Goal: Task Accomplishment & Management: Use online tool/utility

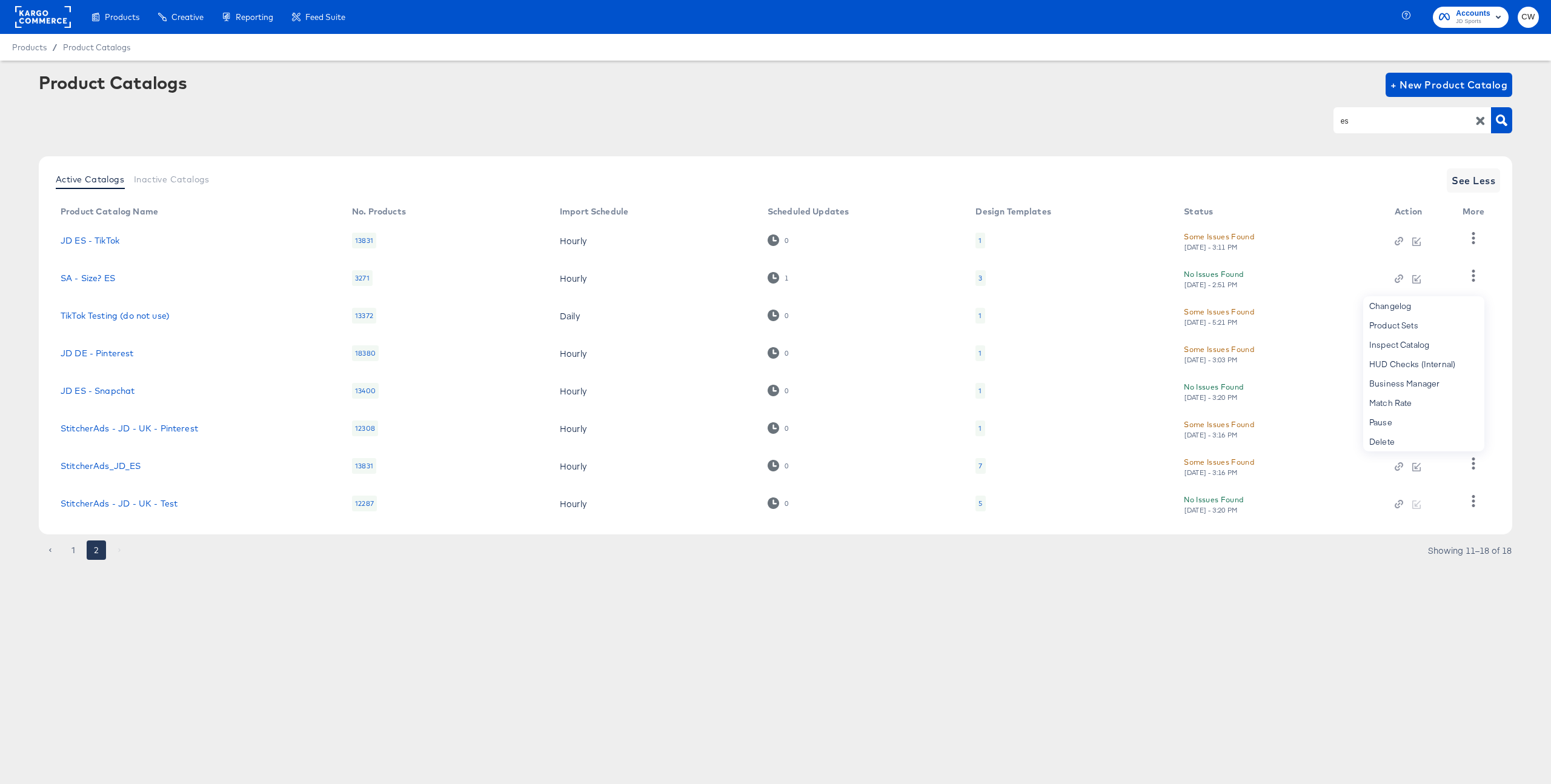
click at [44, 14] on rect at bounding box center [43, 17] width 56 height 22
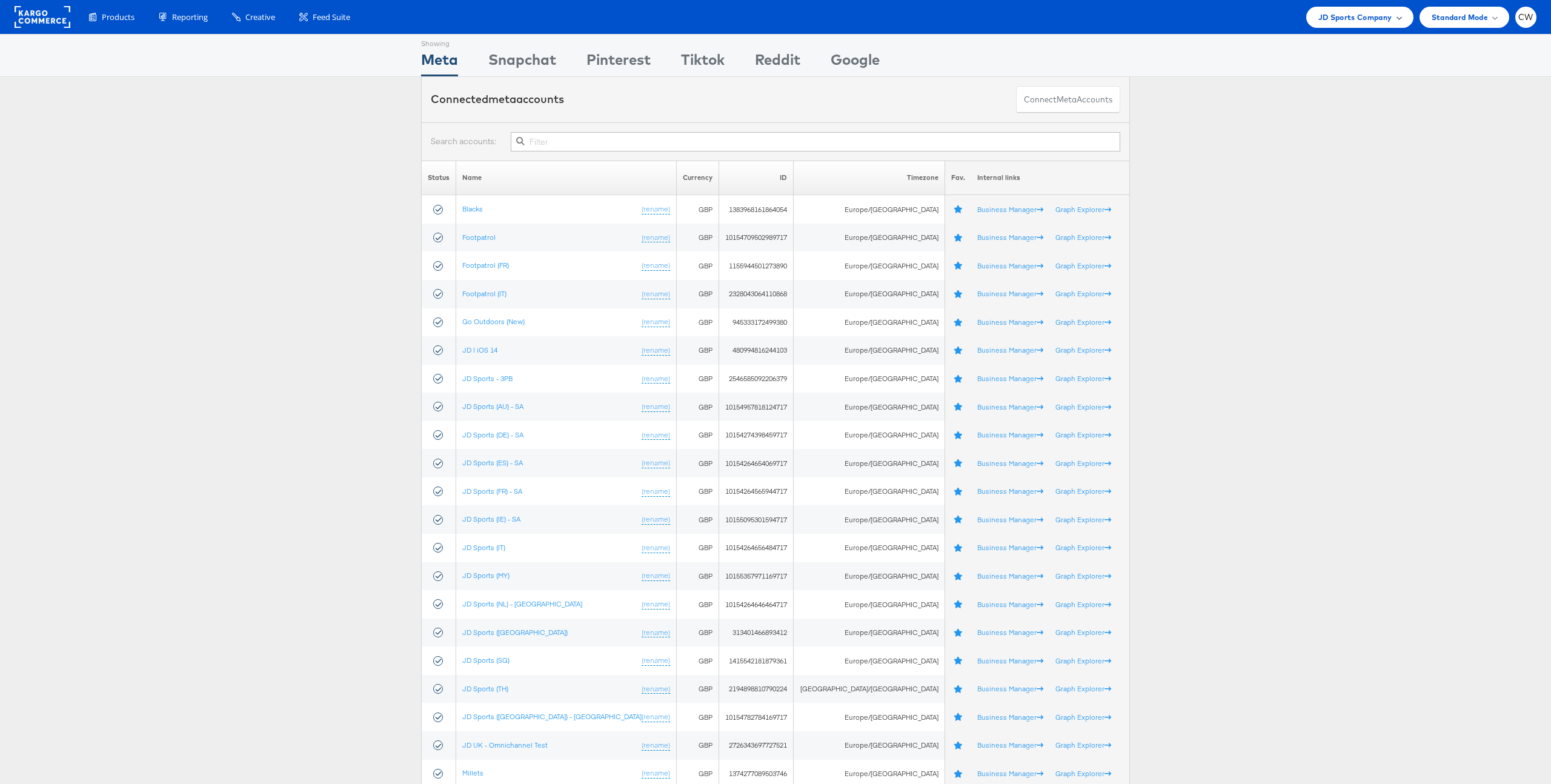
click at [1353, 20] on span "JD Sports Company" at bounding box center [1356, 17] width 74 height 13
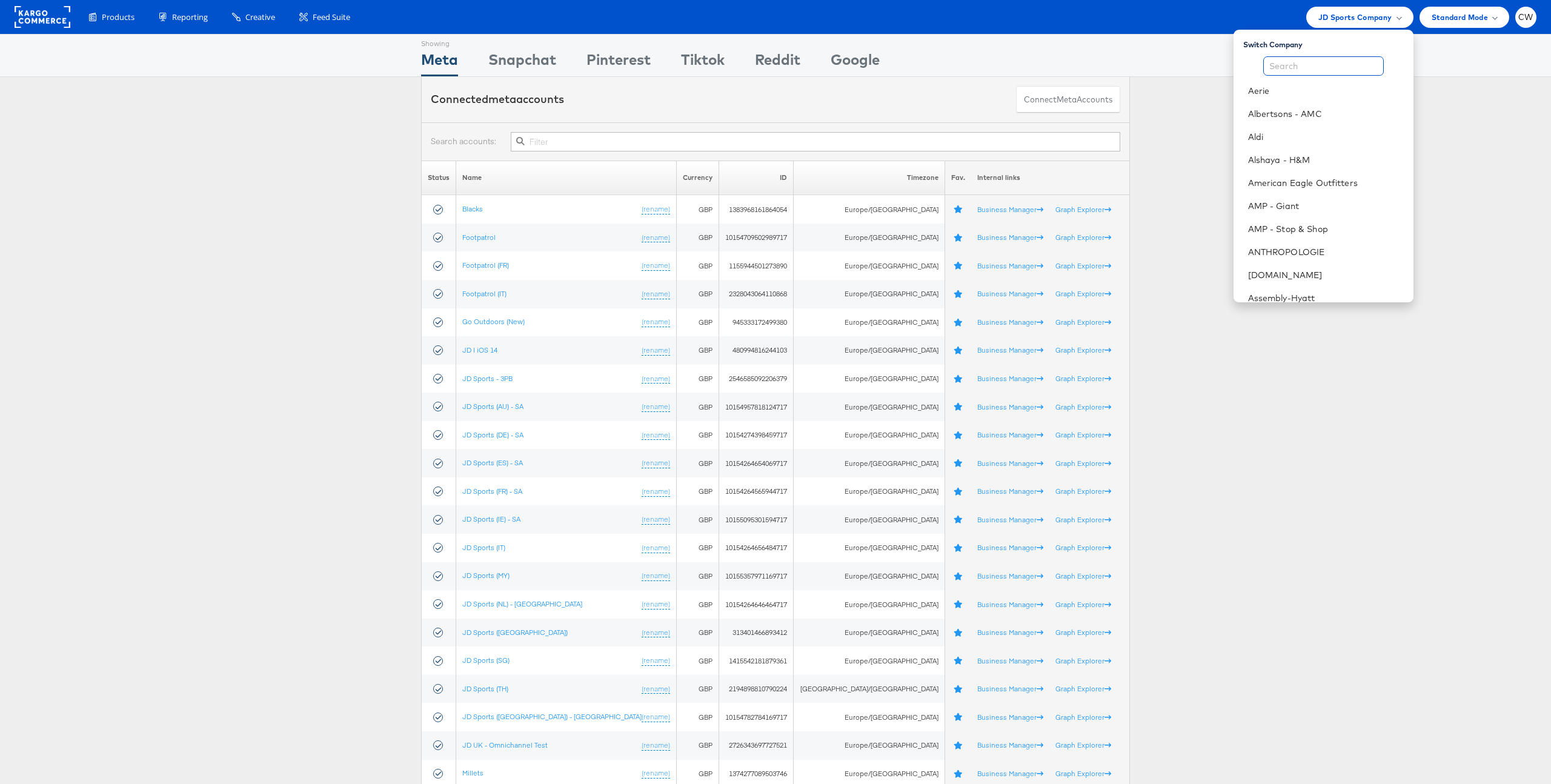
click at [1302, 61] on input "text" at bounding box center [1324, 66] width 121 height 20
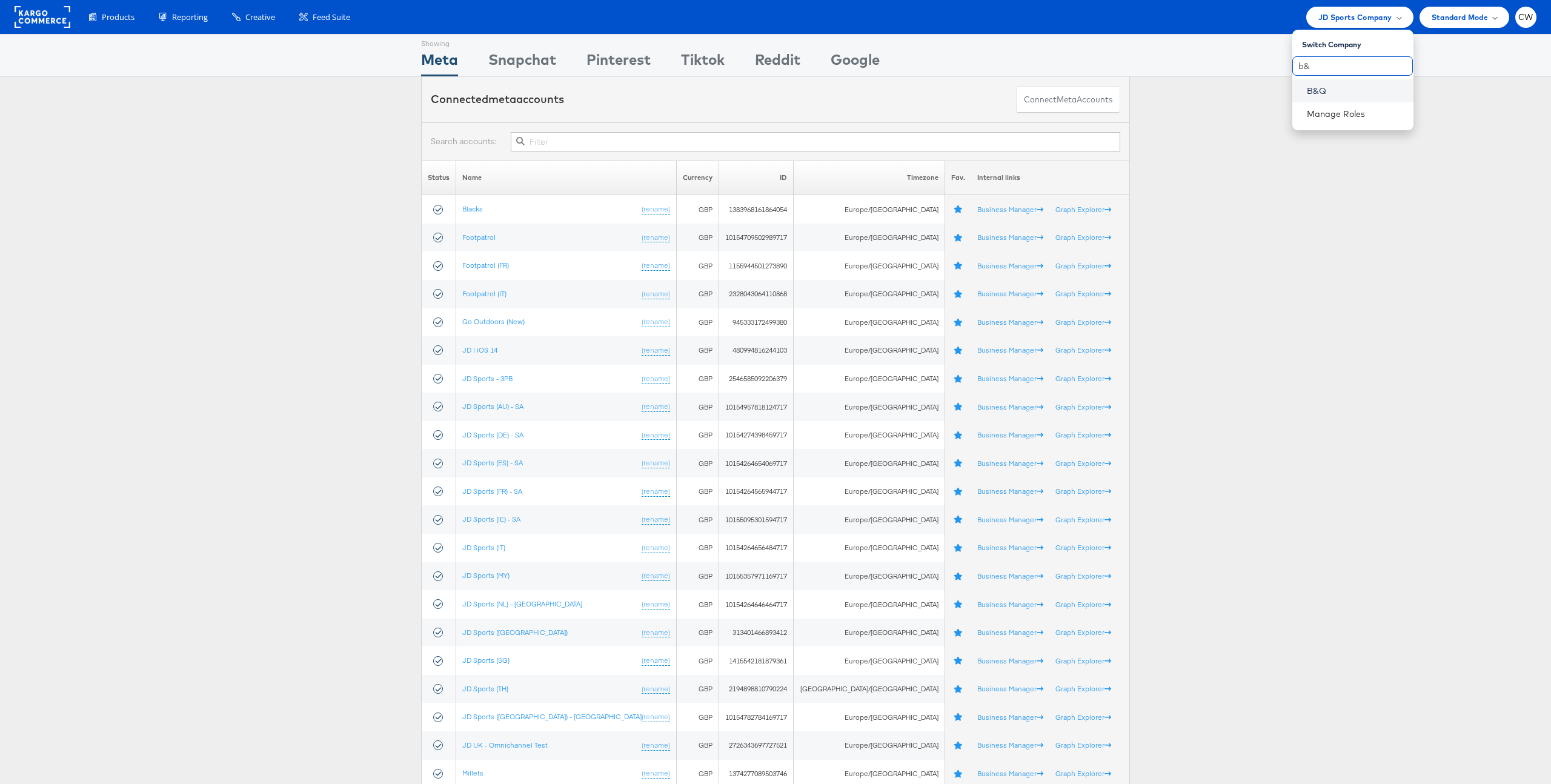
type input "b&"
click at [1326, 86] on link "B&Q" at bounding box center [1355, 91] width 97 height 12
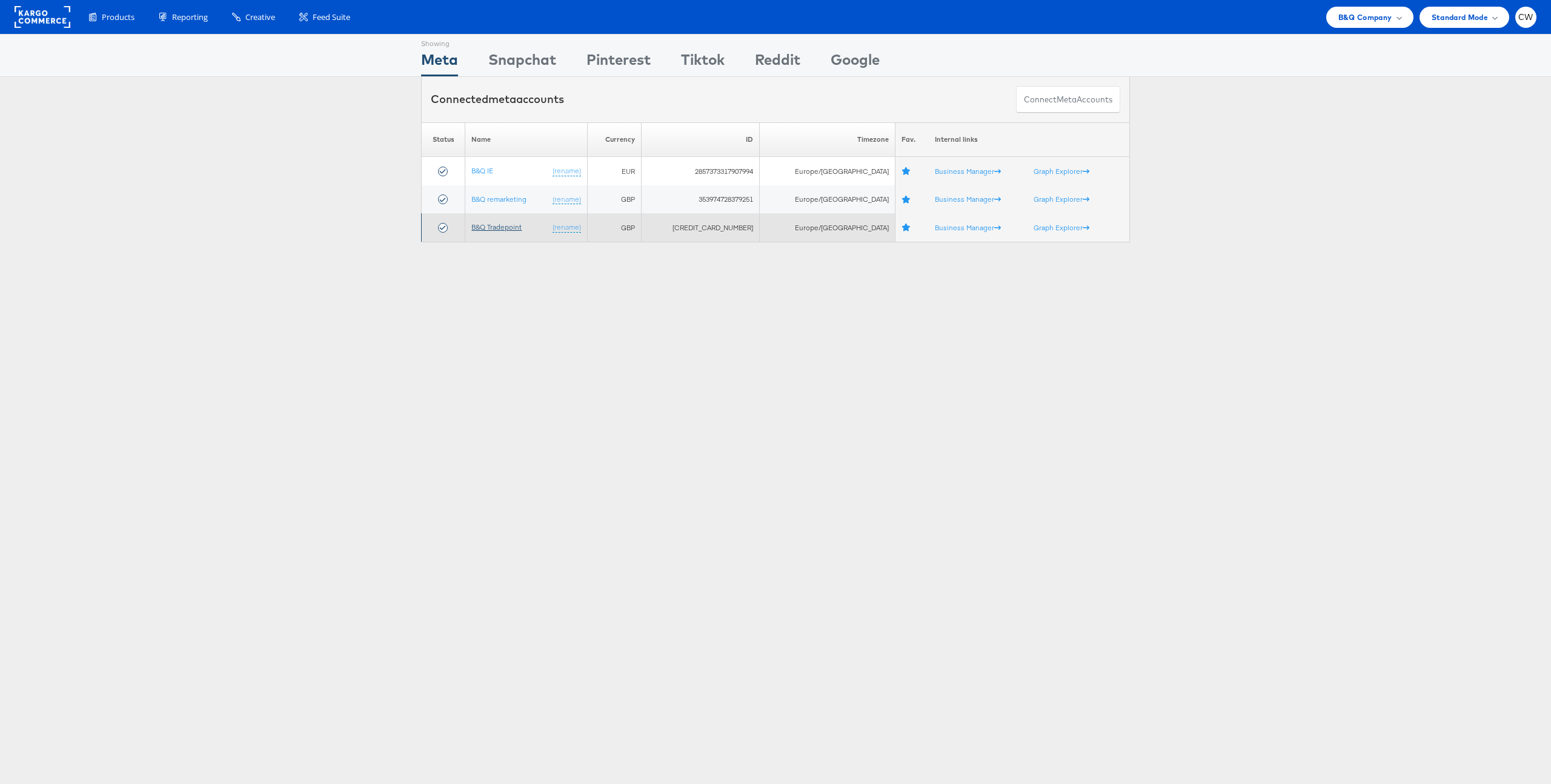
click at [509, 228] on link "B&Q Tradepoint" at bounding box center [496, 227] width 50 height 9
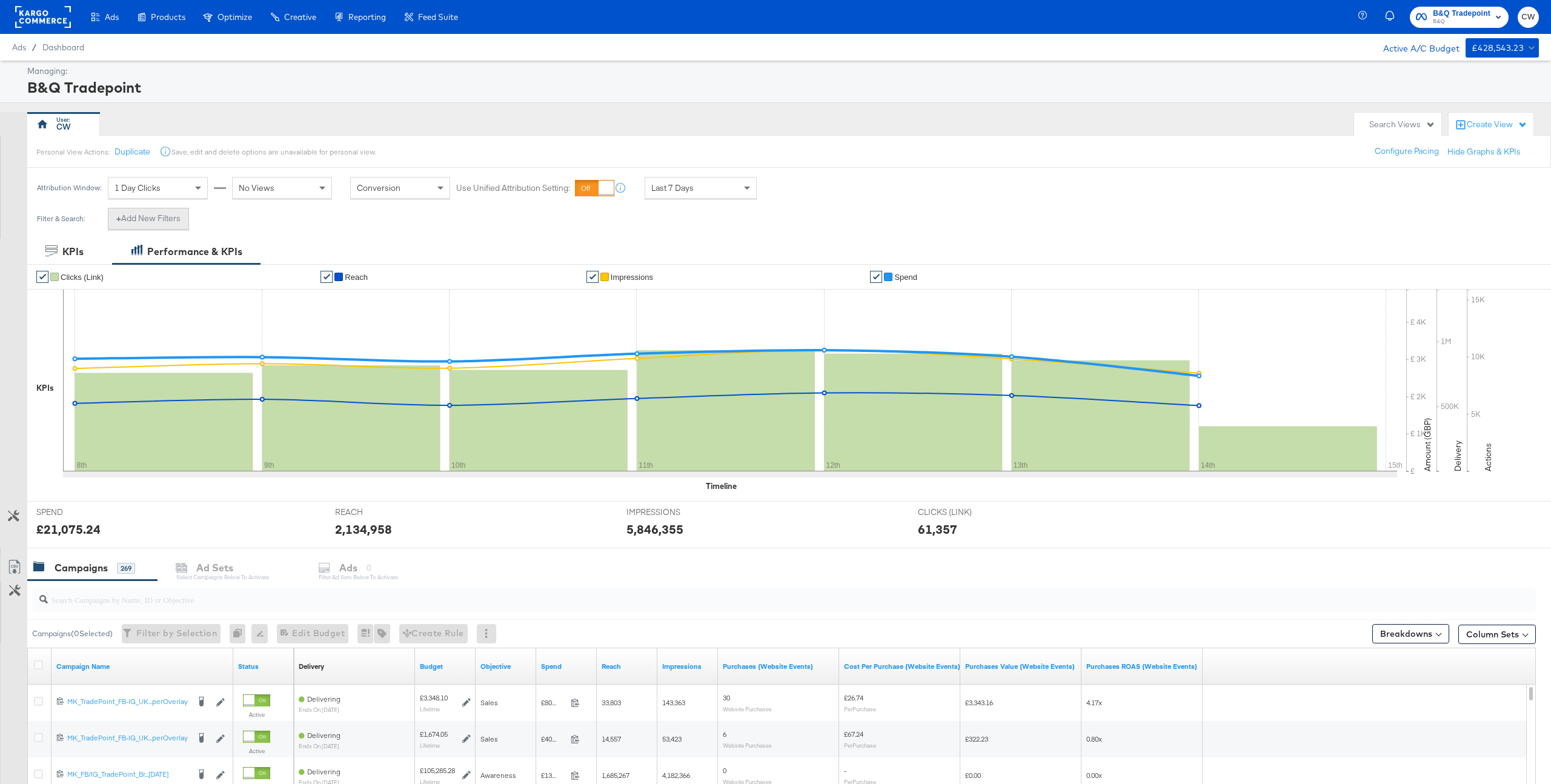
click at [159, 221] on button "+ Add New Filters" at bounding box center [148, 219] width 81 height 22
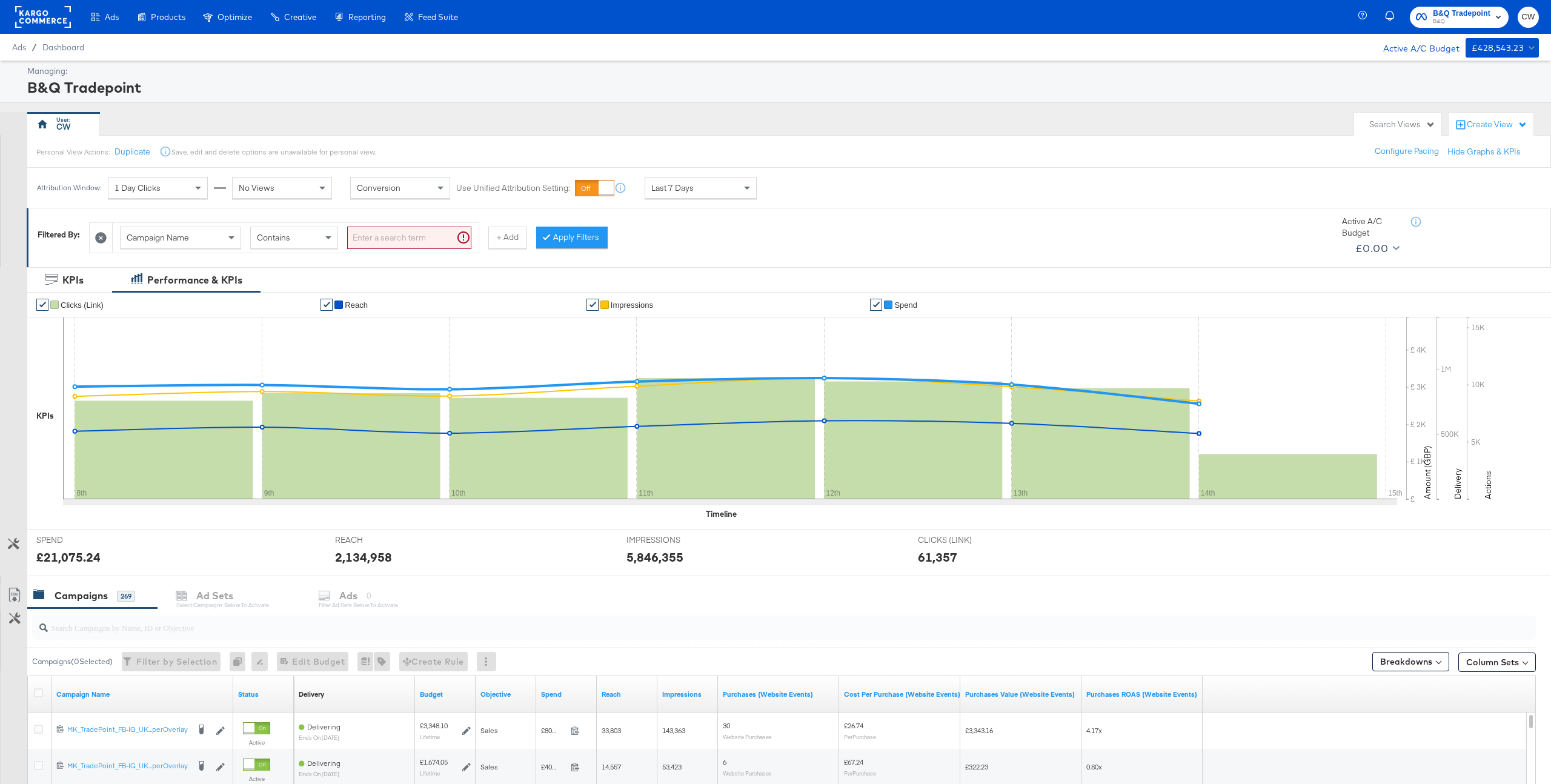
click at [159, 235] on span "Campaign Name" at bounding box center [158, 237] width 62 height 11
type input "ad"
click at [372, 238] on input "search" at bounding box center [409, 237] width 124 height 22
paste input "120201137192670498"
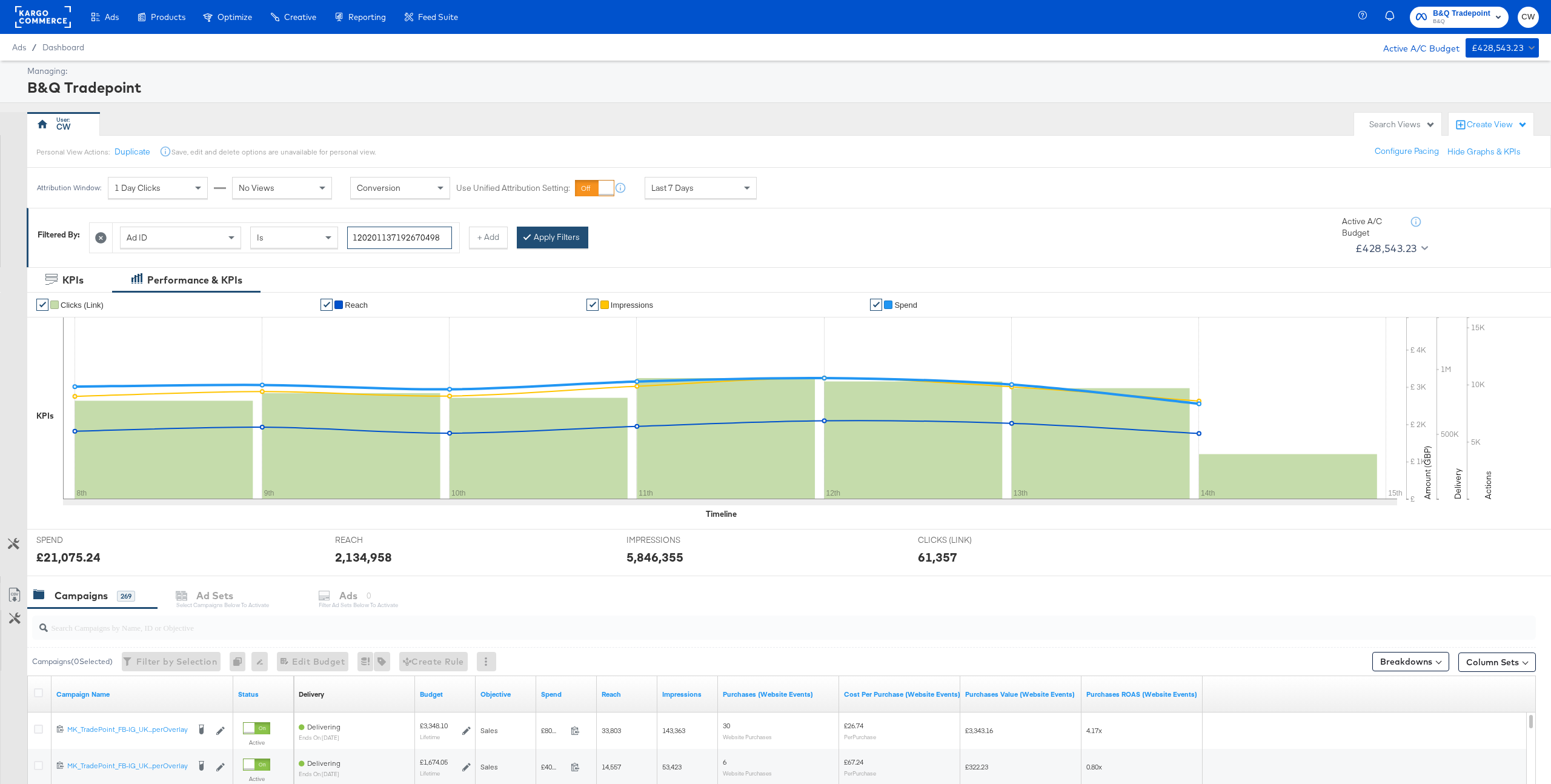
type input "120201137192670498"
click at [555, 244] on button "Apply Filters" at bounding box center [553, 237] width 72 height 22
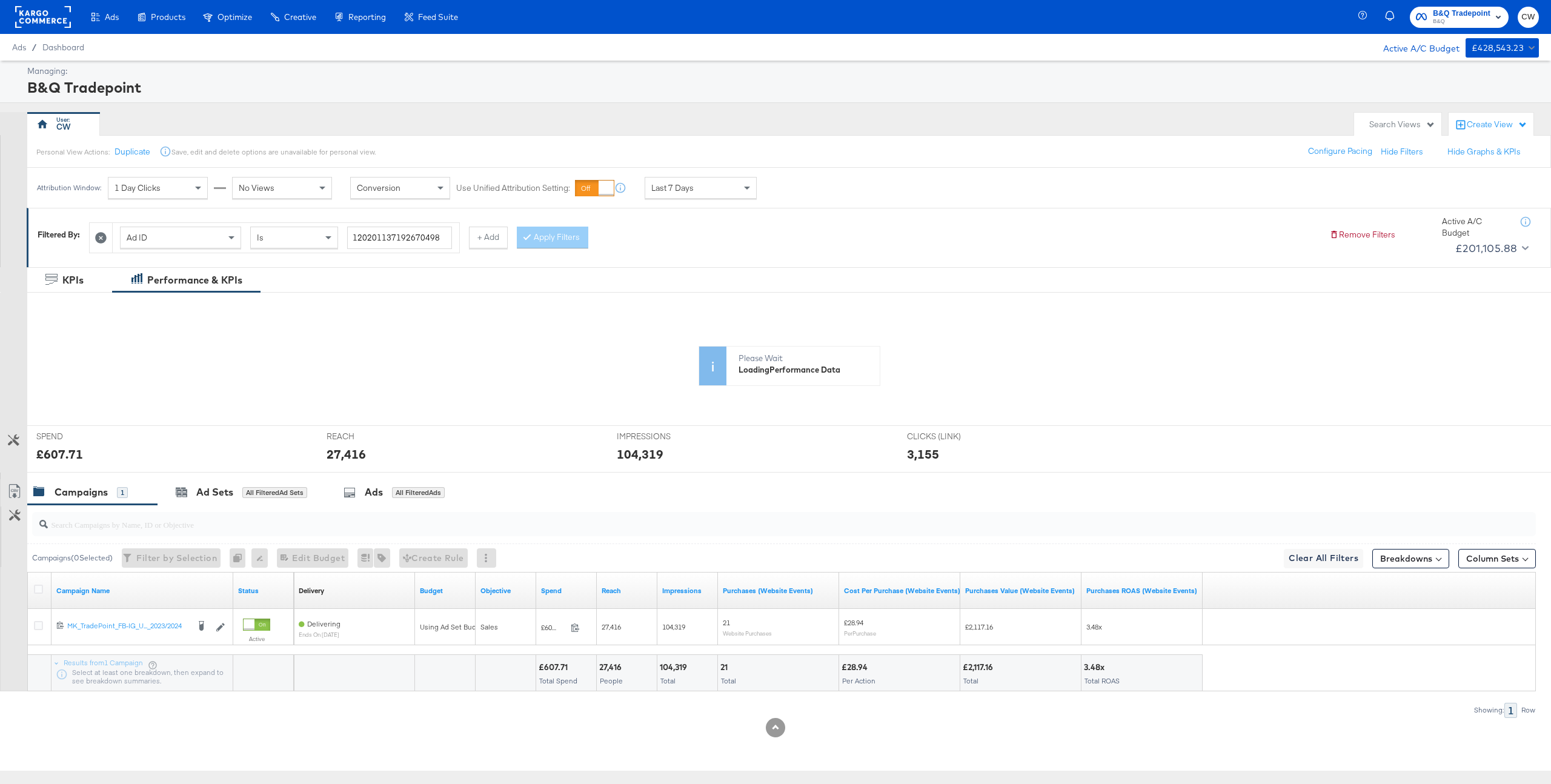
scroll to position [0, 0]
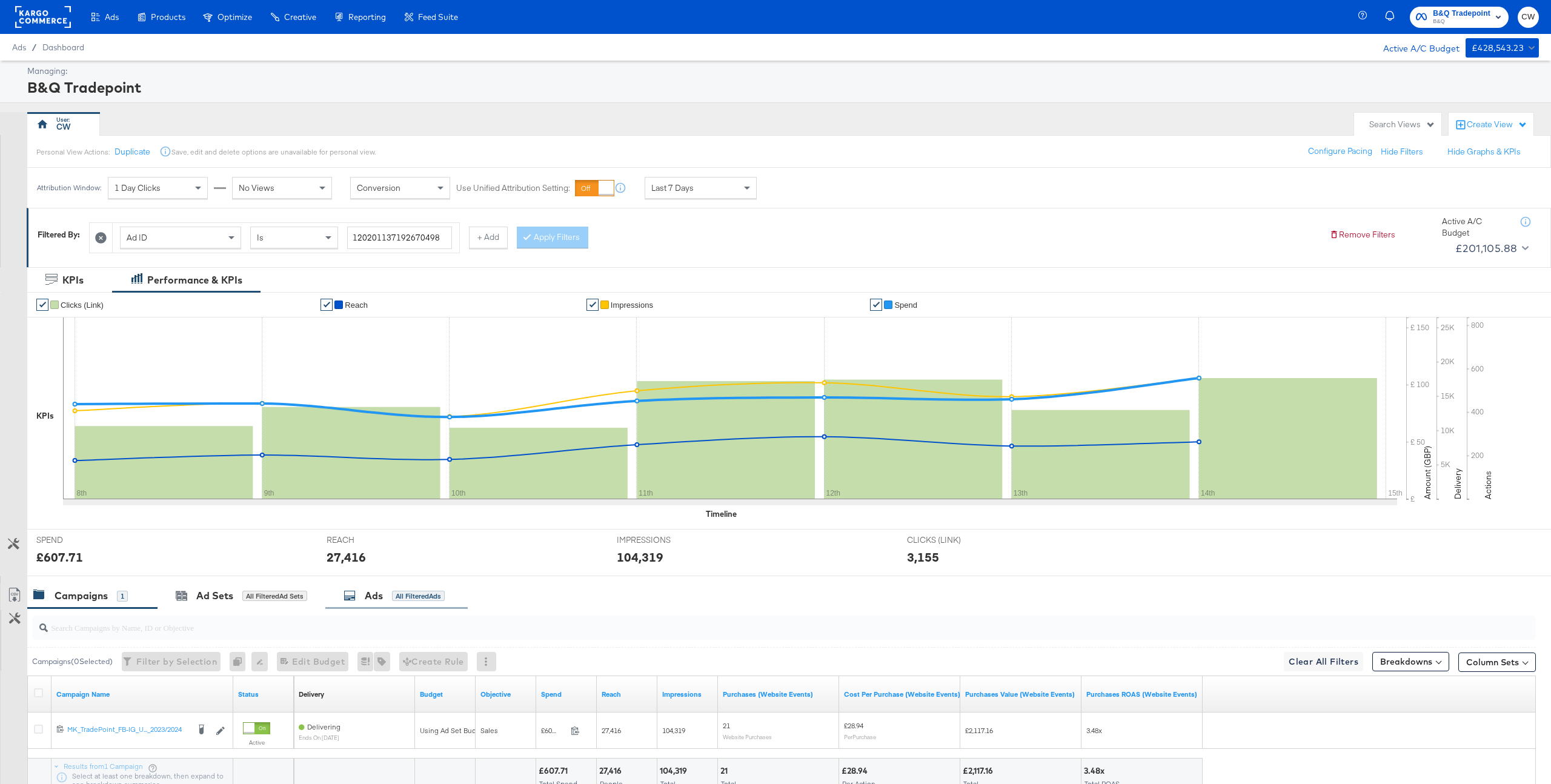
click at [380, 591] on div "Ads" at bounding box center [374, 596] width 18 height 14
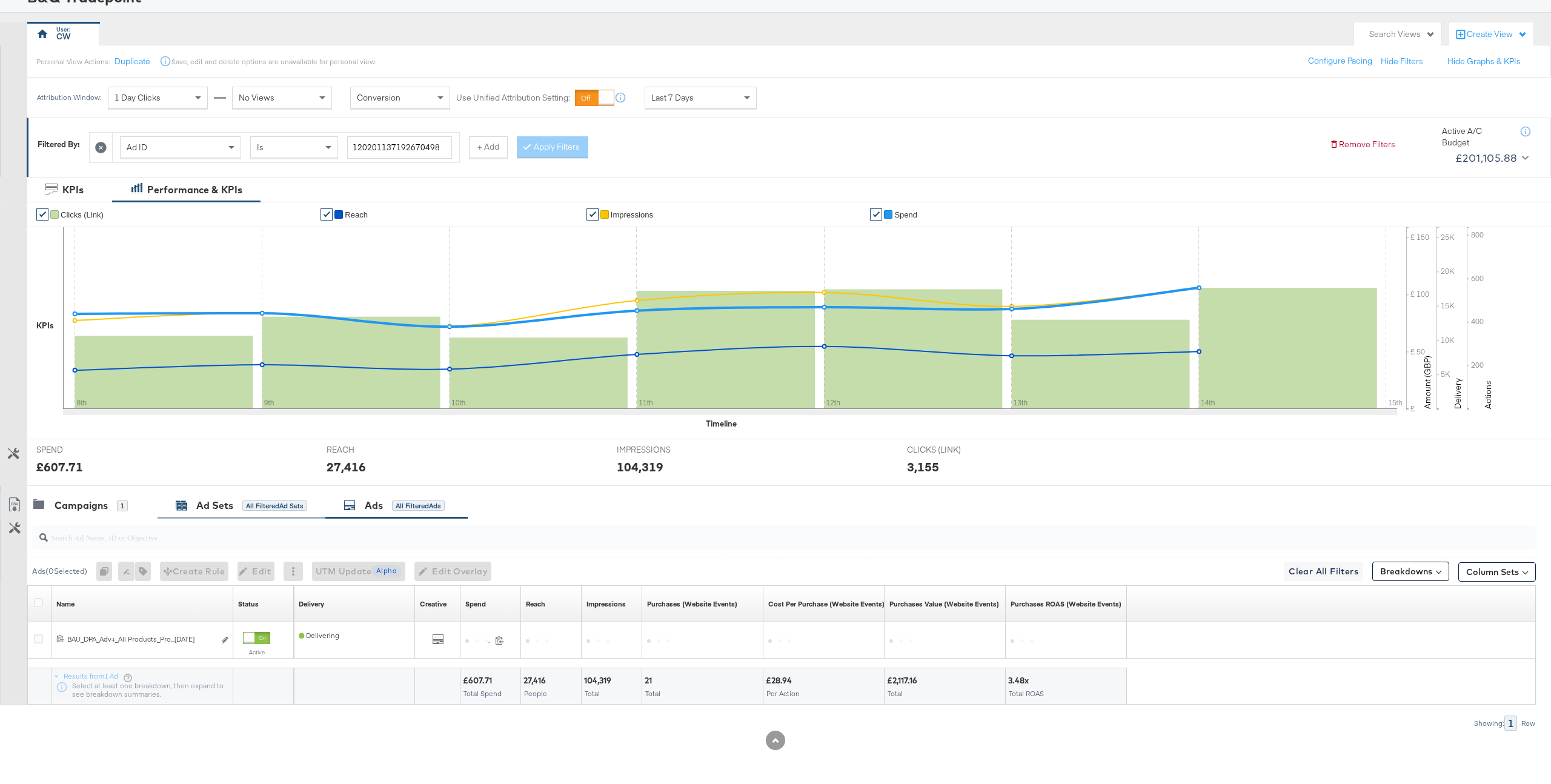
scroll to position [90, 0]
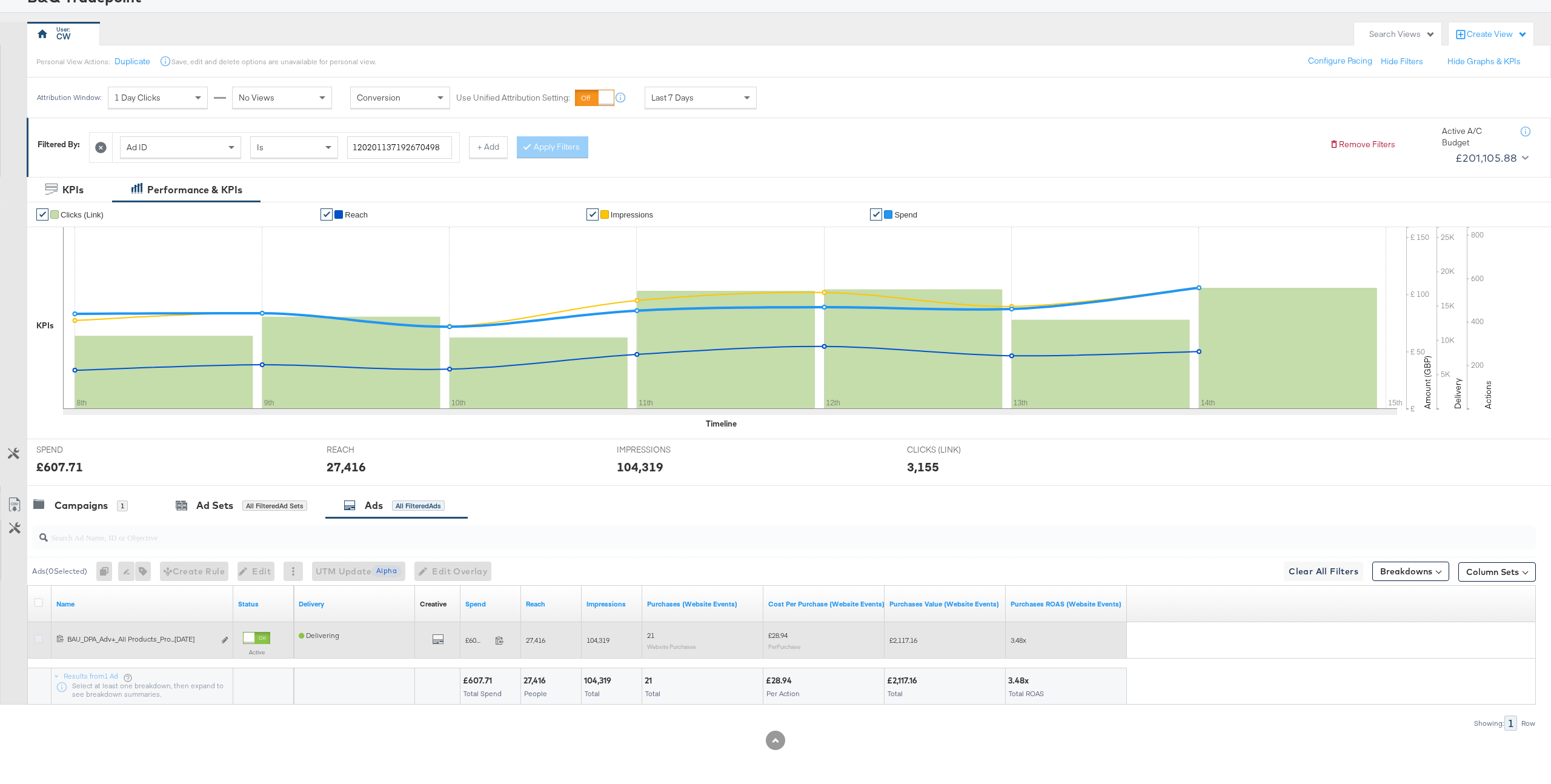
click at [34, 637] on icon at bounding box center [38, 639] width 9 height 9
click at [0, 0] on input "checkbox" at bounding box center [0, 0] width 0 height 0
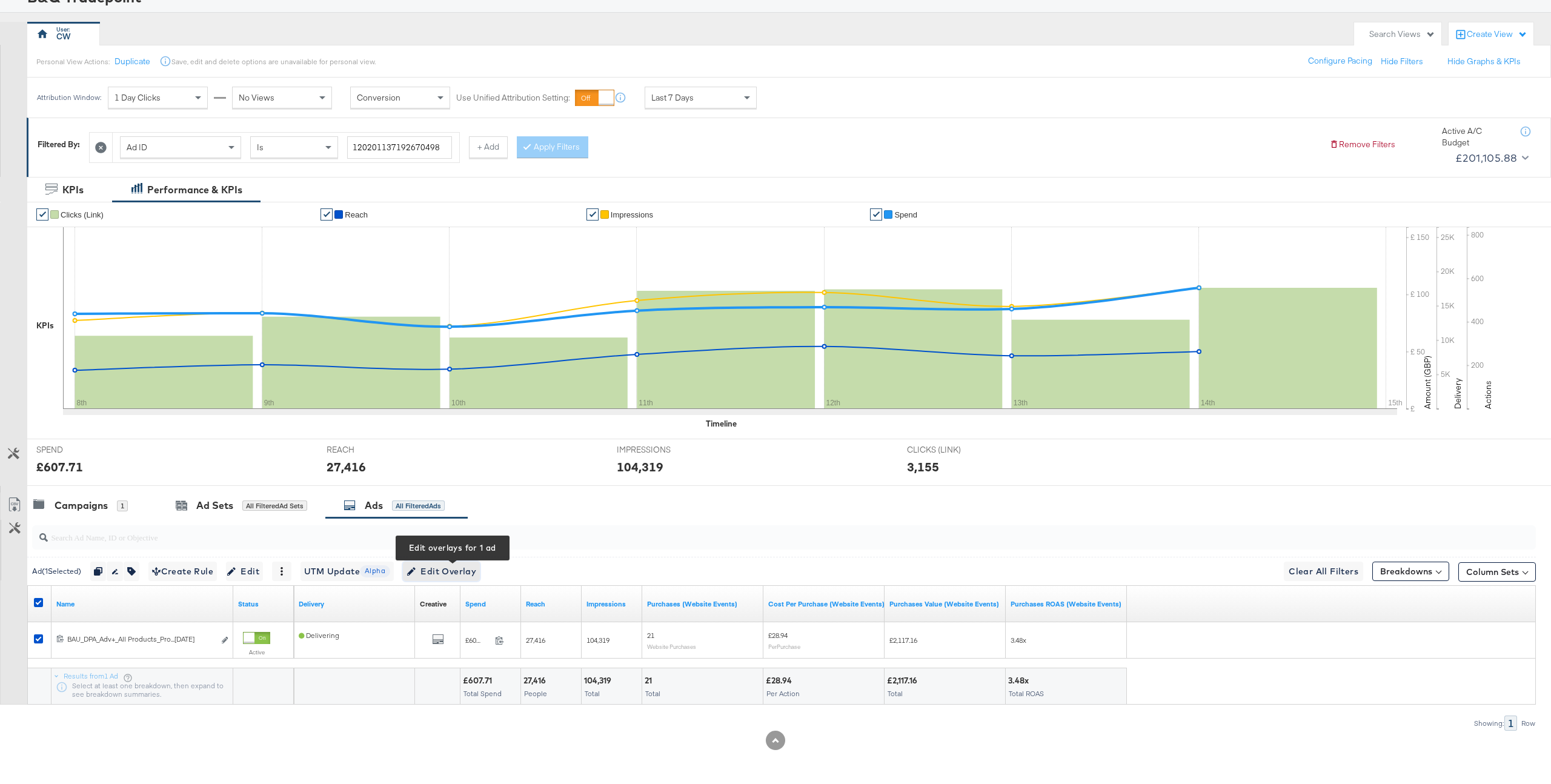
click at [464, 577] on span "Edit Overlay Edit overlays for 1 ad" at bounding box center [442, 572] width 70 height 15
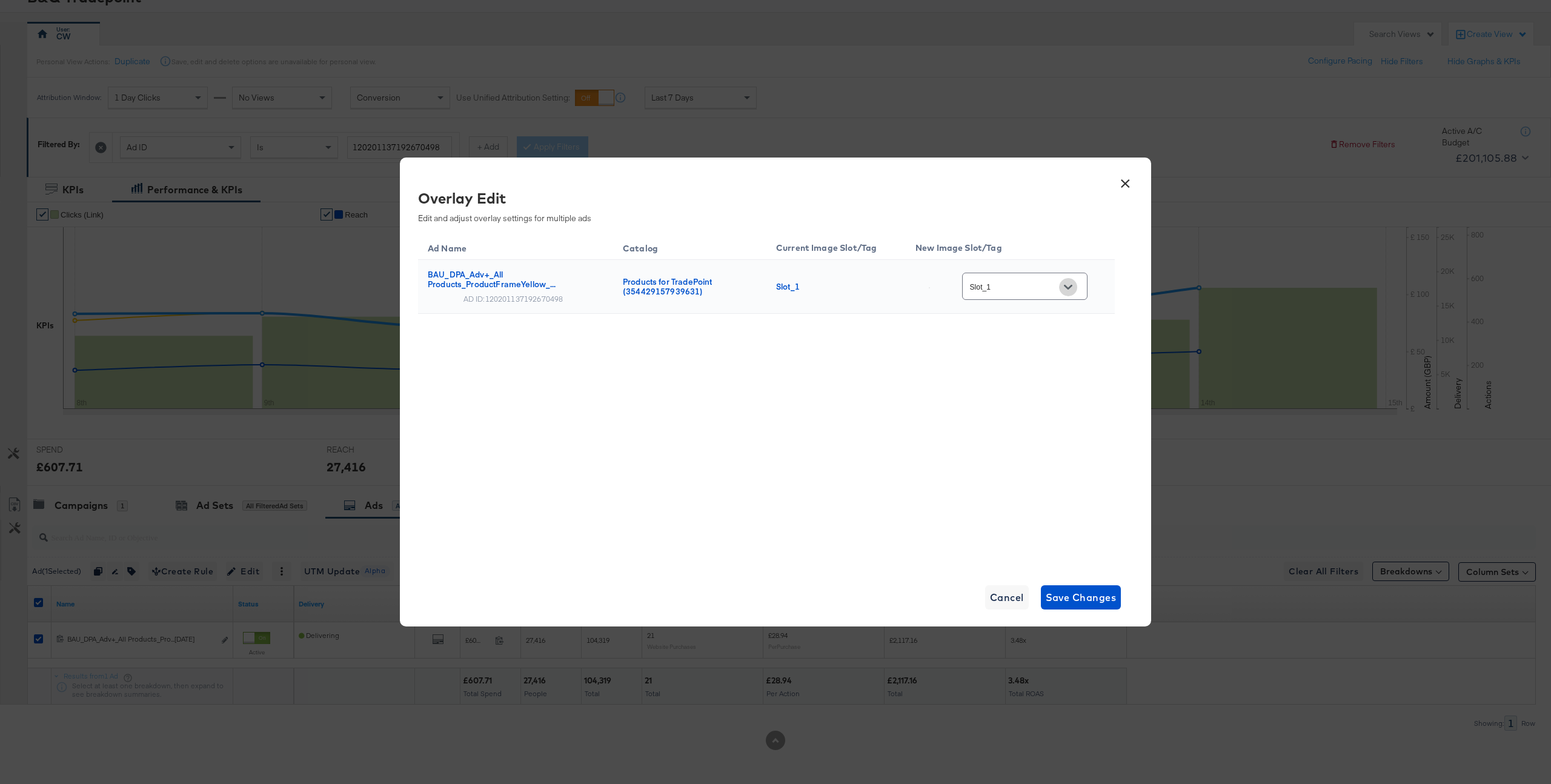
click at [1073, 285] on icon "Open" at bounding box center [1068, 287] width 8 height 5
click at [1126, 185] on button "×" at bounding box center [1125, 180] width 22 height 22
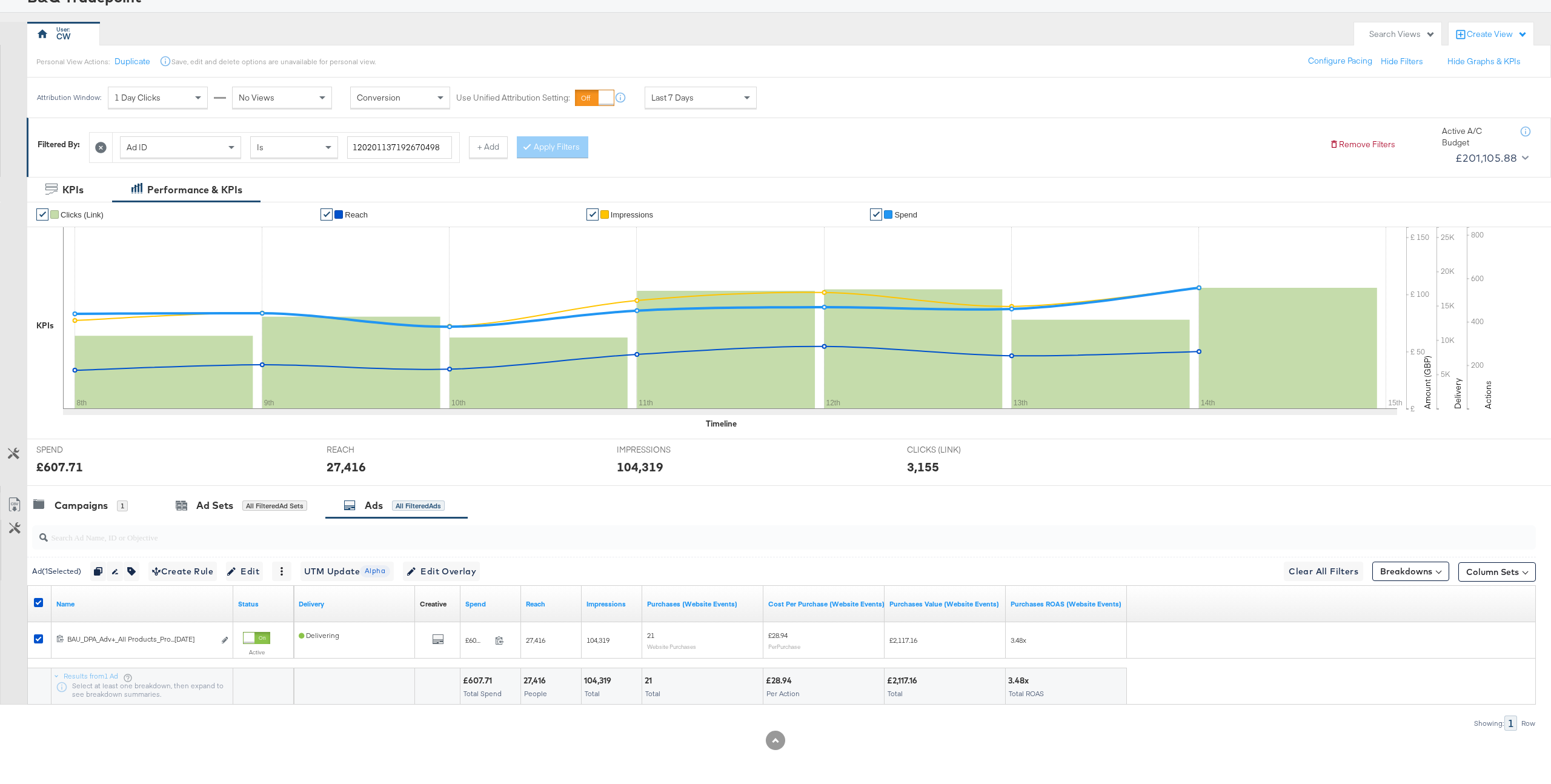
scroll to position [0, 0]
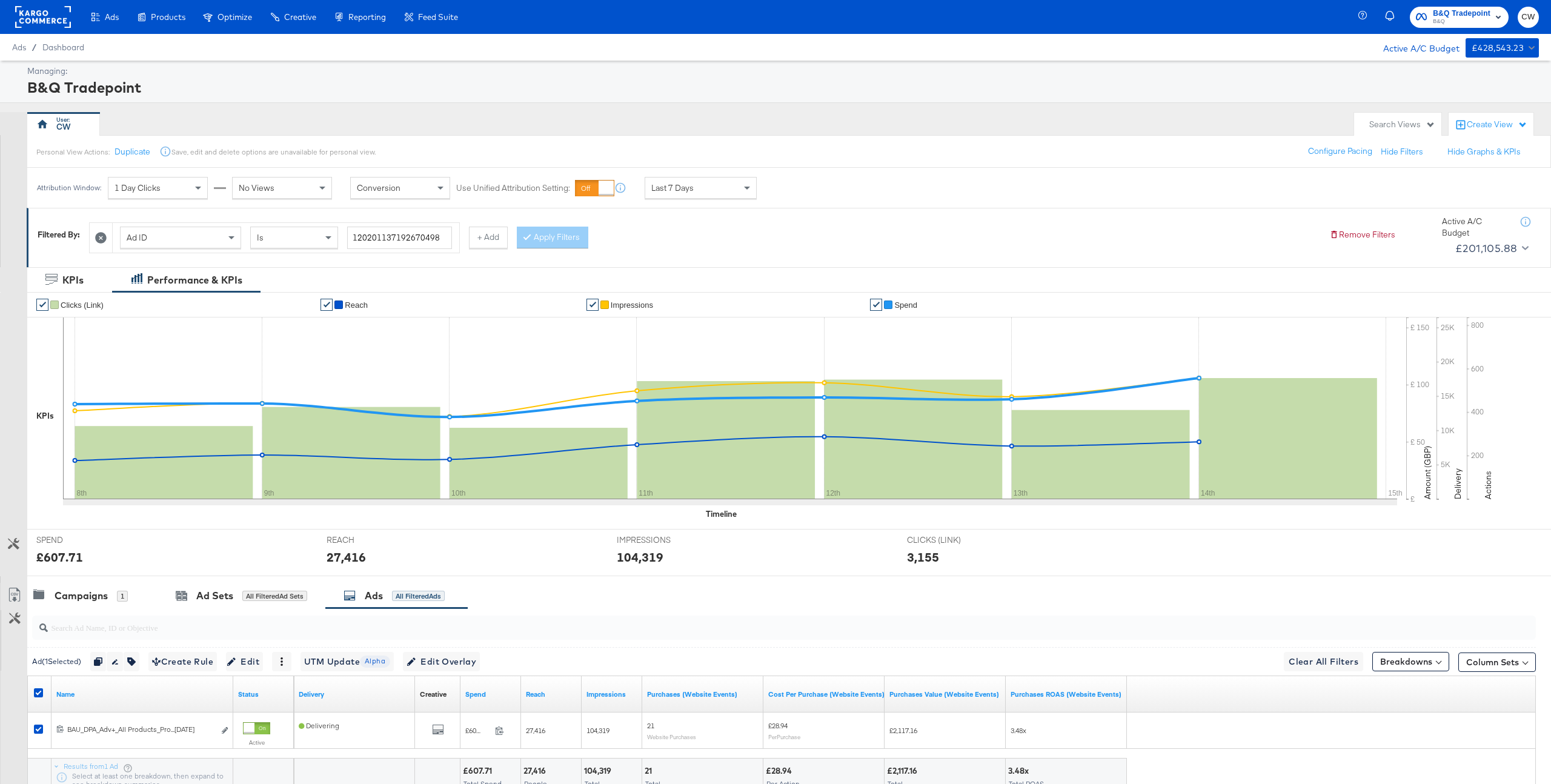
click at [33, 16] on rect at bounding box center [43, 17] width 56 height 22
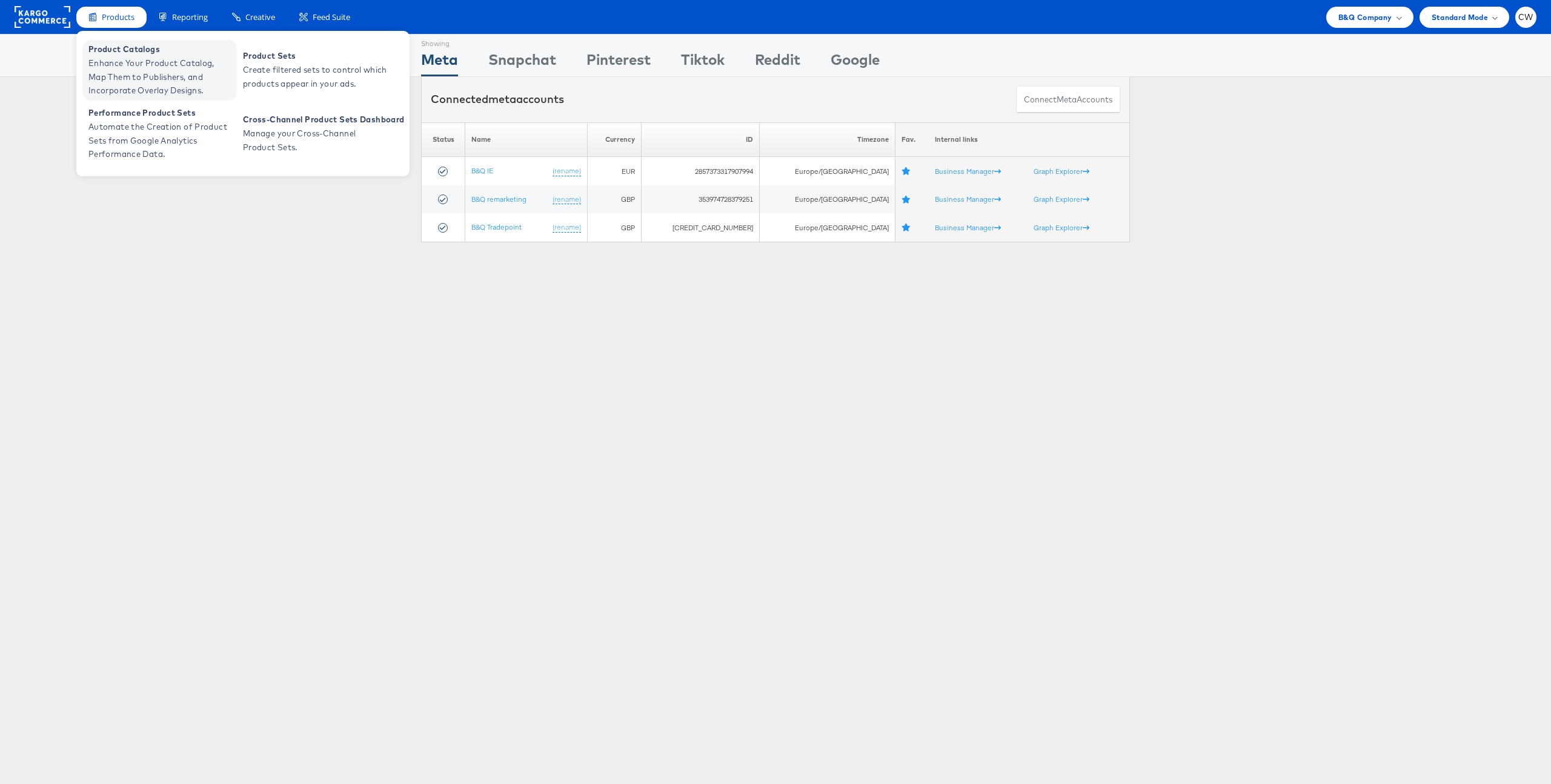
click at [126, 68] on span "Enhance Your Product Catalog, Map Them to Publishers, and Incorporate Overlay D…" at bounding box center [160, 77] width 145 height 41
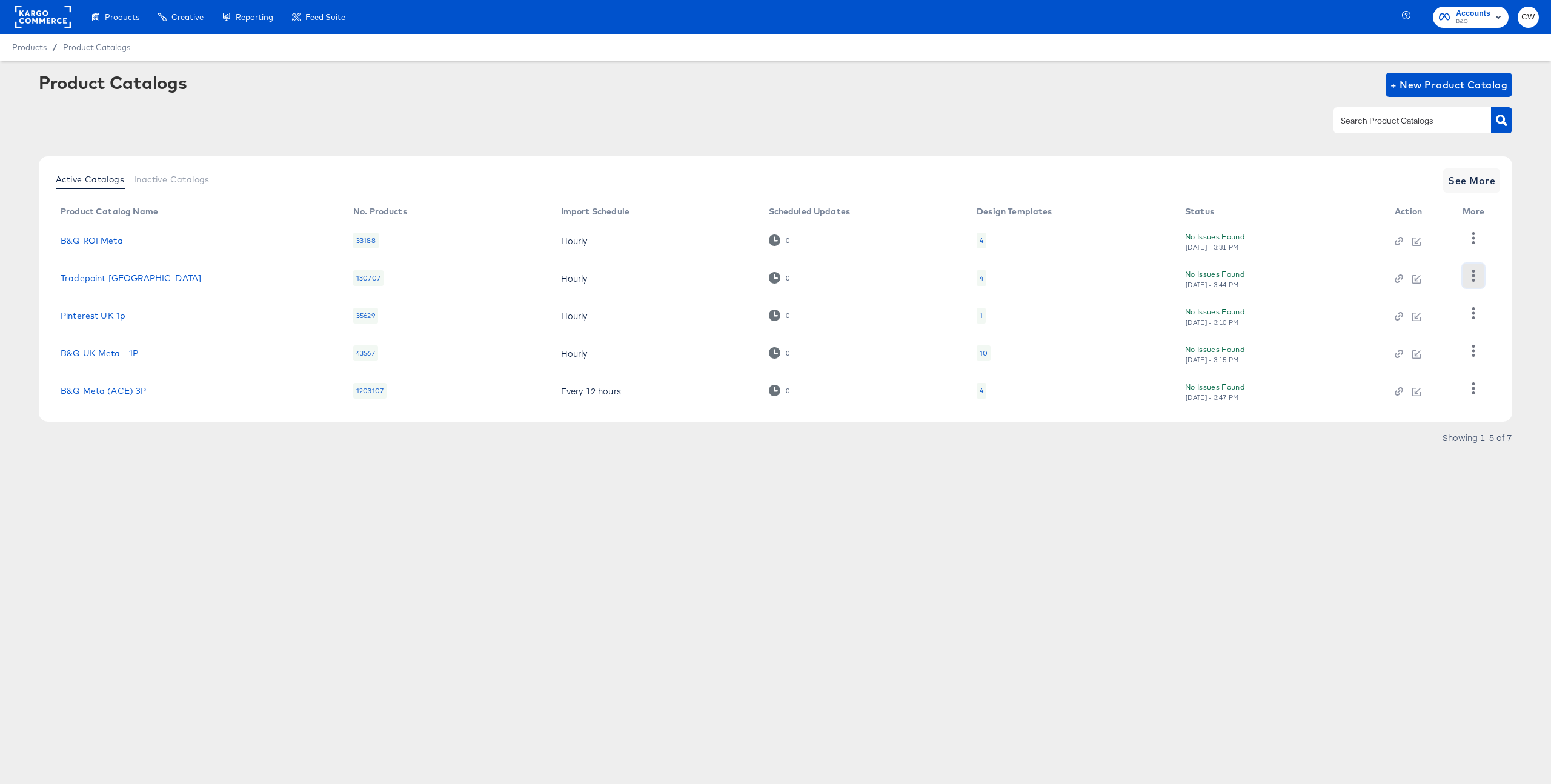
click at [1477, 270] on icon "button" at bounding box center [1474, 275] width 11 height 11
click at [1436, 319] on div "HUD Checks (Internal)" at bounding box center [1423, 320] width 121 height 20
click at [98, 282] on link "Tradepoint UK" at bounding box center [131, 278] width 141 height 10
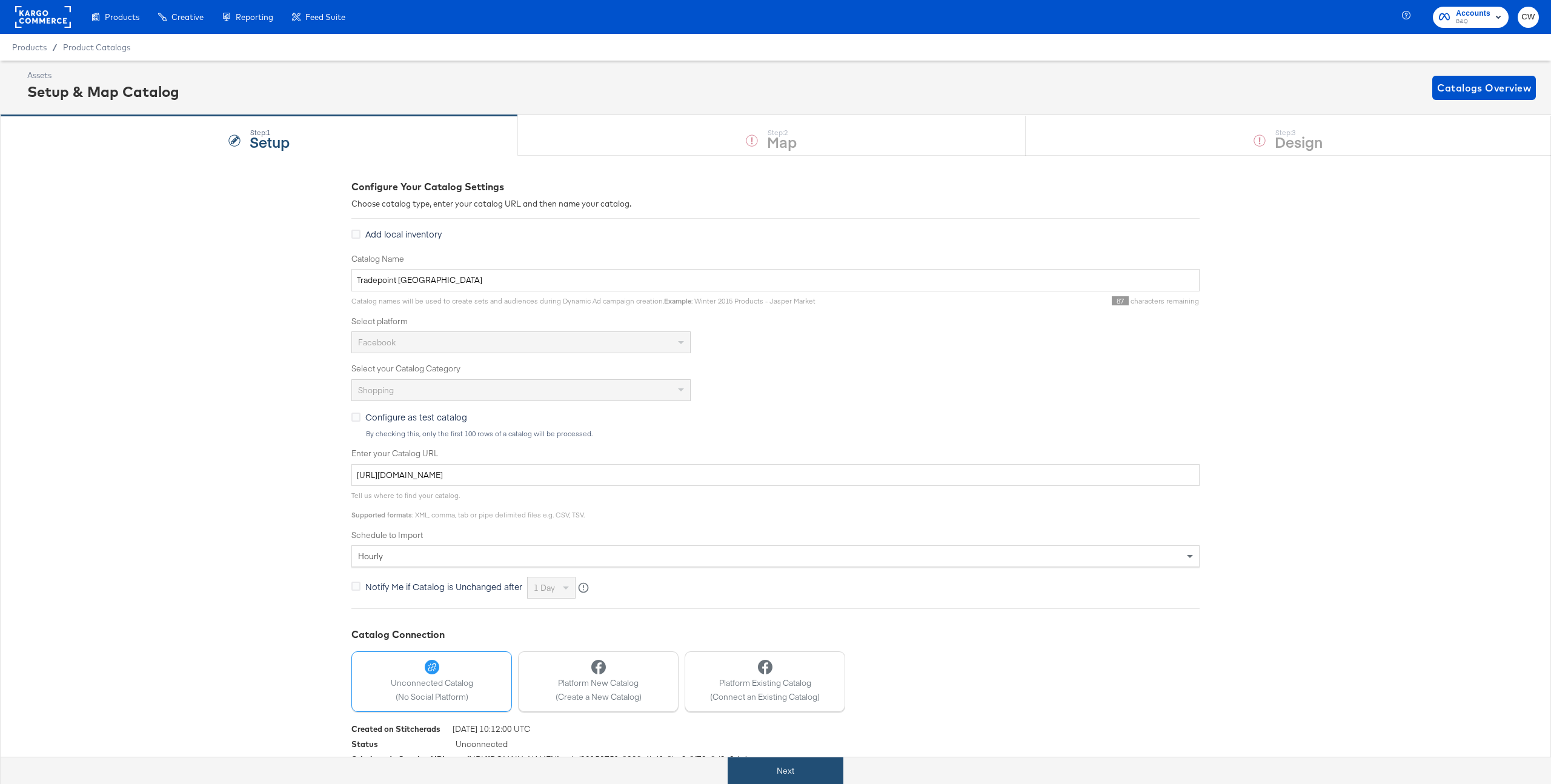
click at [773, 770] on button "Next" at bounding box center [785, 771] width 115 height 27
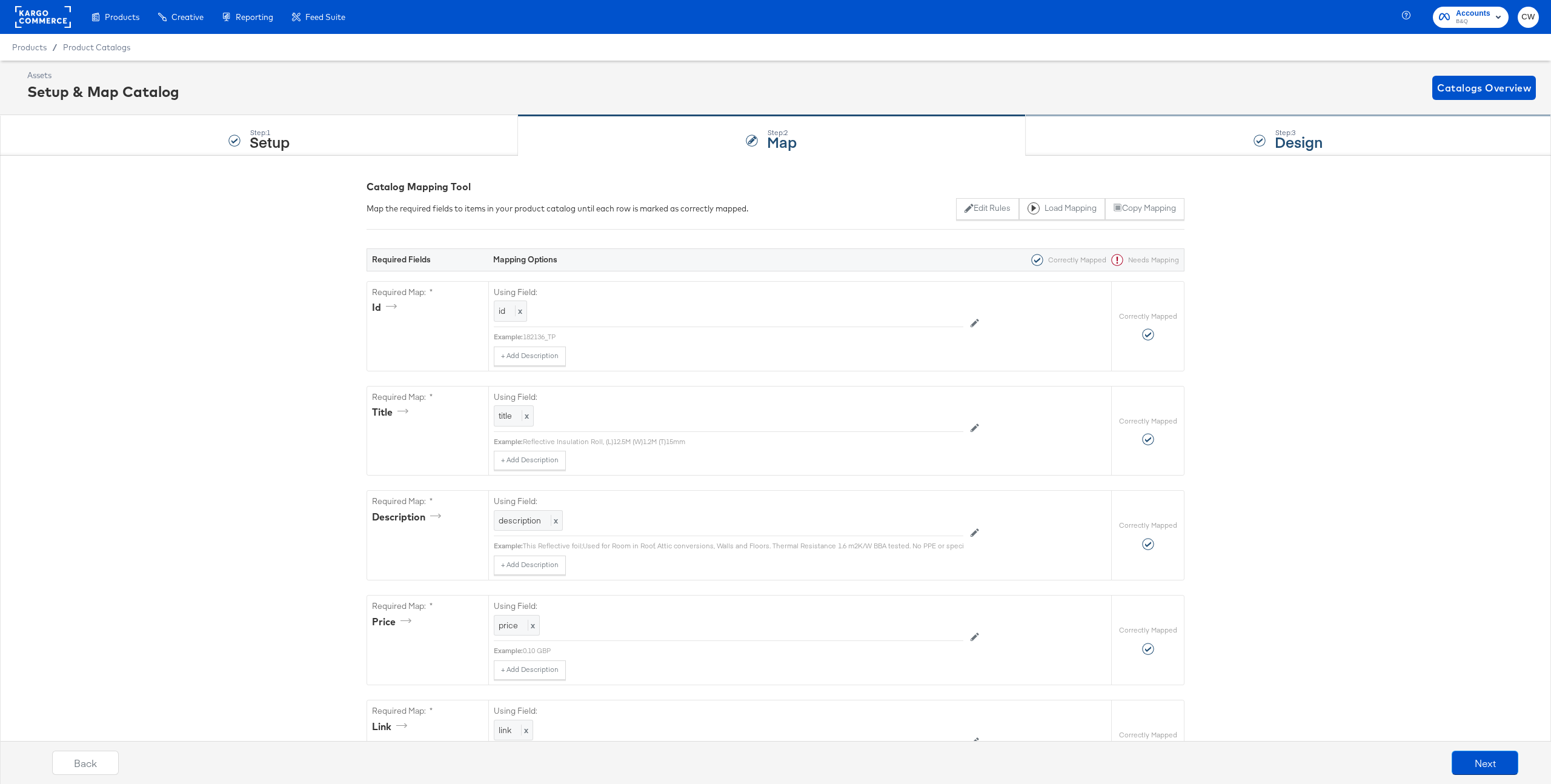
click at [1096, 122] on div "Step: 3 Design" at bounding box center [1288, 135] width 525 height 40
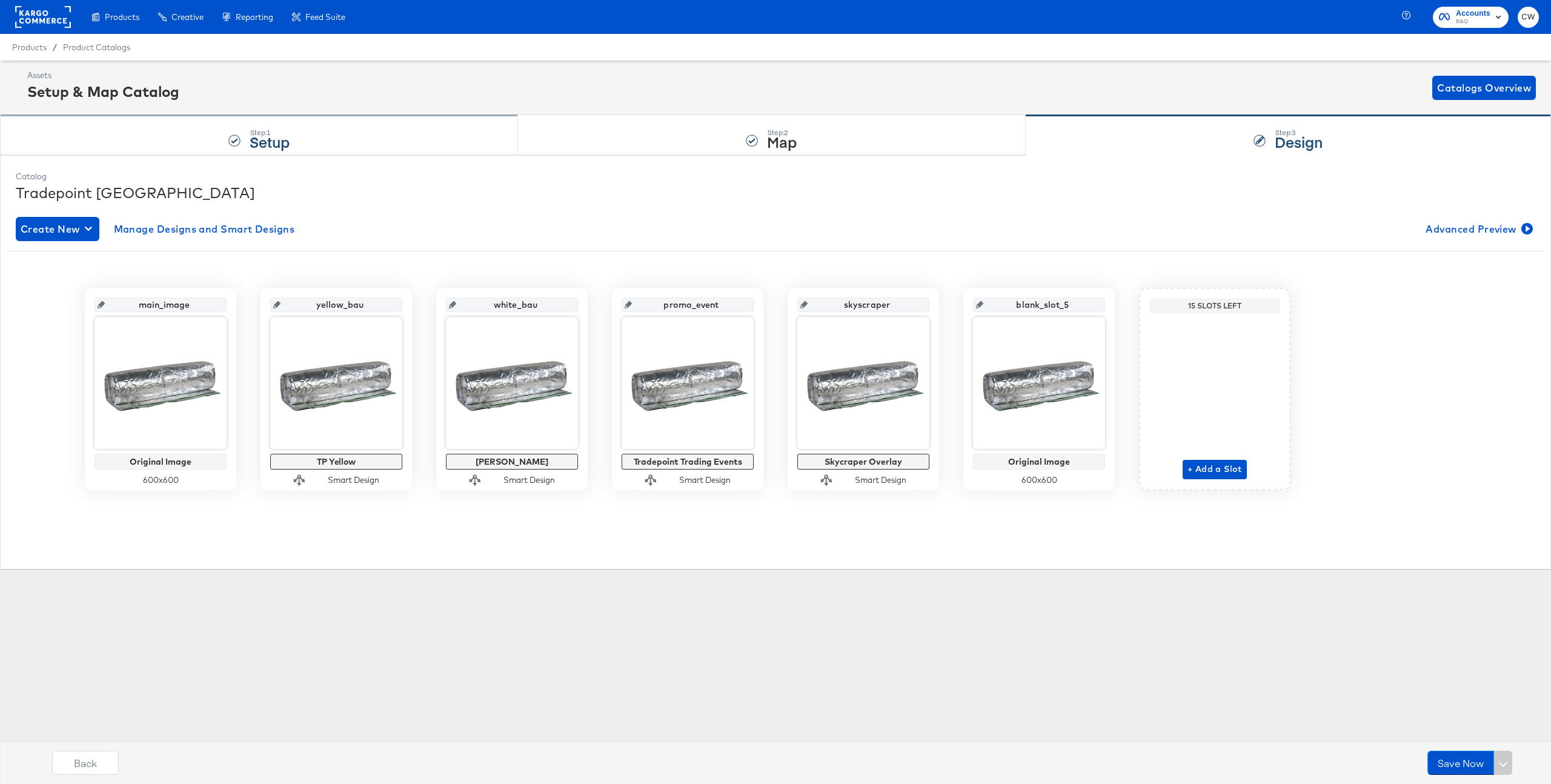
click at [441, 125] on div "Step: 1 Setup" at bounding box center [259, 135] width 518 height 40
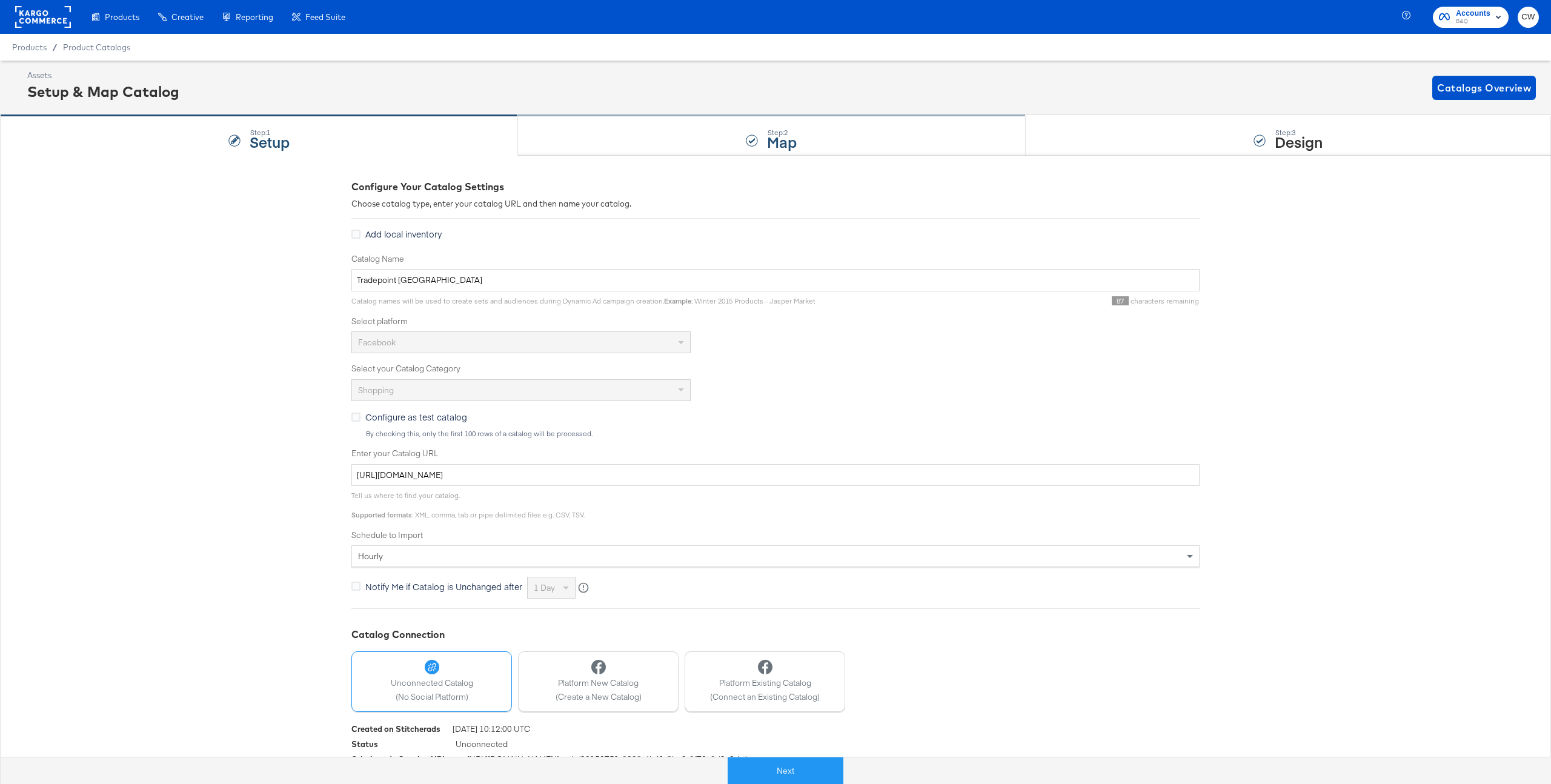
click at [733, 129] on div "Step: 2 Map" at bounding box center [772, 135] width 507 height 40
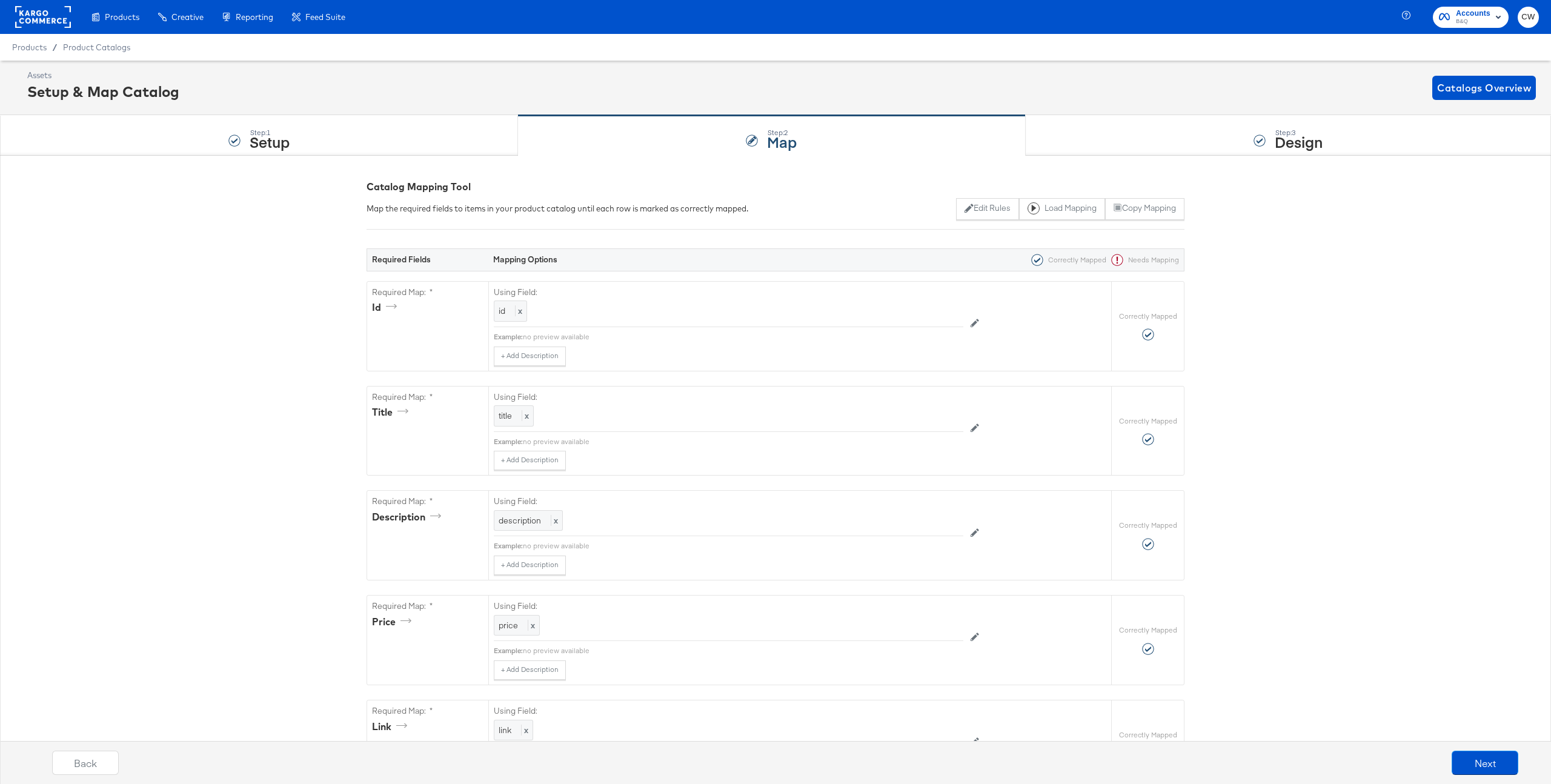
click at [1107, 141] on div "Step: 3 Design" at bounding box center [1288, 135] width 525 height 40
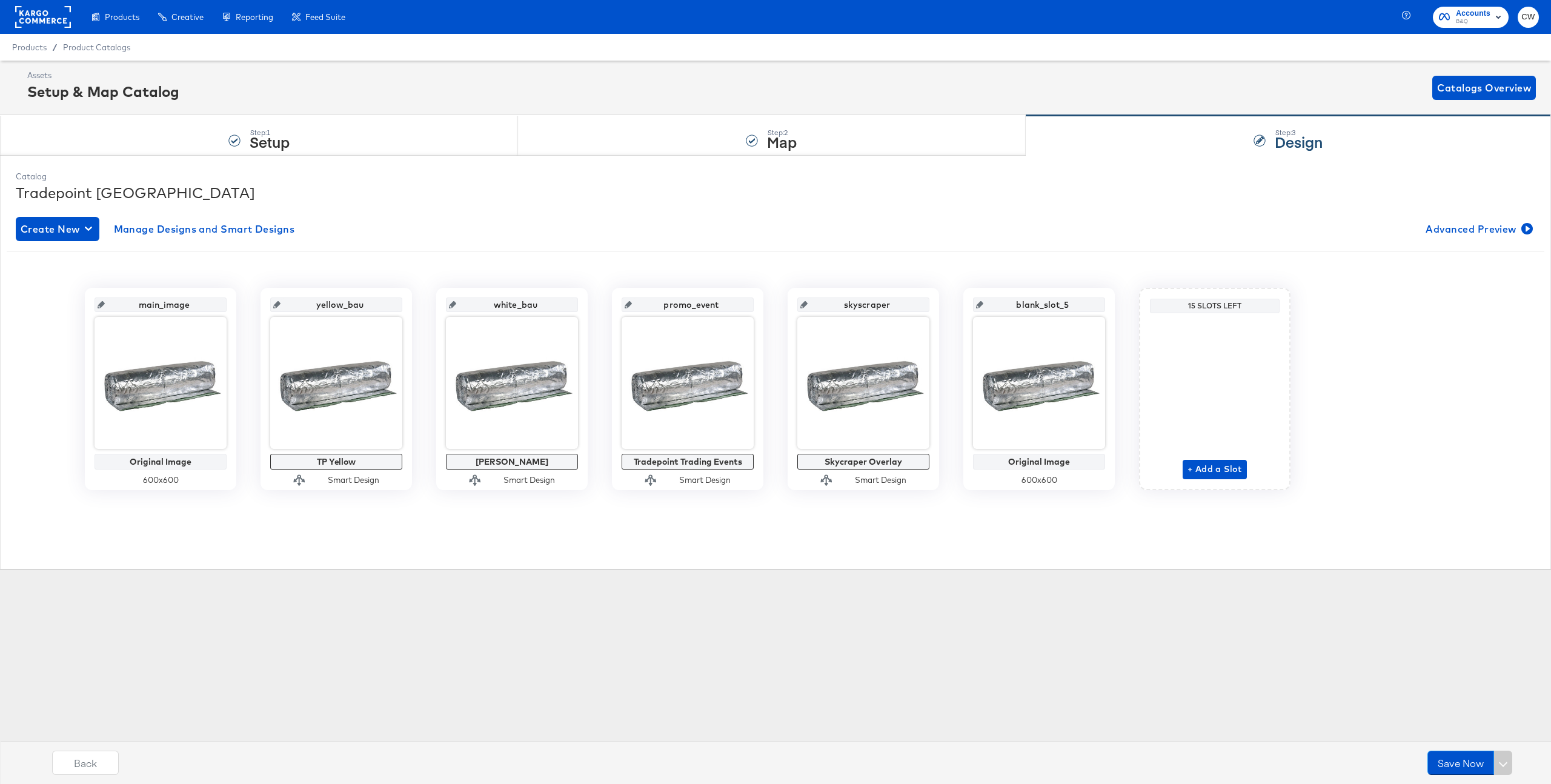
click at [29, 23] on rect at bounding box center [43, 17] width 56 height 22
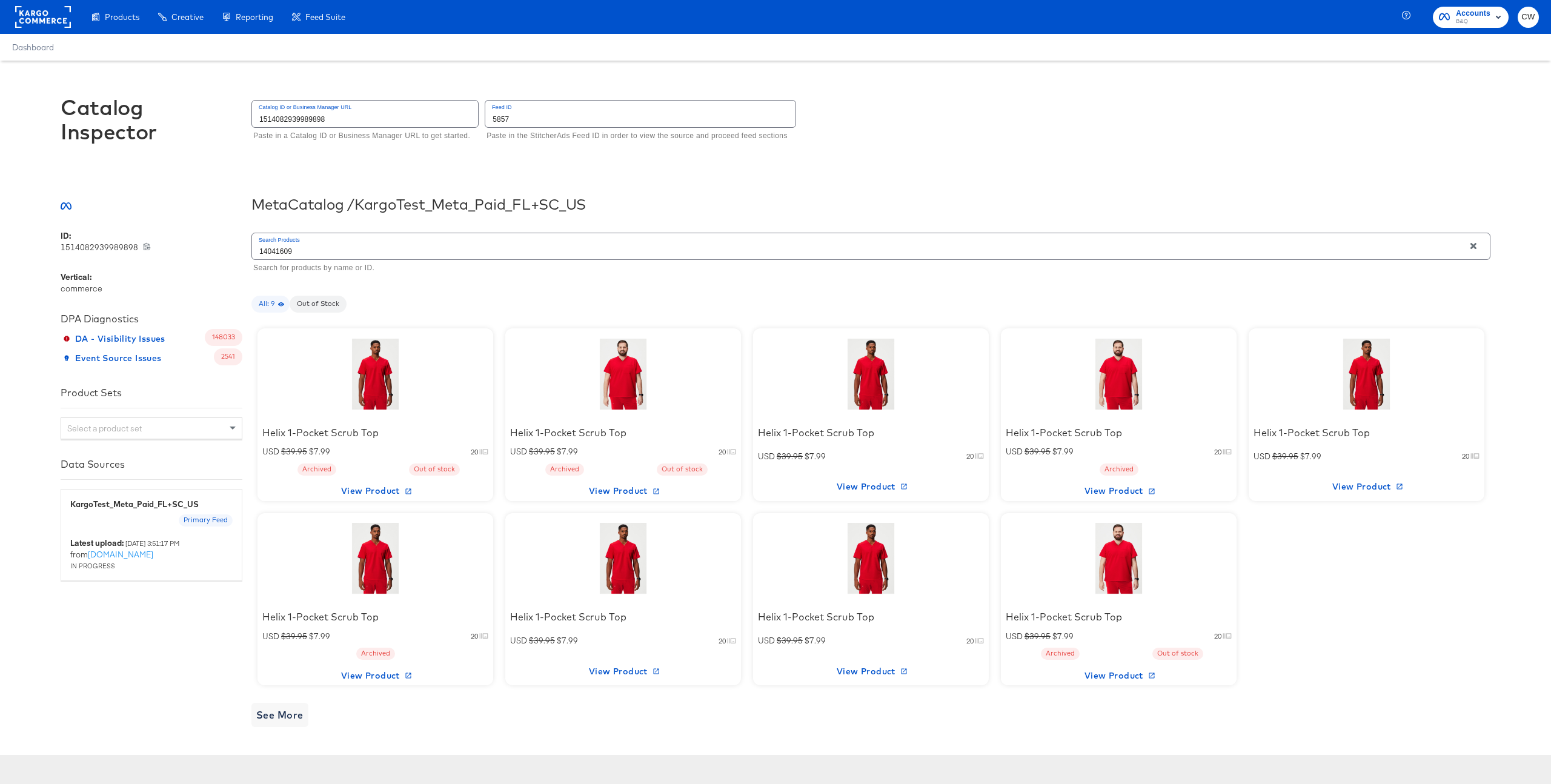
click at [331, 123] on input "1514082939989898" at bounding box center [365, 114] width 226 height 26
type input "1213904215398658"
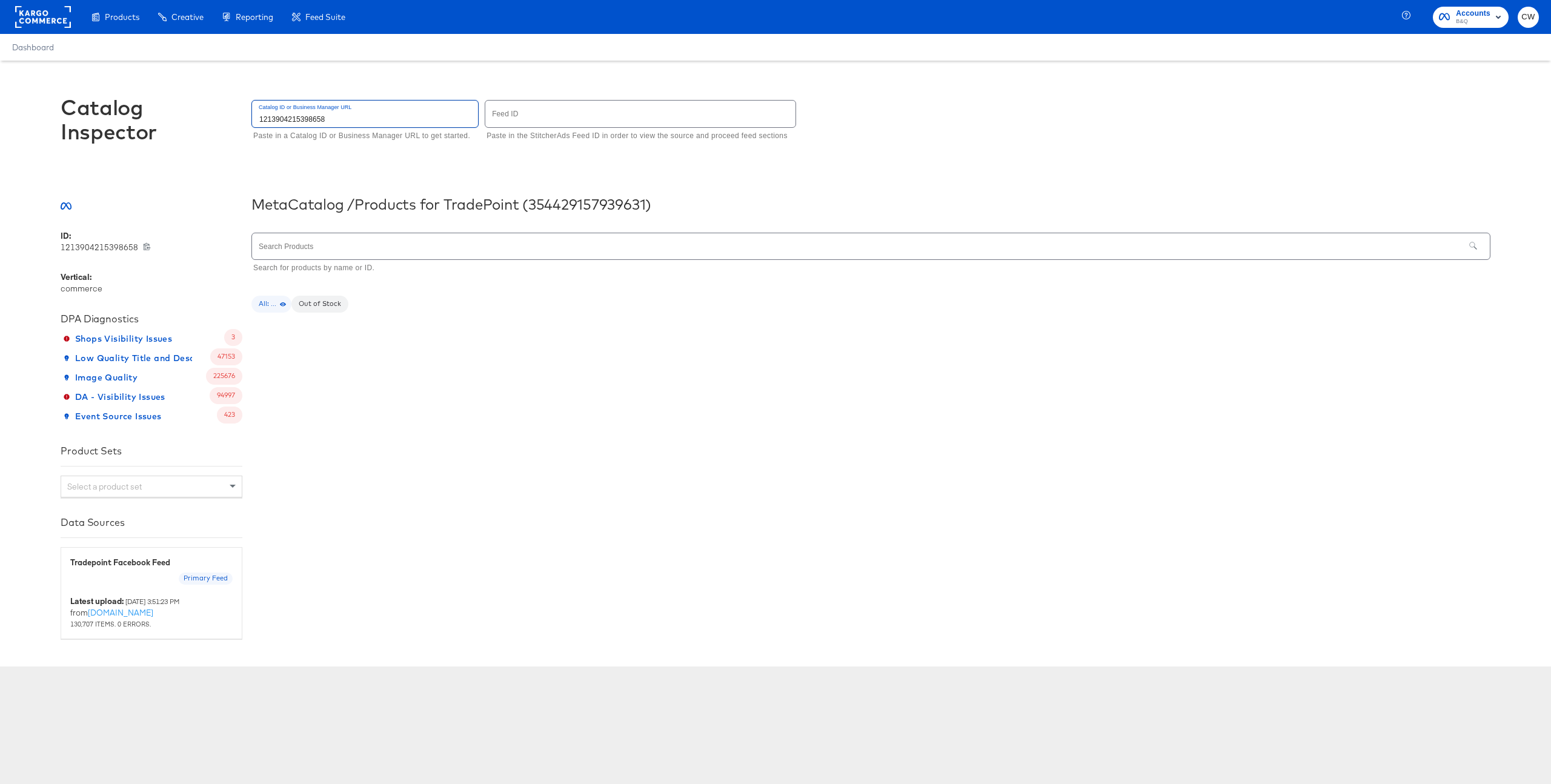
type input "1213904215398658"
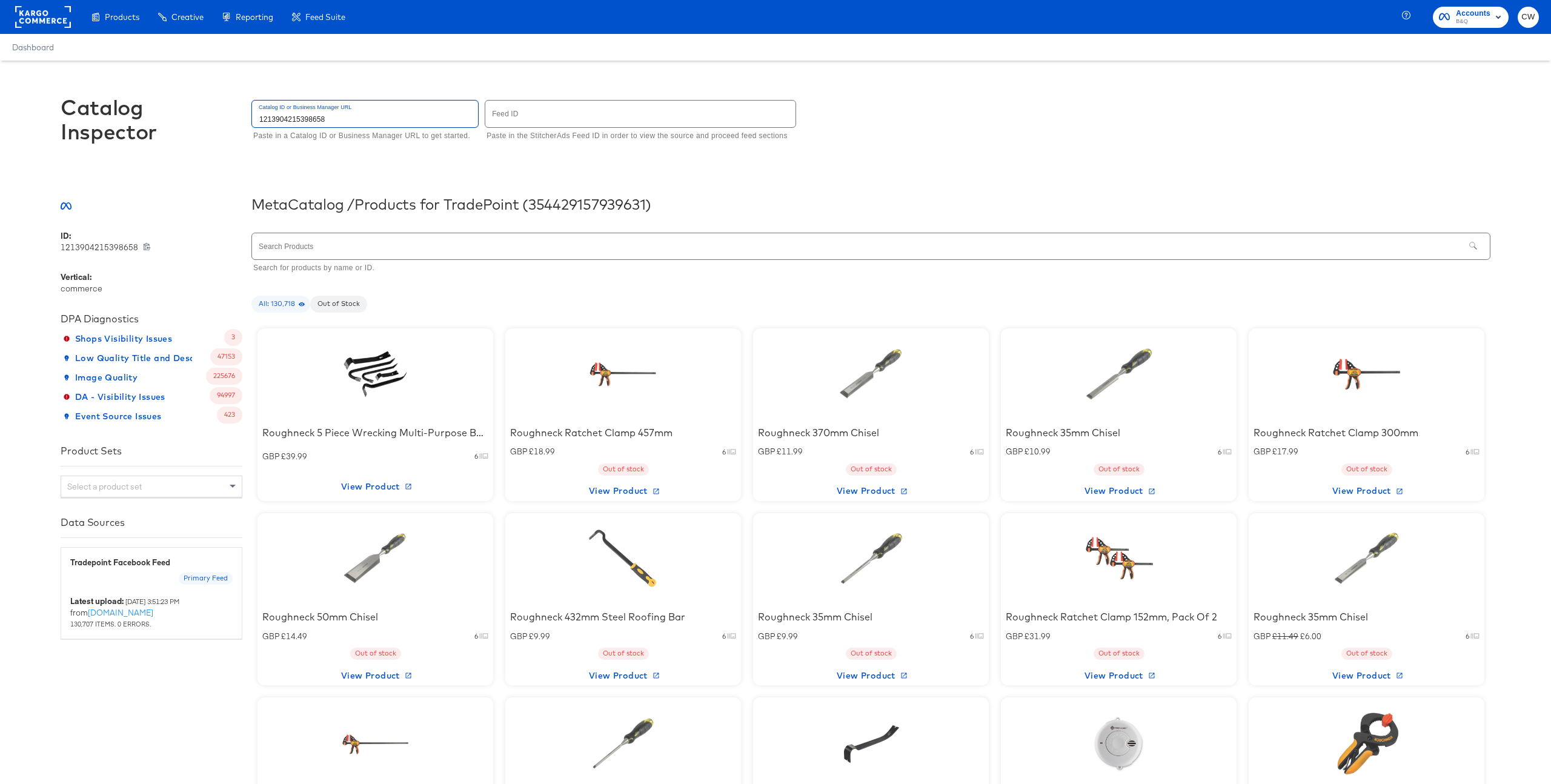
click at [318, 237] on input "text" at bounding box center [858, 246] width 1212 height 26
type input "5063022561459_TP"
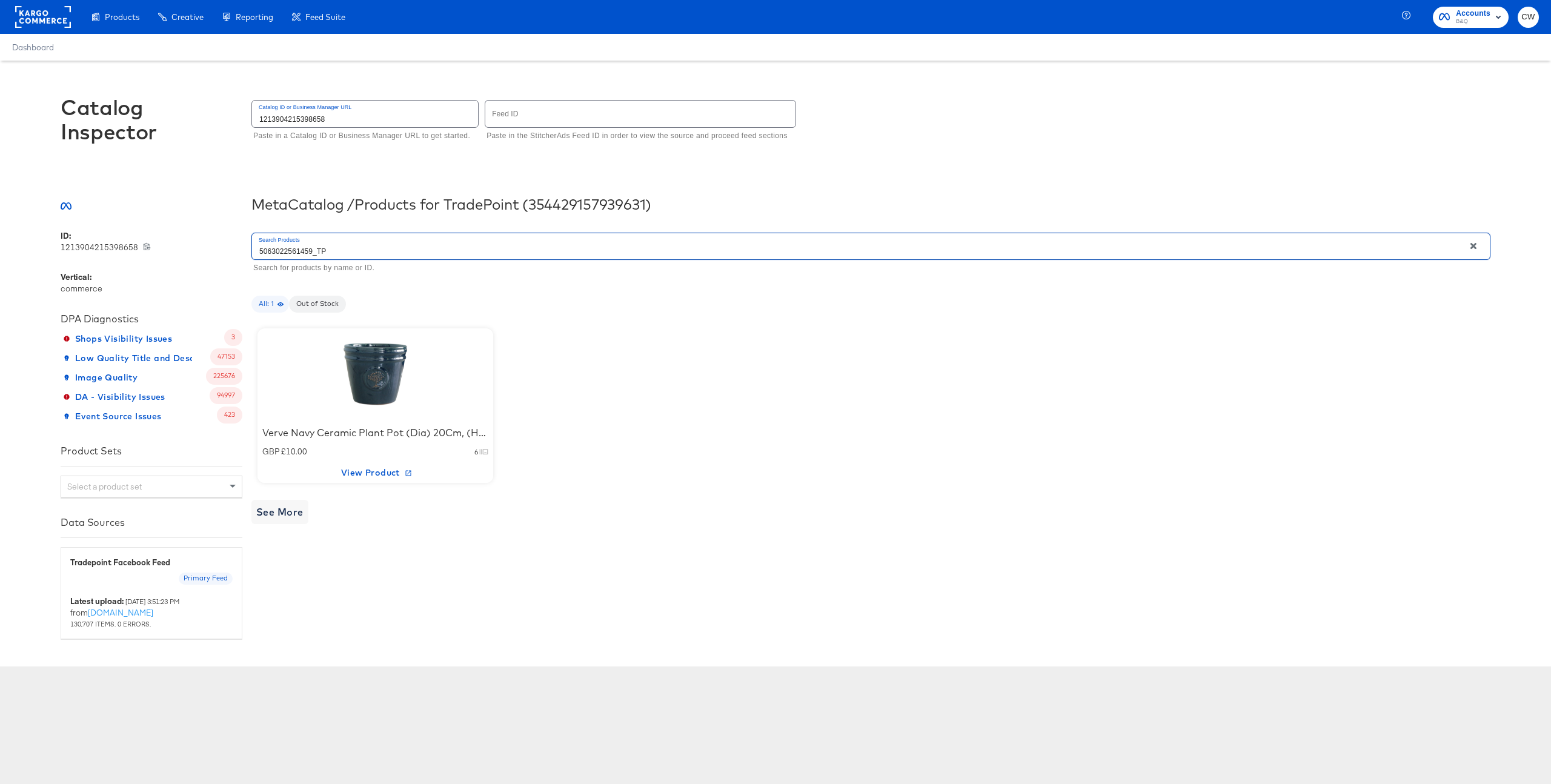
click at [382, 355] on div at bounding box center [376, 374] width 103 height 75
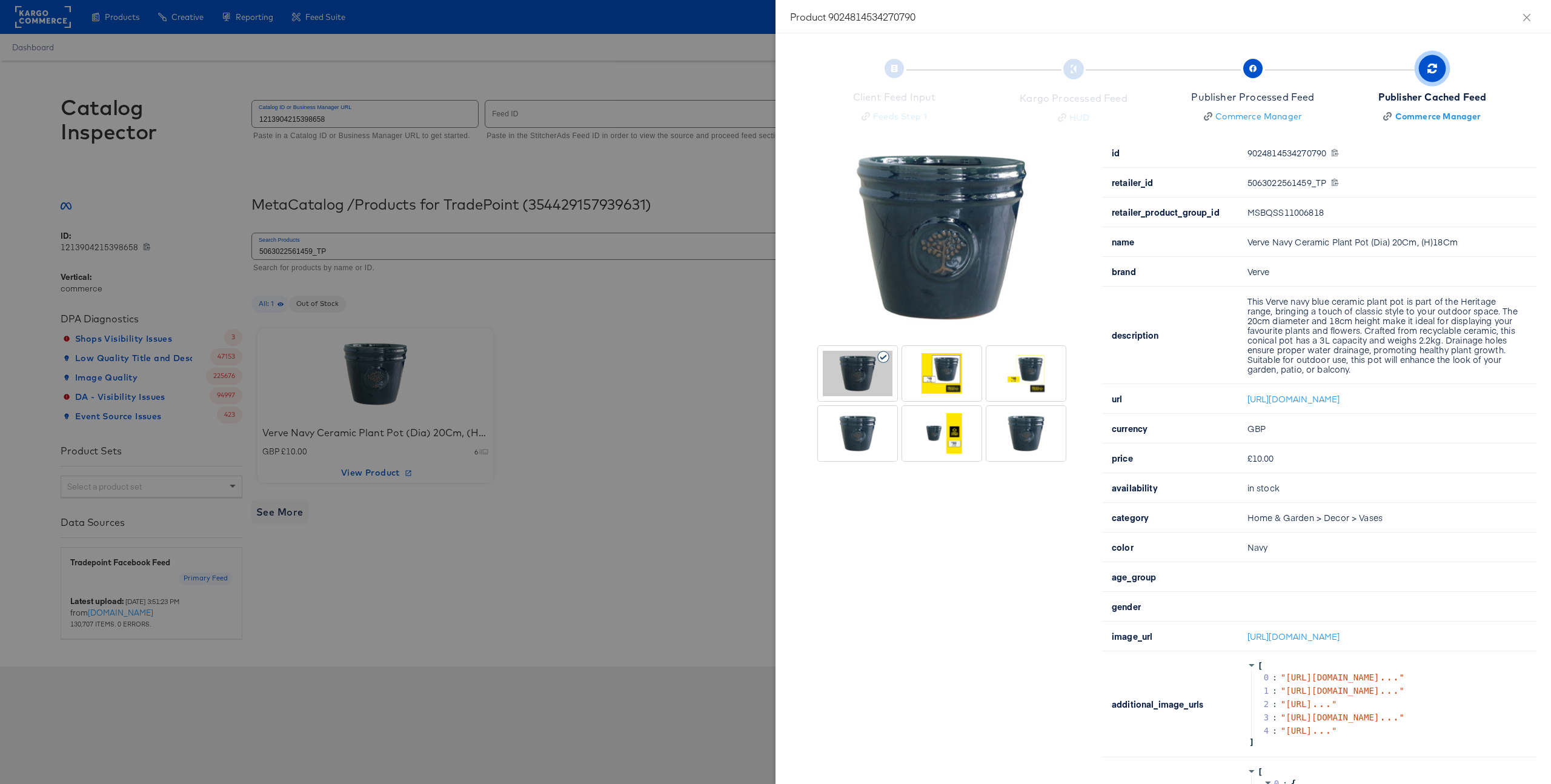
click at [954, 383] on div at bounding box center [942, 374] width 70 height 46
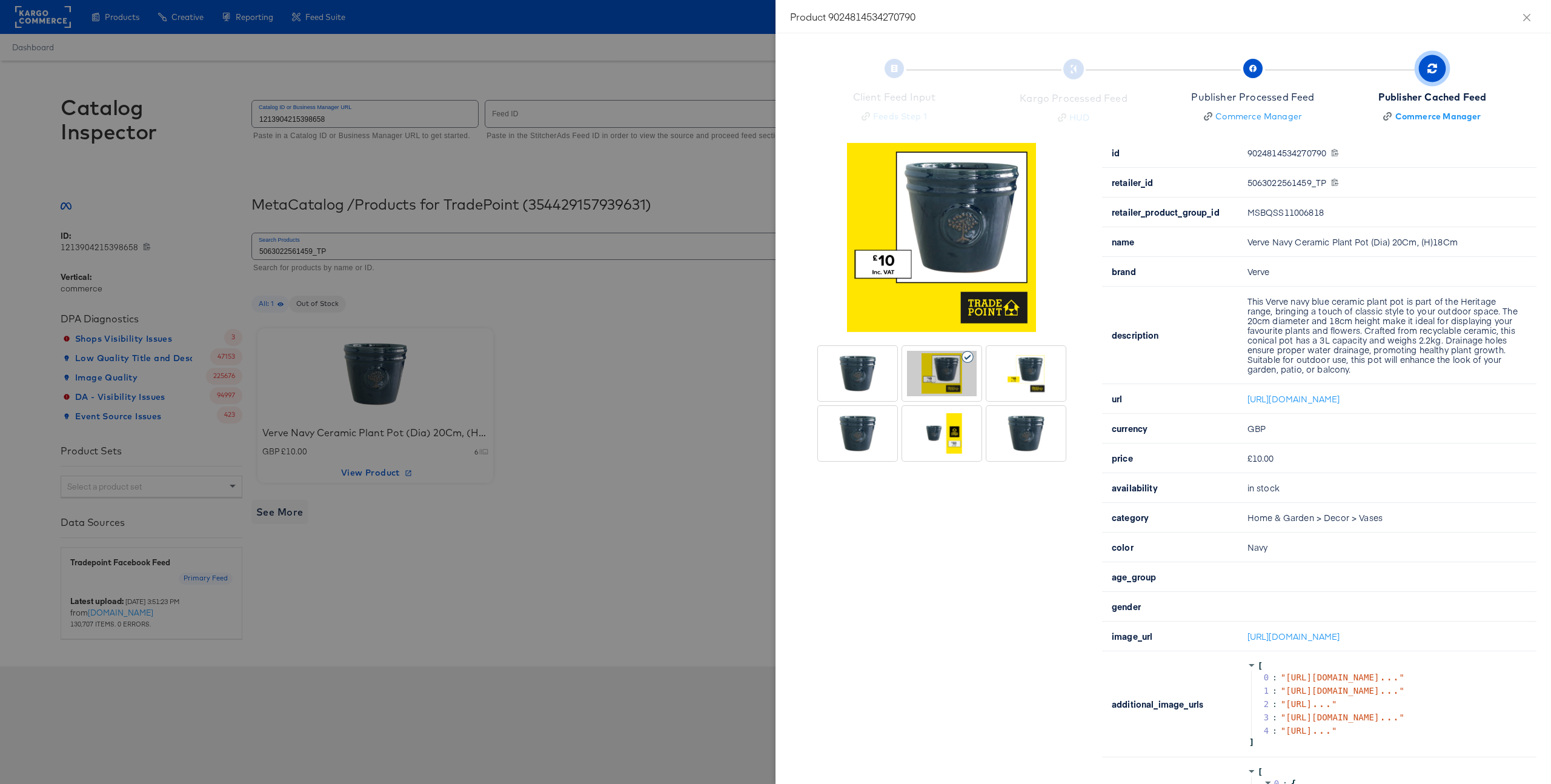
click at [1038, 383] on div at bounding box center [1026, 374] width 70 height 46
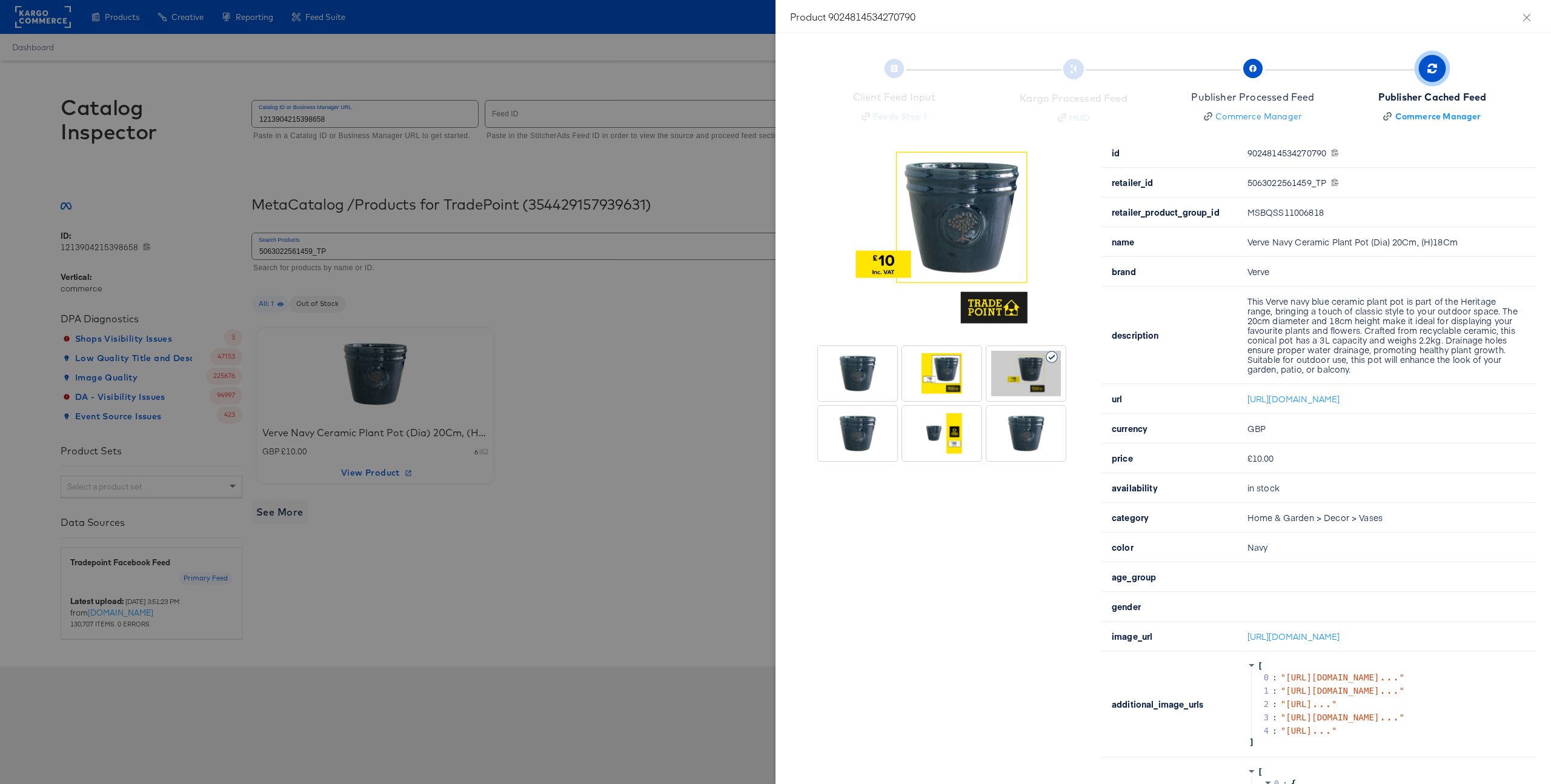
click at [858, 423] on div at bounding box center [858, 434] width 70 height 46
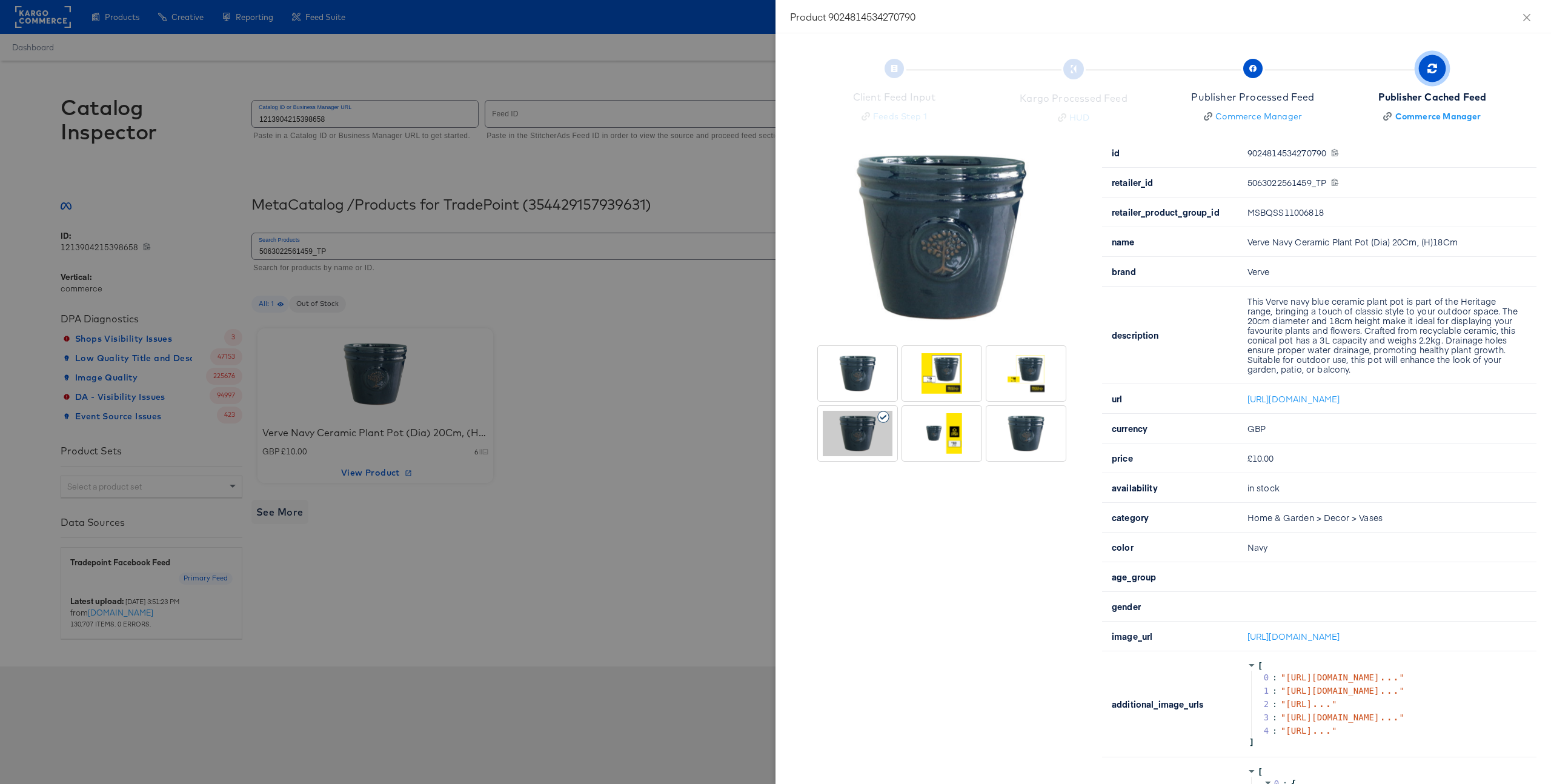
click at [938, 418] on div at bounding box center [942, 434] width 70 height 46
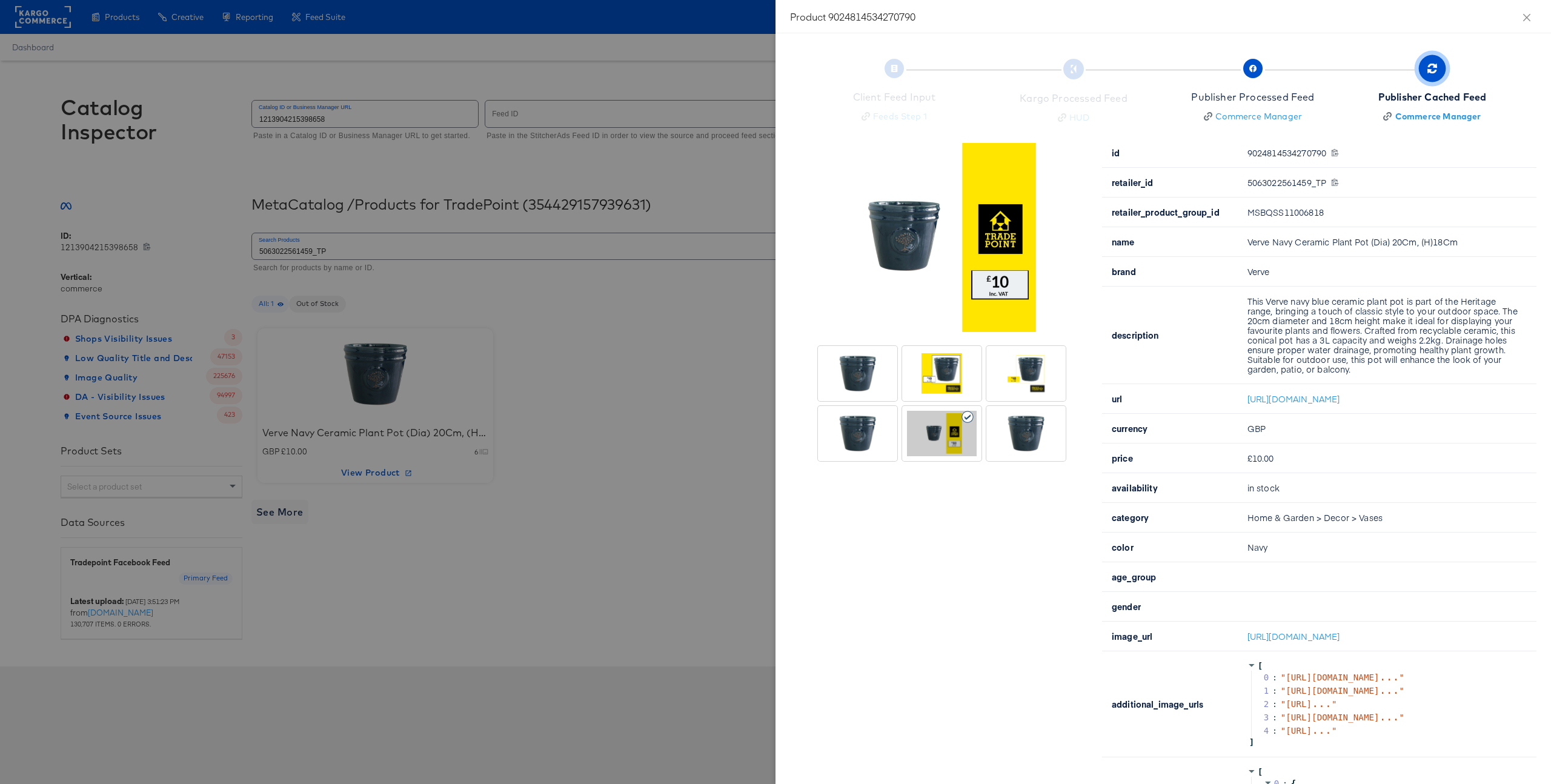
click at [1001, 428] on div at bounding box center [1026, 434] width 70 height 46
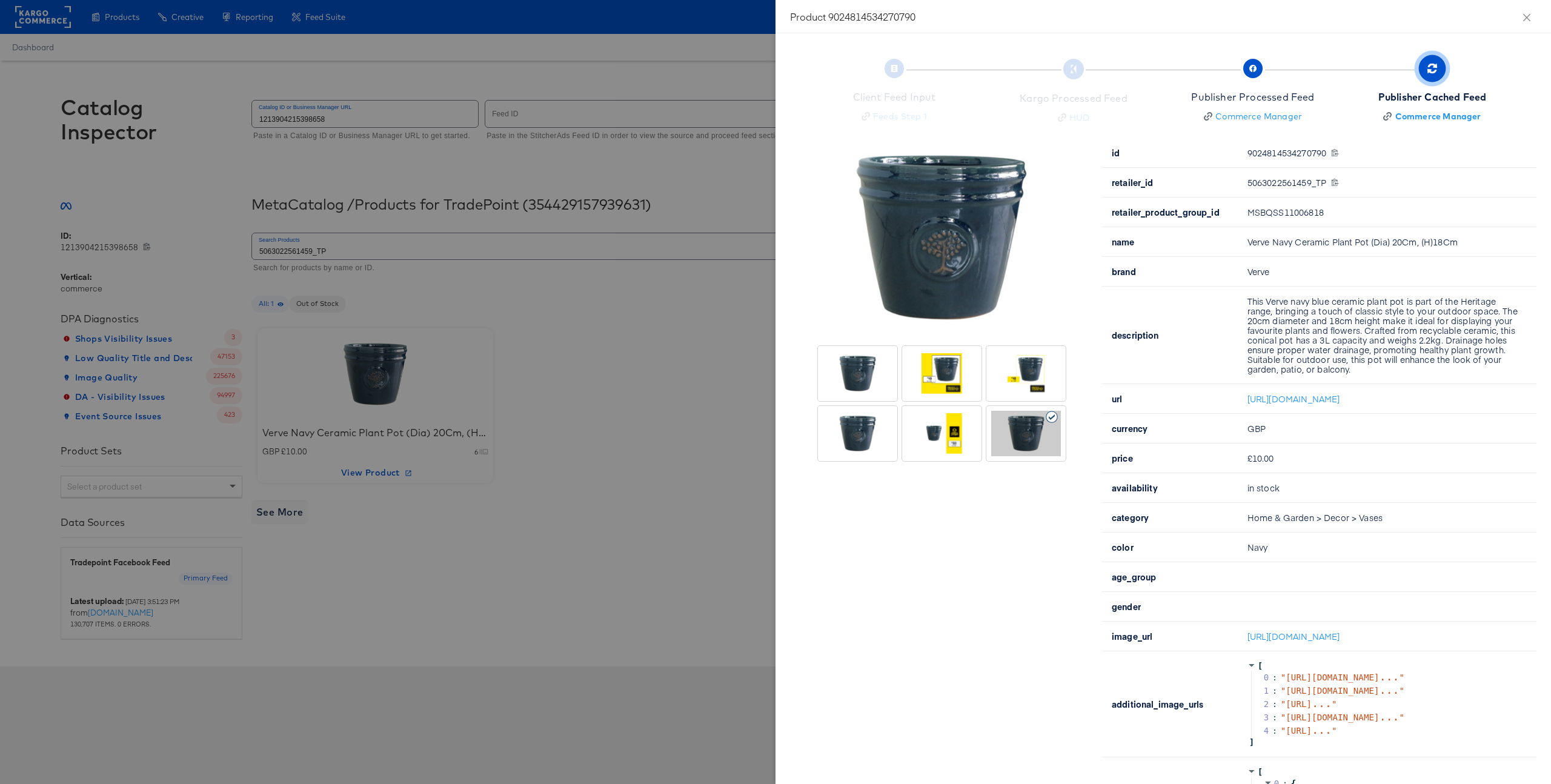
click at [854, 430] on div at bounding box center [858, 434] width 70 height 46
click at [941, 385] on div at bounding box center [942, 374] width 70 height 46
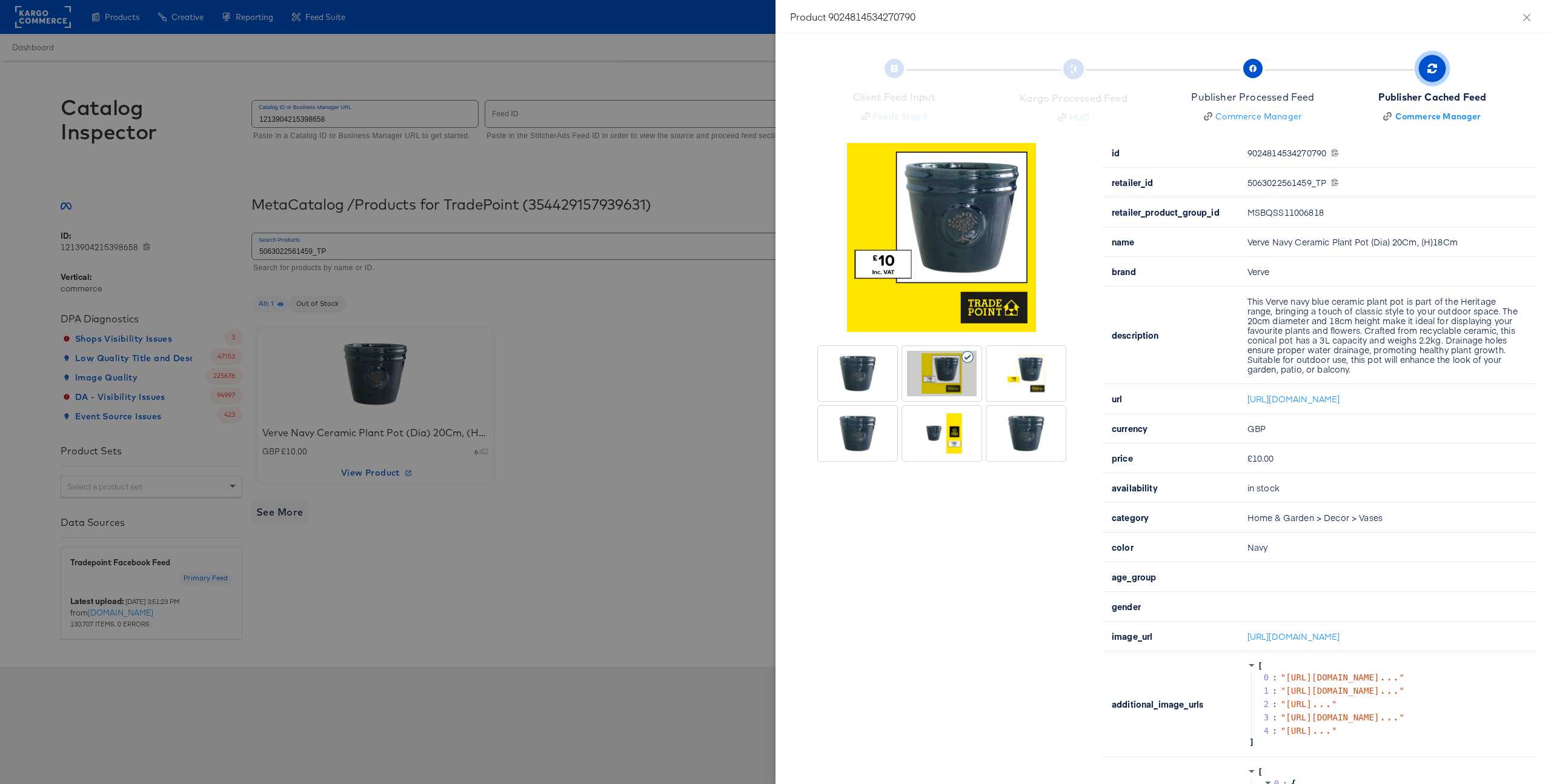
click at [1035, 378] on div at bounding box center [1026, 374] width 70 height 46
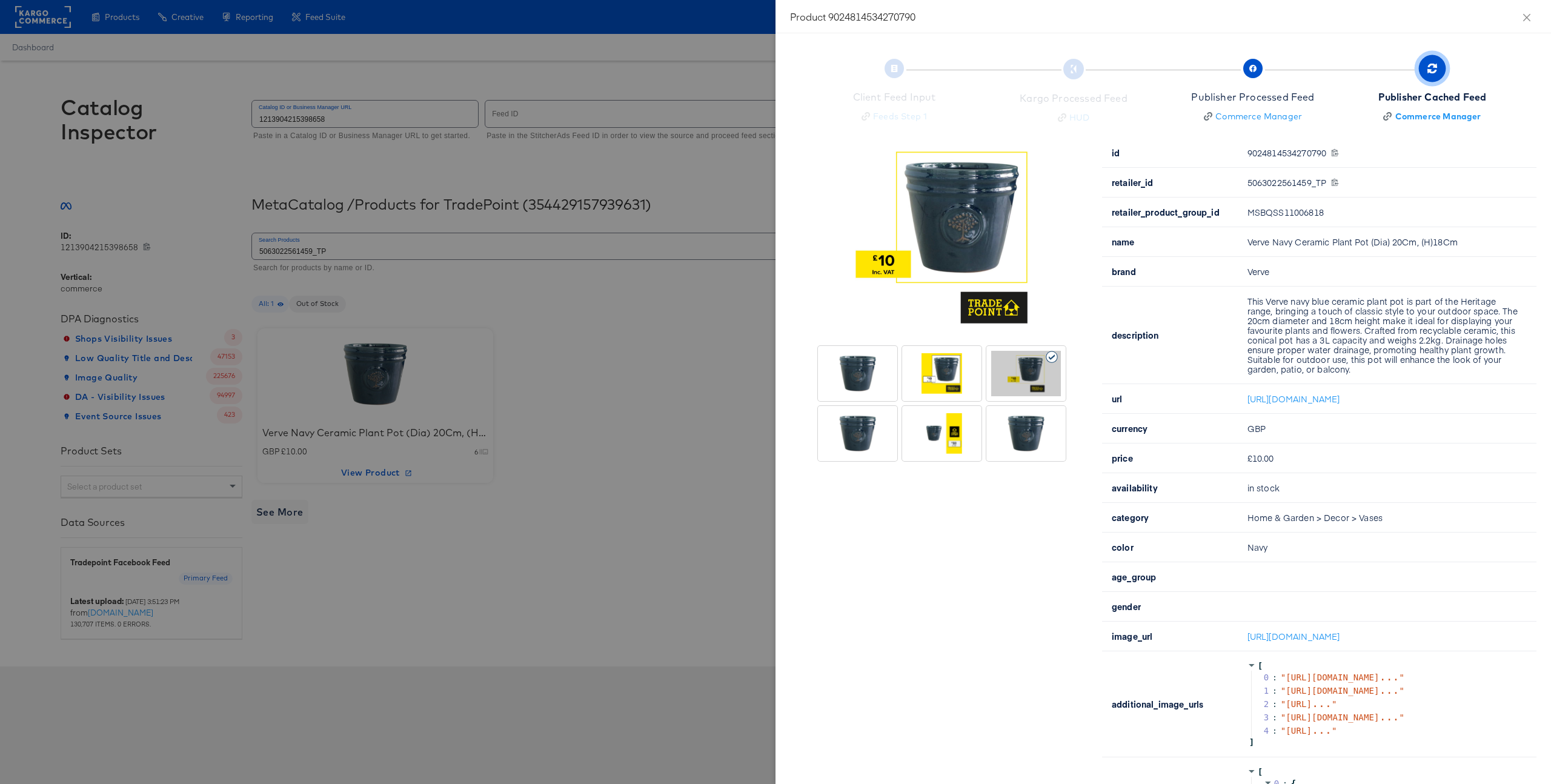
click at [968, 396] on div at bounding box center [941, 373] width 74 height 50
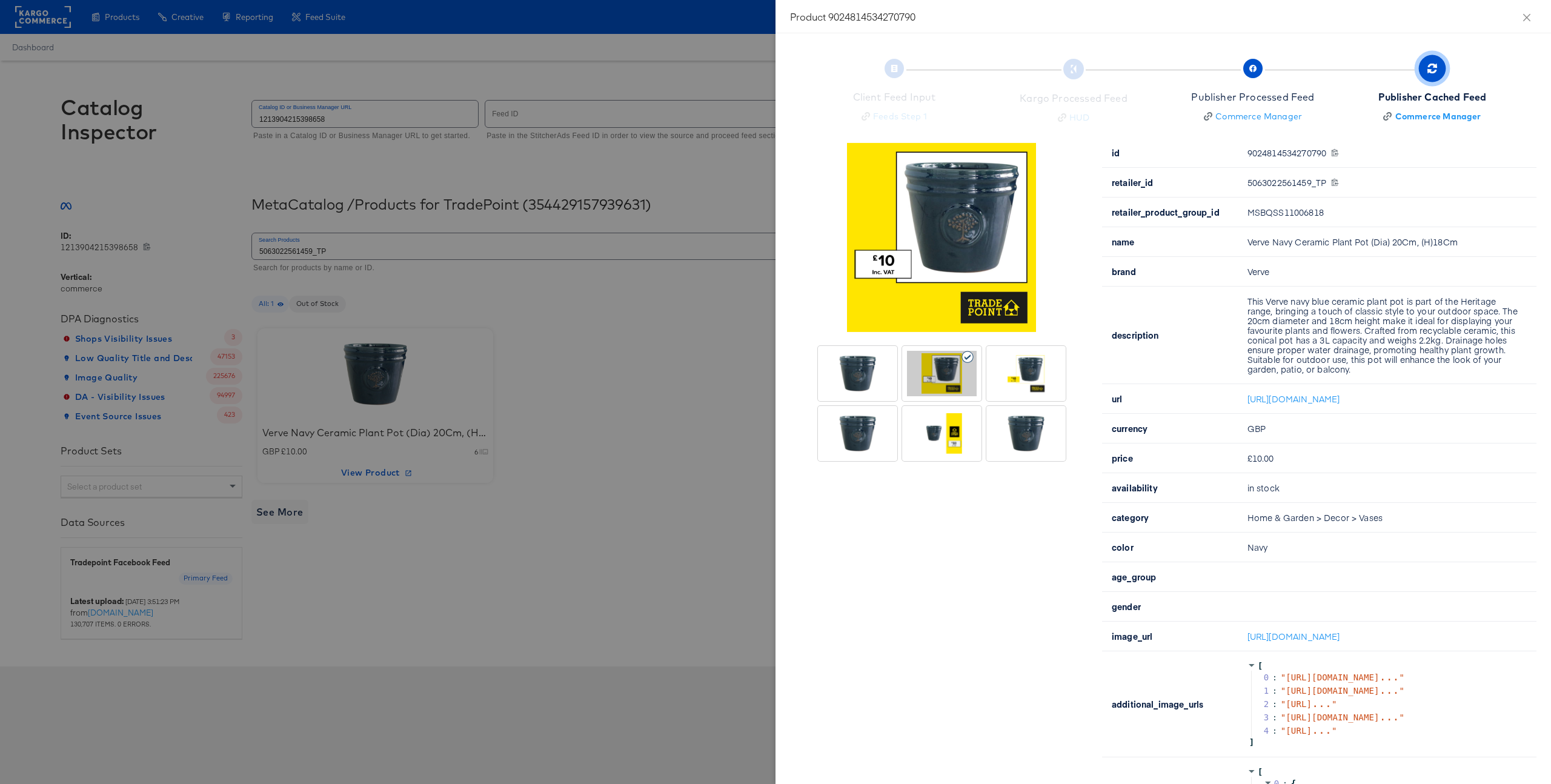
click at [601, 393] on div at bounding box center [775, 392] width 1551 height 784
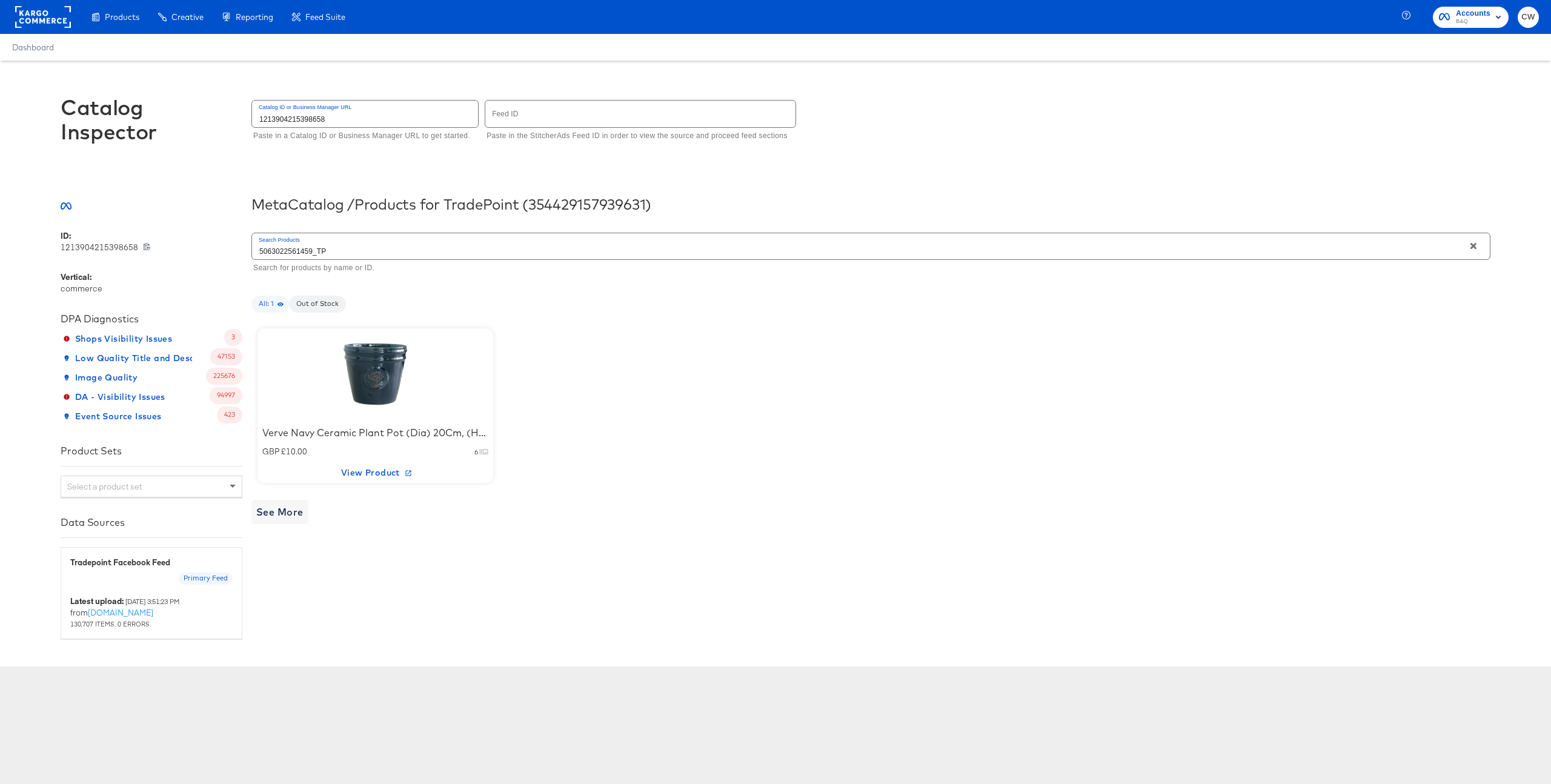
click at [407, 365] on div at bounding box center [376, 374] width 103 height 75
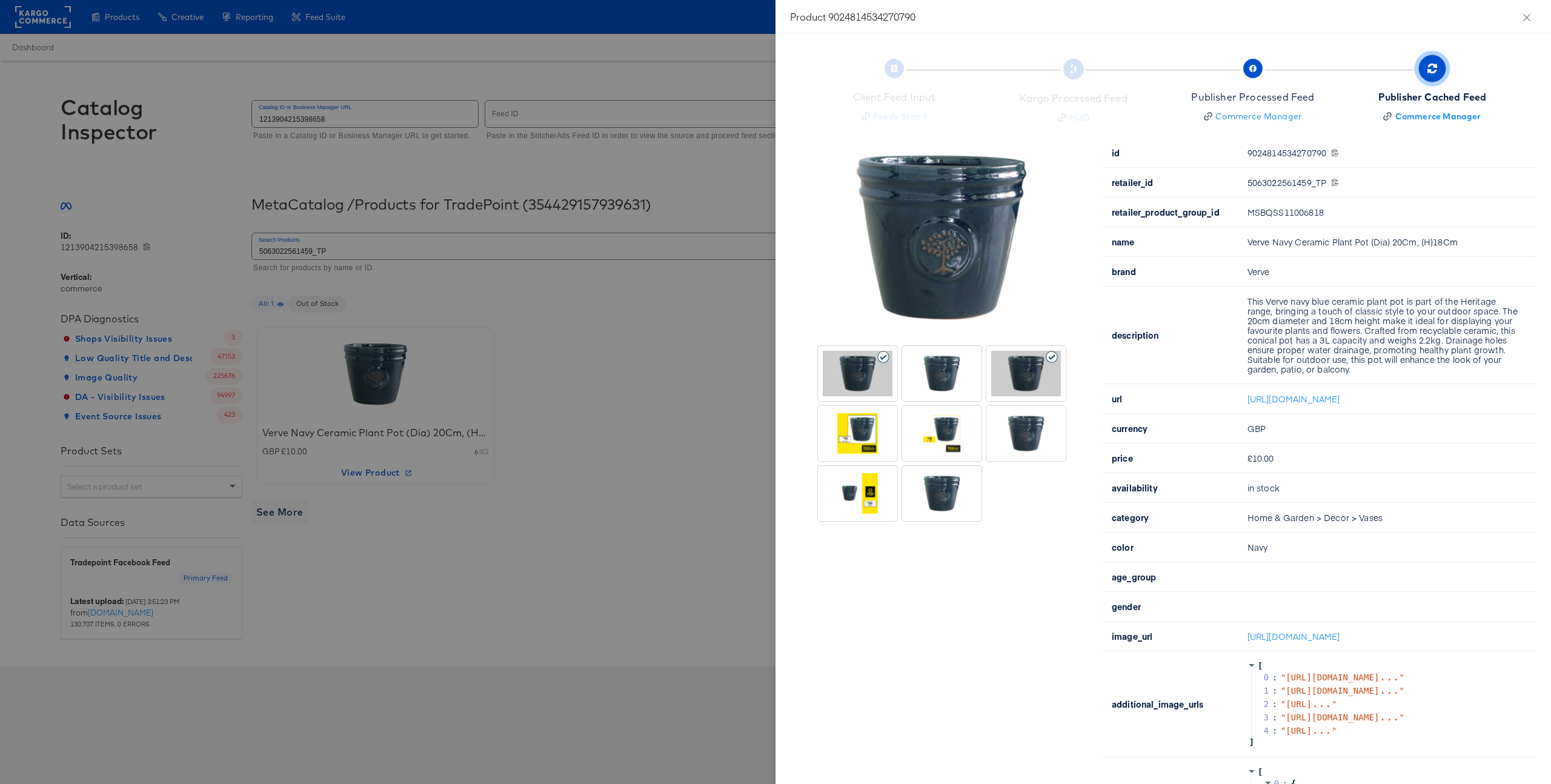
click at [1401, 97] on div "Publisher Cached Feed" at bounding box center [1432, 97] width 108 height 14
click at [1282, 103] on div "Publisher Processed Feed" at bounding box center [1253, 97] width 123 height 14
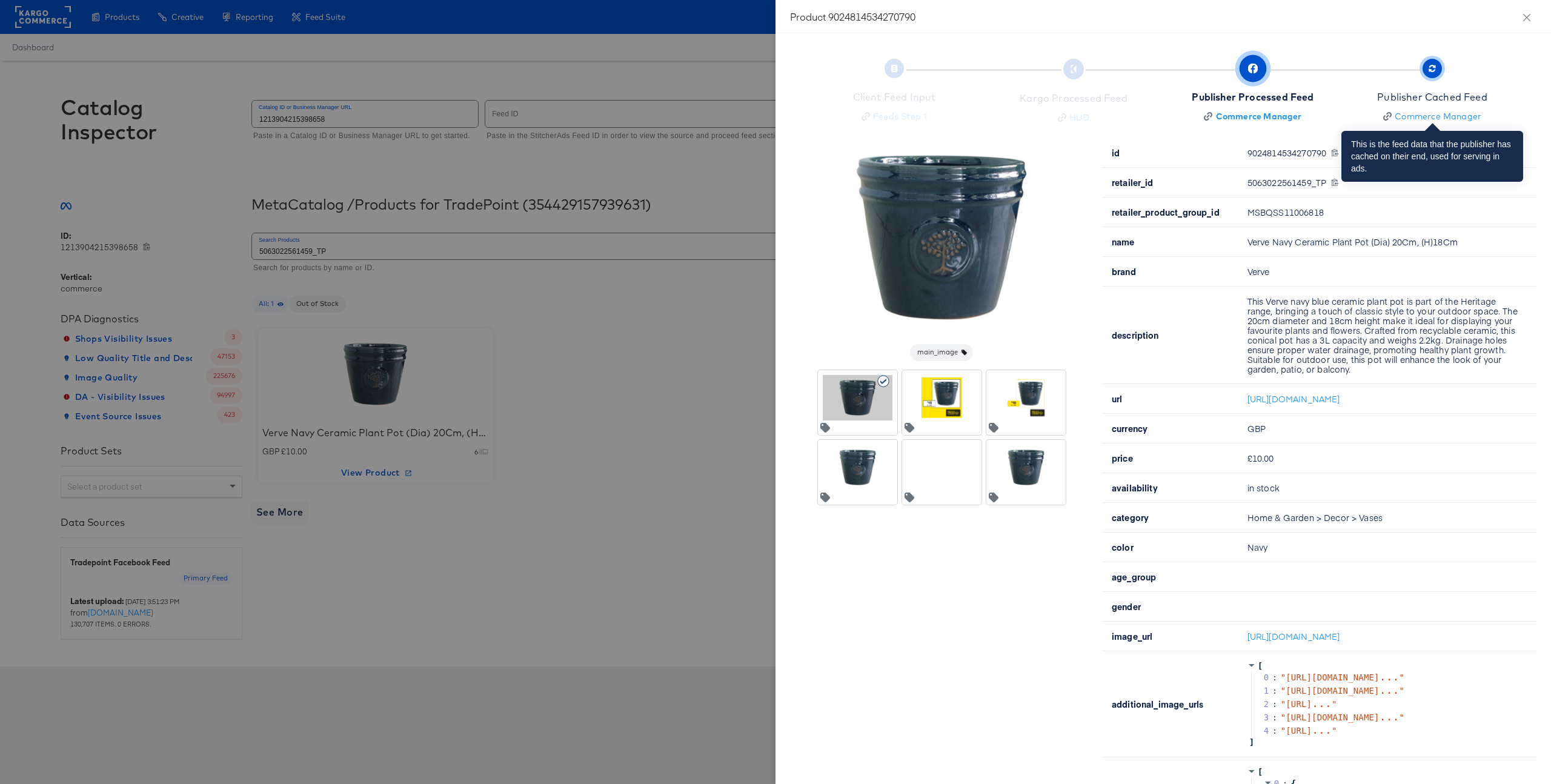
click at [1411, 96] on div "Publisher Cached Feed" at bounding box center [1432, 97] width 110 height 14
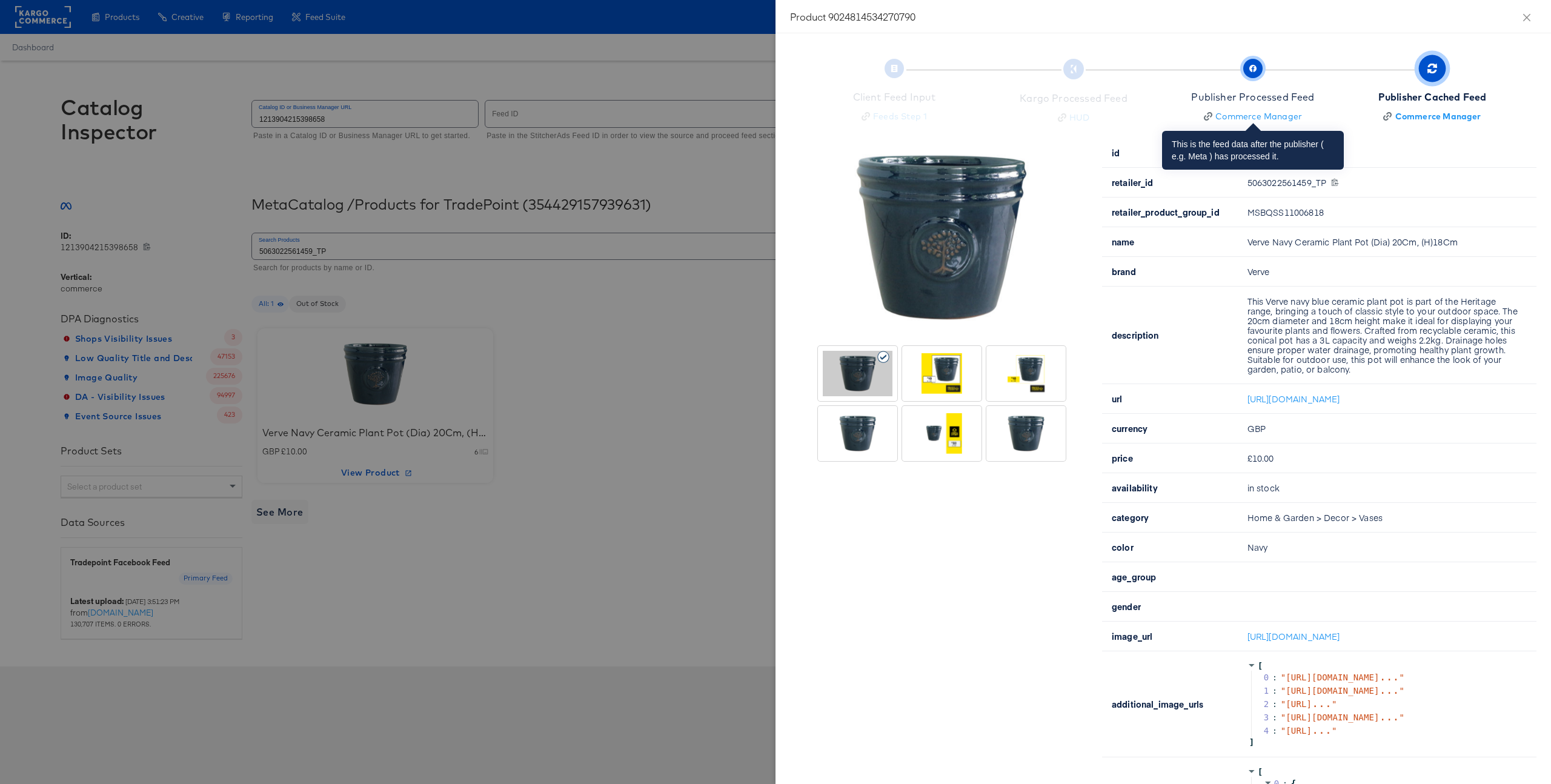
click at [1257, 93] on div "Publisher Processed Feed" at bounding box center [1253, 97] width 123 height 14
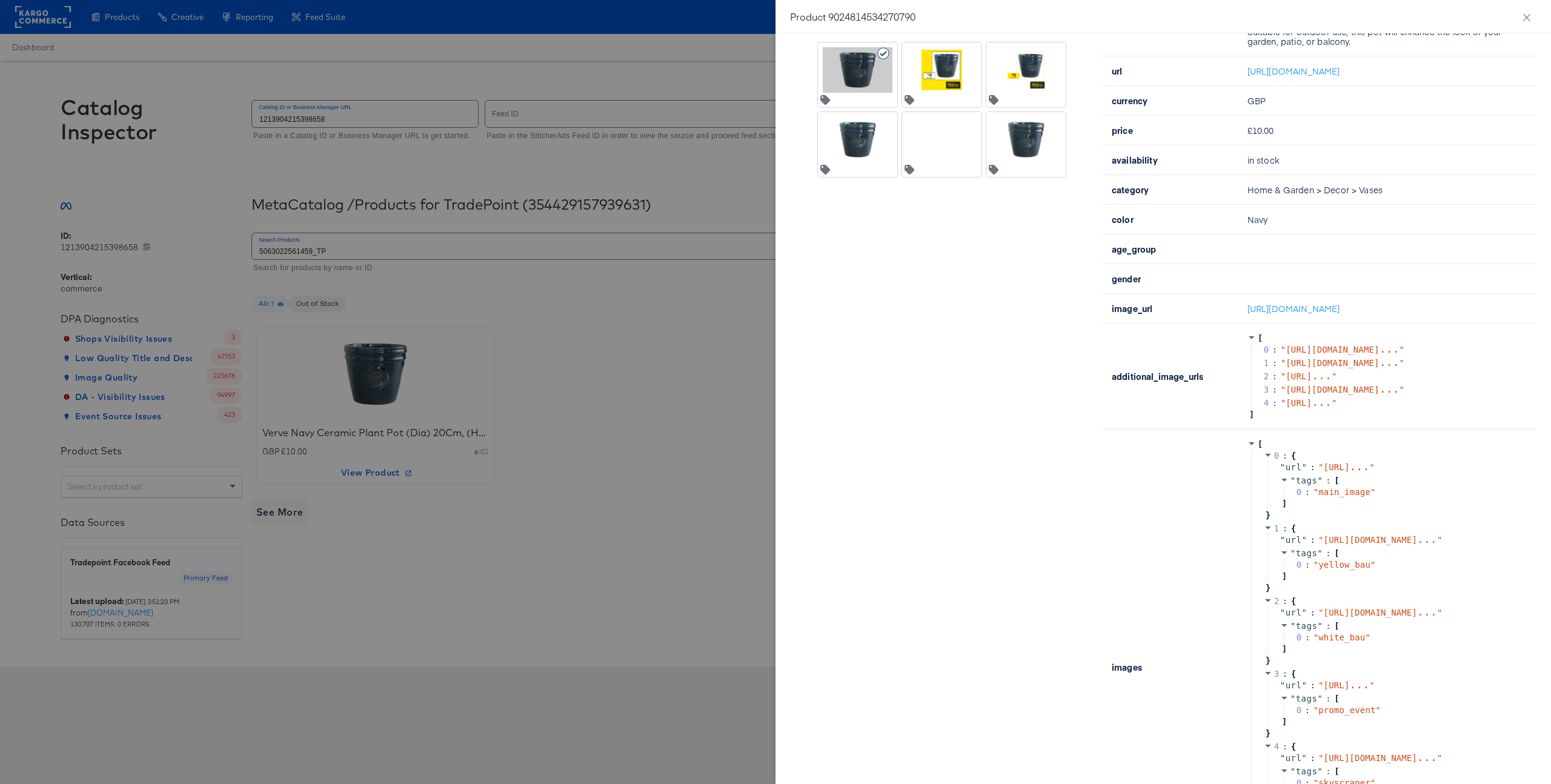
scroll to position [396, 0]
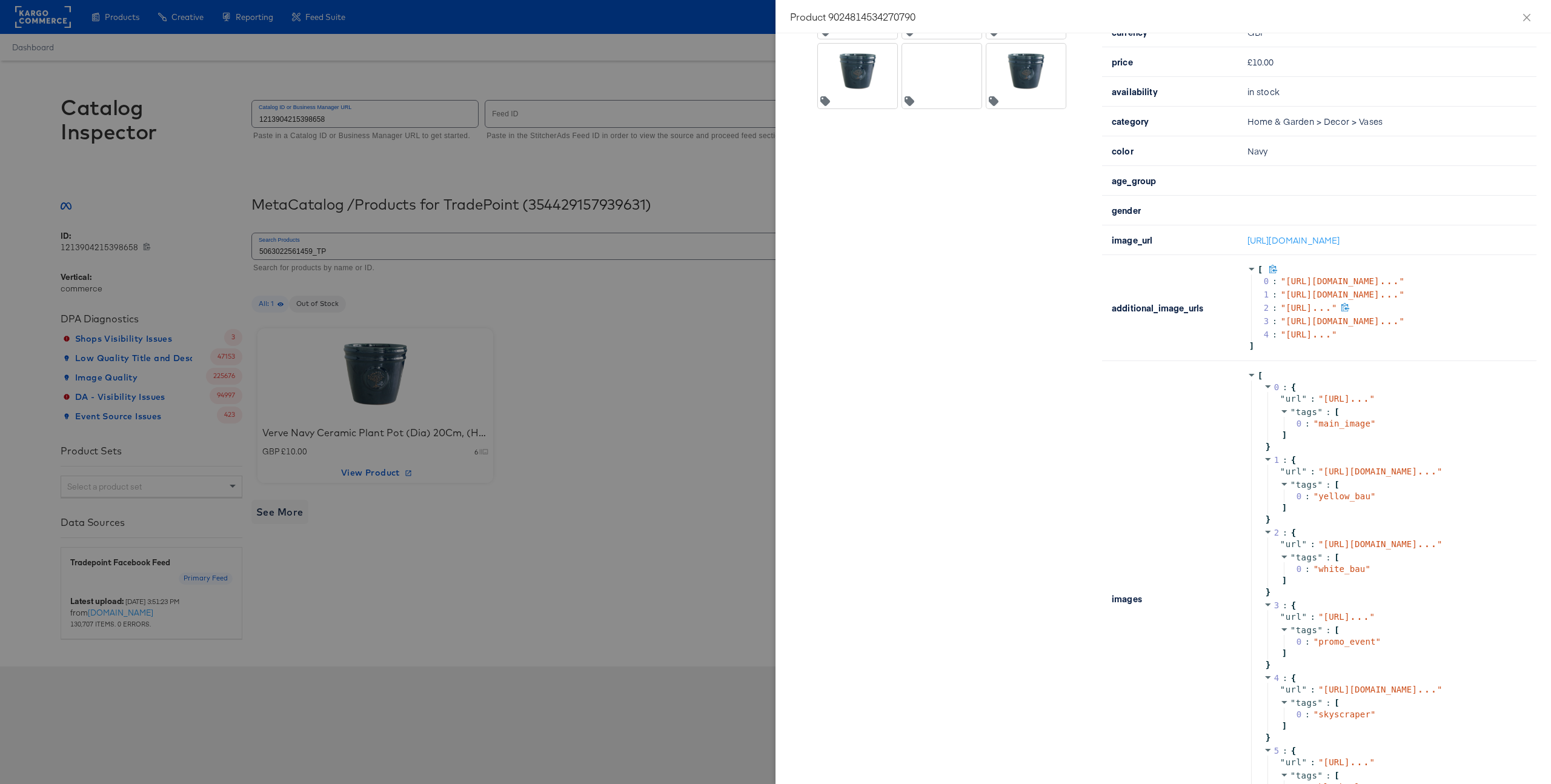
click at [1319, 313] on span "https://redirect.stitcherads.i ..." at bounding box center [1309, 308] width 46 height 10
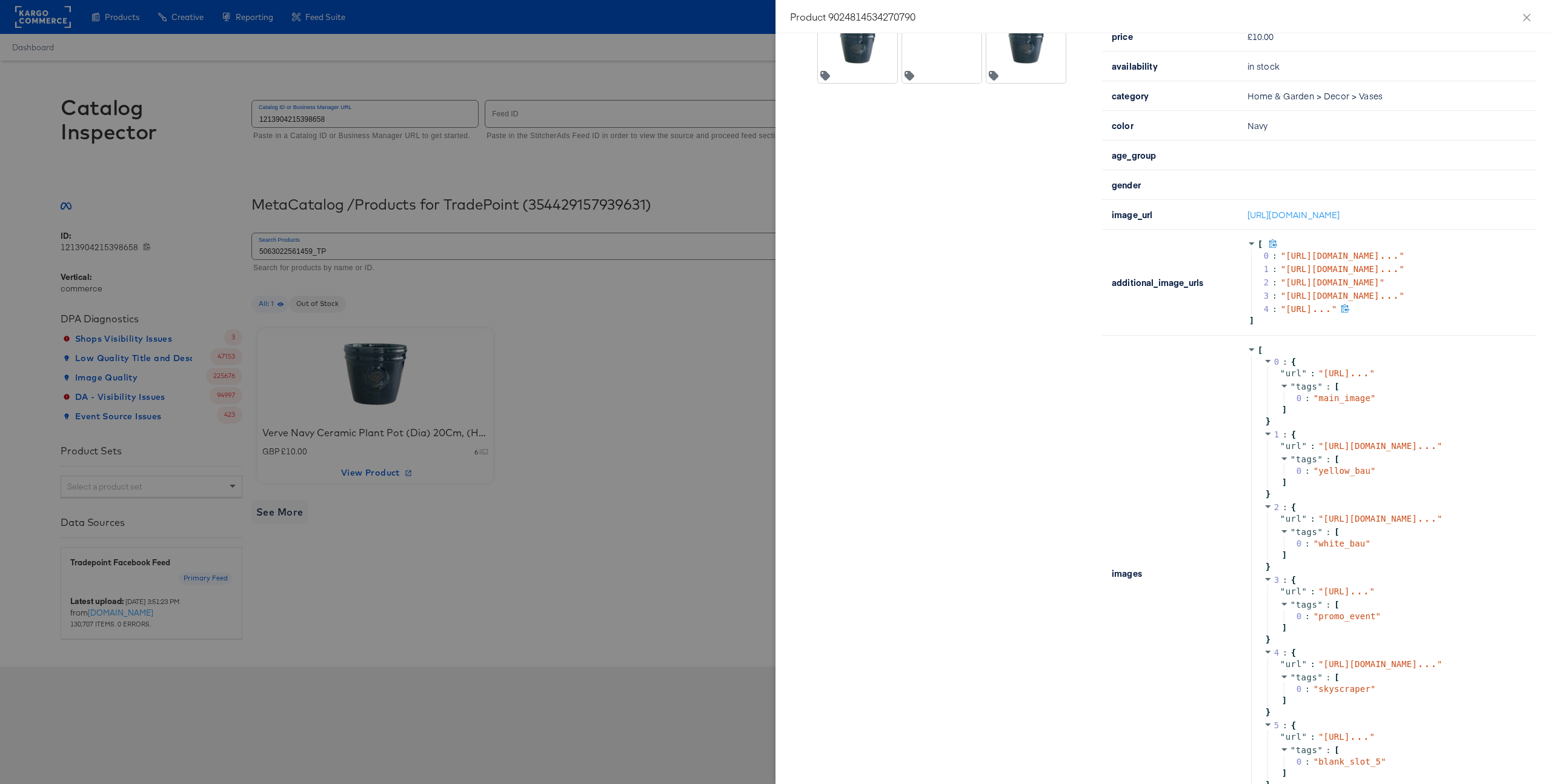
scroll to position [435, 0]
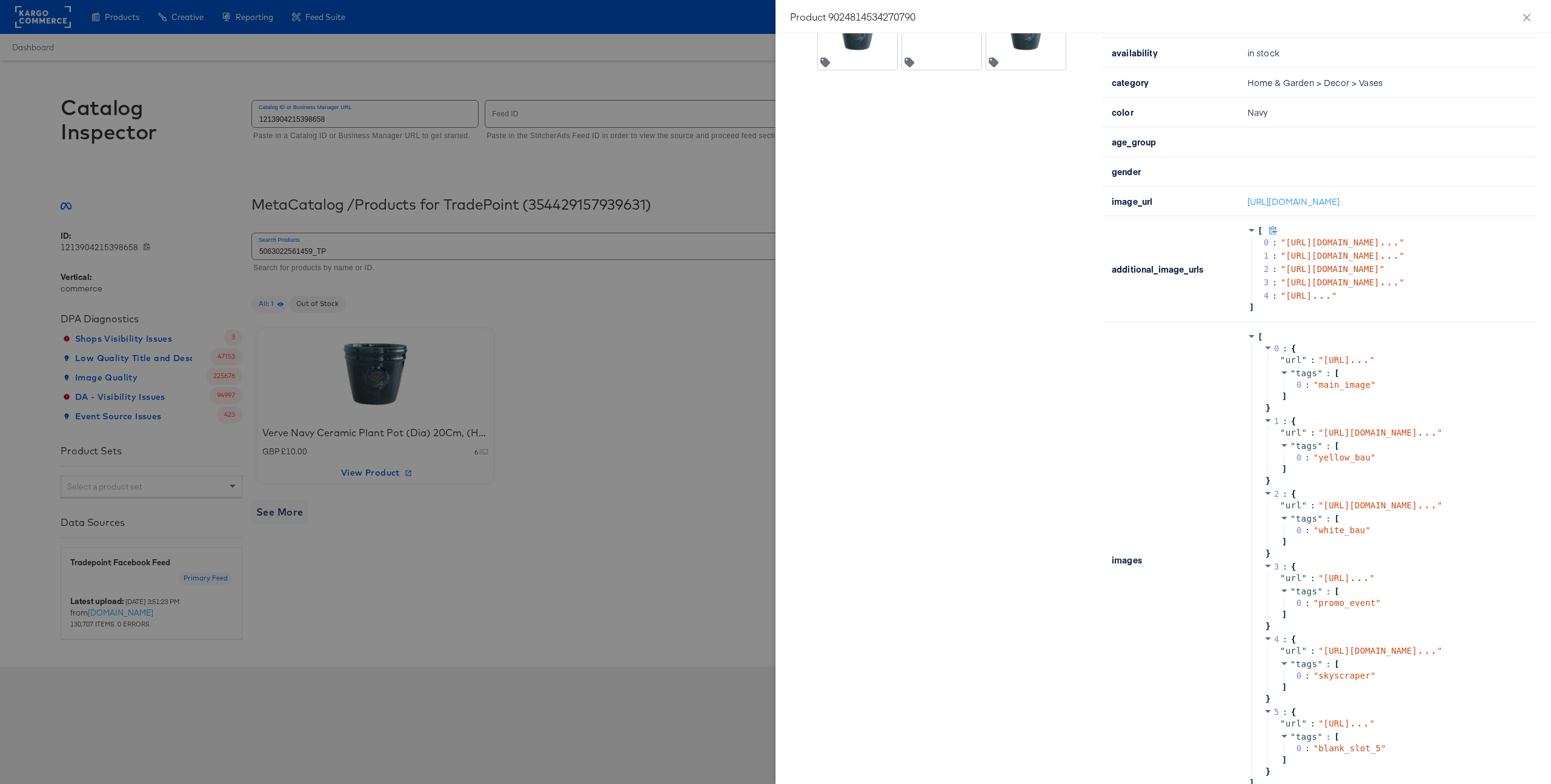
click at [1358, 275] on div "[ 0 : " https://res.cloudinary.com/com ... " 1 : " https://res.cloudinary.com/c…" at bounding box center [1385, 269] width 275 height 86
click at [1252, 235] on icon at bounding box center [1252, 230] width 8 height 8
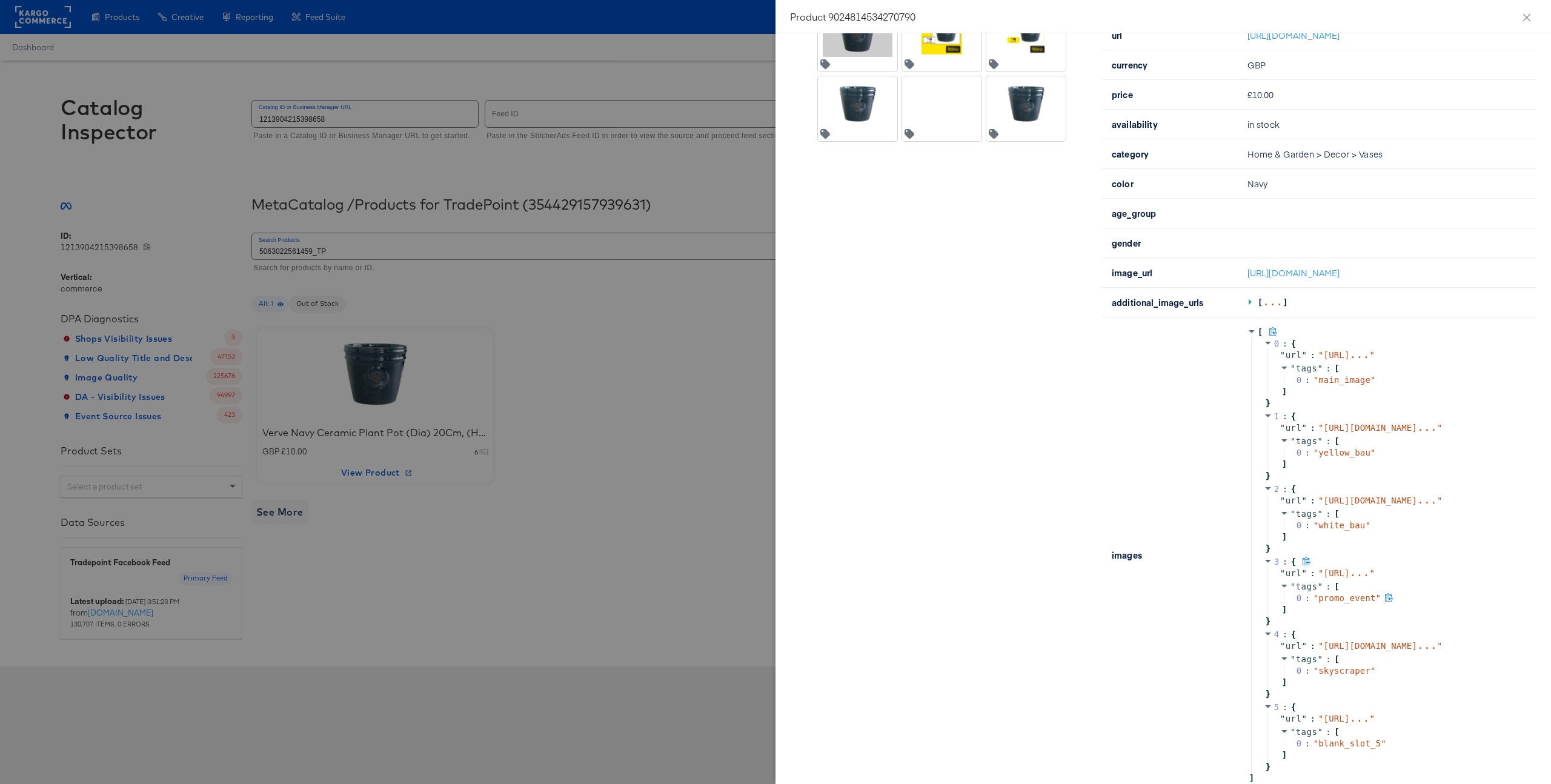
scroll to position [363, 0]
click at [1278, 422] on span "1" at bounding box center [1277, 417] width 6 height 10
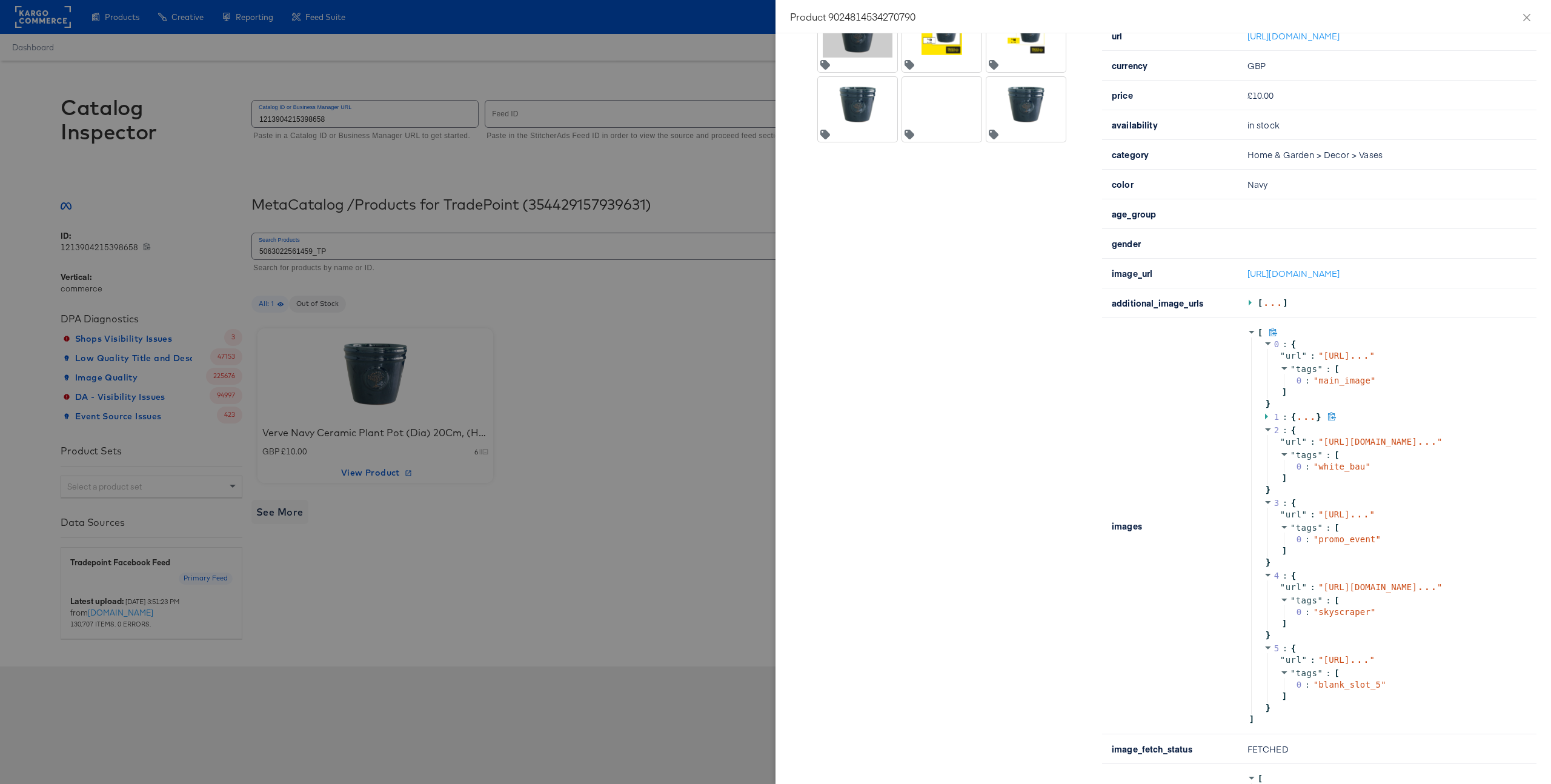
click at [1278, 422] on span "1" at bounding box center [1277, 417] width 6 height 10
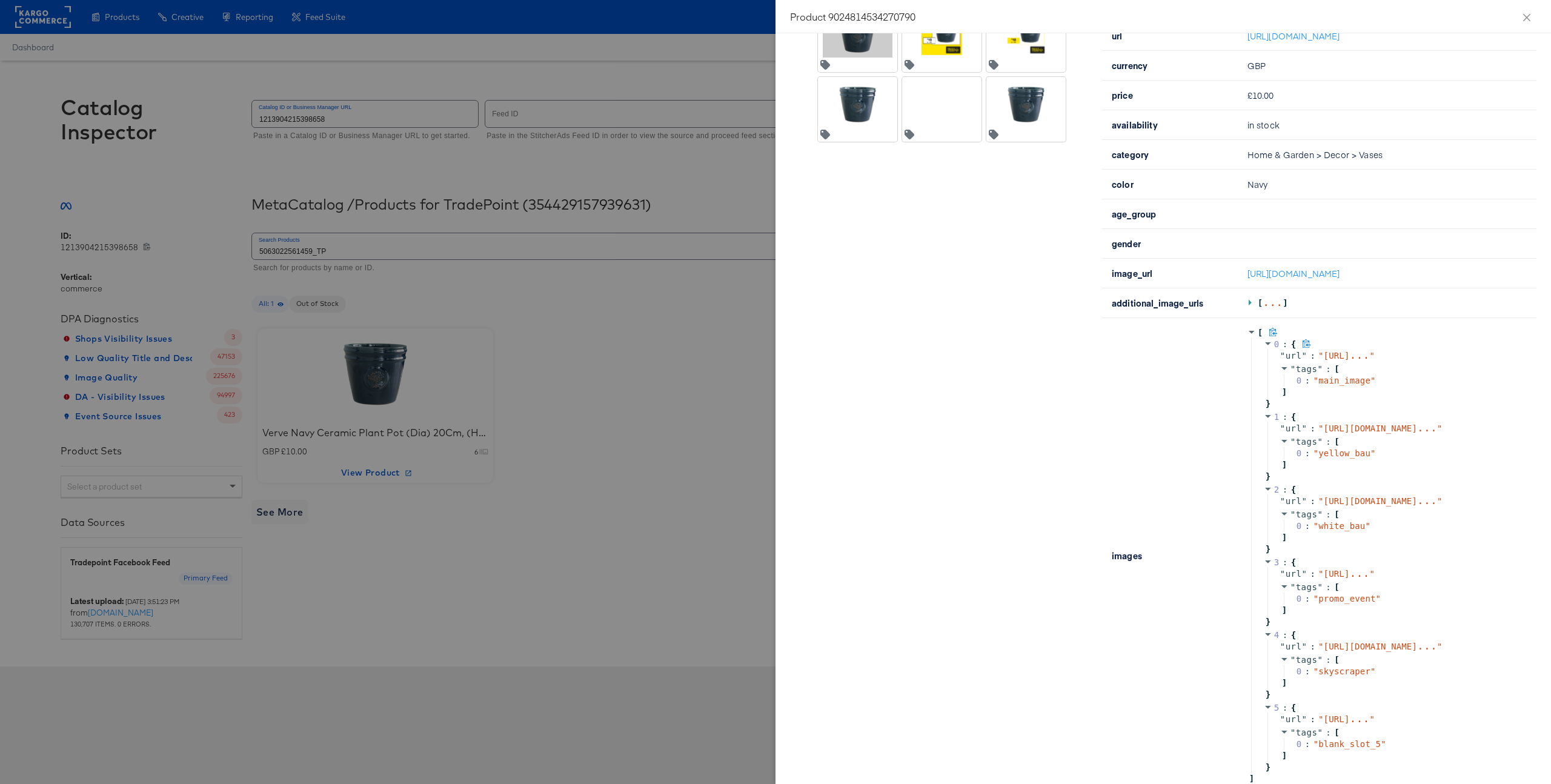
click at [1355, 464] on div "1 : { " url " : " https://res.cloudinary.com/com ... " " tags " : [ 0 : " yello…" at bounding box center [1387, 447] width 271 height 73
click at [1306, 421] on icon at bounding box center [1307, 417] width 9 height 9
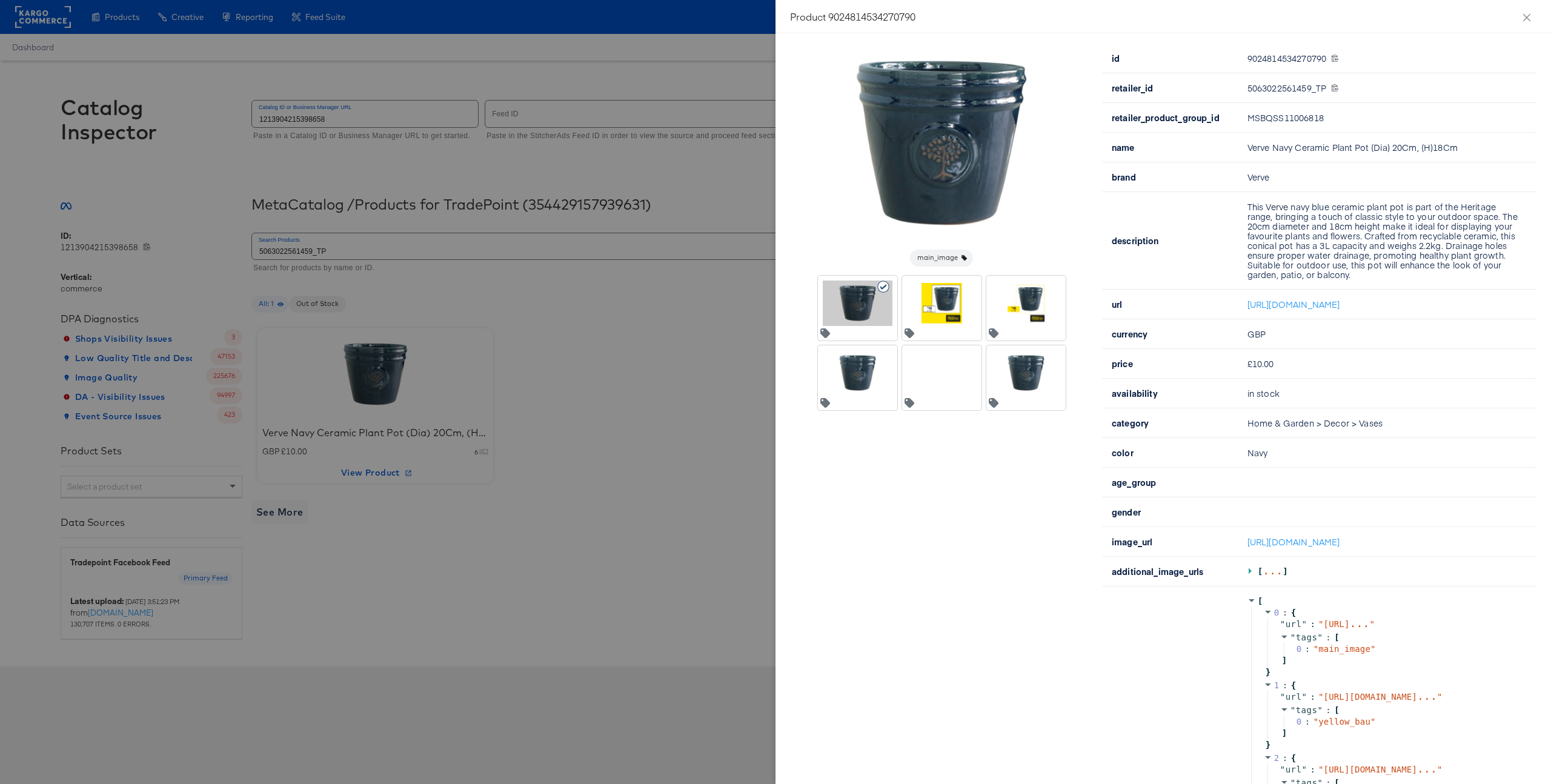
scroll to position [98, 0]
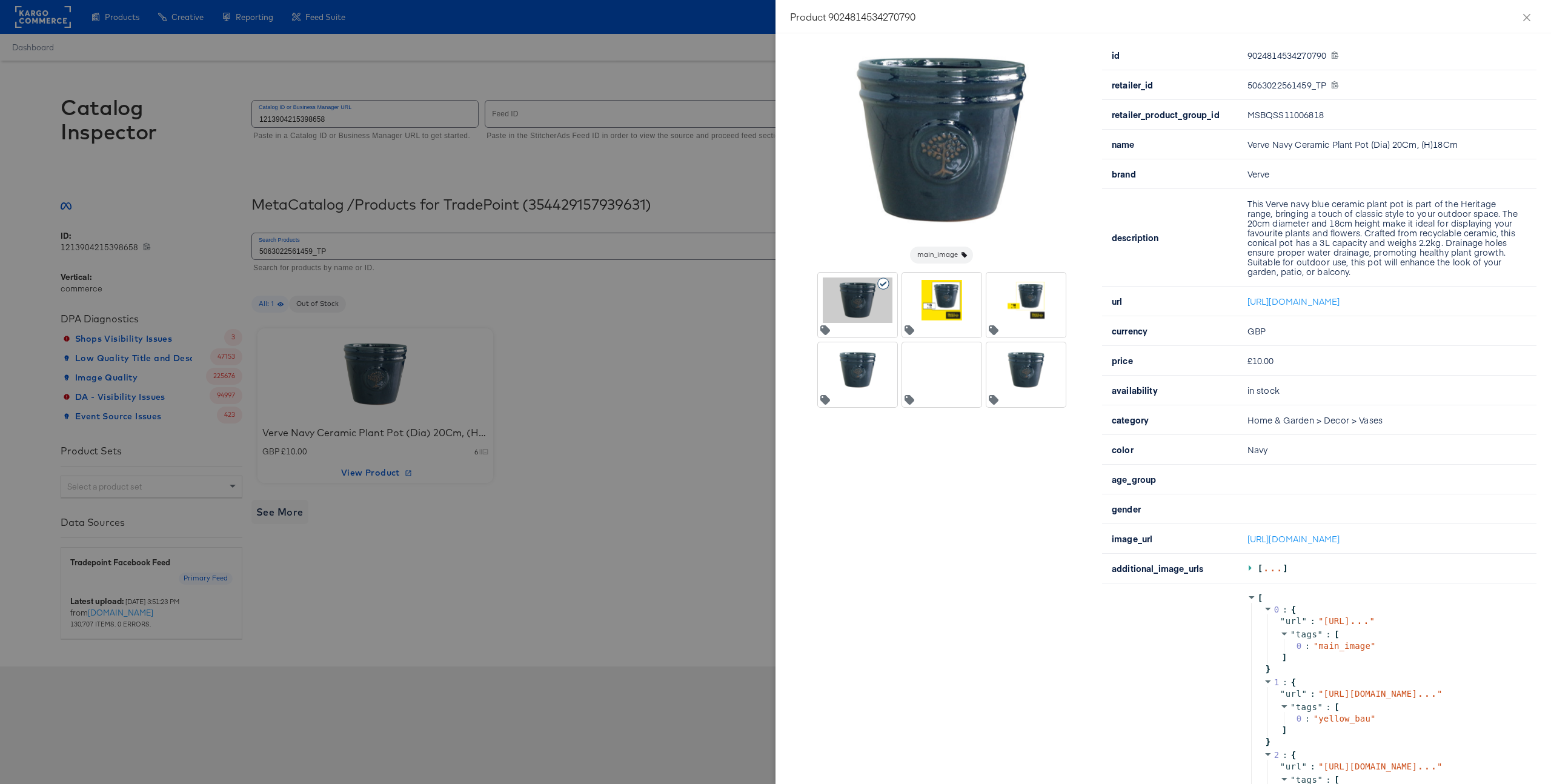
click at [939, 302] on div at bounding box center [942, 300] width 70 height 46
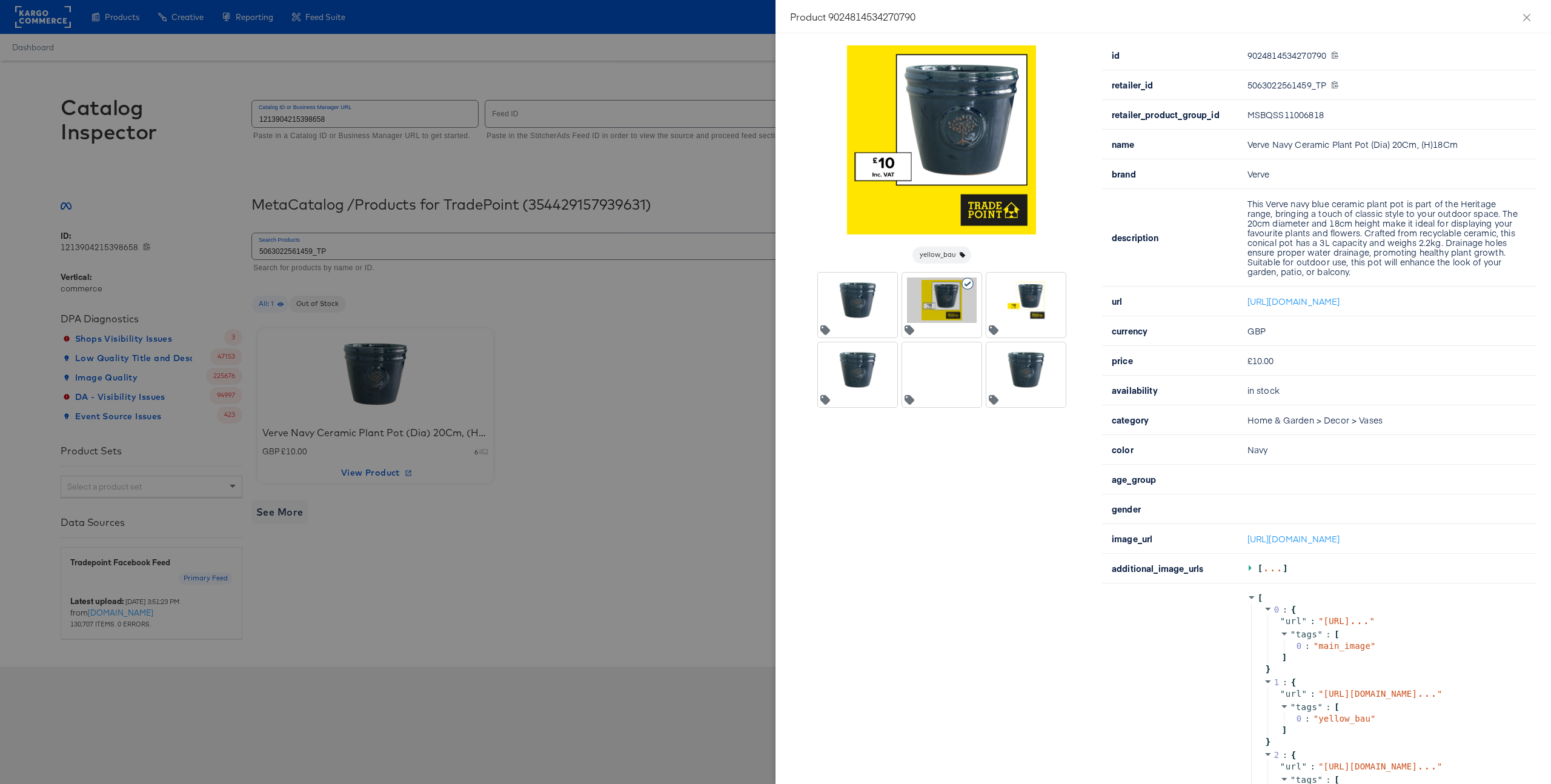
scroll to position [0, 0]
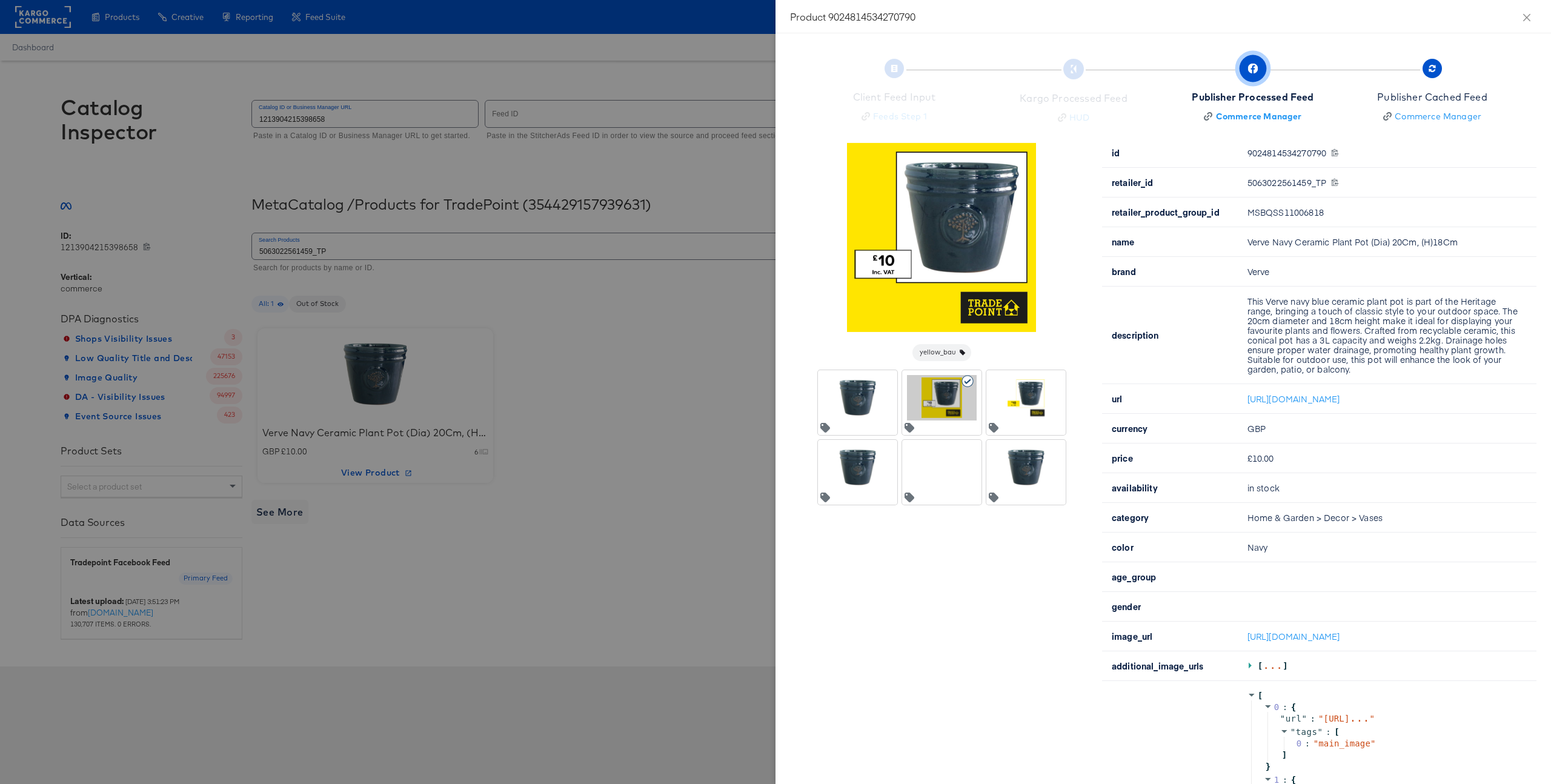
click at [705, 422] on div at bounding box center [775, 392] width 1551 height 784
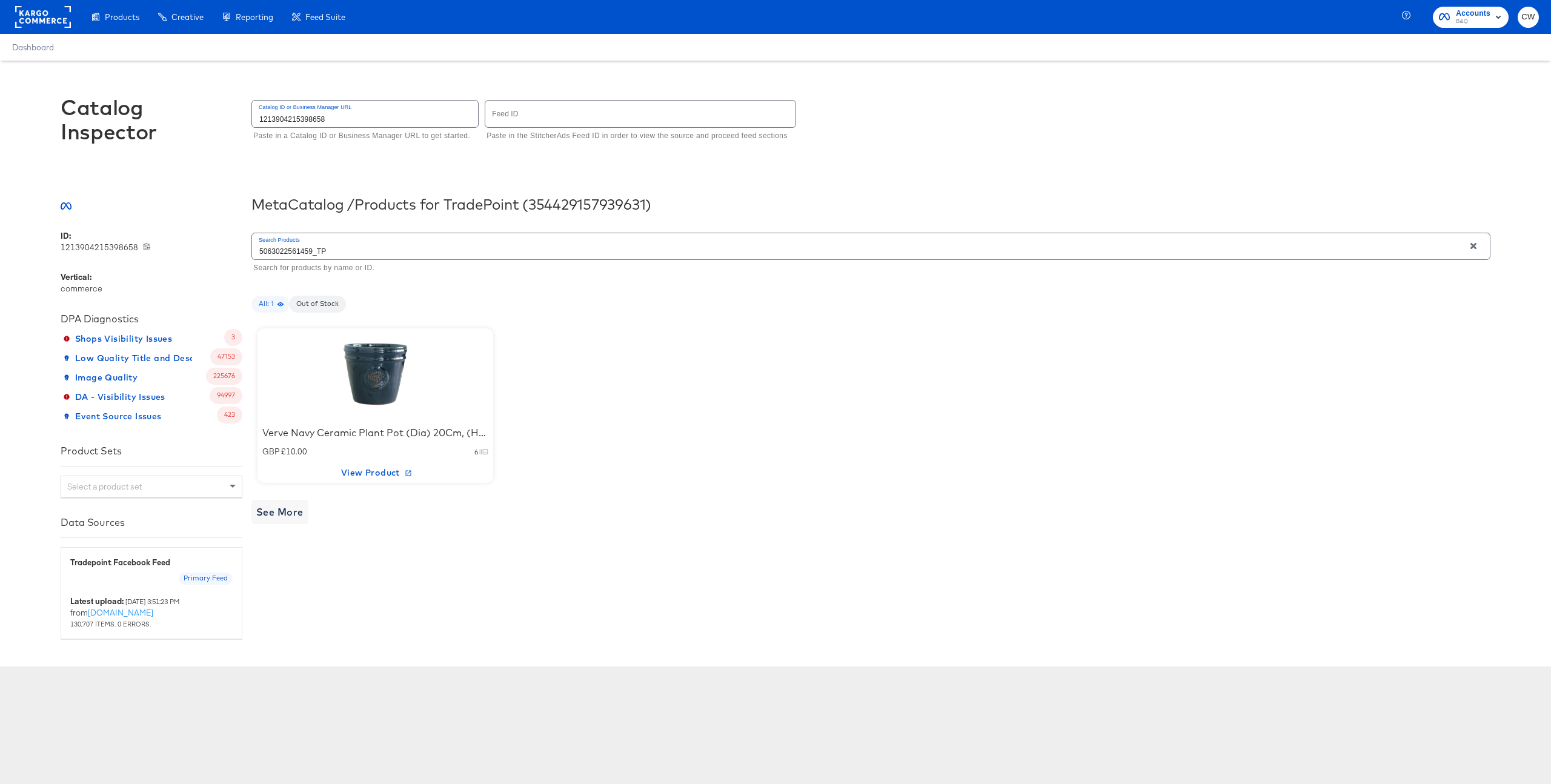
click at [522, 123] on input "text" at bounding box center [640, 114] width 310 height 26
type input "6345"
click at [386, 374] on div at bounding box center [376, 374] width 103 height 75
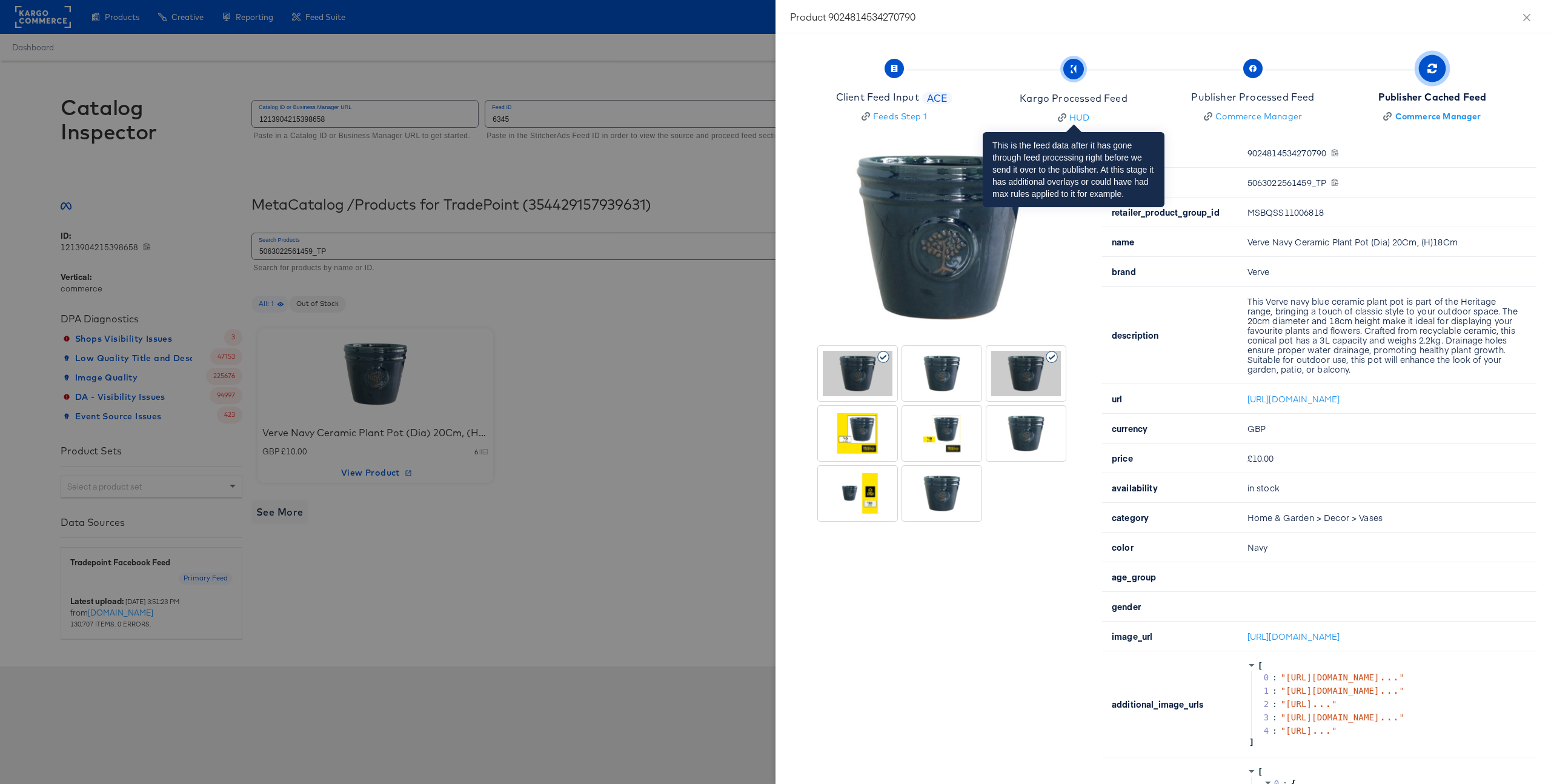
click at [1102, 98] on div "Kargo Processed Feed" at bounding box center [1073, 98] width 107 height 14
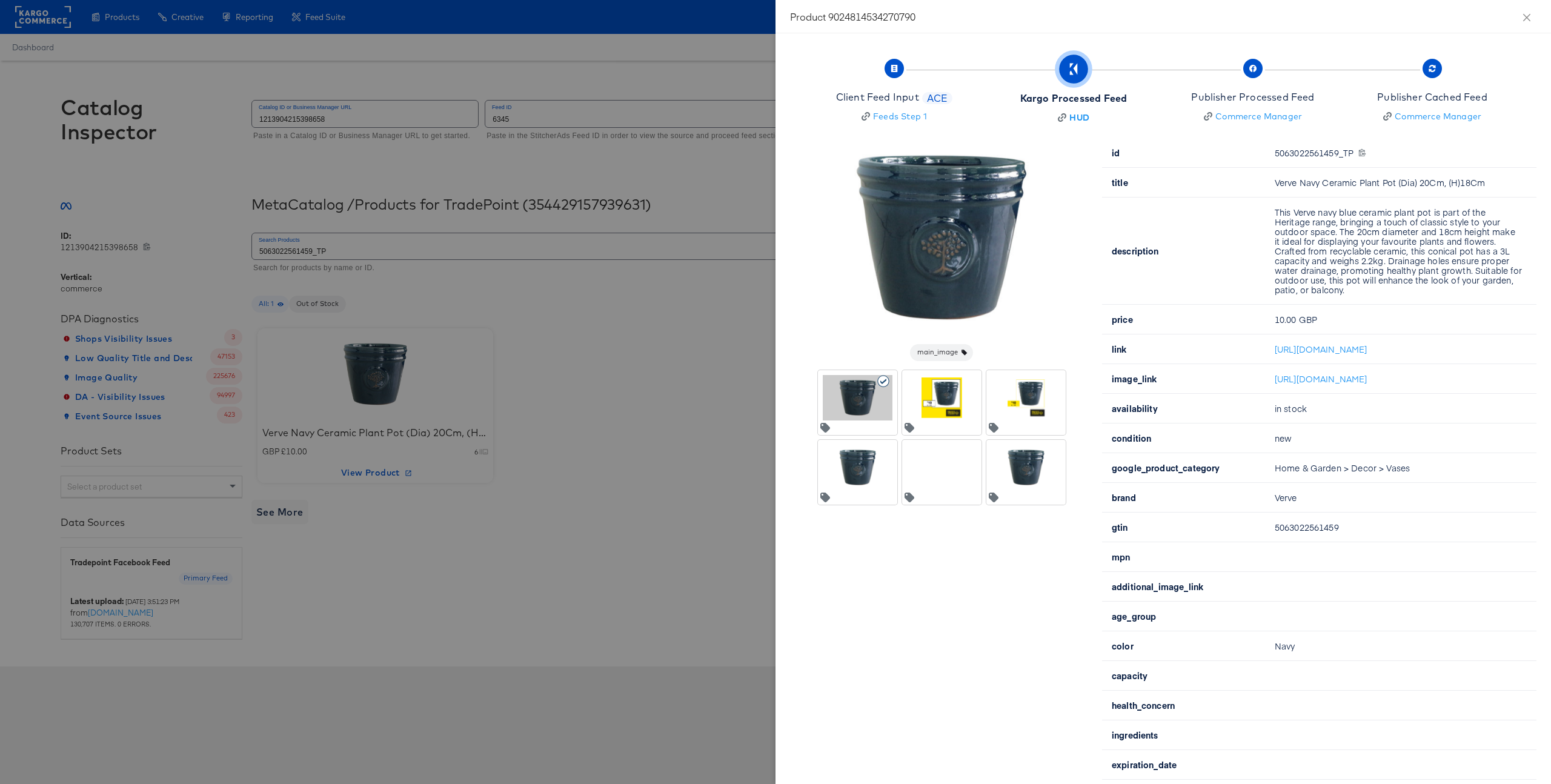
click at [1055, 428] on div at bounding box center [1026, 403] width 79 height 65
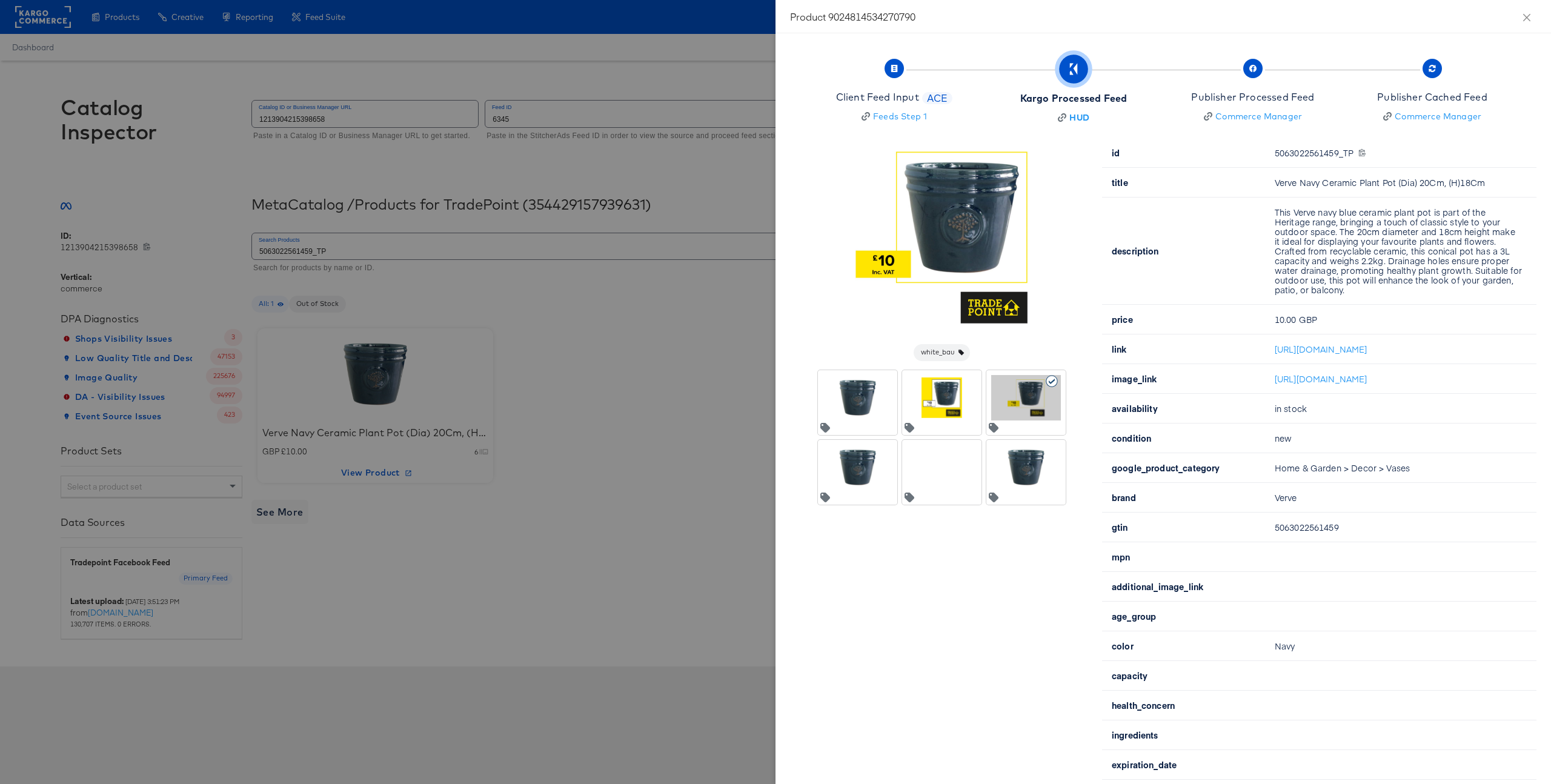
click at [971, 401] on div at bounding box center [942, 398] width 70 height 46
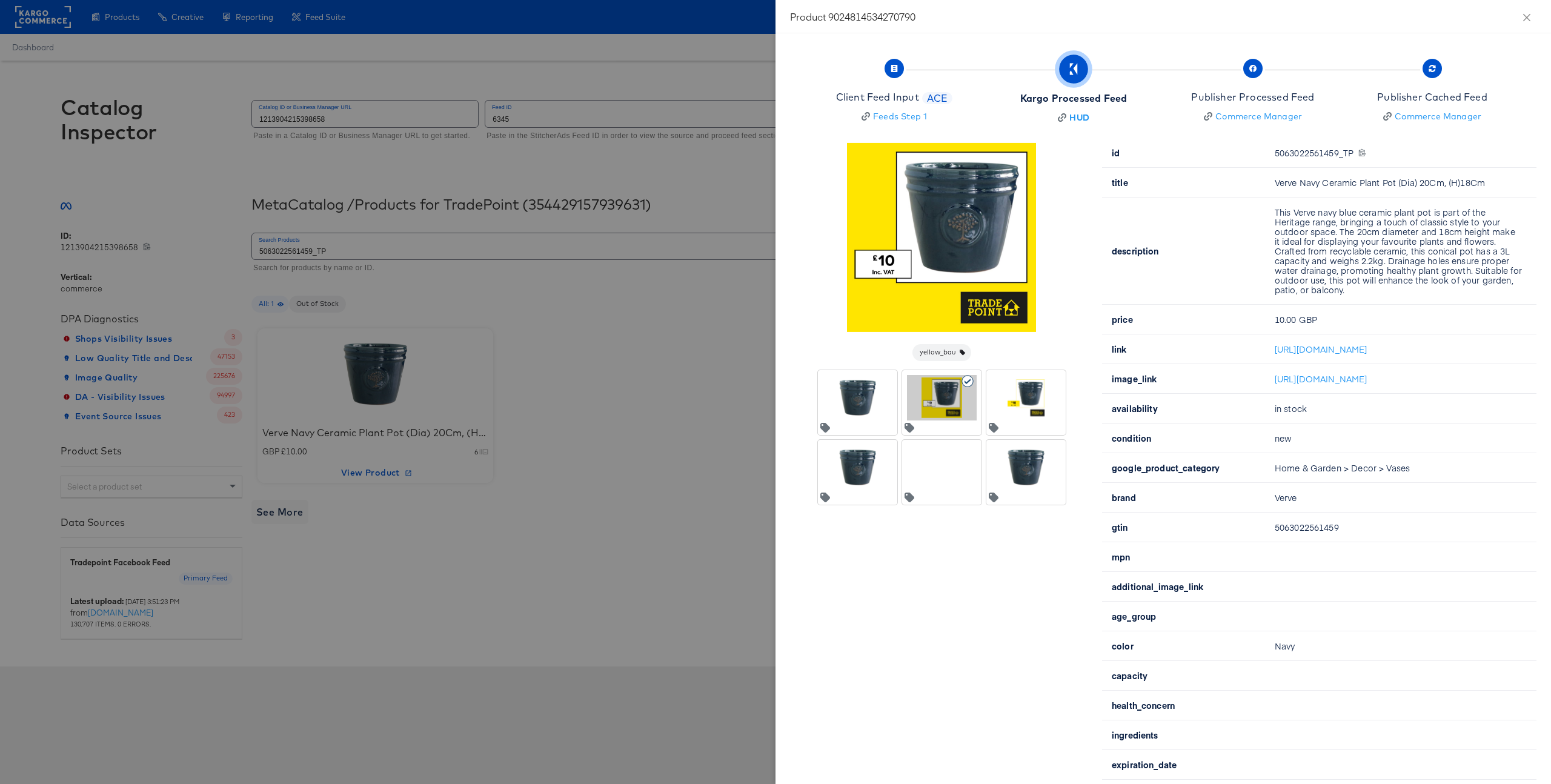
click at [1030, 421] on div at bounding box center [1026, 397] width 74 height 50
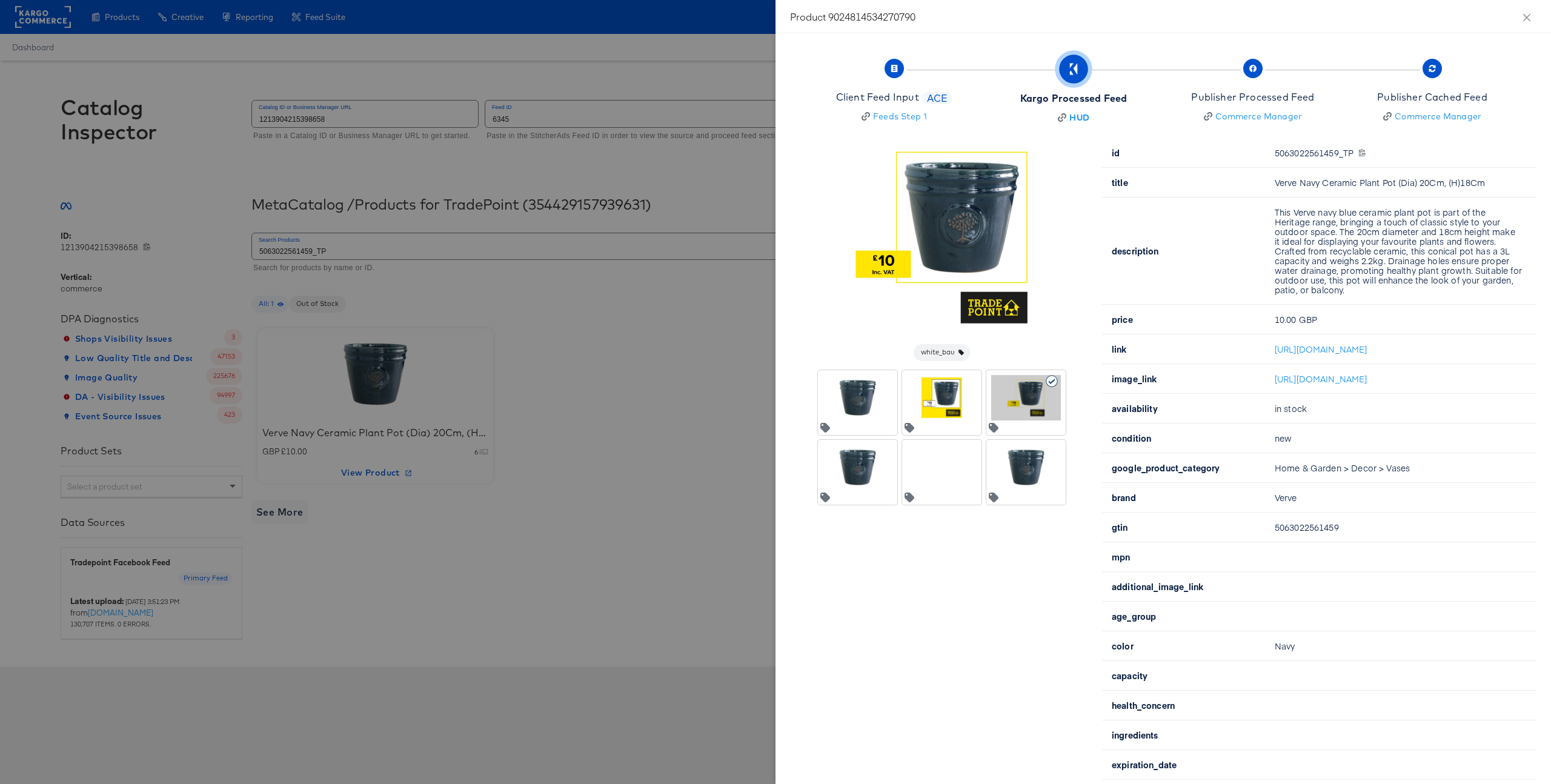
click at [937, 415] on div at bounding box center [942, 398] width 70 height 46
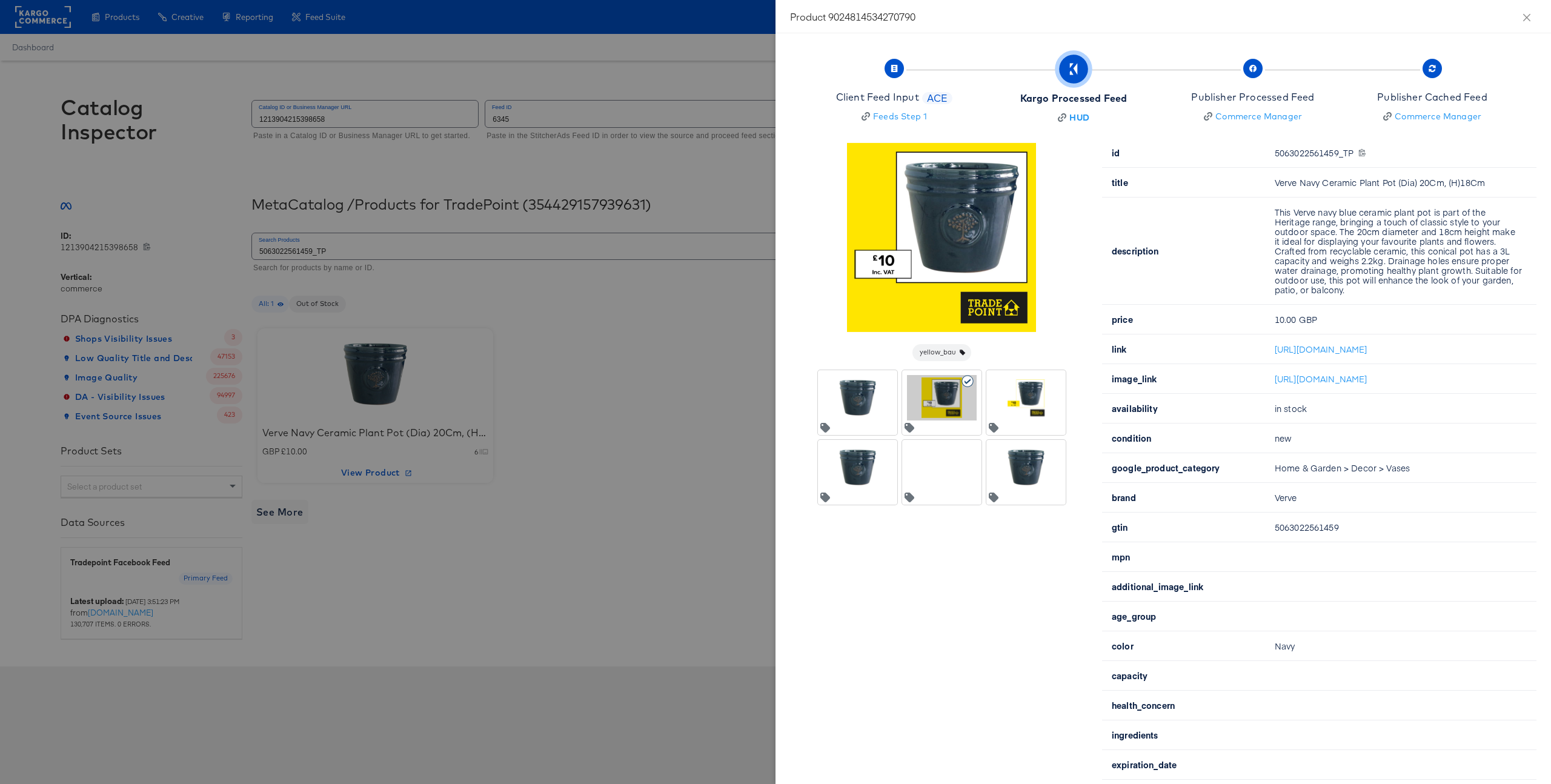
click at [936, 467] on div at bounding box center [942, 467] width 70 height 46
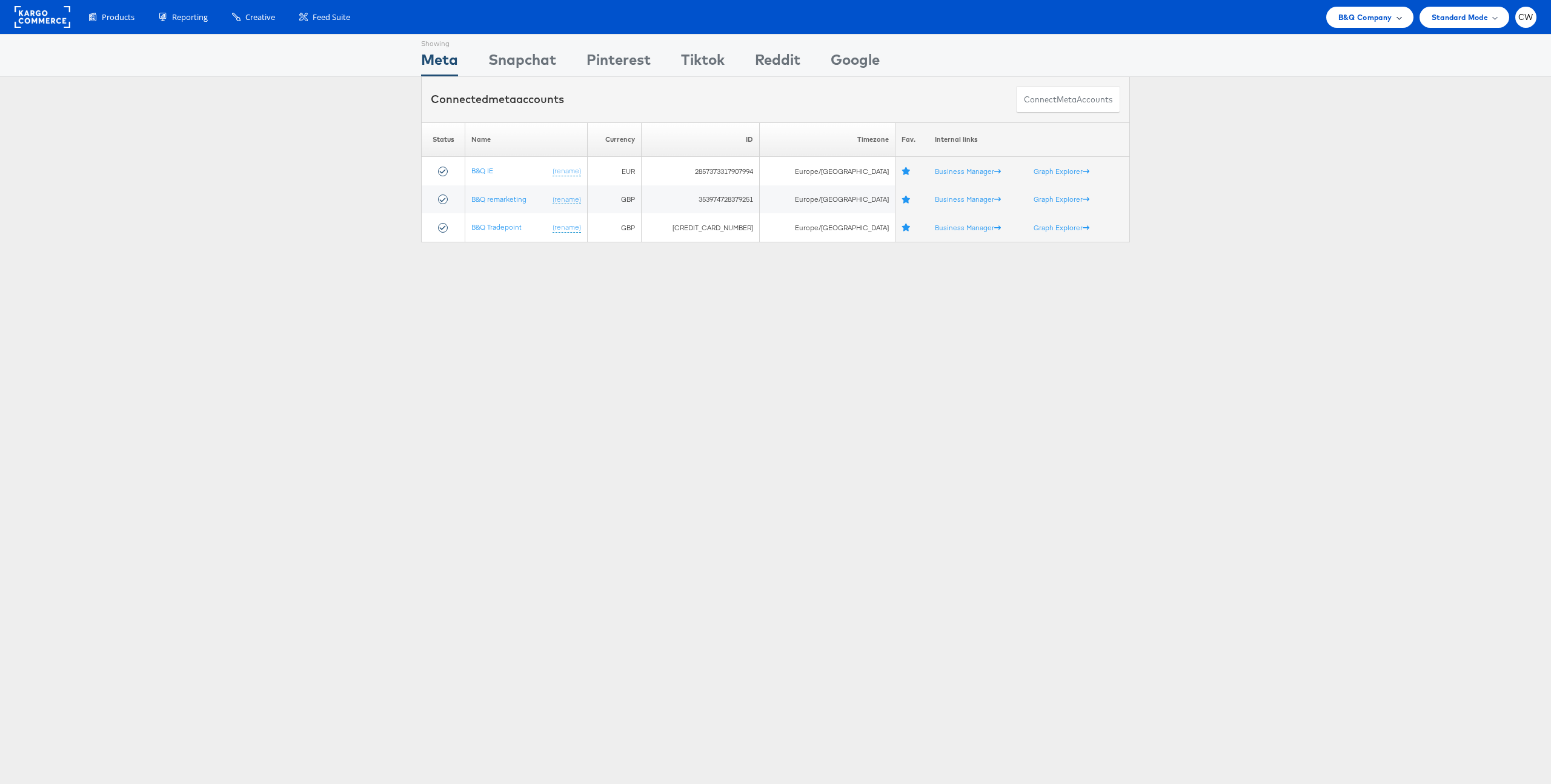
click at [1358, 18] on span "B&Q Company" at bounding box center [1365, 17] width 54 height 13
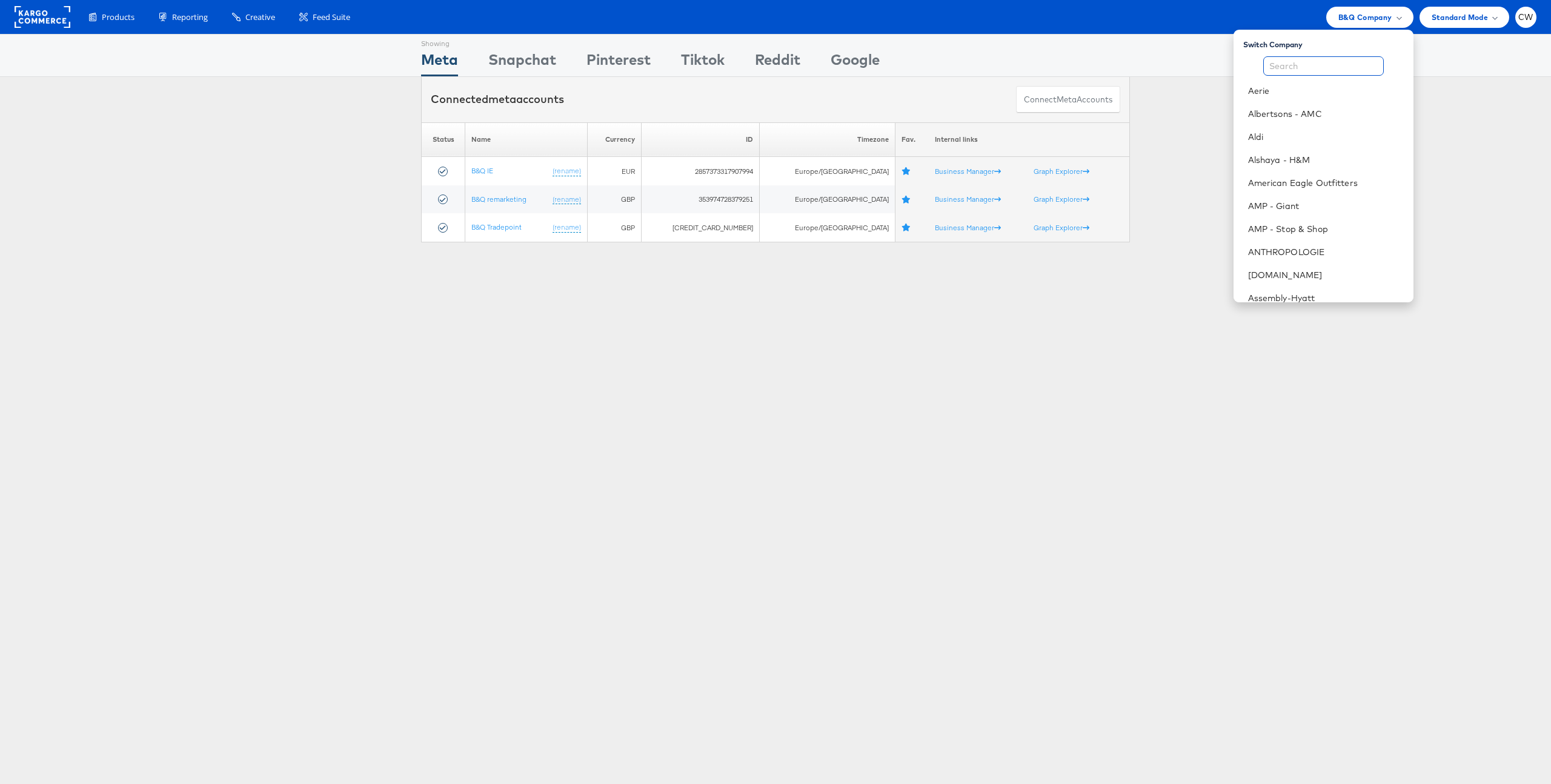
click at [1335, 66] on input "text" at bounding box center [1324, 66] width 121 height 20
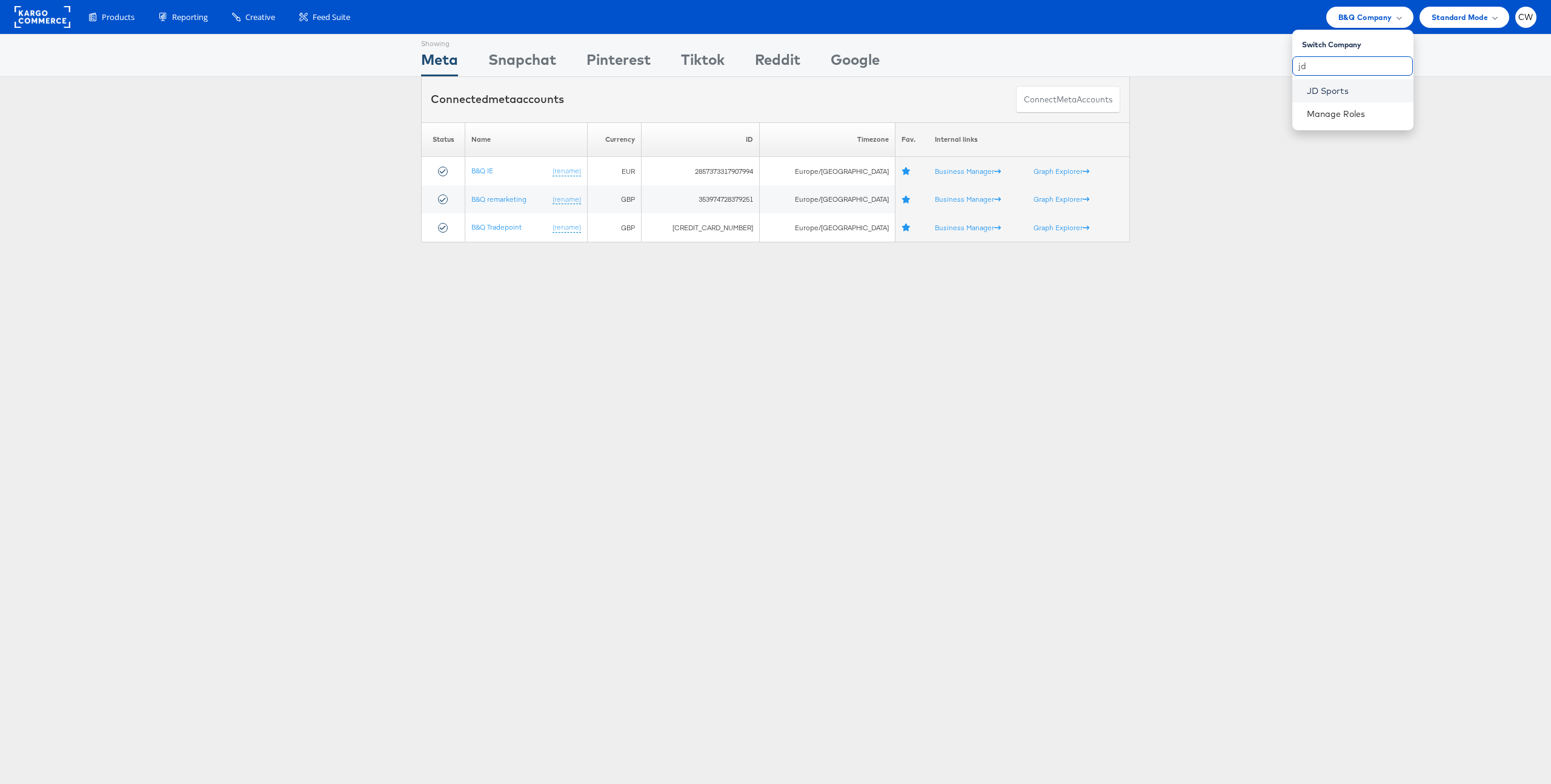
type input "jd"
click at [1344, 90] on link "JD Sports" at bounding box center [1355, 91] width 97 height 12
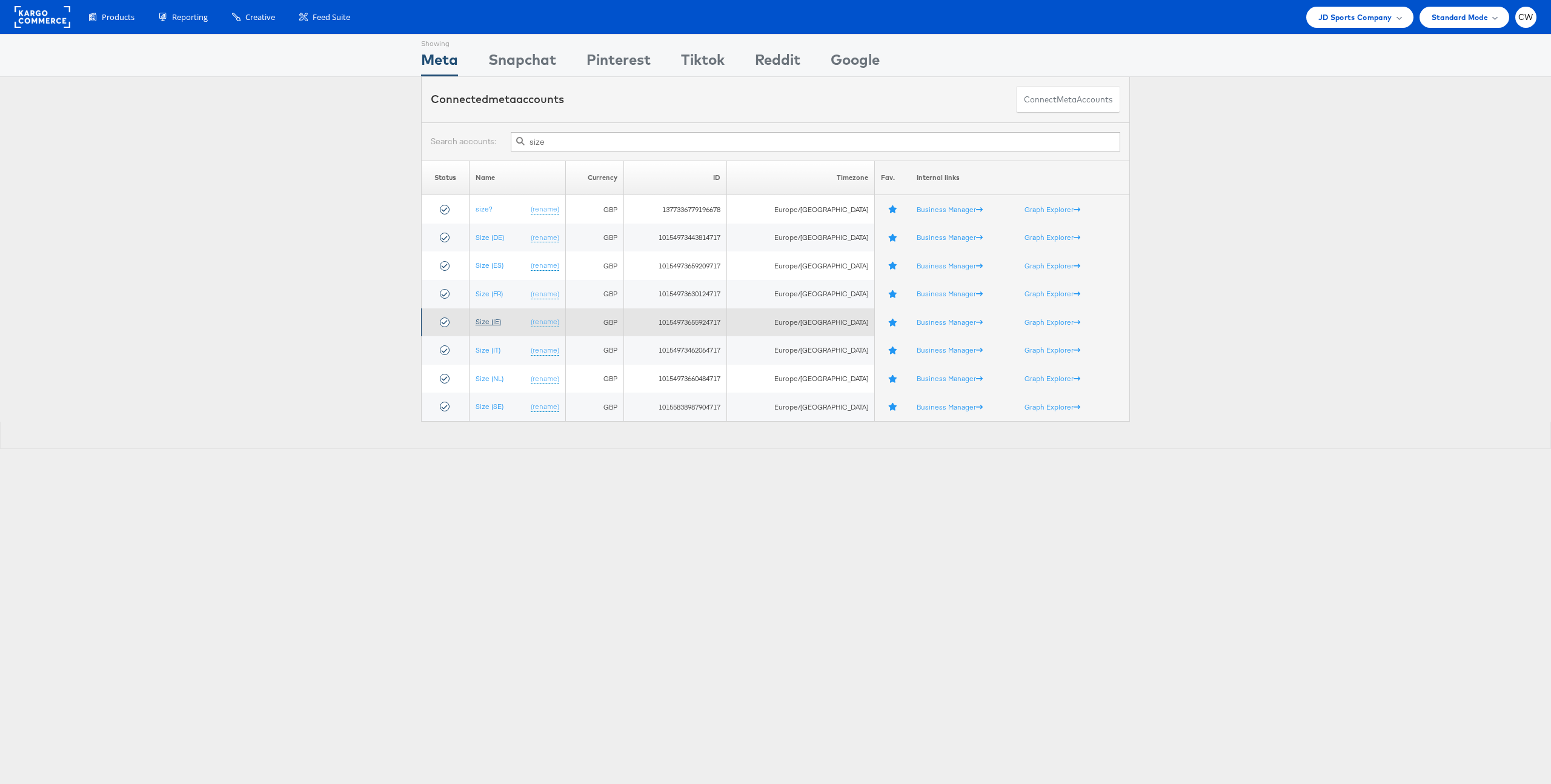
type input "size"
click at [494, 320] on link "Size (IE)" at bounding box center [488, 322] width 25 height 9
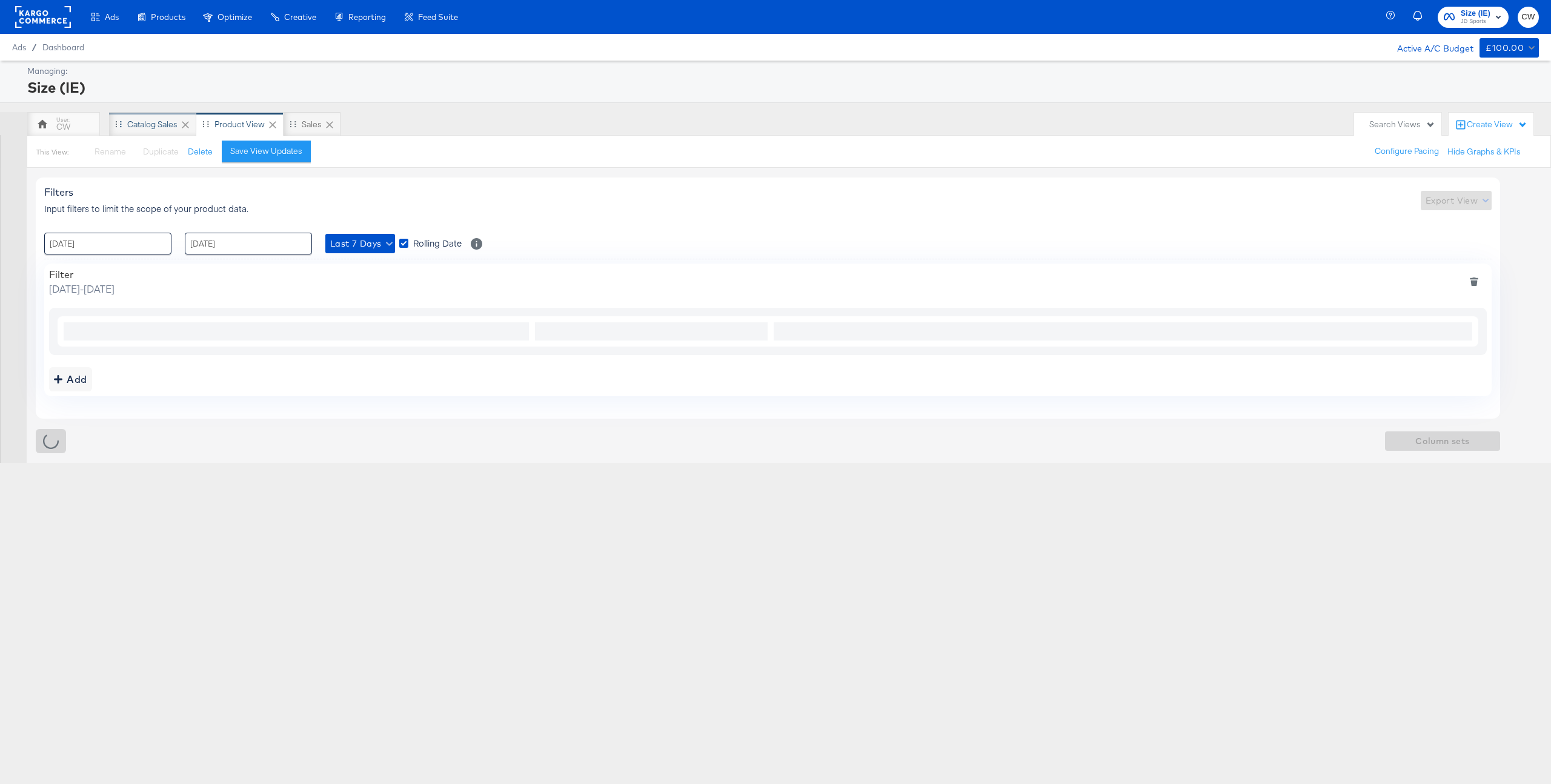
click at [151, 129] on div "Catalog Sales" at bounding box center [153, 124] width 88 height 24
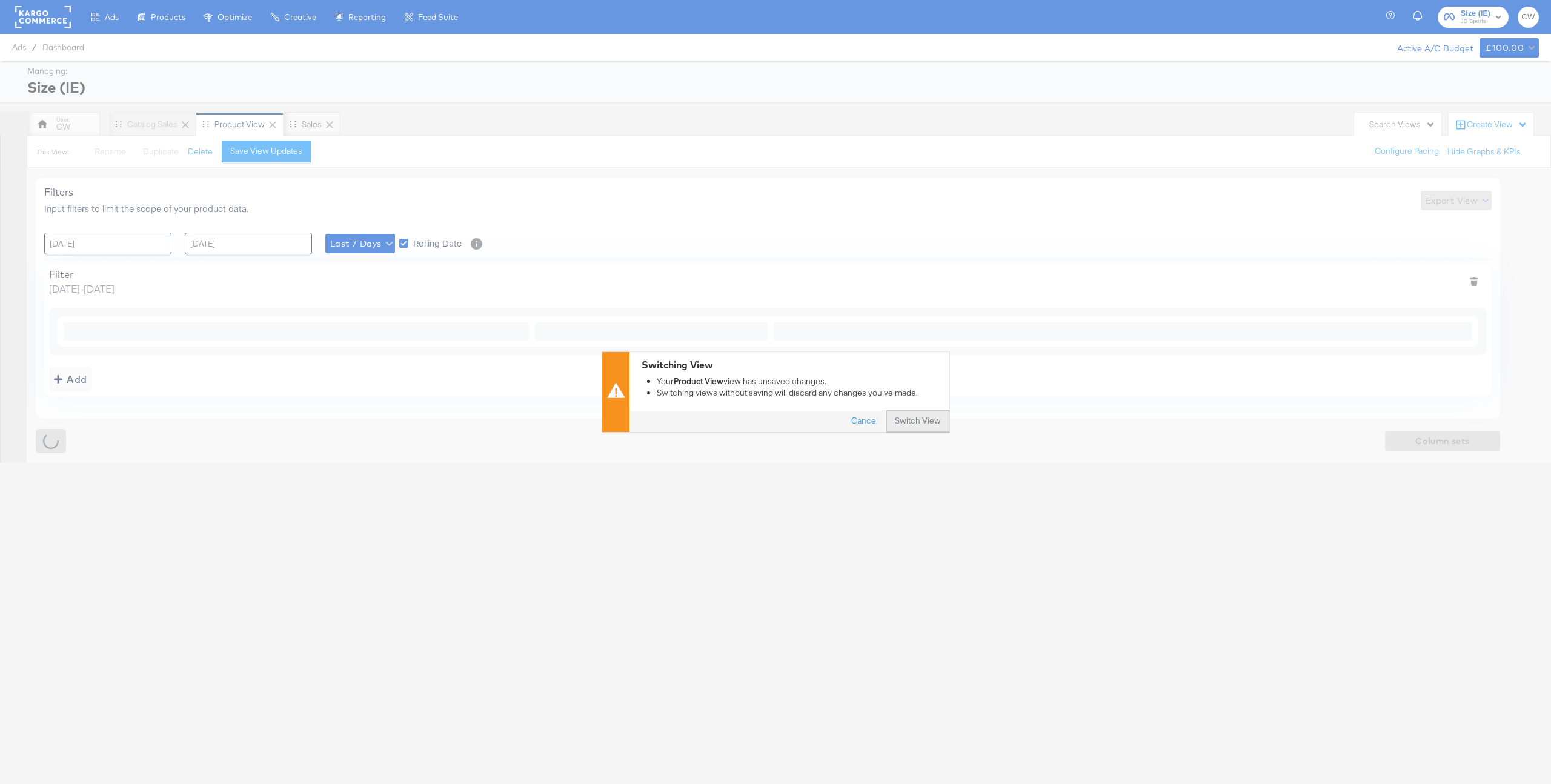
click at [929, 426] on button "Switch View" at bounding box center [917, 422] width 63 height 22
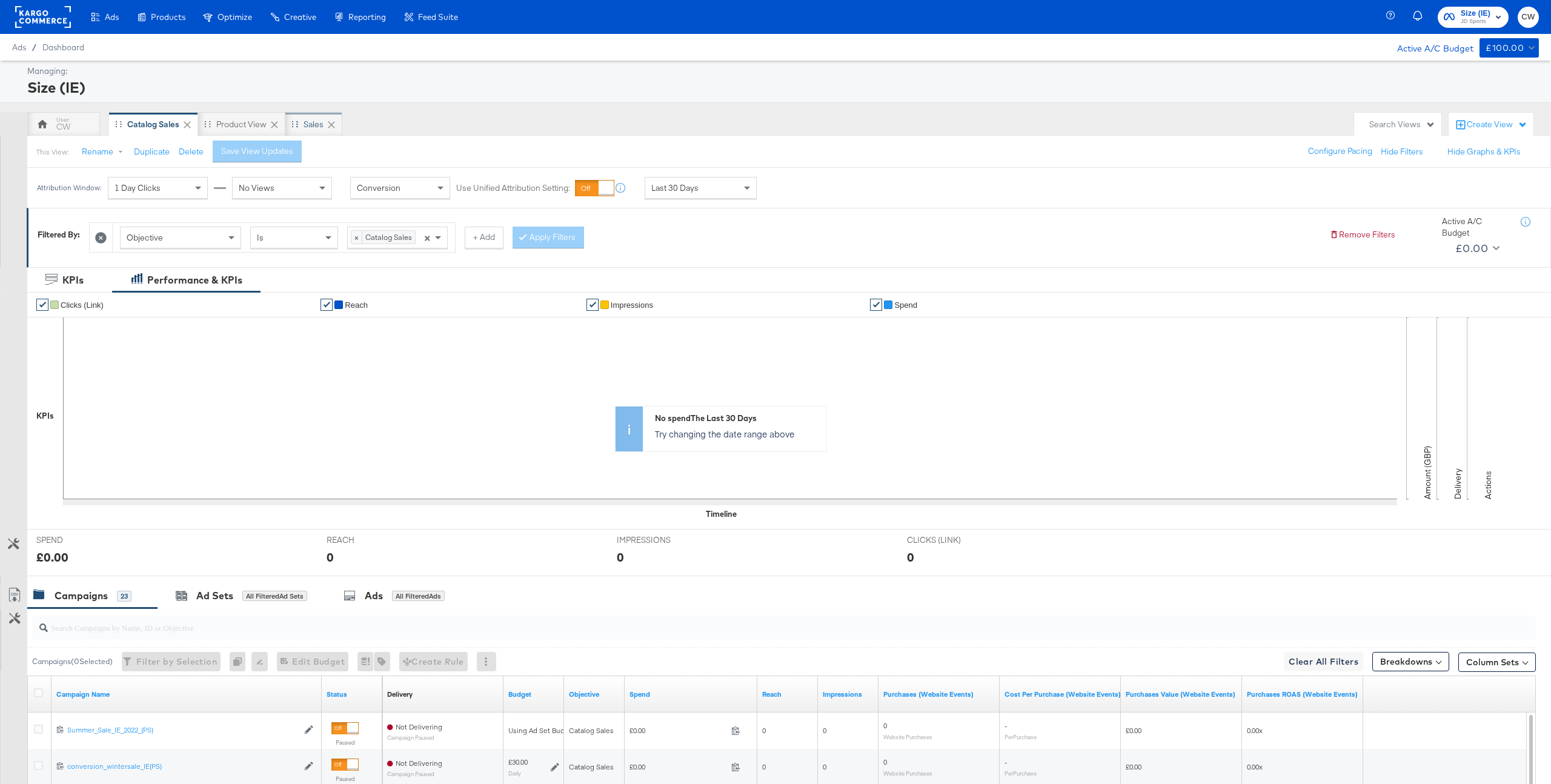
click at [307, 119] on div "Sales" at bounding box center [314, 124] width 20 height 11
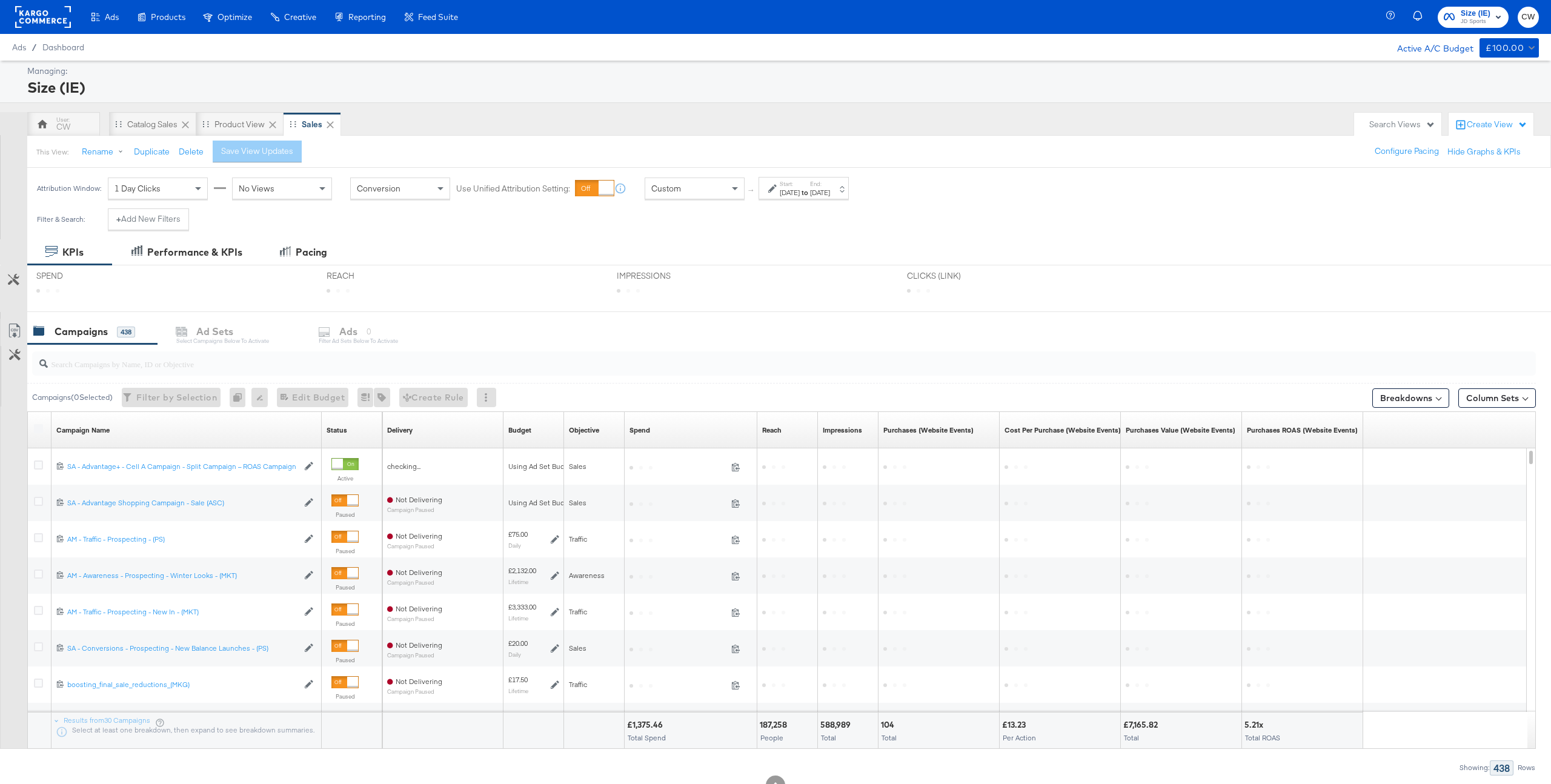
scroll to position [44, 0]
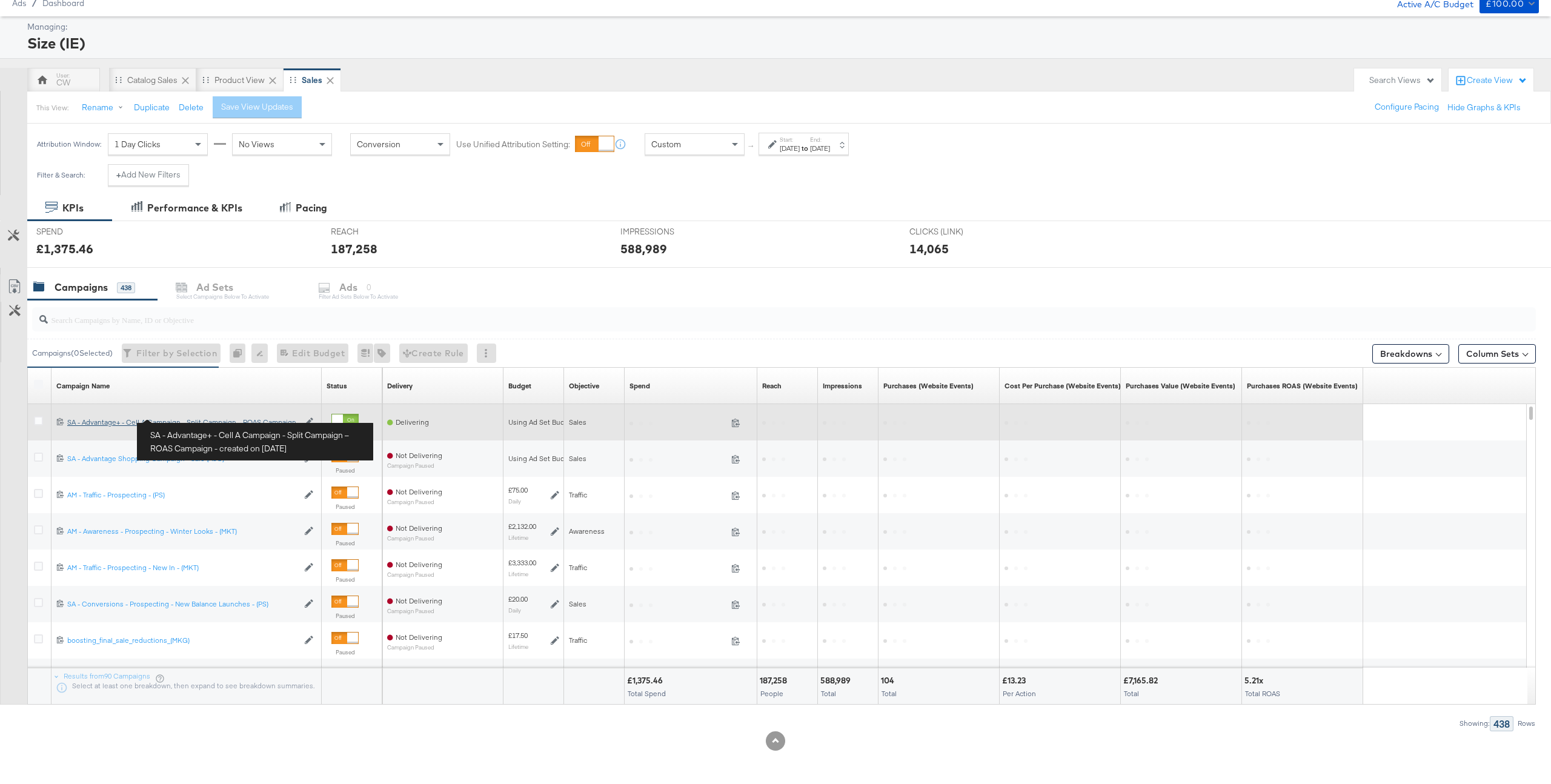
click at [193, 420] on div "SA - Advantage+ - Cell A Campaign - Split Campaign – ROAS Campaign SA - Advanta…" at bounding box center [183, 422] width 231 height 10
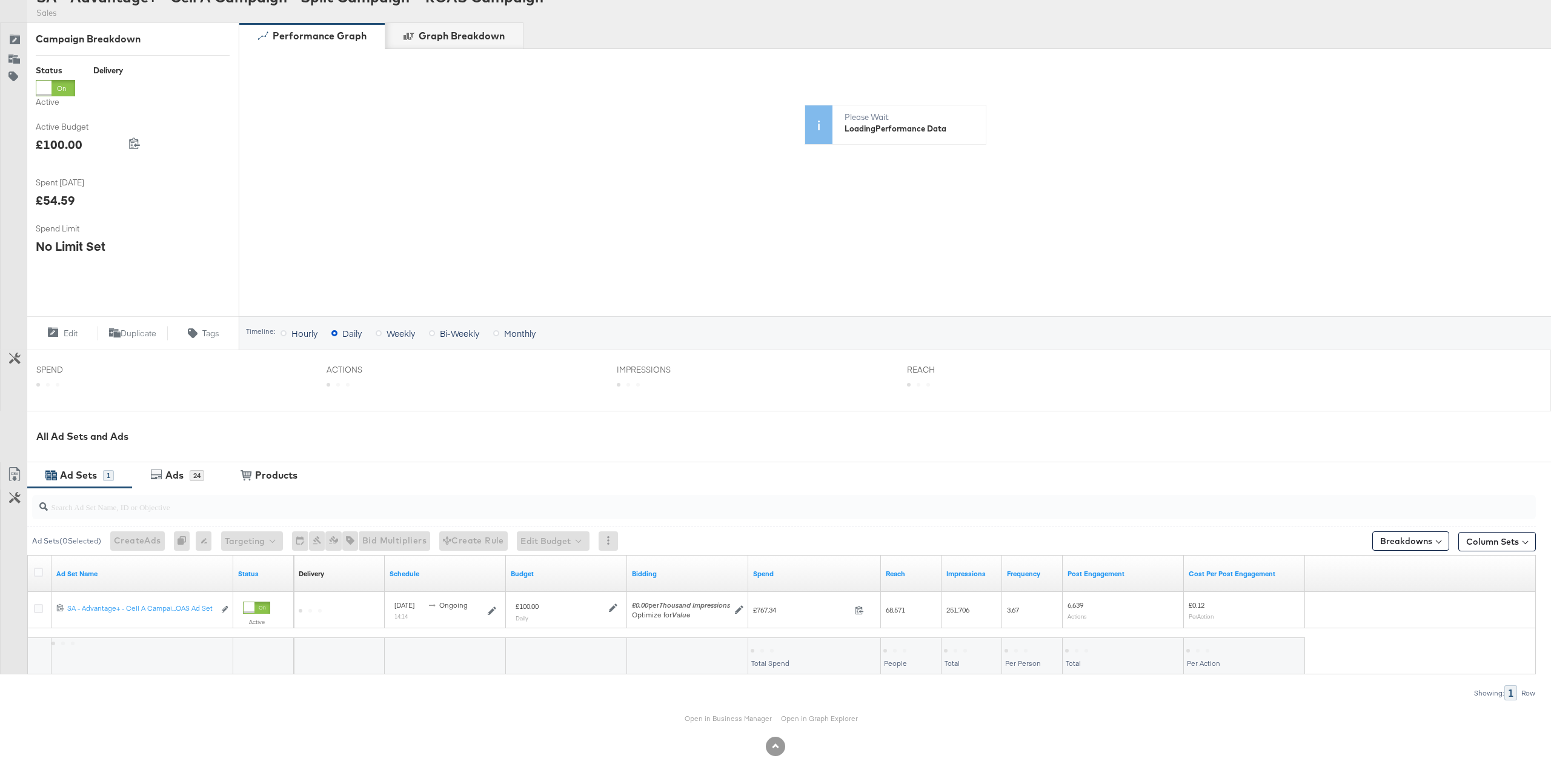
scroll to position [143, 0]
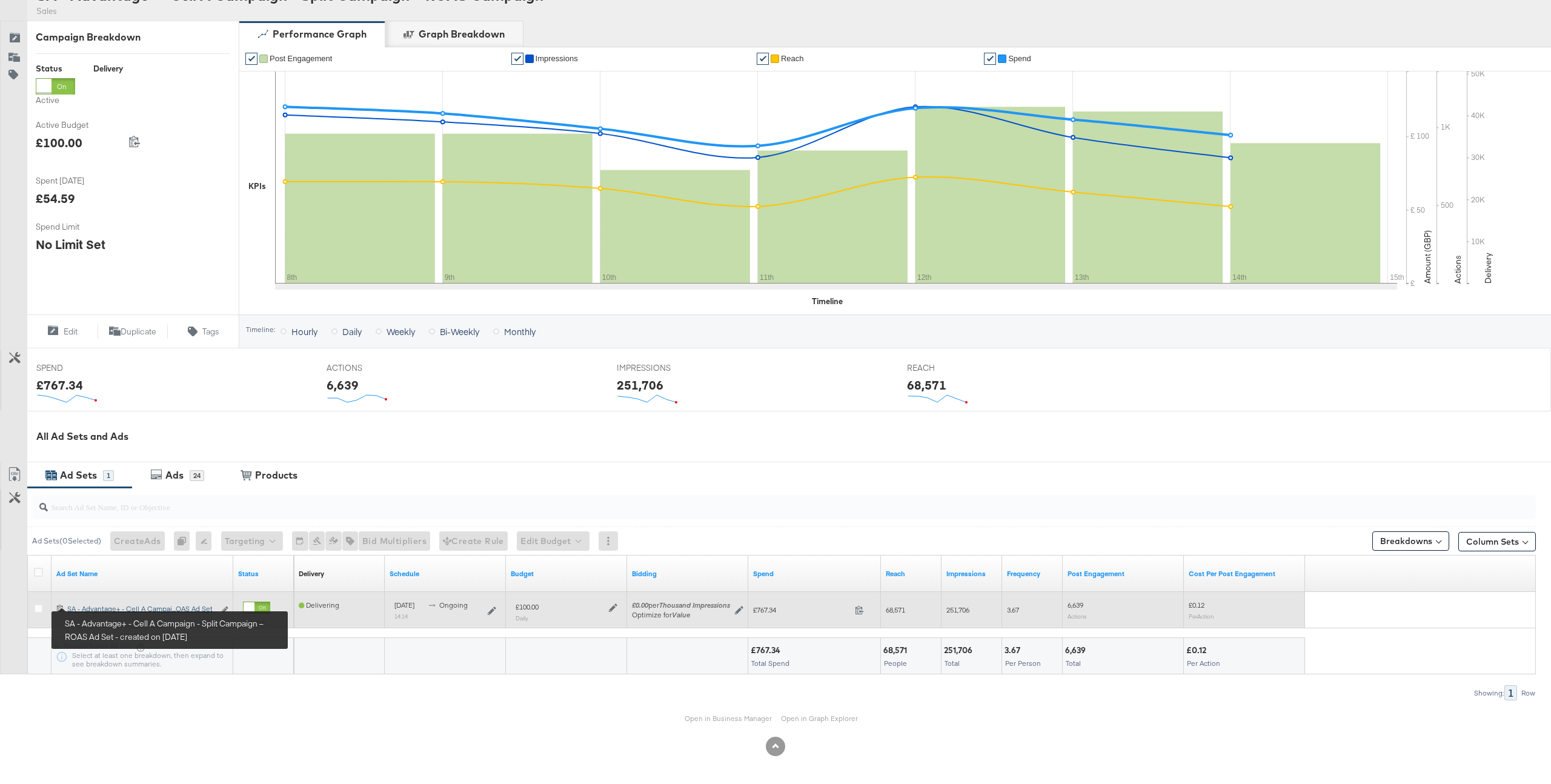
click at [97, 606] on div "SA - Advantage+ - Cell A Campaign - Split Campaign – ROAS Ad Set SA - Advantage…" at bounding box center [141, 608] width 147 height 10
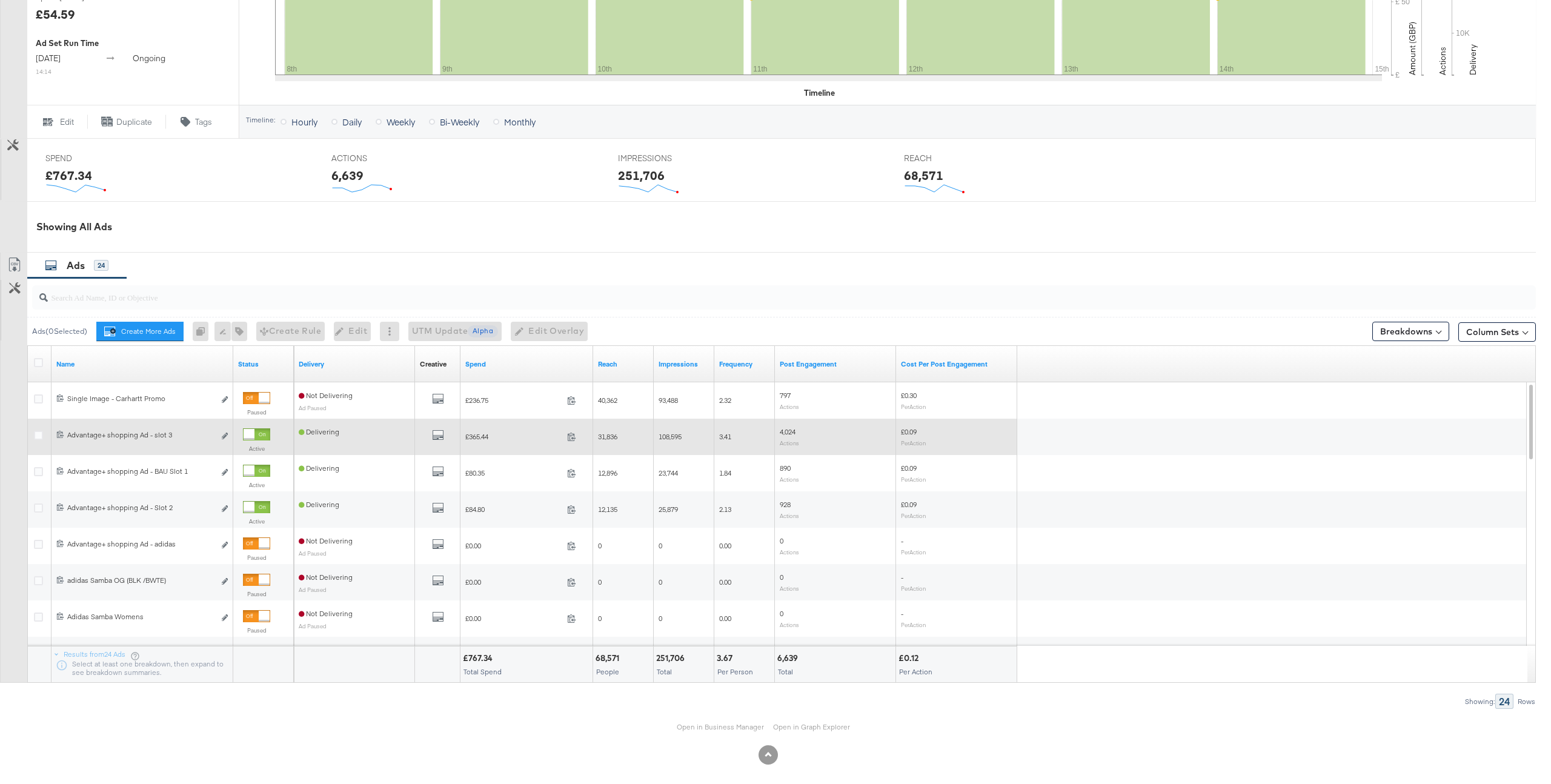
scroll to position [431, 0]
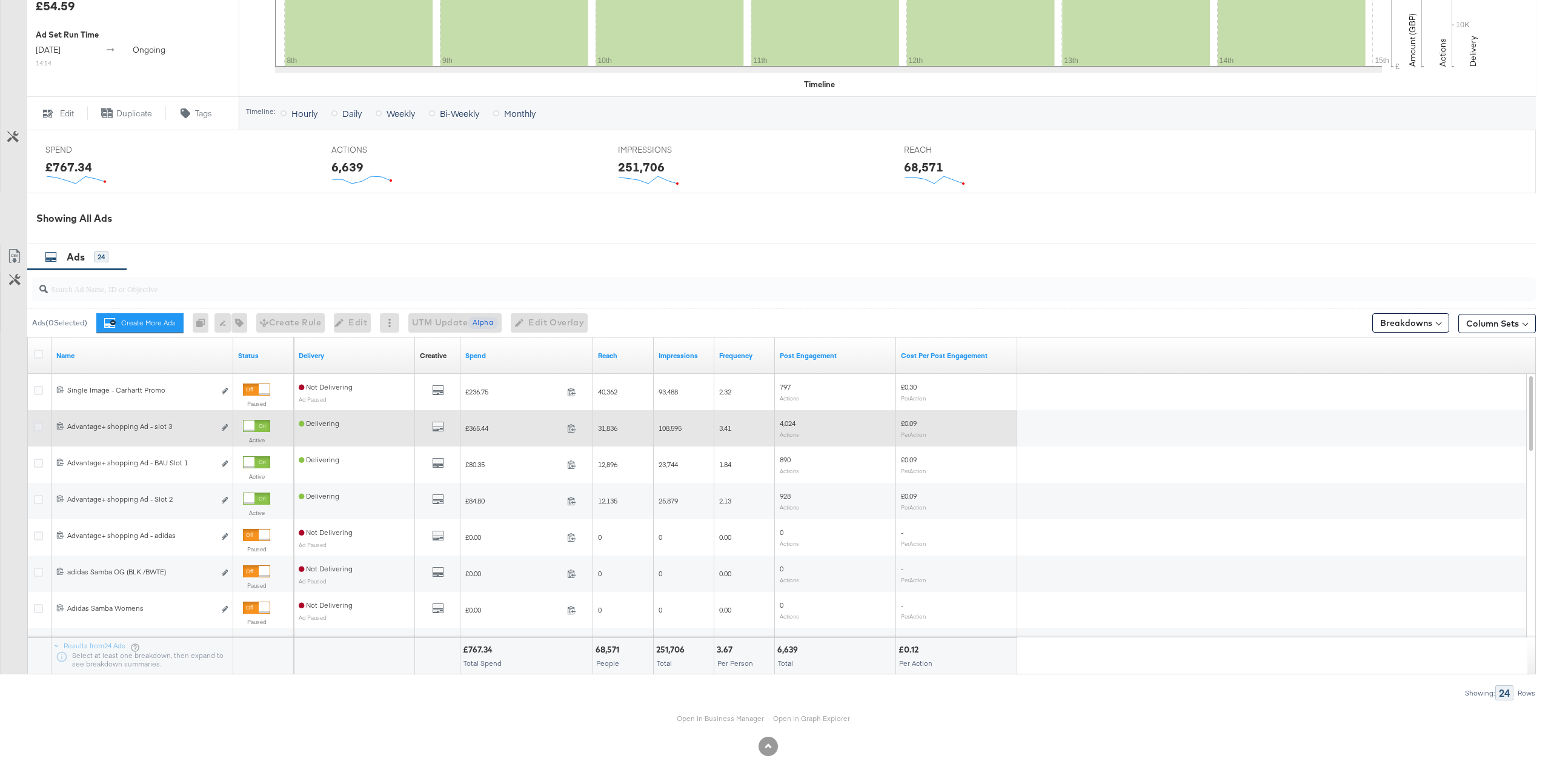
click at [39, 428] on icon at bounding box center [38, 427] width 9 height 9
click at [0, 0] on input "checkbox" at bounding box center [0, 0] width 0 height 0
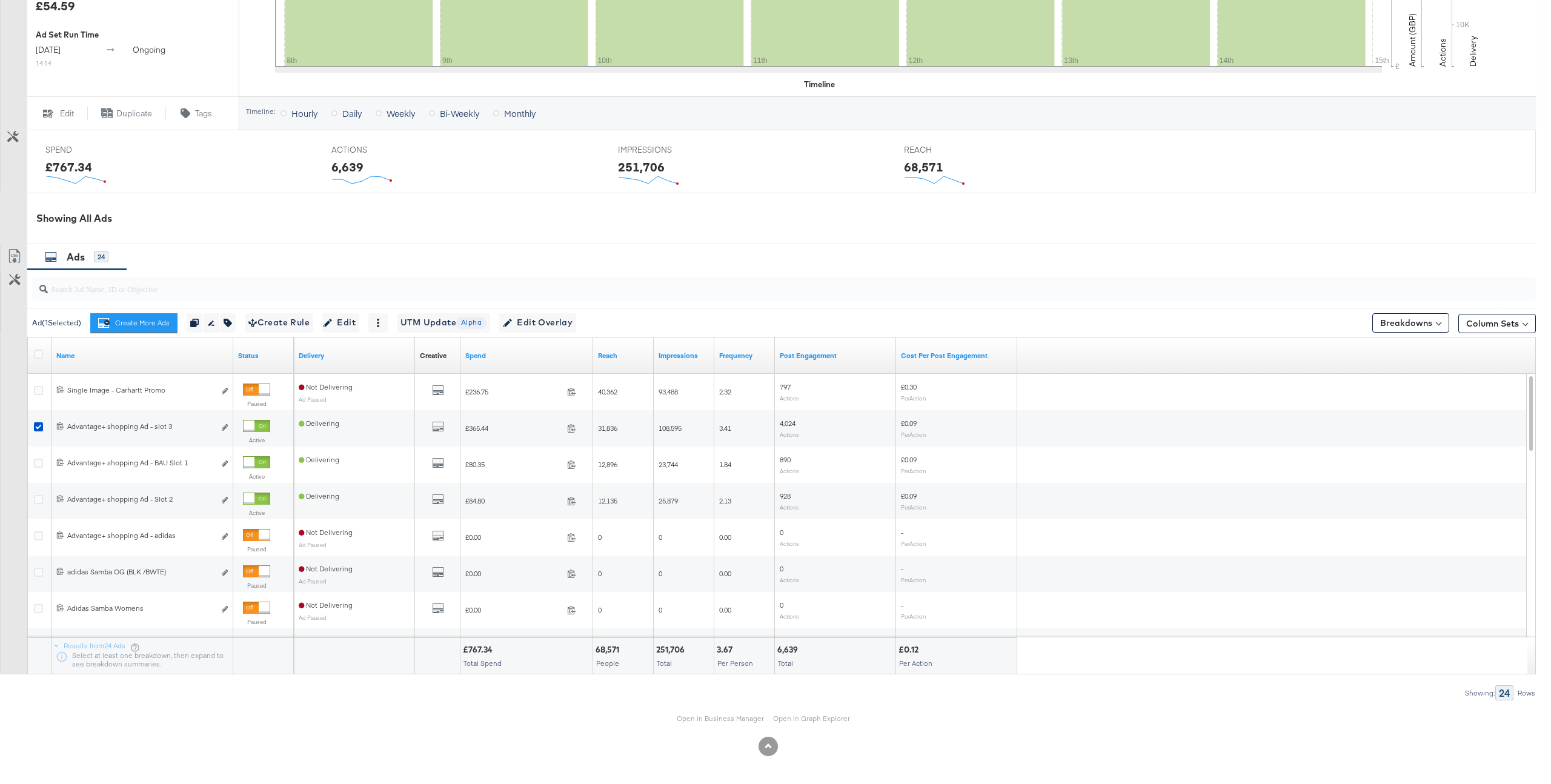
click at [563, 308] on div "Ad ( 1 Selected) Create More Ads Create more ads for this ad set Duplicate 1 ad…" at bounding box center [782, 322] width 1509 height 29
click at [558, 318] on span "Edit Overlay Edit overlays for 1 ad" at bounding box center [538, 323] width 70 height 15
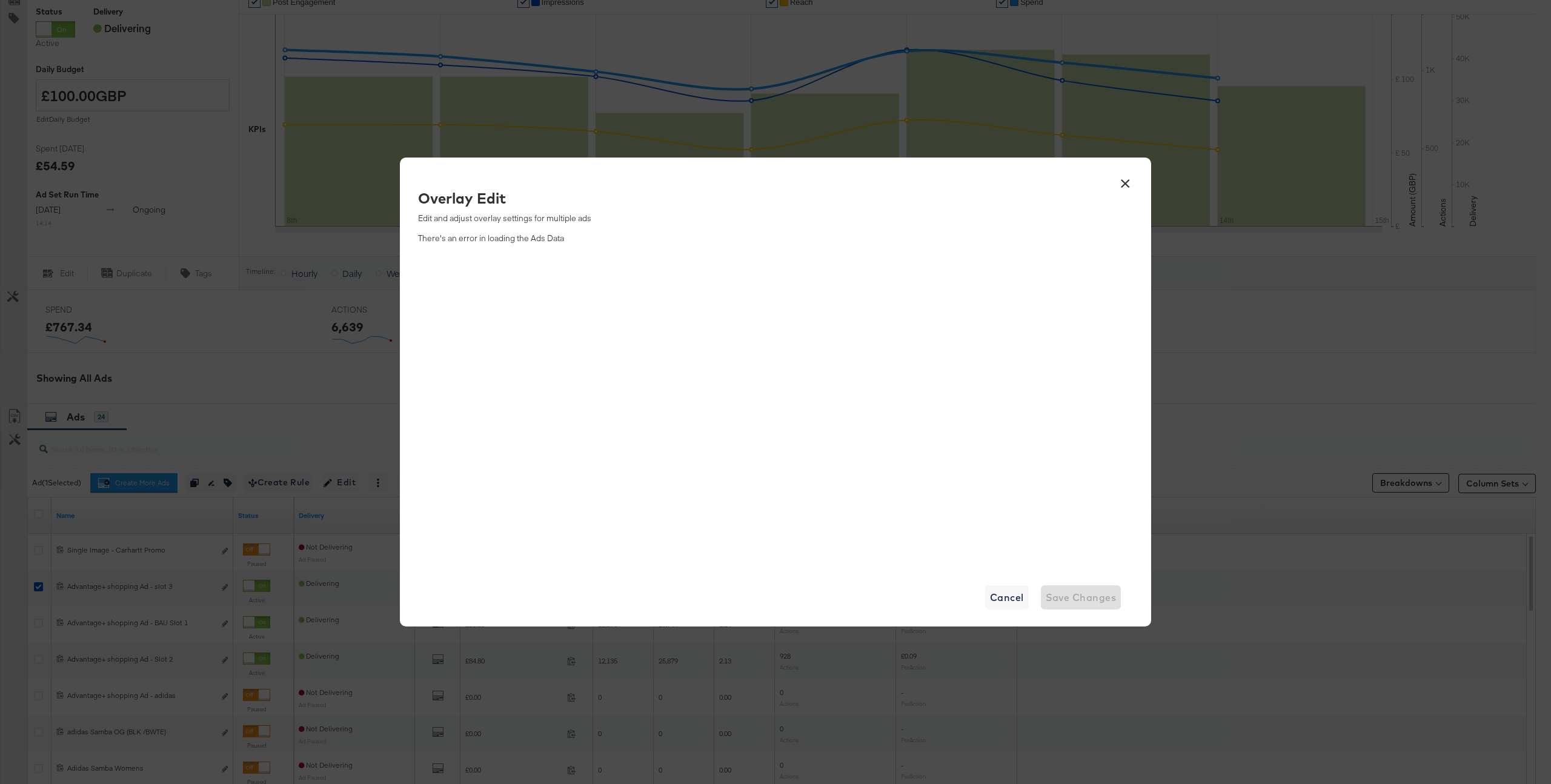
scroll to position [304, 0]
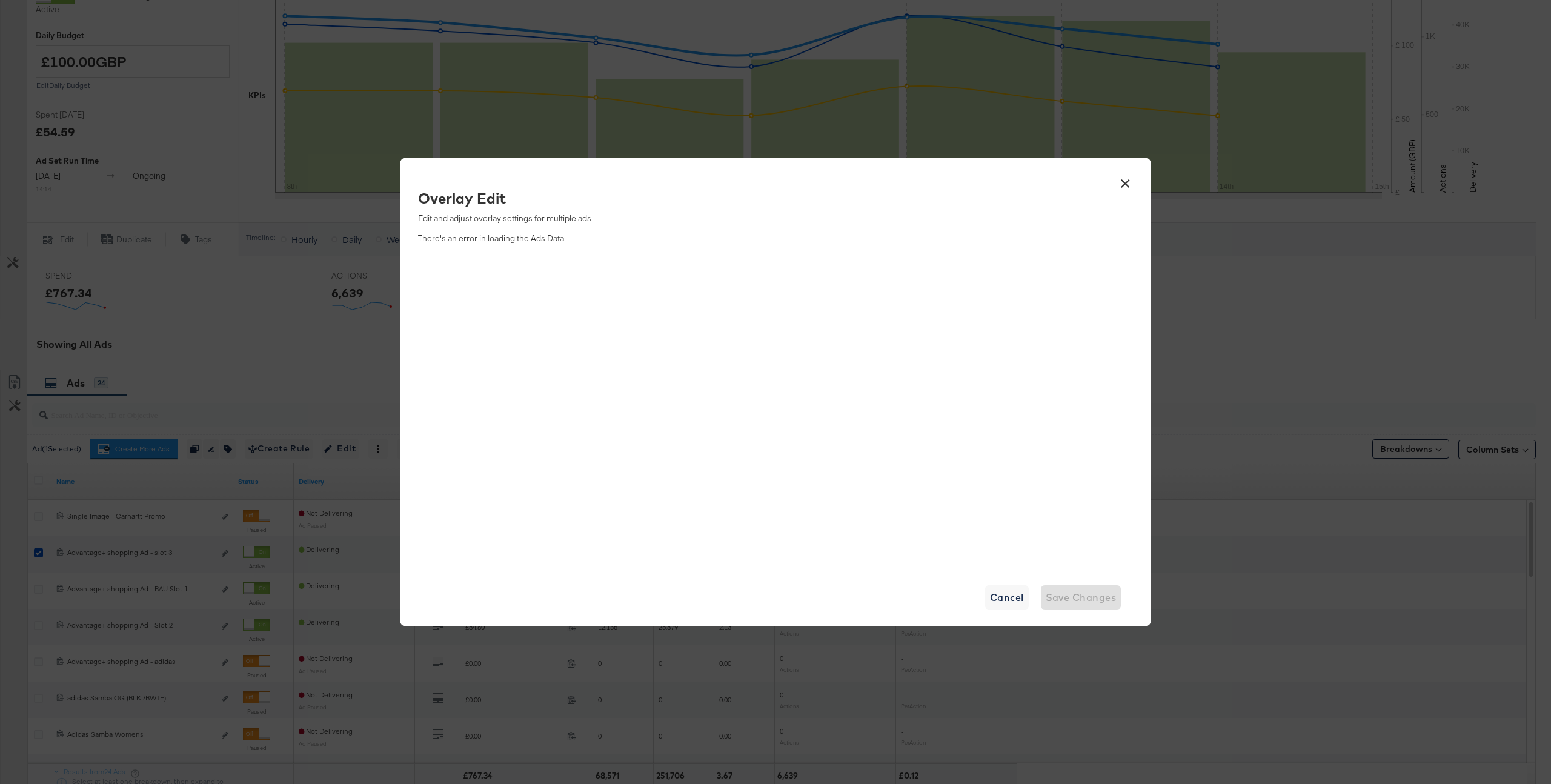
click at [1132, 177] on button "×" at bounding box center [1125, 180] width 22 height 22
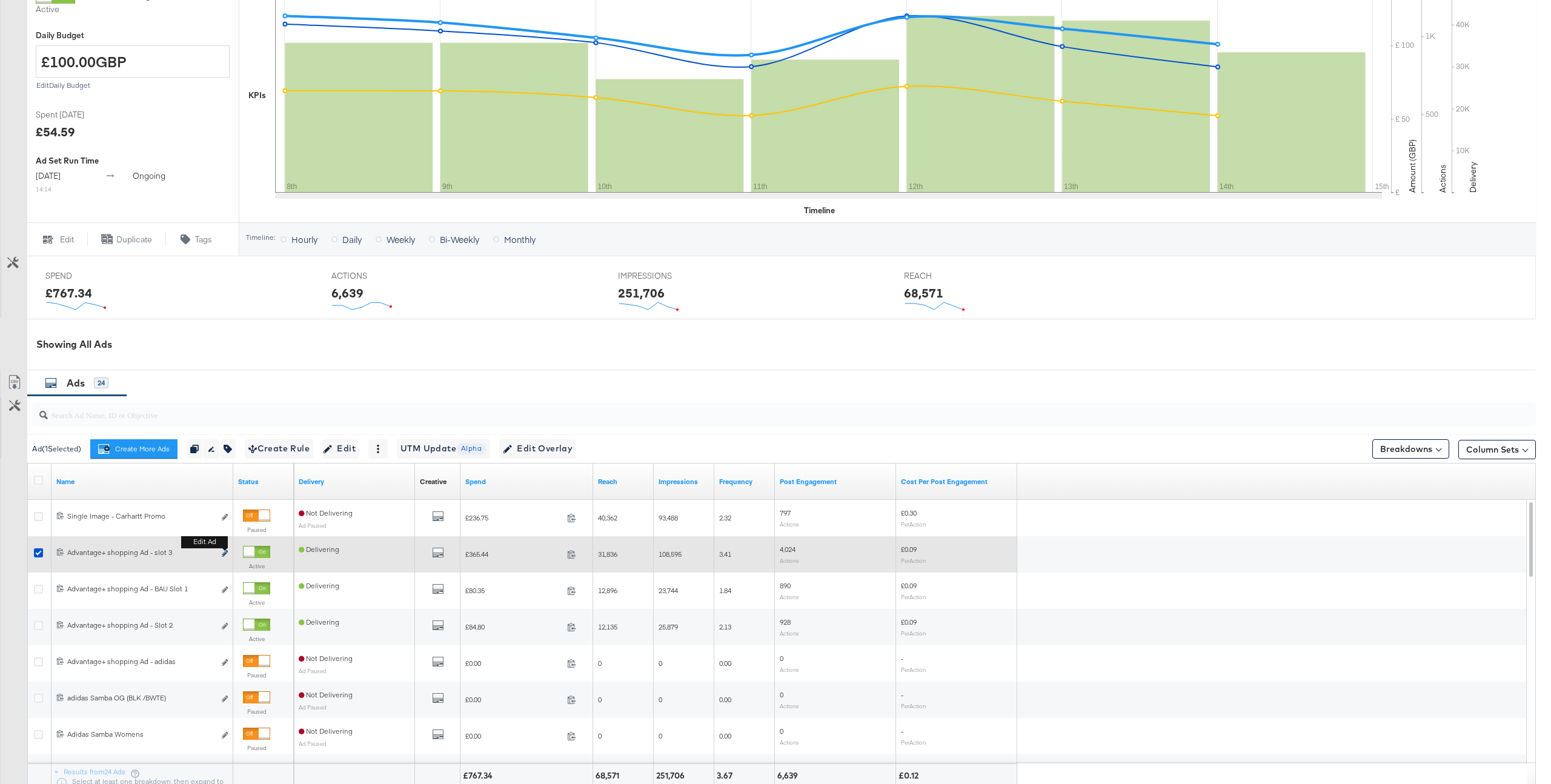
click at [225, 553] on icon "link" at bounding box center [225, 553] width 6 height 7
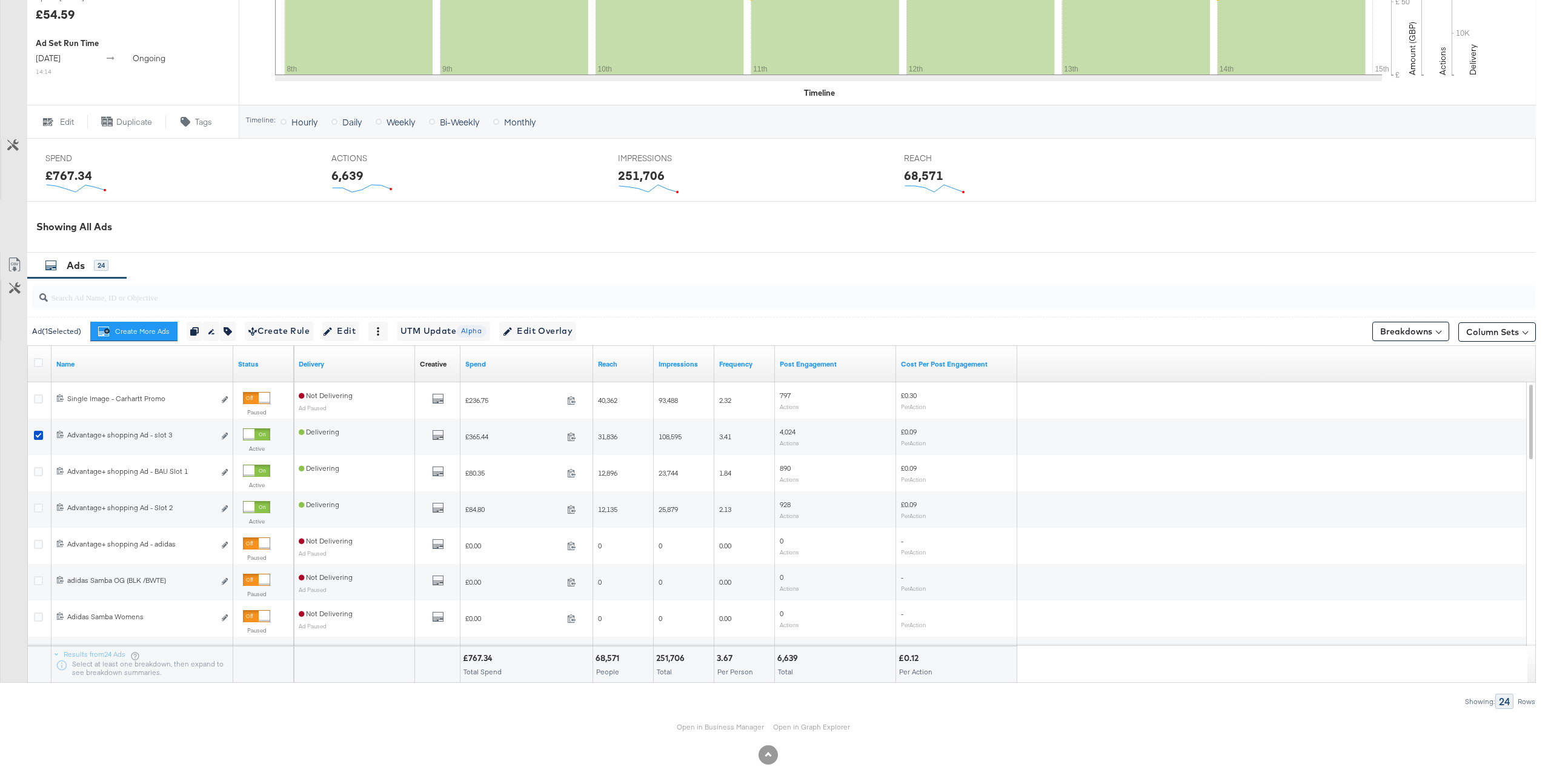
scroll to position [431, 0]
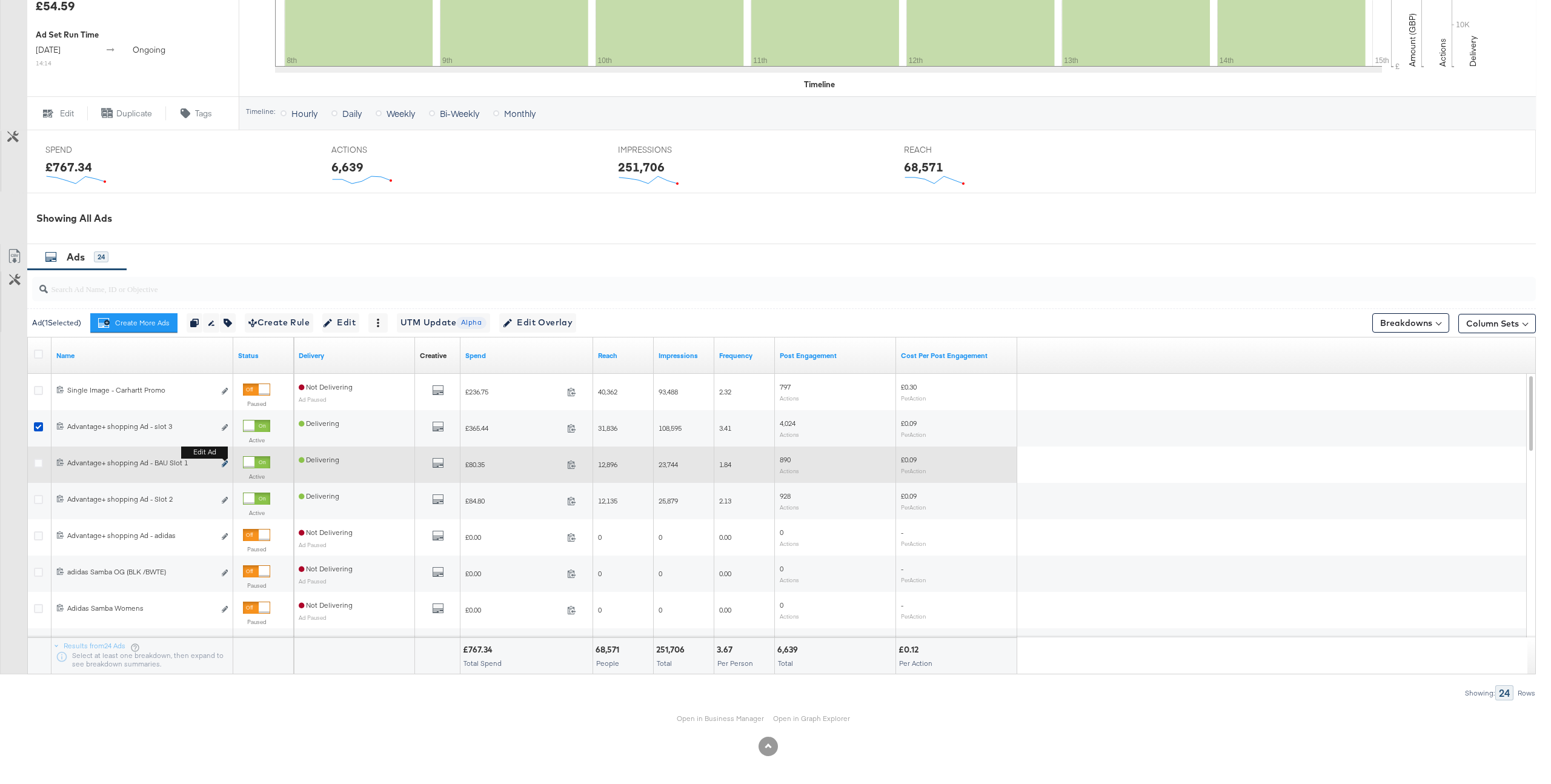
click at [226, 467] on icon "link" at bounding box center [225, 464] width 6 height 7
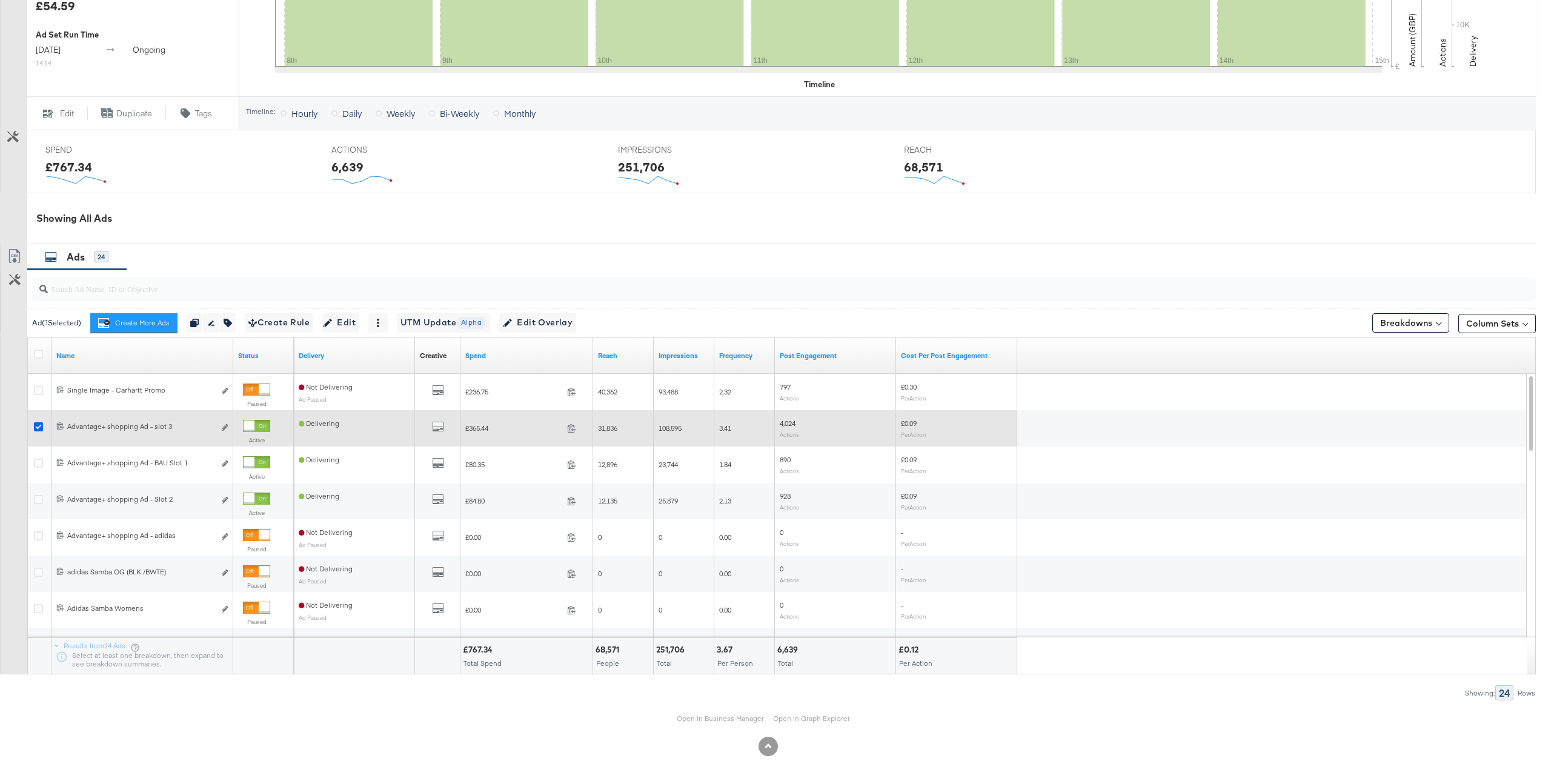
click at [36, 428] on icon at bounding box center [38, 427] width 9 height 9
click at [0, 0] on input "checkbox" at bounding box center [0, 0] width 0 height 0
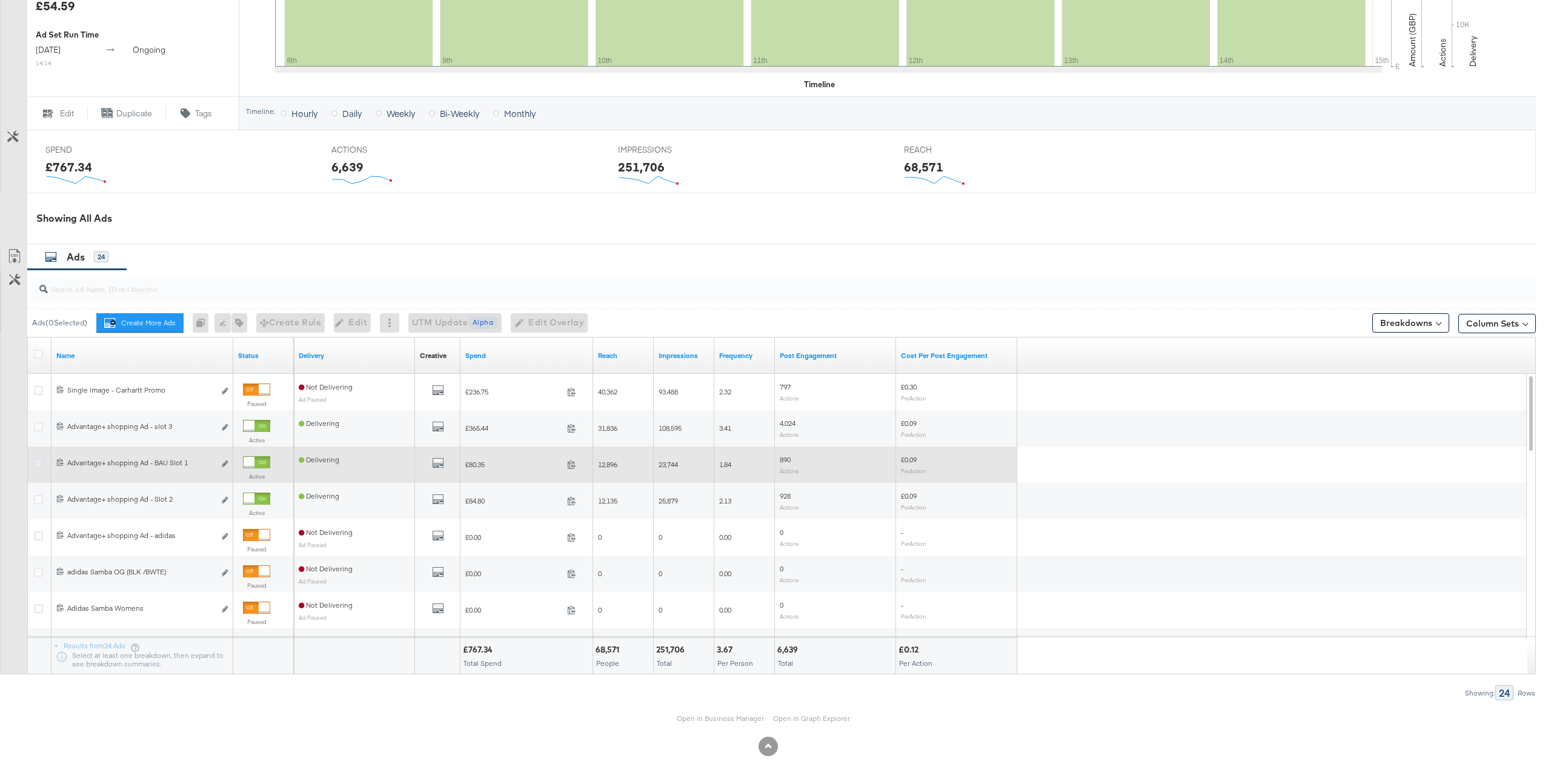
click at [40, 467] on icon at bounding box center [38, 463] width 9 height 9
click at [0, 0] on input "checkbox" at bounding box center [0, 0] width 0 height 0
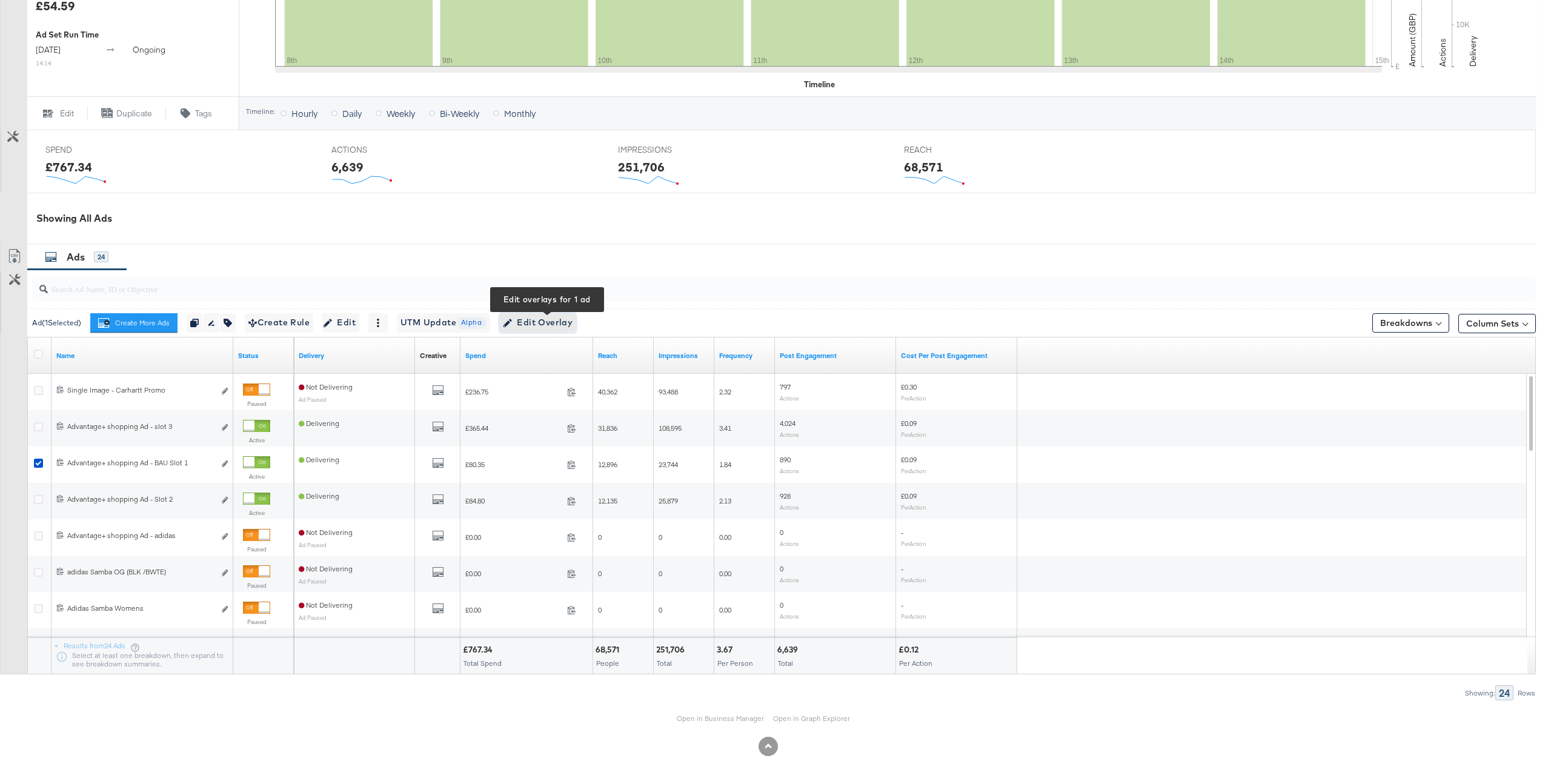
click at [561, 317] on span "Edit Overlay Edit overlays for 1 ad" at bounding box center [538, 323] width 70 height 15
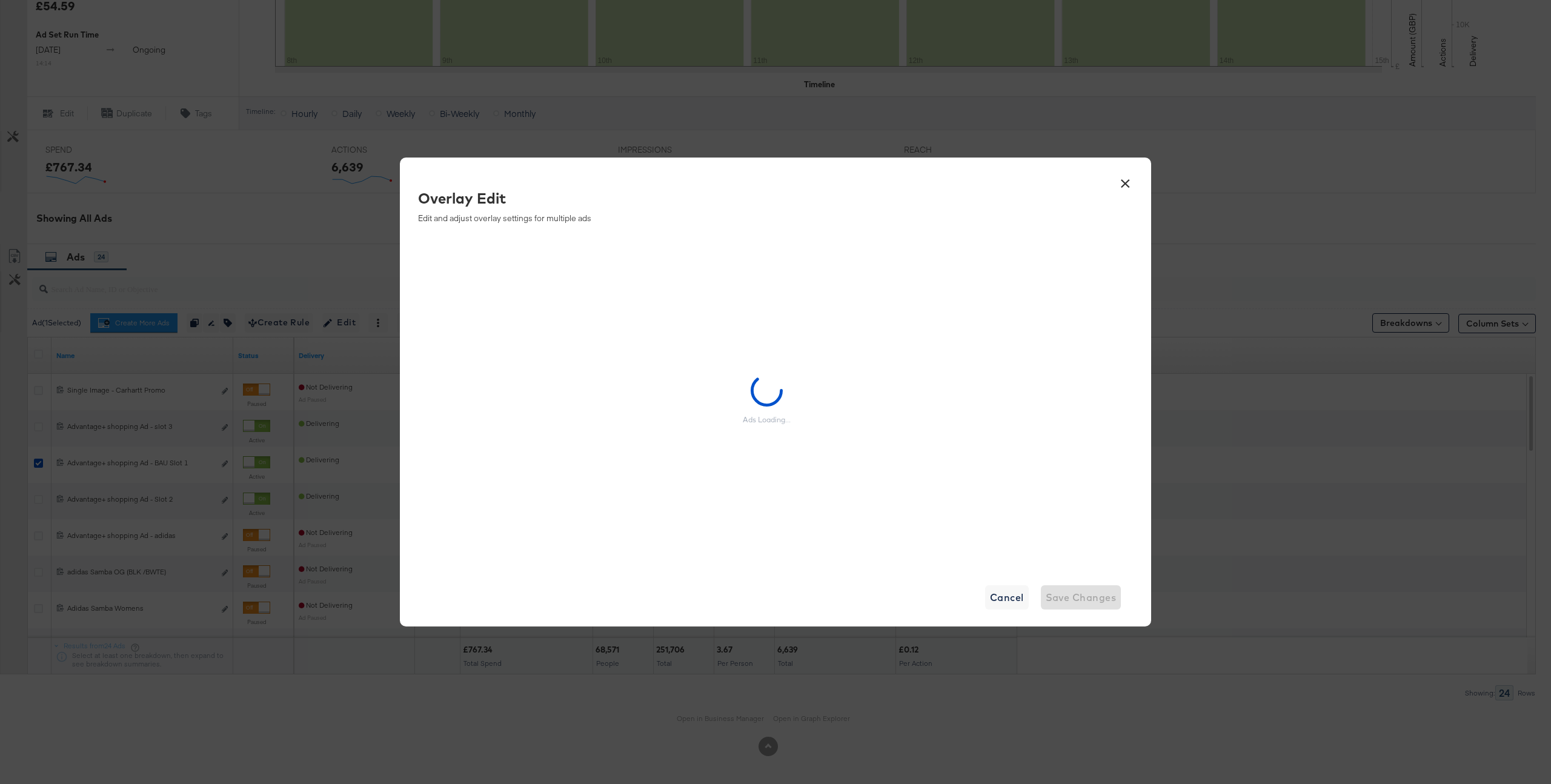
click at [1116, 192] on div "Overlay Edit Edit and adjust overlay settings for multiple ads Ads Loading... C…" at bounding box center [775, 377] width 715 height 378
click at [1130, 181] on button "×" at bounding box center [1125, 180] width 22 height 22
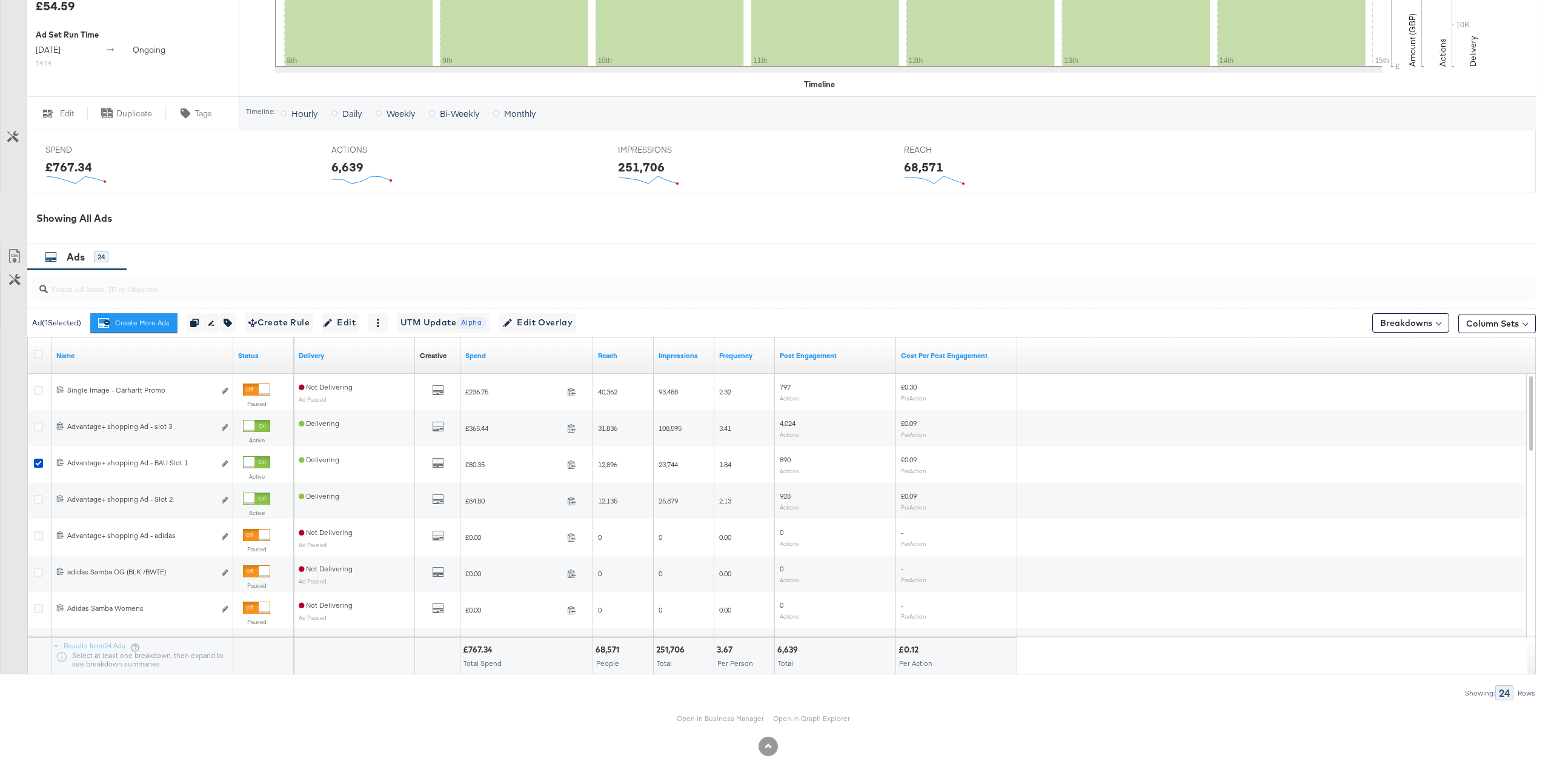
scroll to position [0, 0]
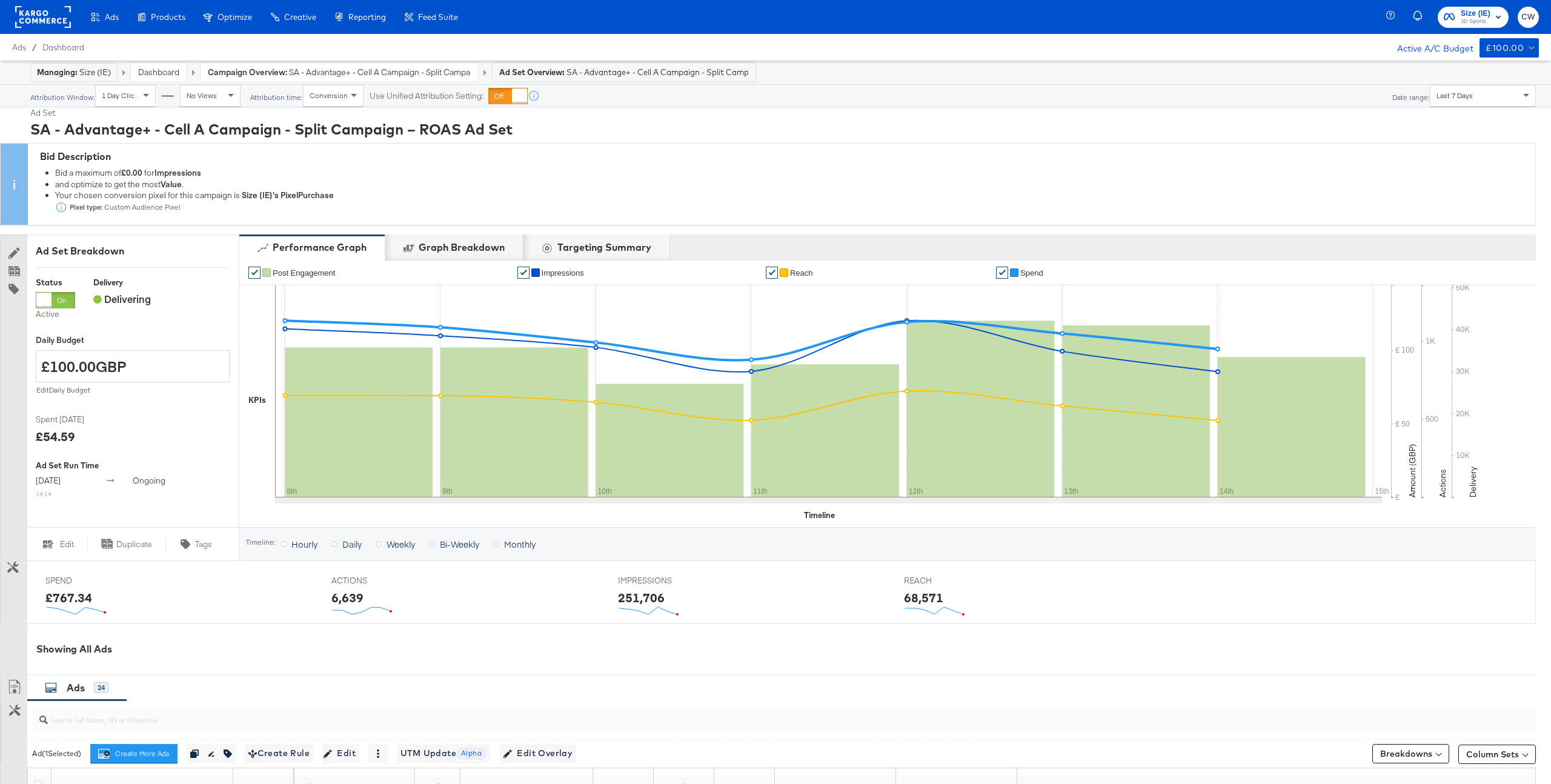
click at [417, 70] on span "SA - Advantage+ - Cell A Campaign - Split Campaign – ROAS Campaign" at bounding box center [380, 72] width 182 height 11
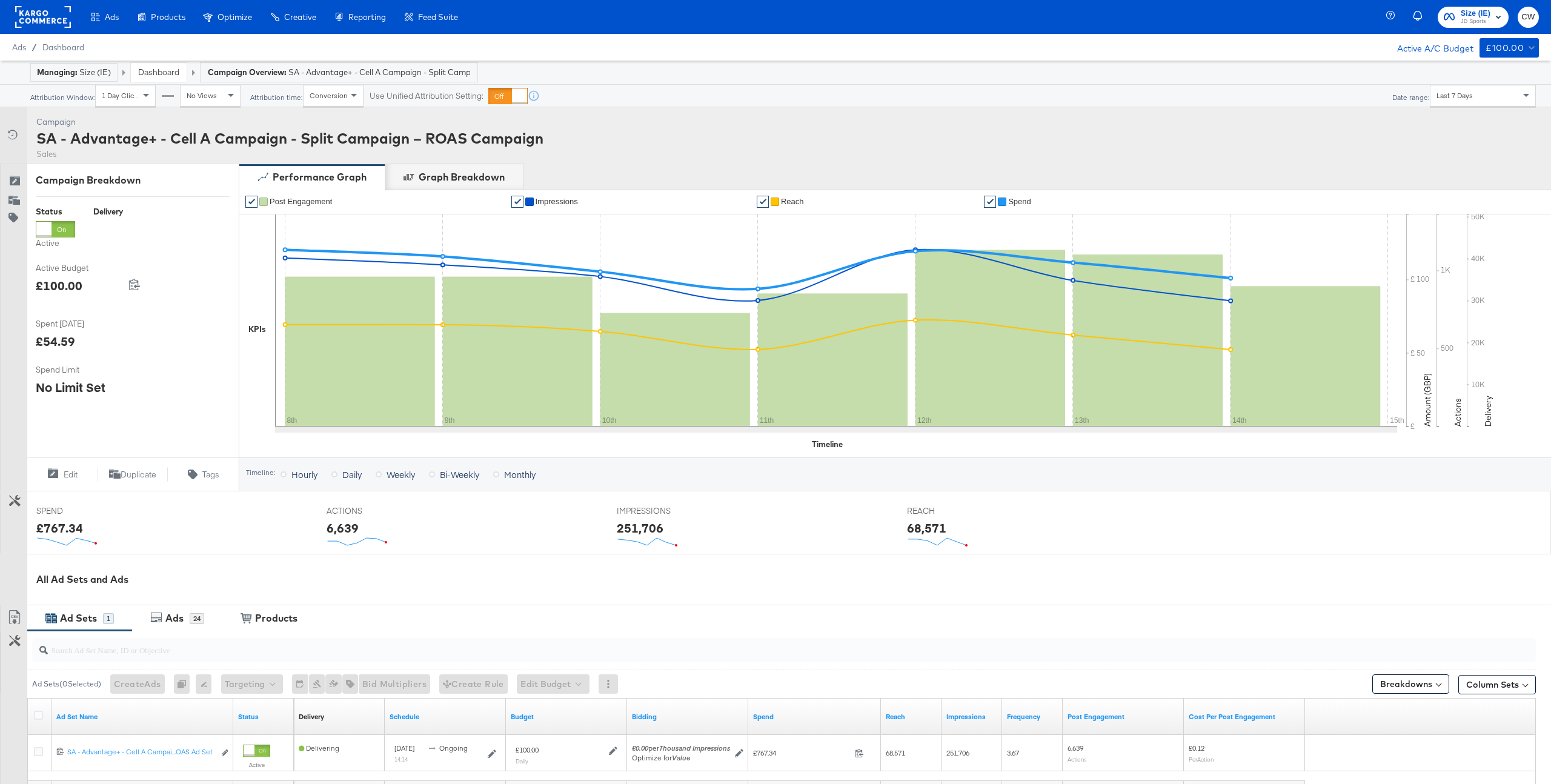
click at [168, 76] on link "Dashboard" at bounding box center [159, 72] width 41 height 11
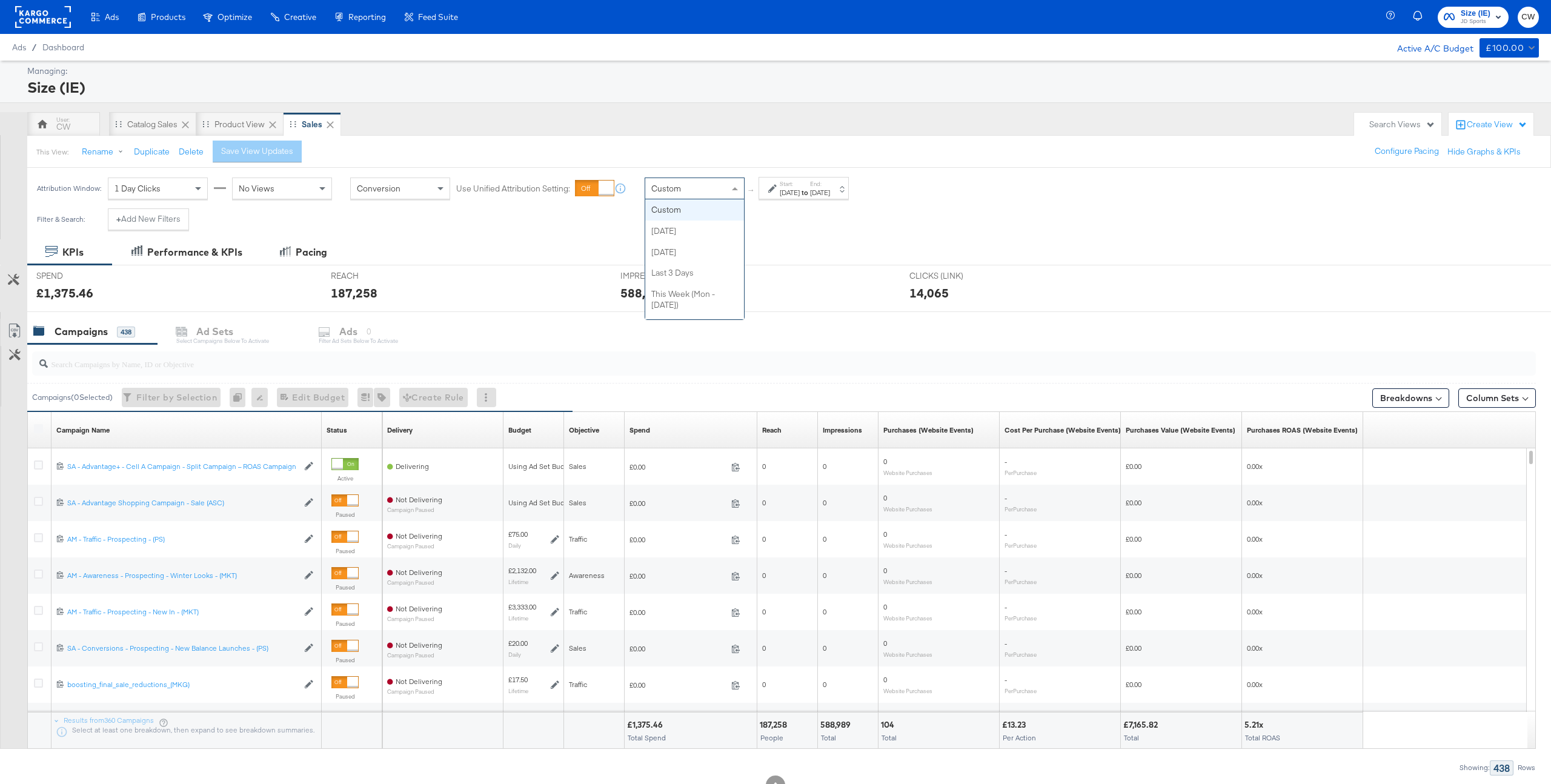
click at [707, 180] on div "Custom" at bounding box center [695, 188] width 99 height 20
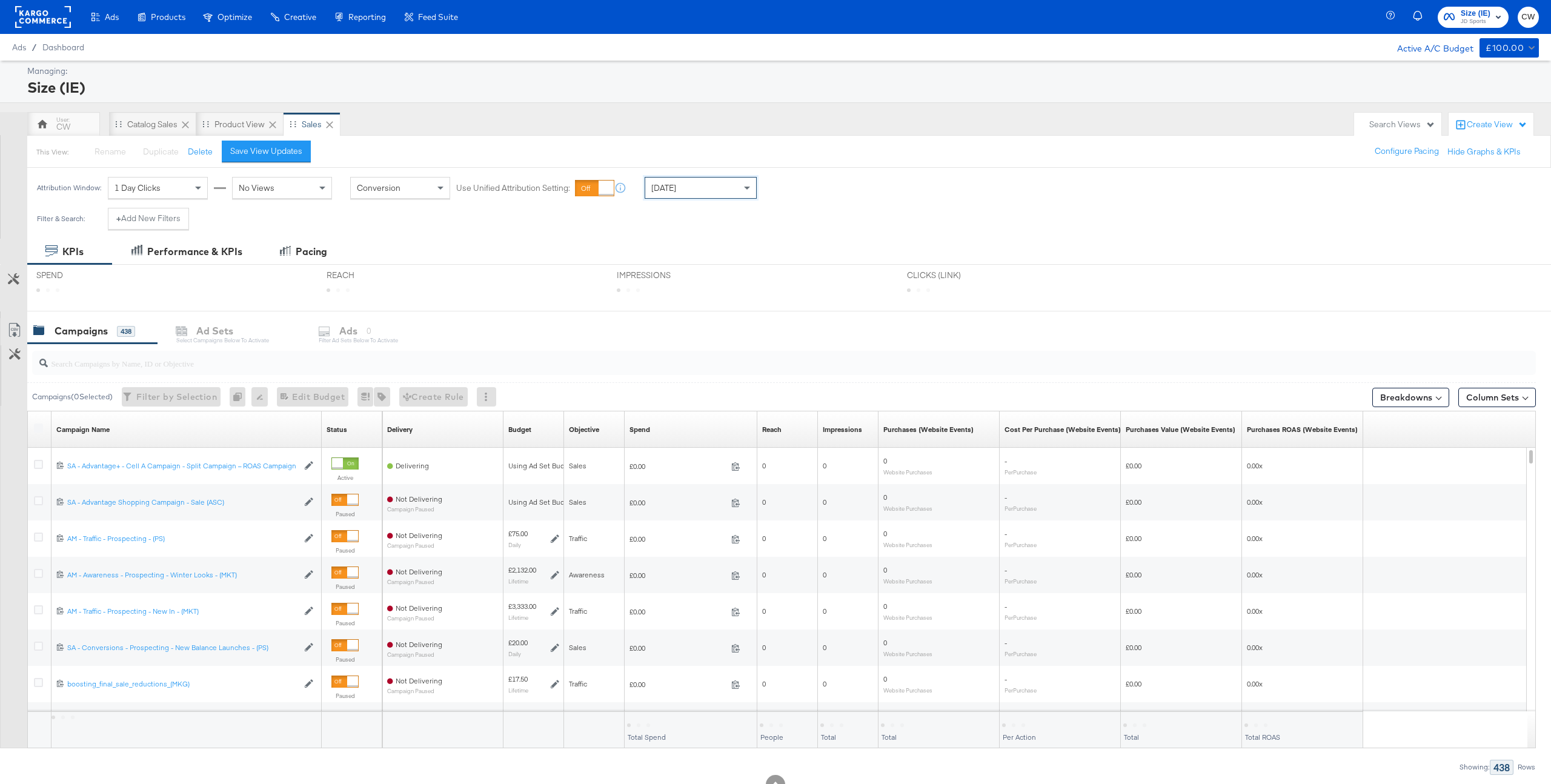
scroll to position [44, 0]
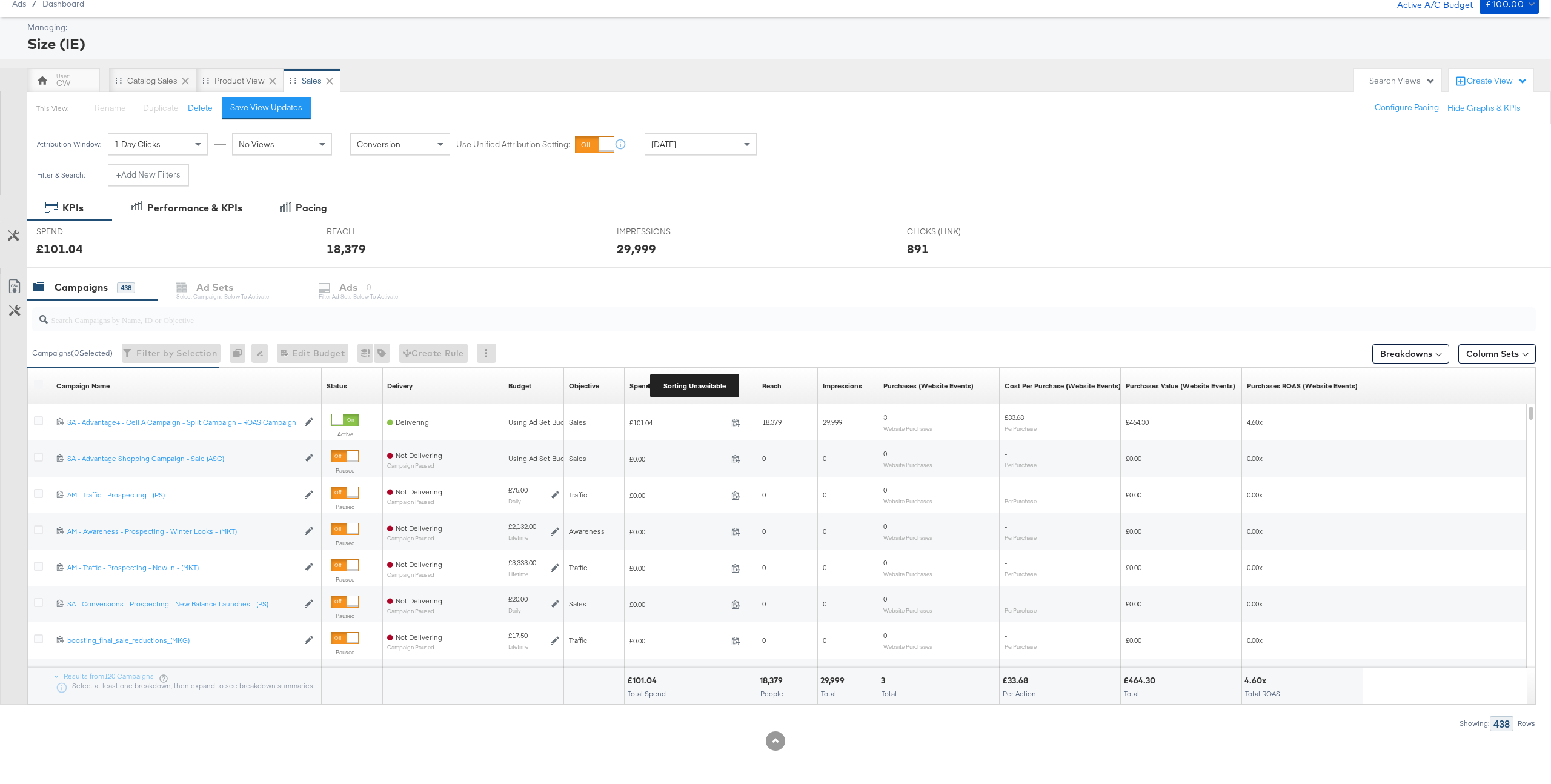
click at [638, 384] on div "Spend" at bounding box center [639, 386] width 20 height 10
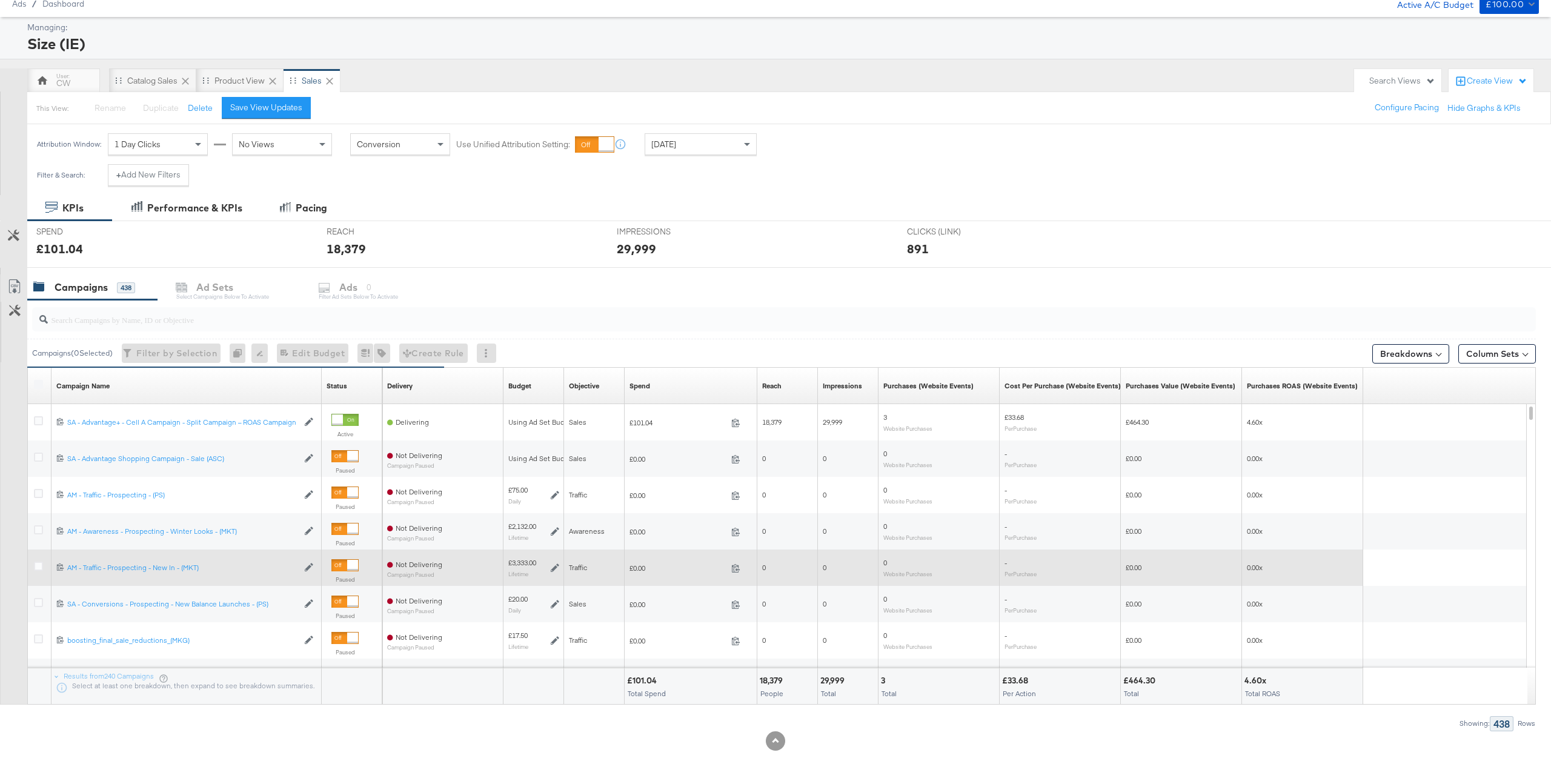
scroll to position [0, 0]
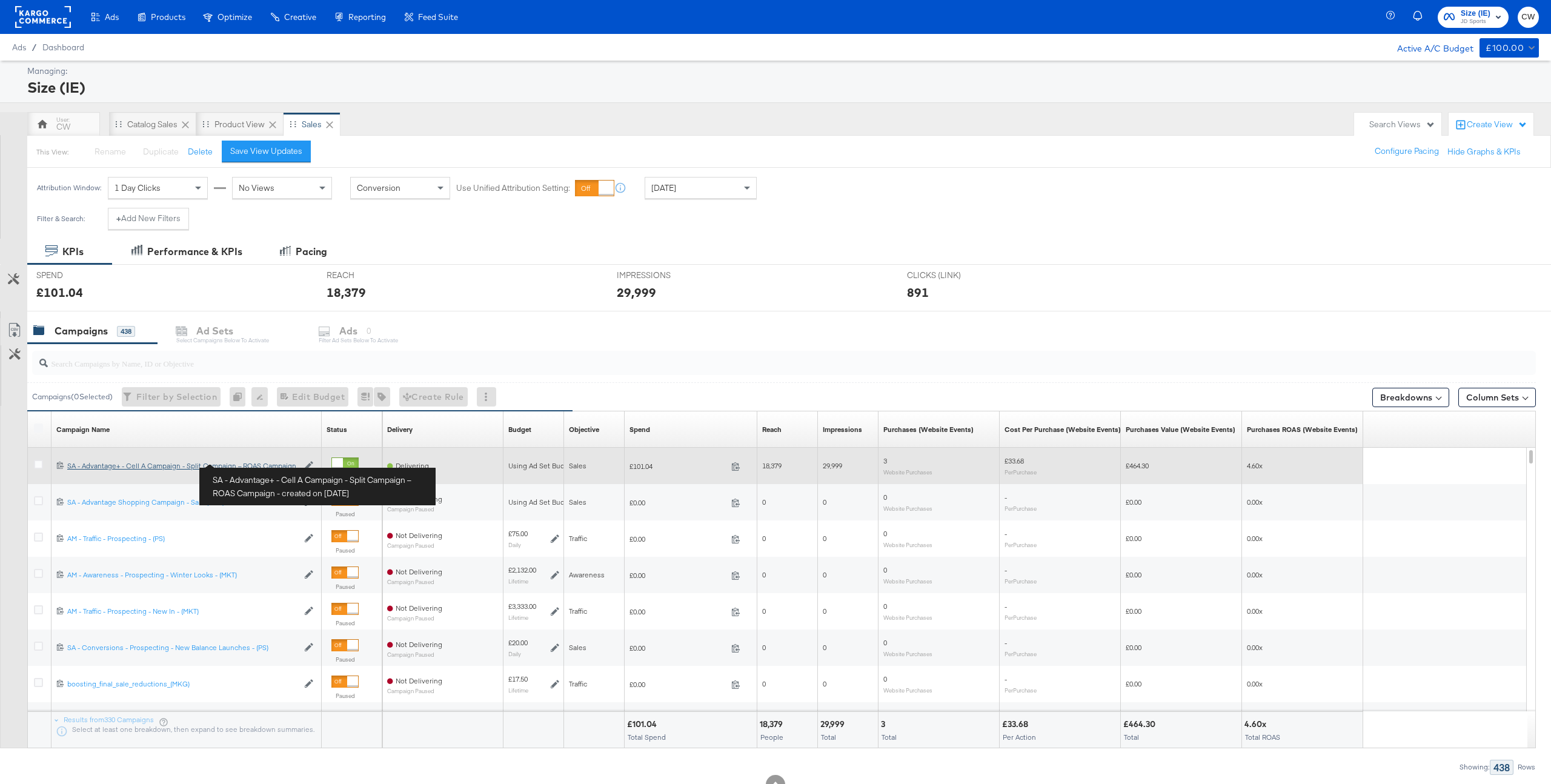
click at [244, 463] on div "SA - Advantage+ - Cell A Campaign - Split Campaign – ROAS Campaign SA - Advanta…" at bounding box center [183, 466] width 231 height 10
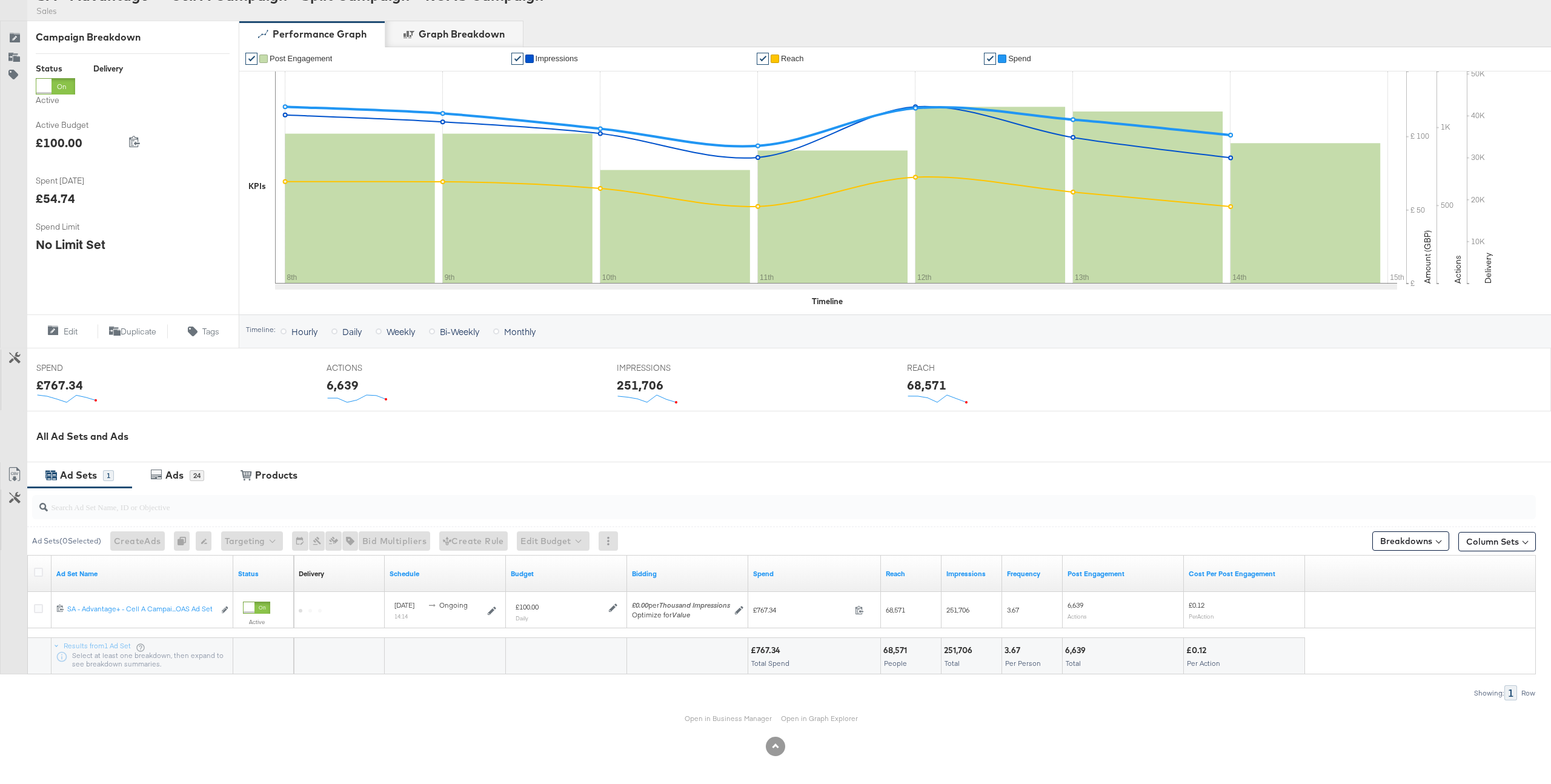
scroll to position [143, 0]
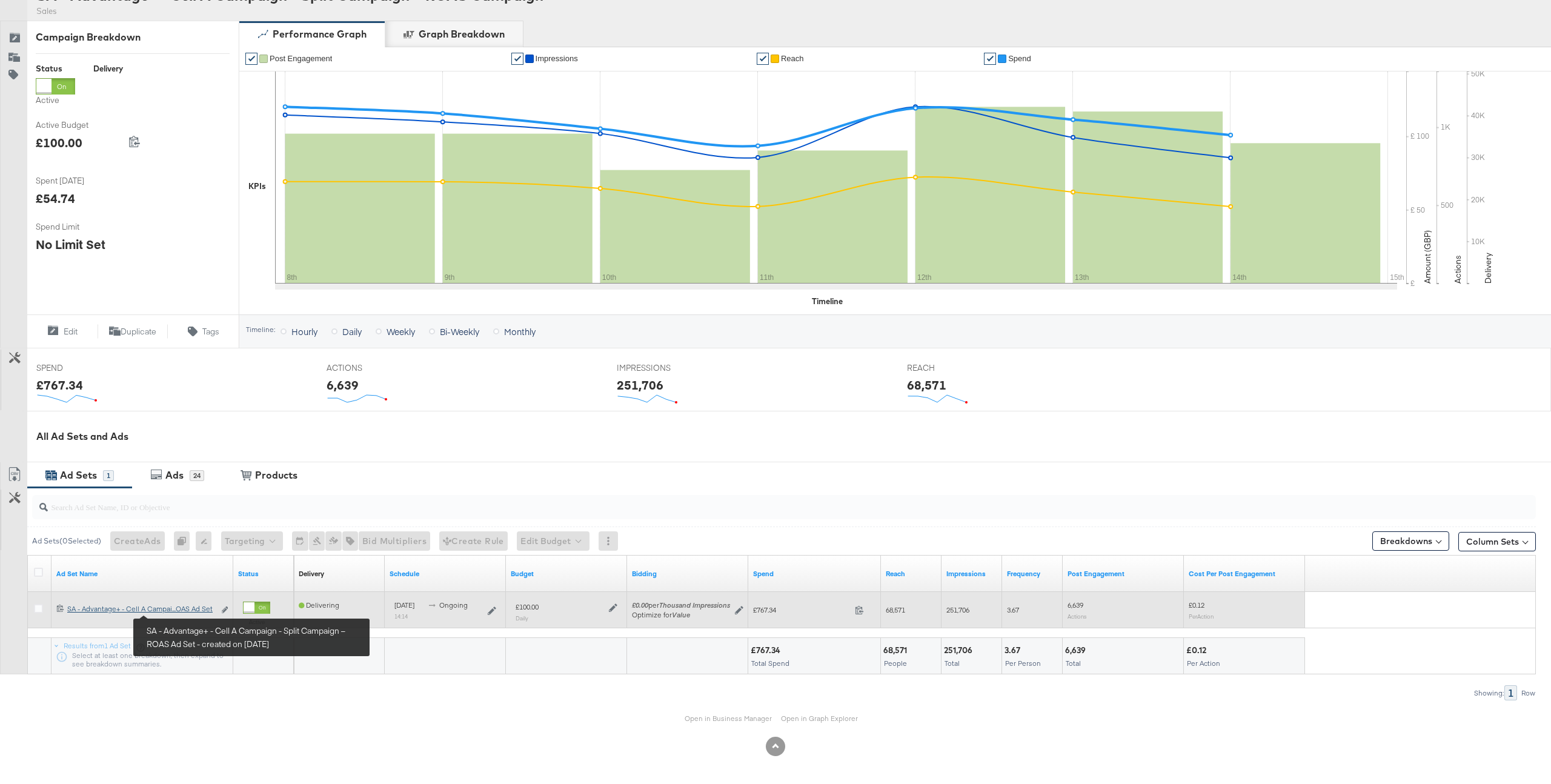
click at [179, 613] on link "SA - Advantage+ - Cell A Campaign - Split Campaign – ROAS Ad Set SA - Advantage…" at bounding box center [141, 610] width 147 height 13
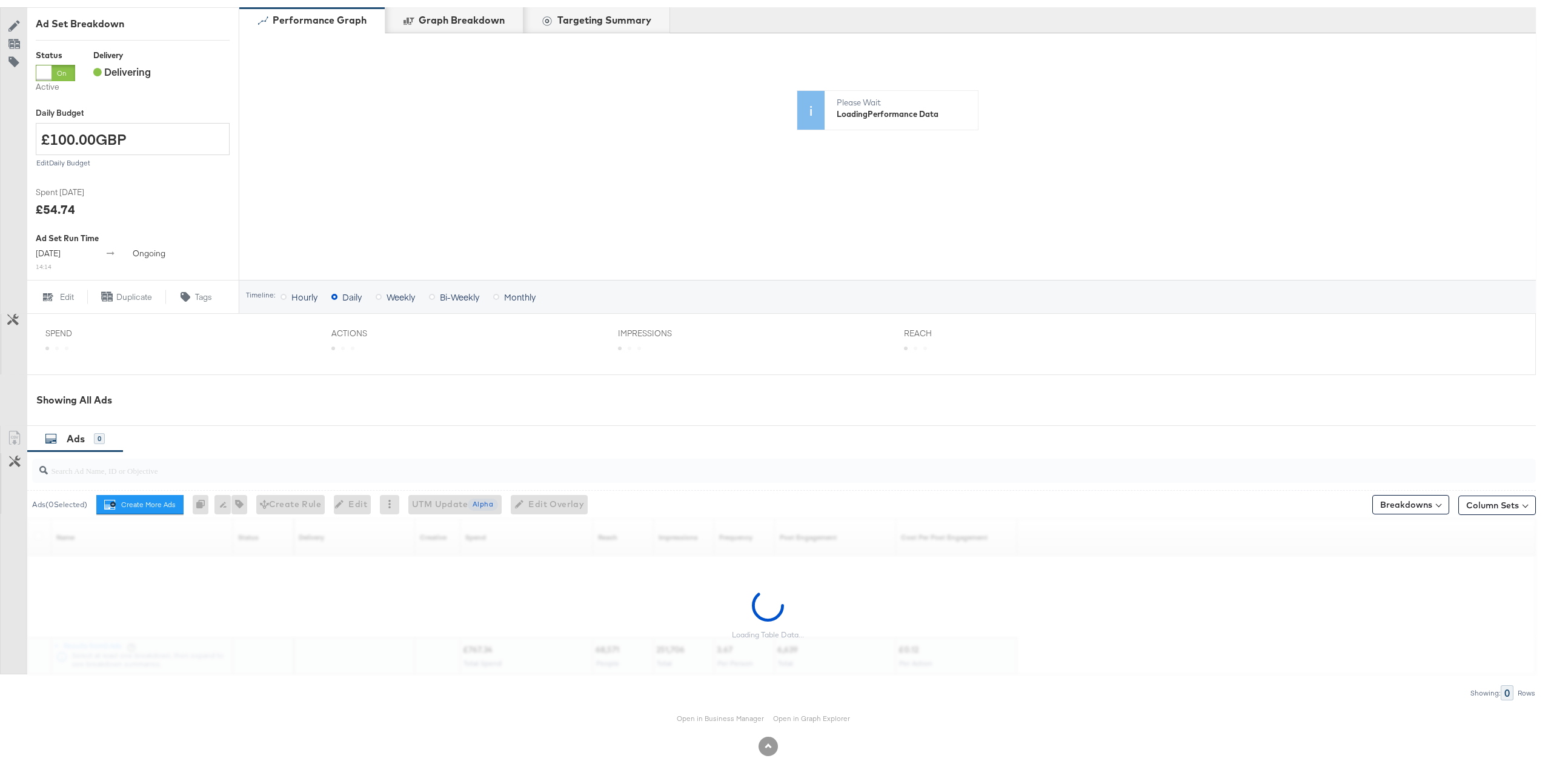
scroll to position [240, 0]
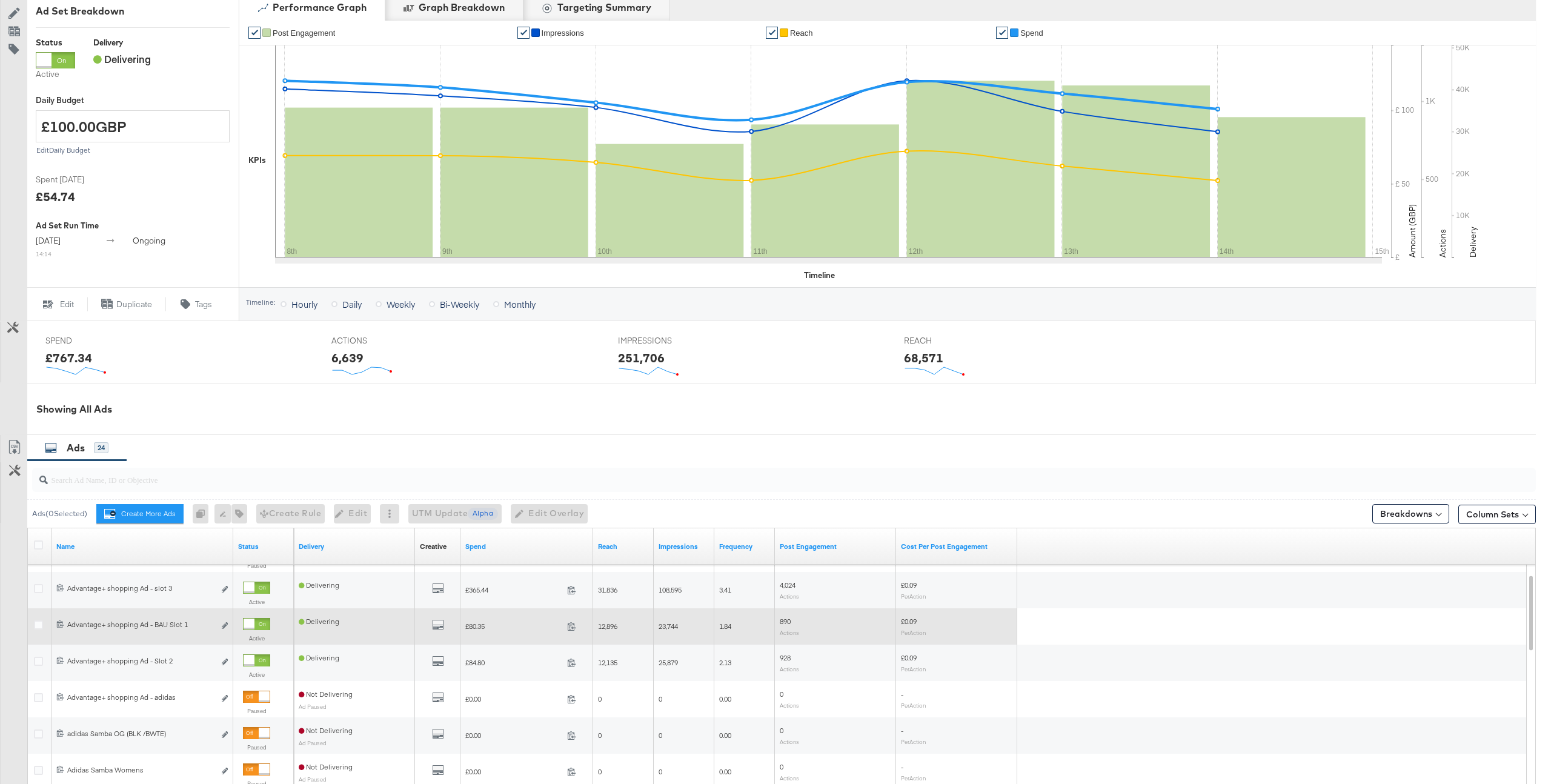
click at [454, 623] on div "All Previews" at bounding box center [438, 626] width 36 height 15
click at [439, 623] on icon "default" at bounding box center [438, 624] width 12 height 12
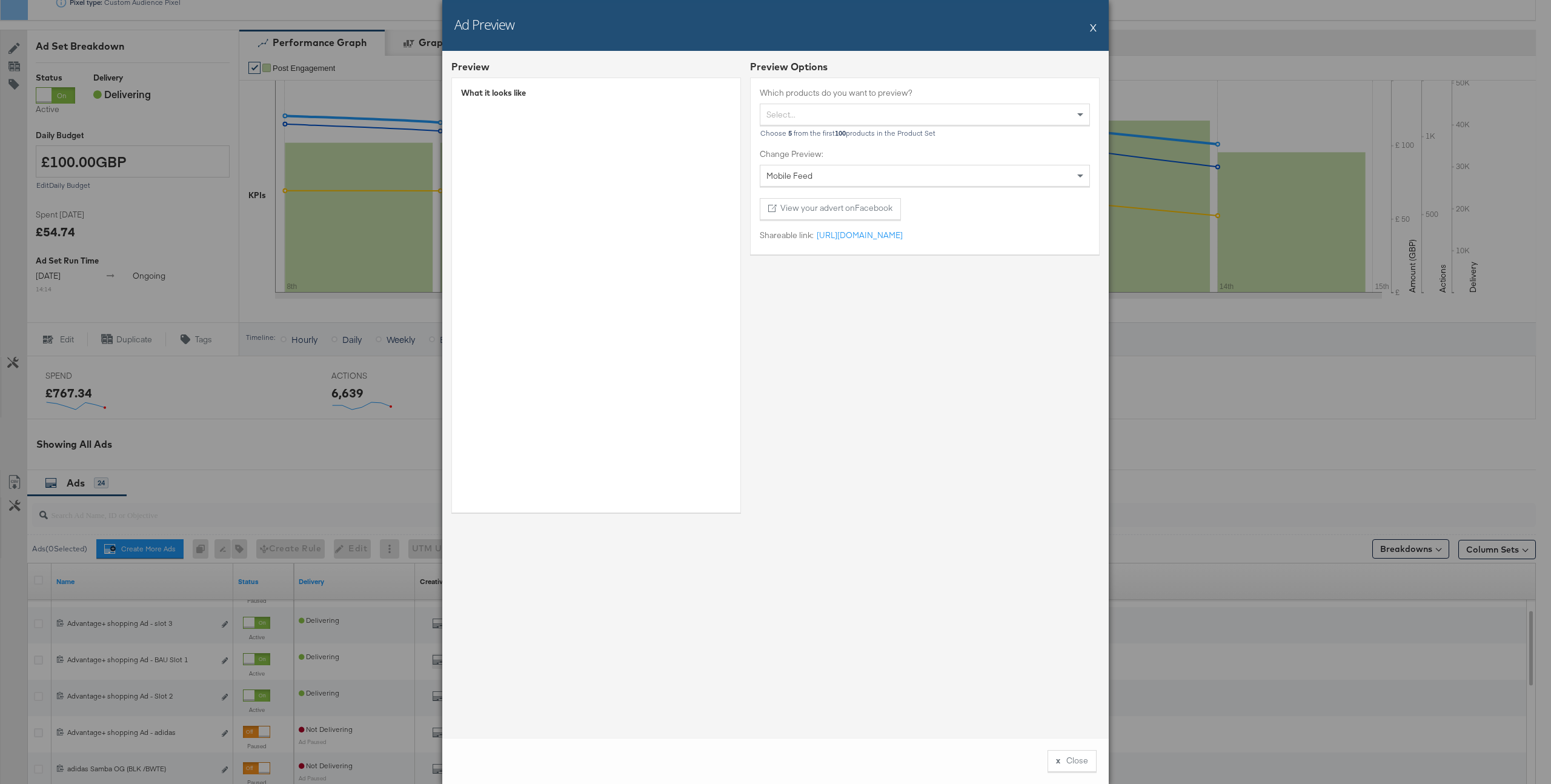
scroll to position [206, 0]
click at [1096, 25] on button "X" at bounding box center [1093, 27] width 7 height 24
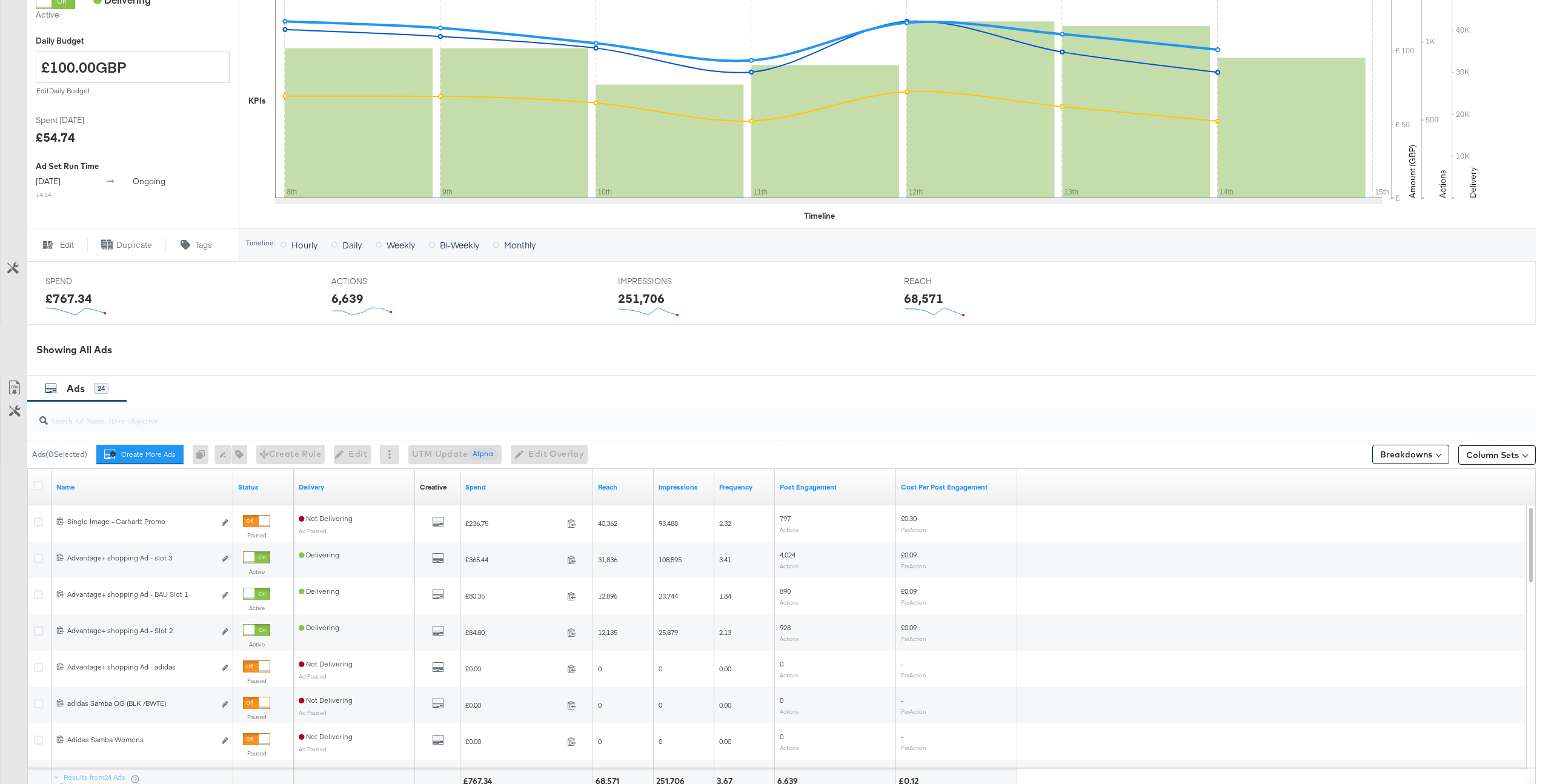
scroll to position [301, 0]
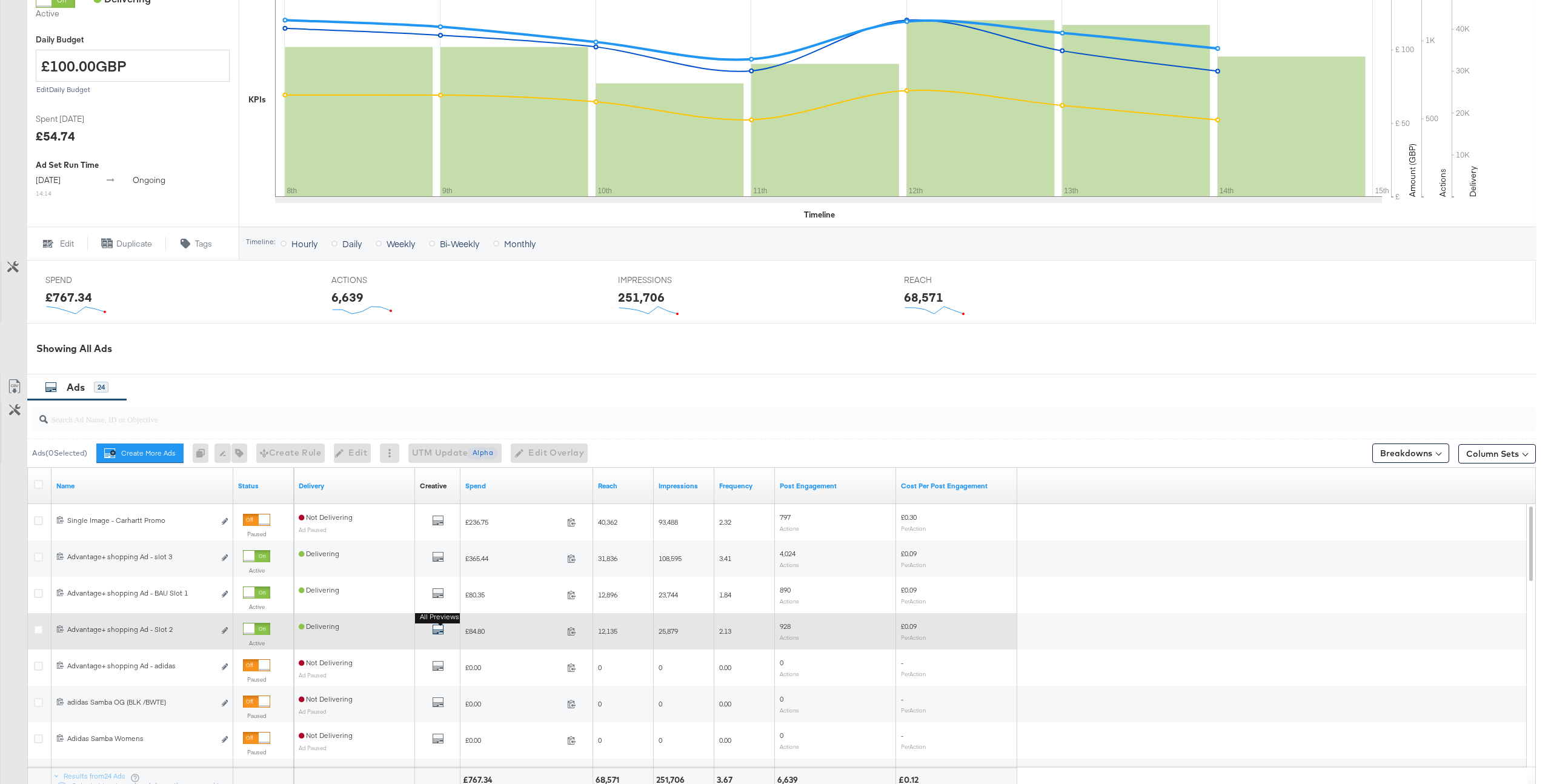
click at [436, 630] on icon "default" at bounding box center [438, 629] width 12 height 12
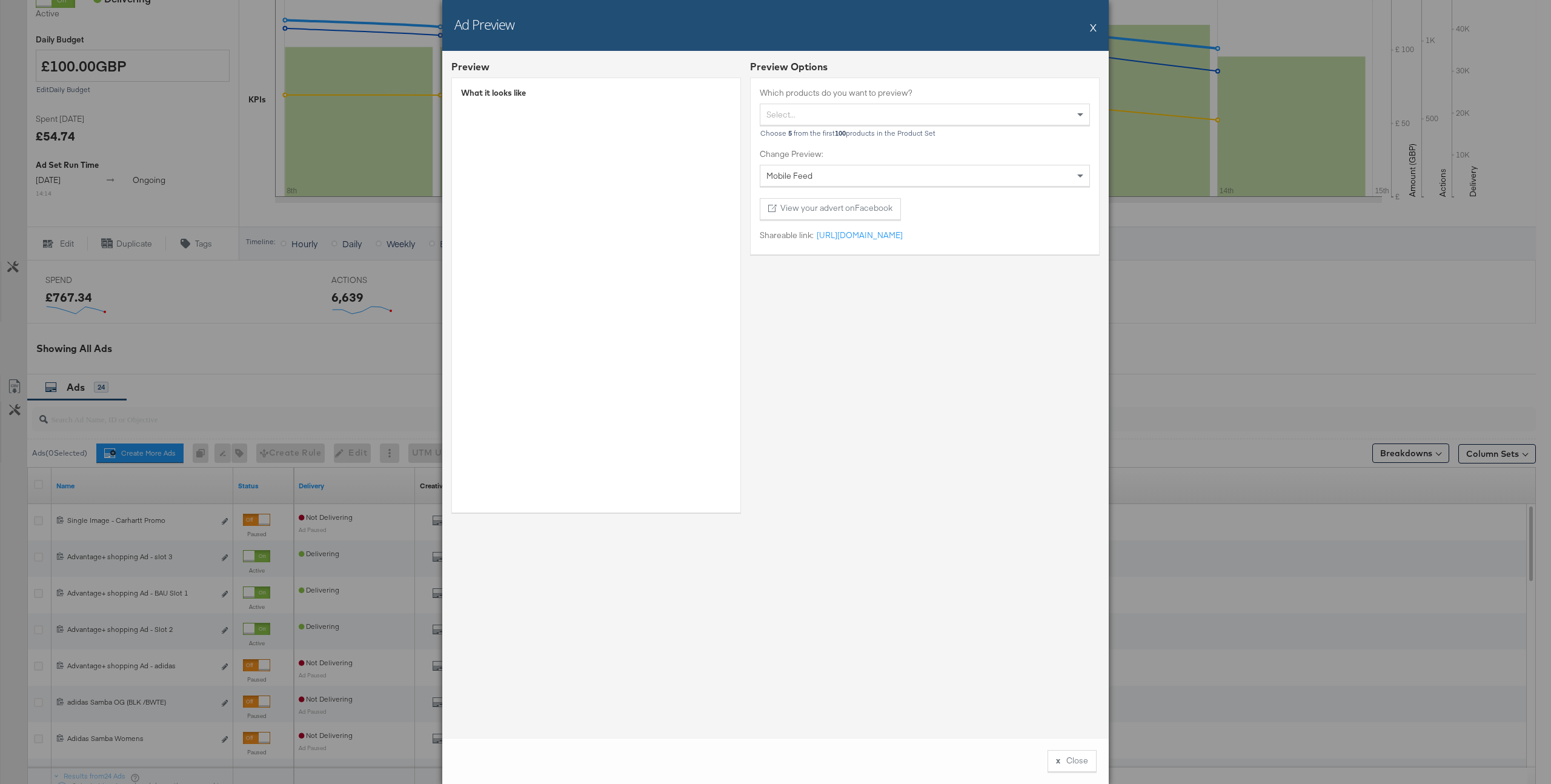
click at [1092, 30] on button "X" at bounding box center [1093, 27] width 7 height 24
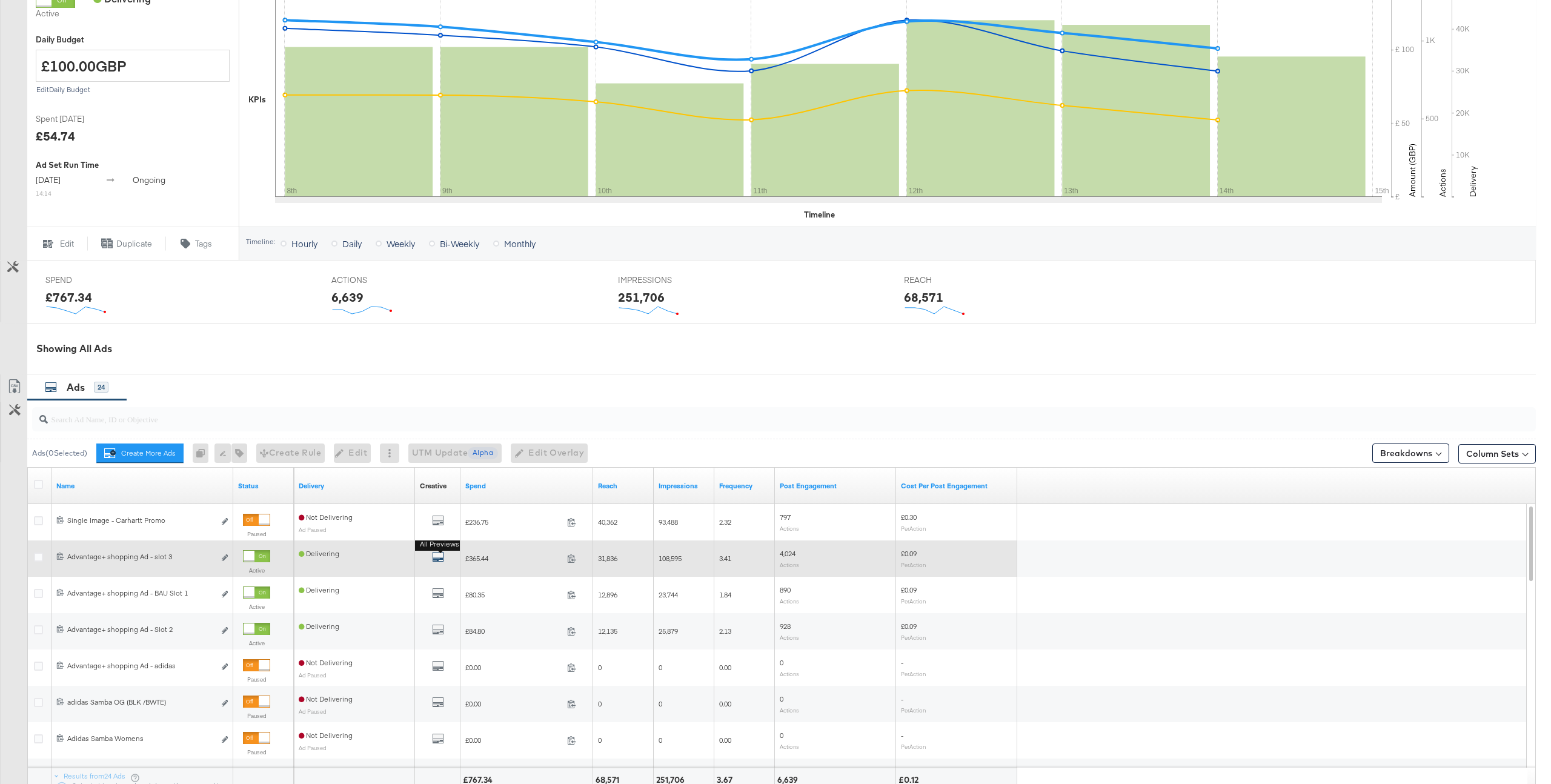
click at [437, 559] on icon "default" at bounding box center [438, 556] width 12 height 12
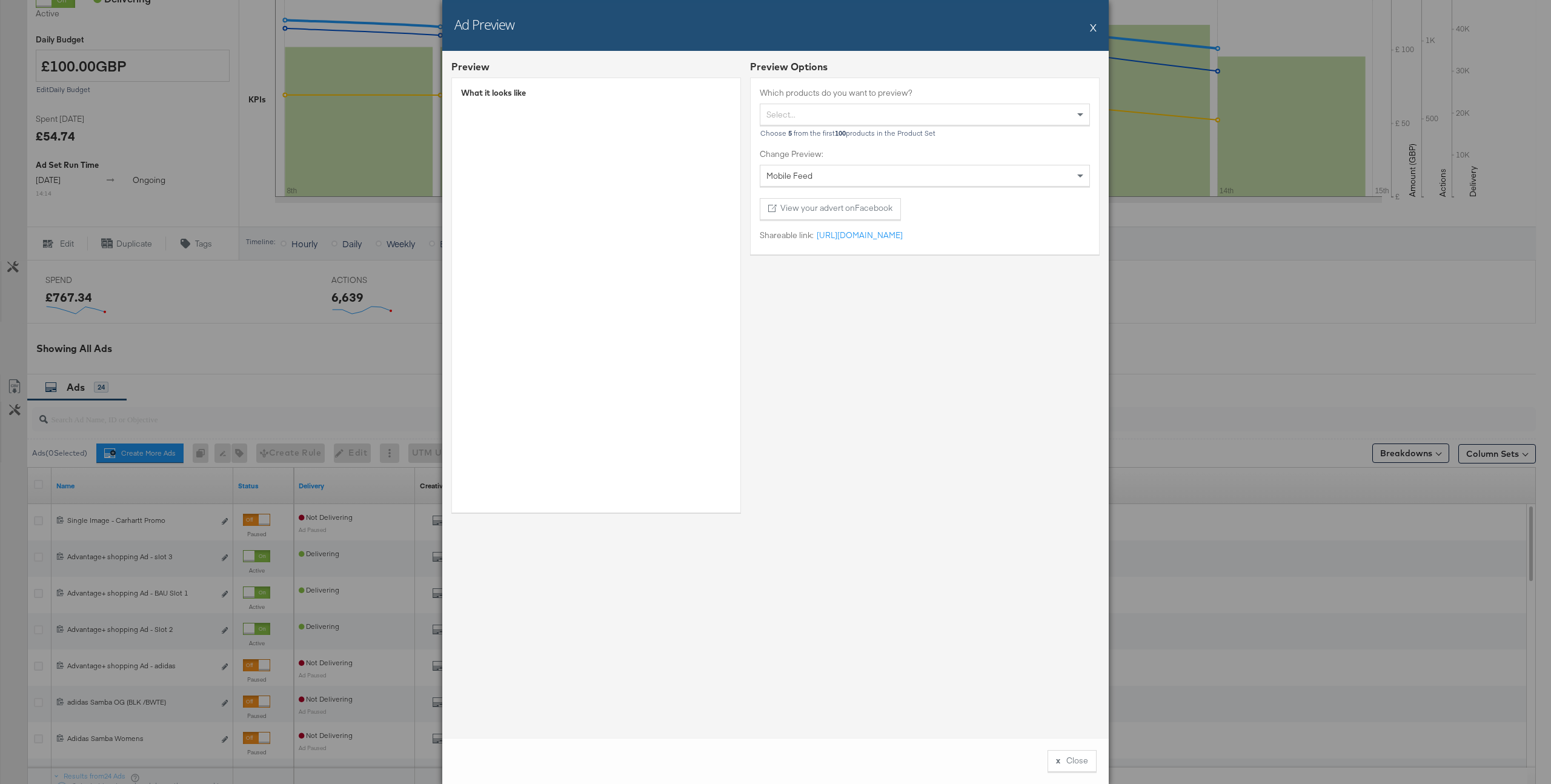
click at [1093, 29] on button "X" at bounding box center [1093, 27] width 7 height 24
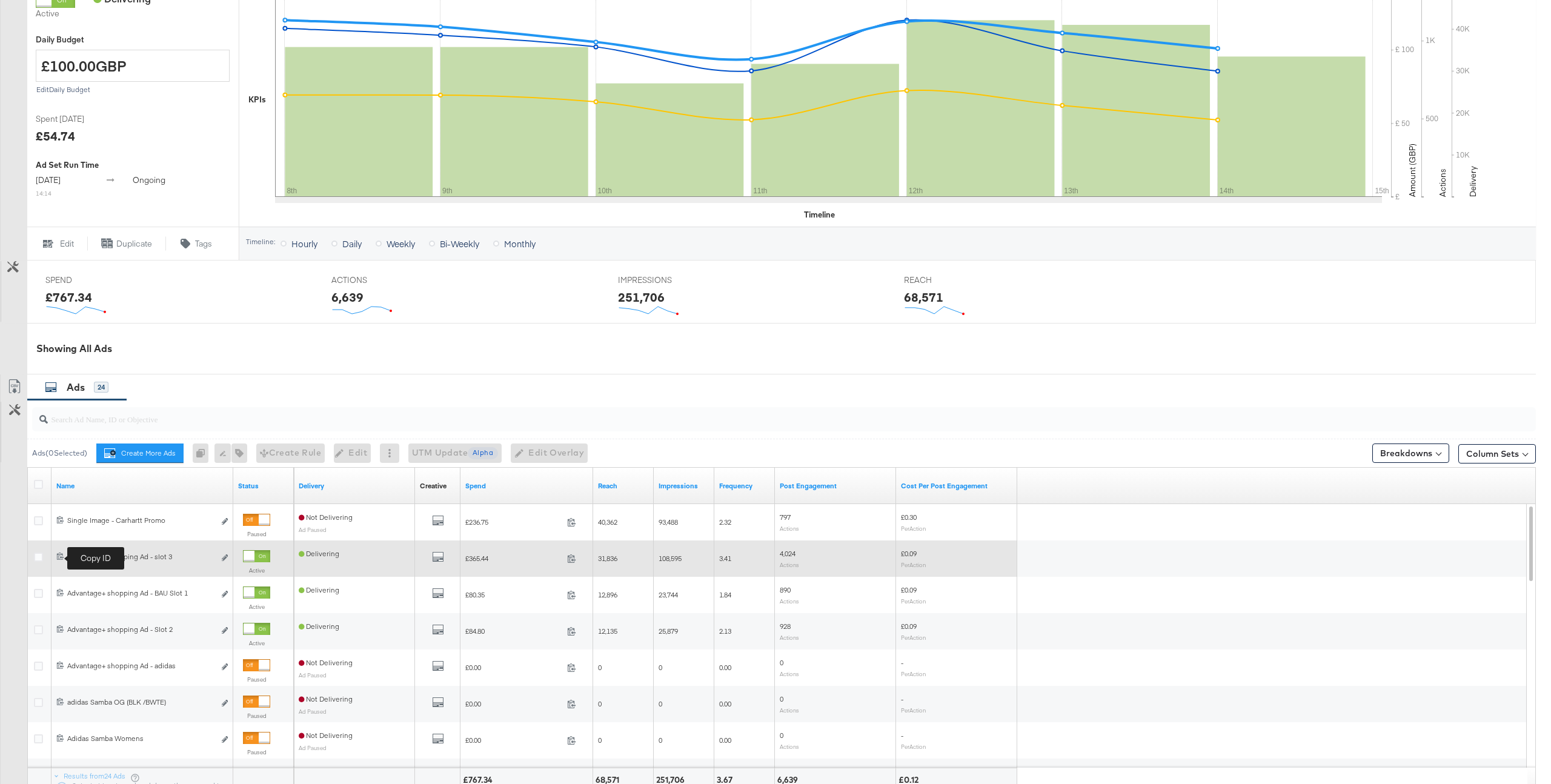
click at [61, 556] on icon at bounding box center [60, 556] width 8 height 8
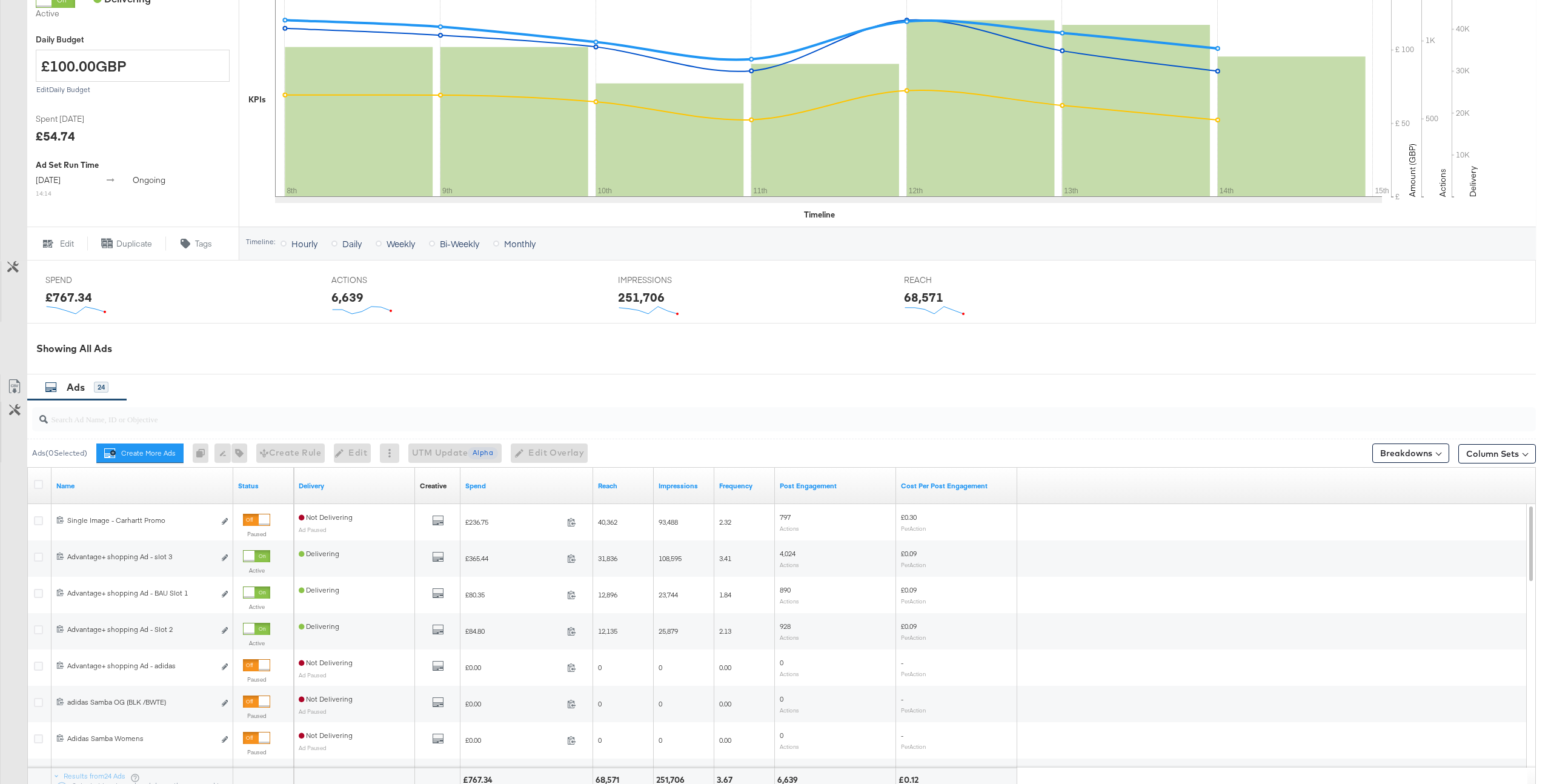
scroll to position [0, 0]
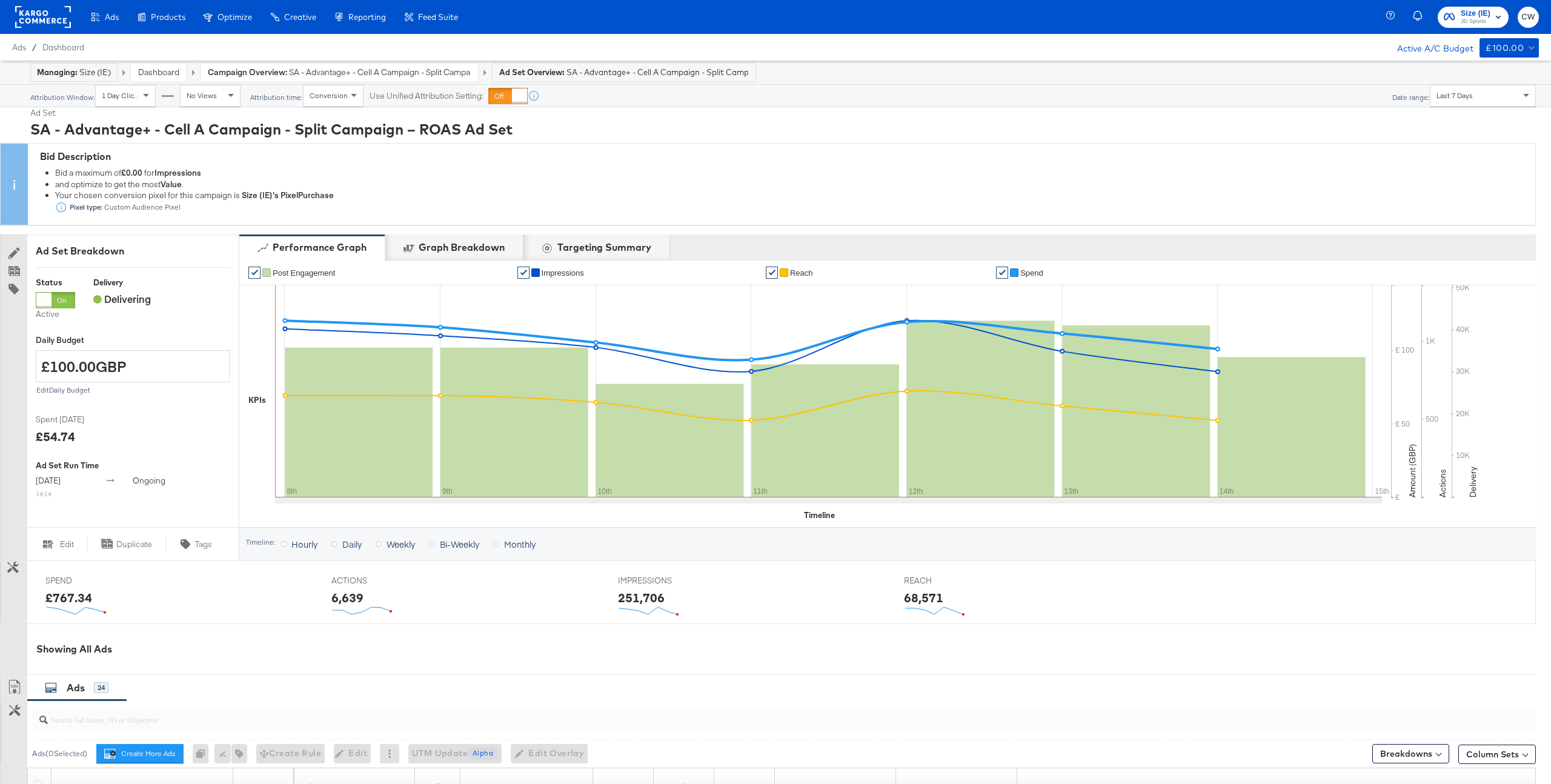
click at [46, 4] on div at bounding box center [43, 16] width 56 height 34
click at [46, 15] on rect at bounding box center [43, 17] width 56 height 22
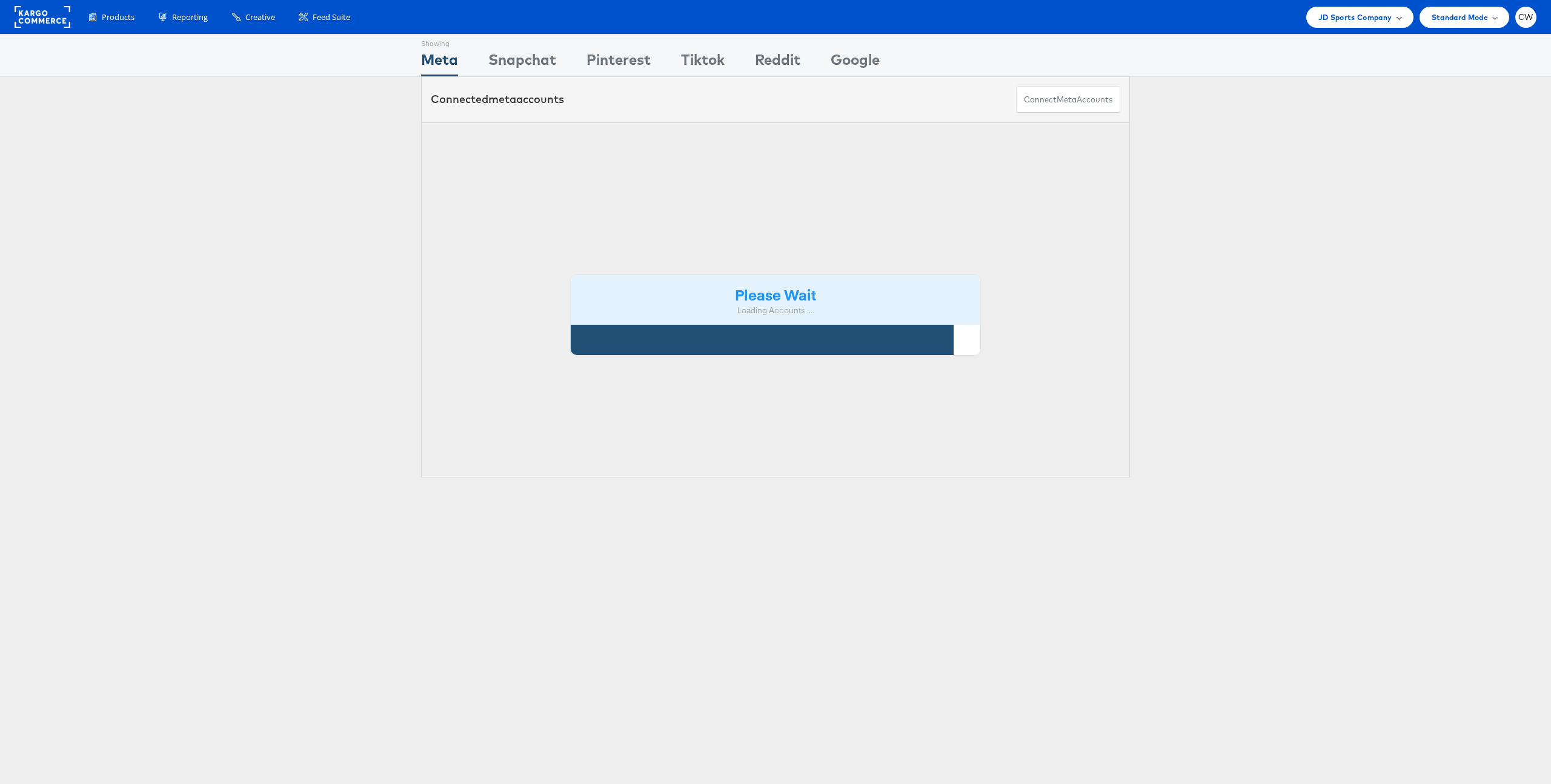
click at [1359, 22] on span "JD Sports Company" at bounding box center [1356, 17] width 74 height 13
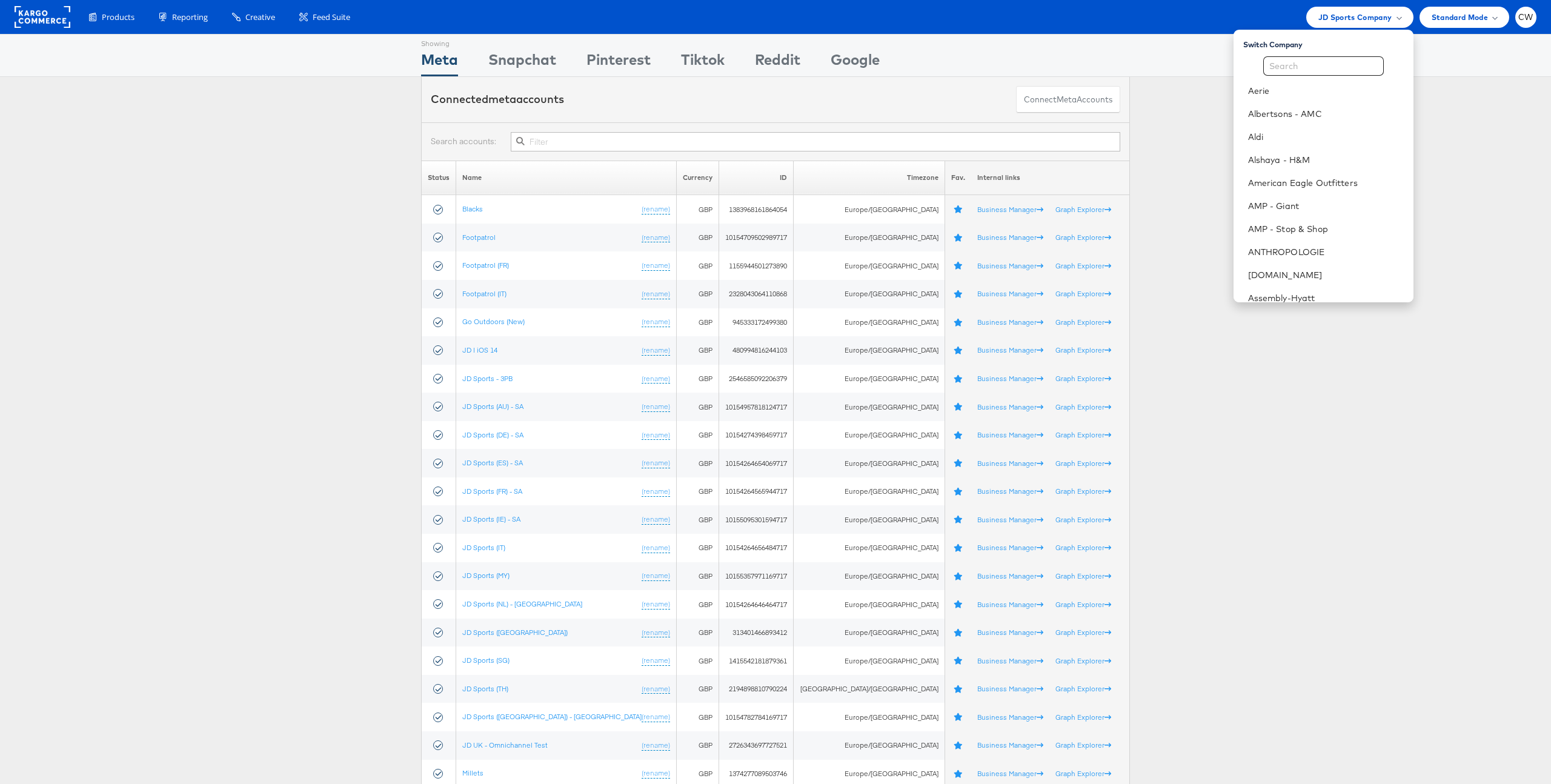
click at [847, 164] on th "Timezone" at bounding box center [869, 178] width 151 height 34
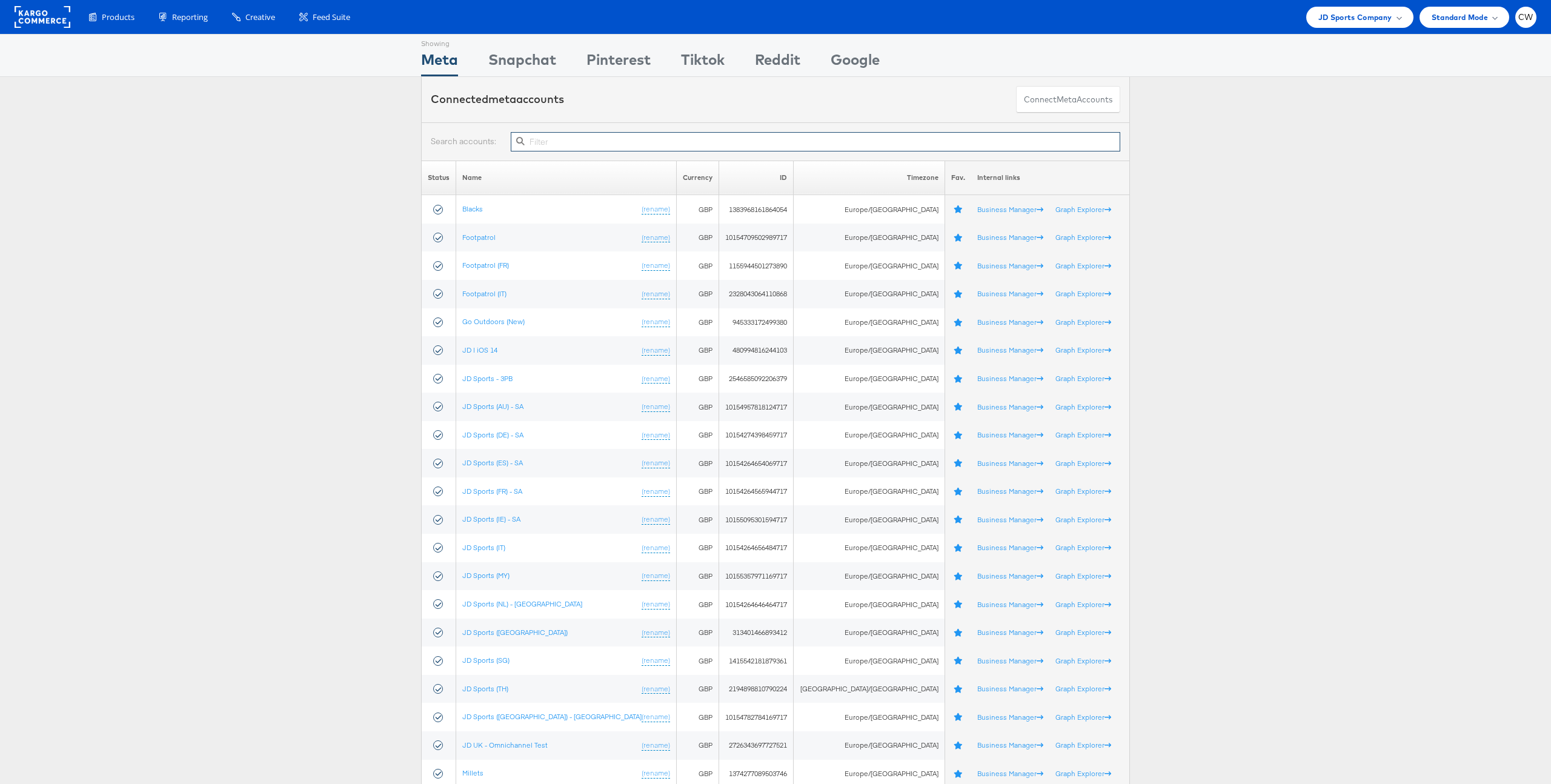
click at [561, 145] on input "text" at bounding box center [815, 141] width 610 height 20
type input "es"
click at [513, 464] on link "JD Sports (ES) - SA" at bounding box center [493, 462] width 61 height 9
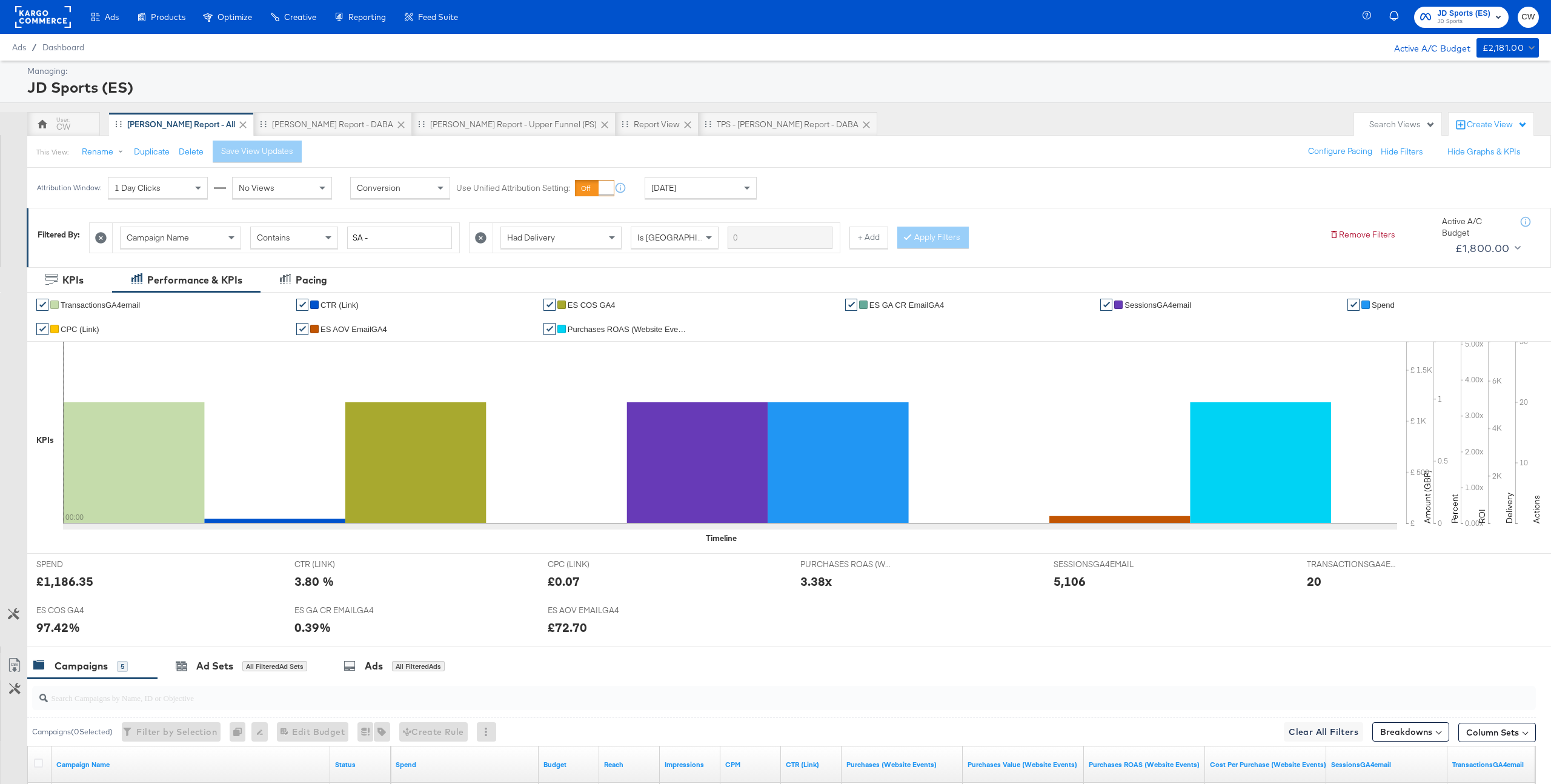
click at [199, 241] on div "Campaign Name" at bounding box center [180, 237] width 120 height 20
type input "ad"
click at [391, 238] on input "search" at bounding box center [409, 237] width 124 height 22
paste input "6868036183708"
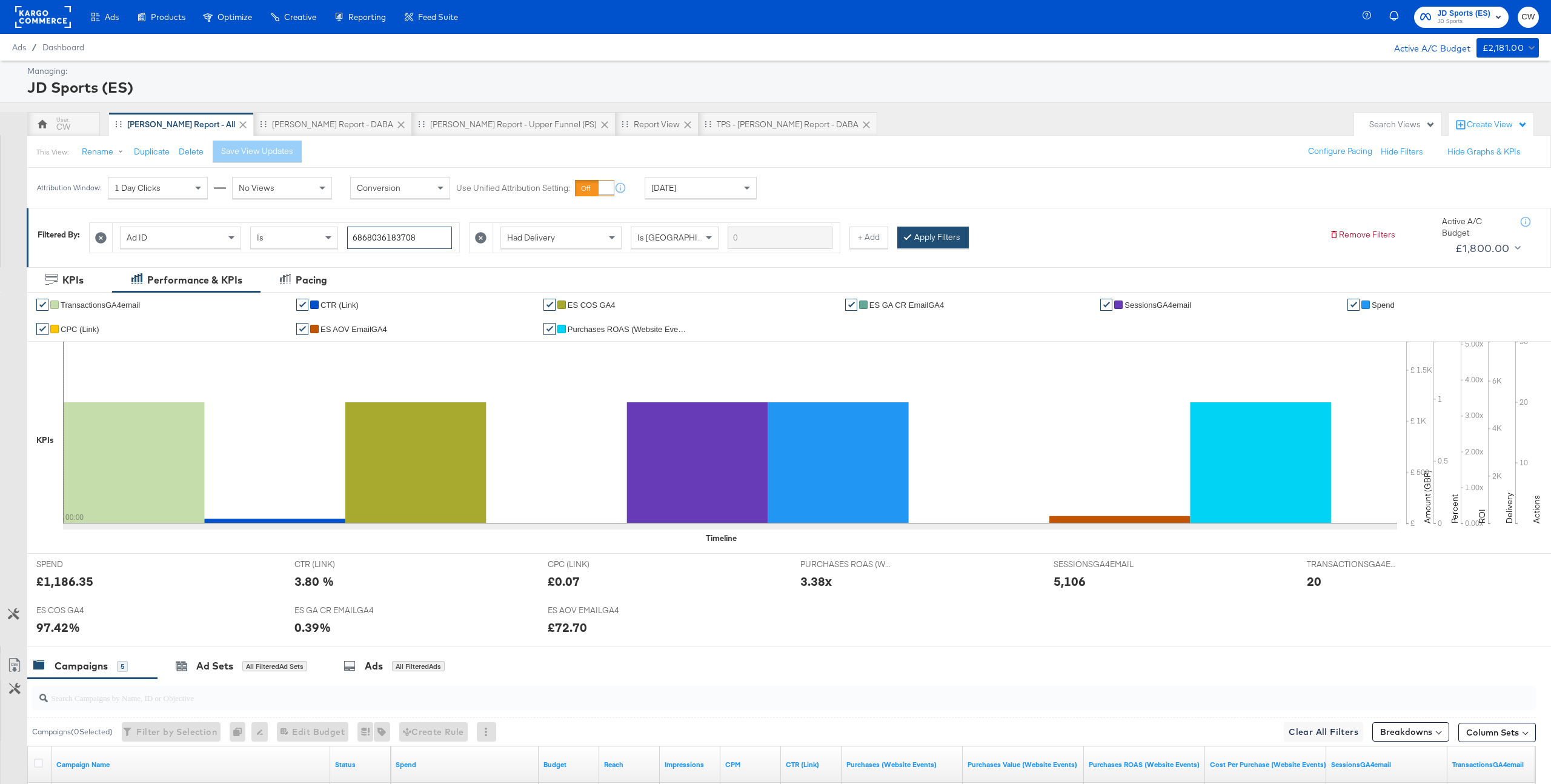
type input "6868036183708"
click at [931, 229] on button "Apply Filters" at bounding box center [933, 237] width 72 height 22
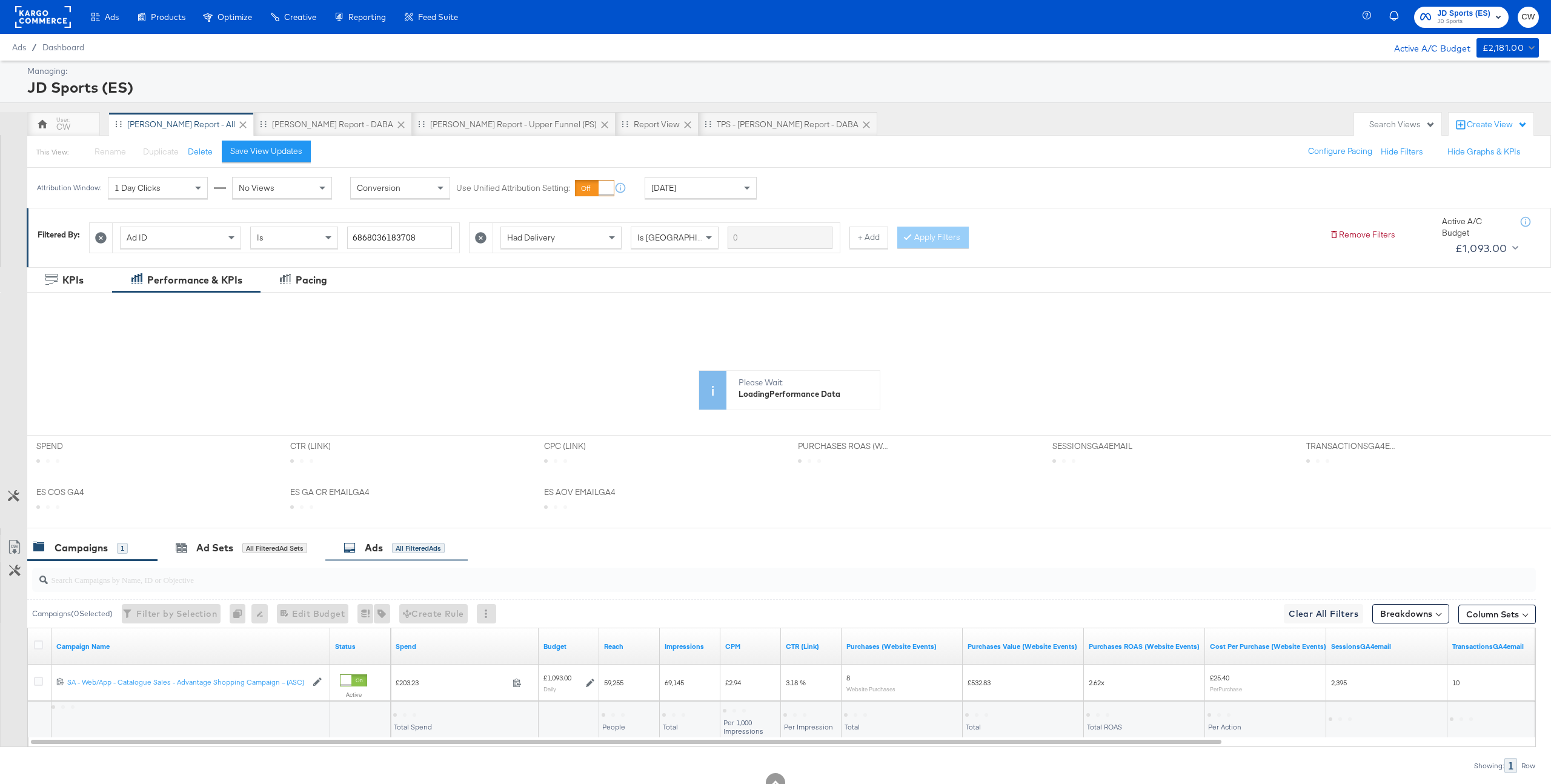
click at [440, 550] on div "All Filtered Ads" at bounding box center [418, 548] width 53 height 11
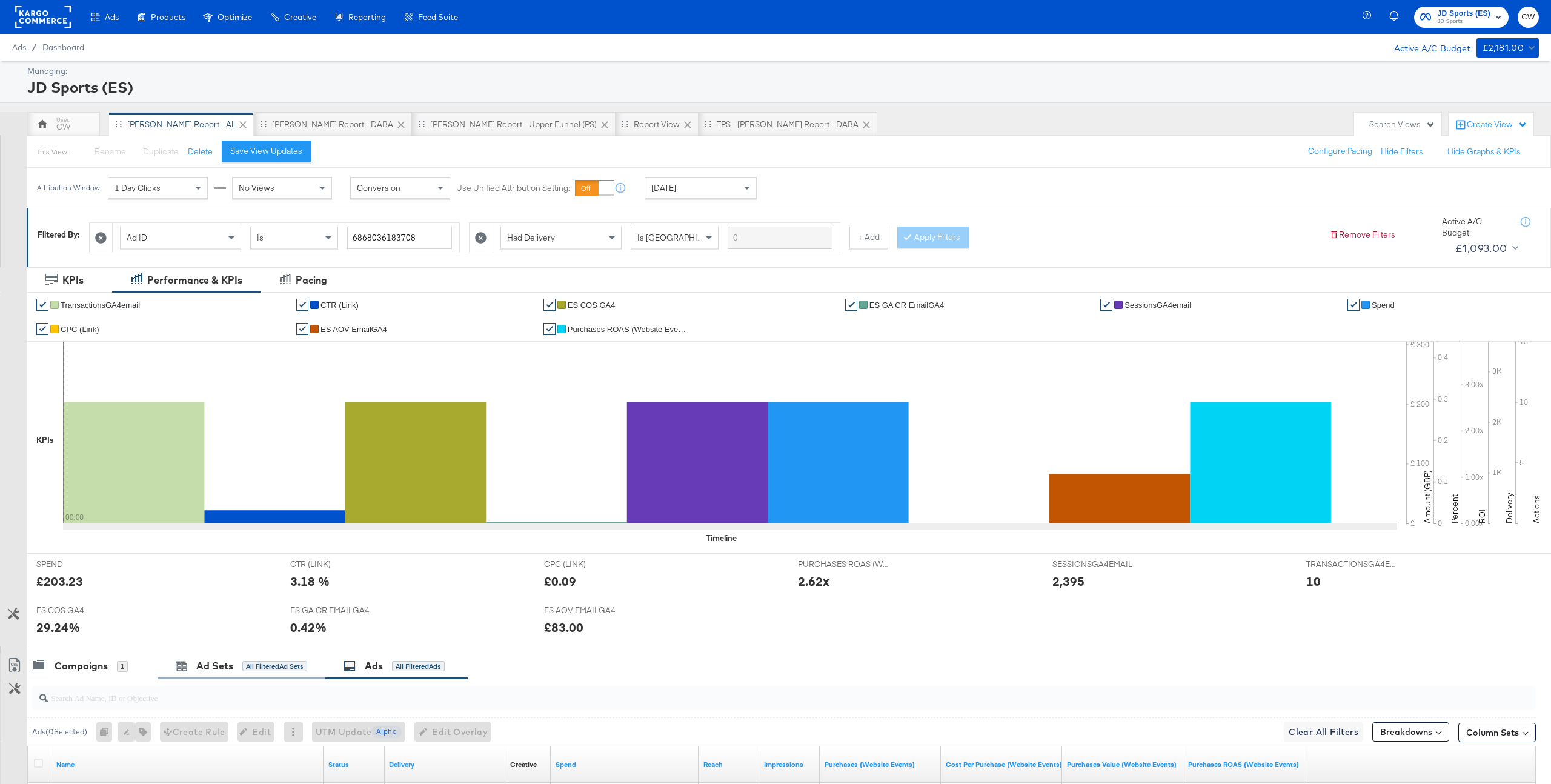
scroll to position [160, 0]
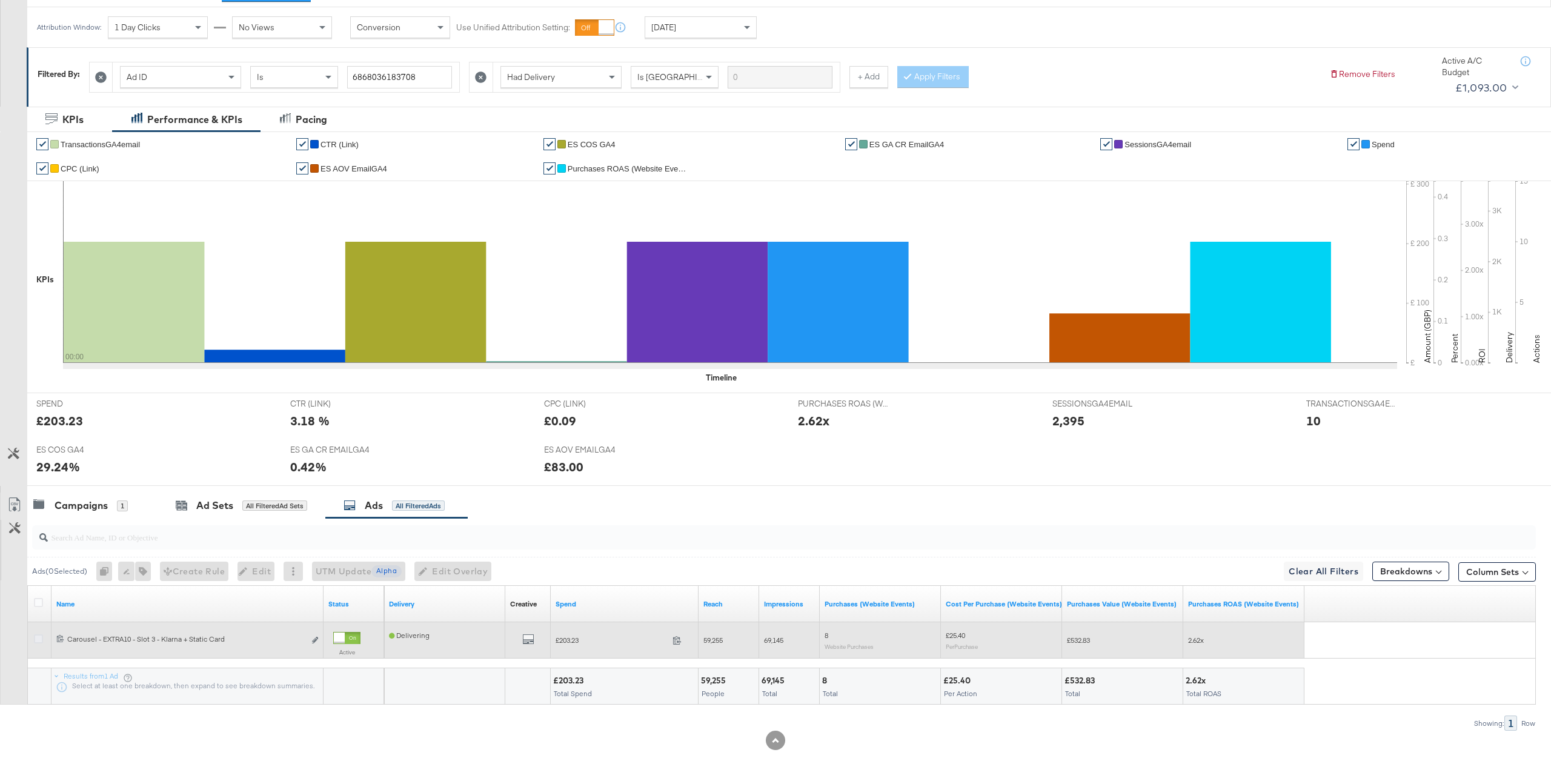
click at [39, 641] on icon at bounding box center [38, 639] width 9 height 9
click at [0, 0] on input "checkbox" at bounding box center [0, 0] width 0 height 0
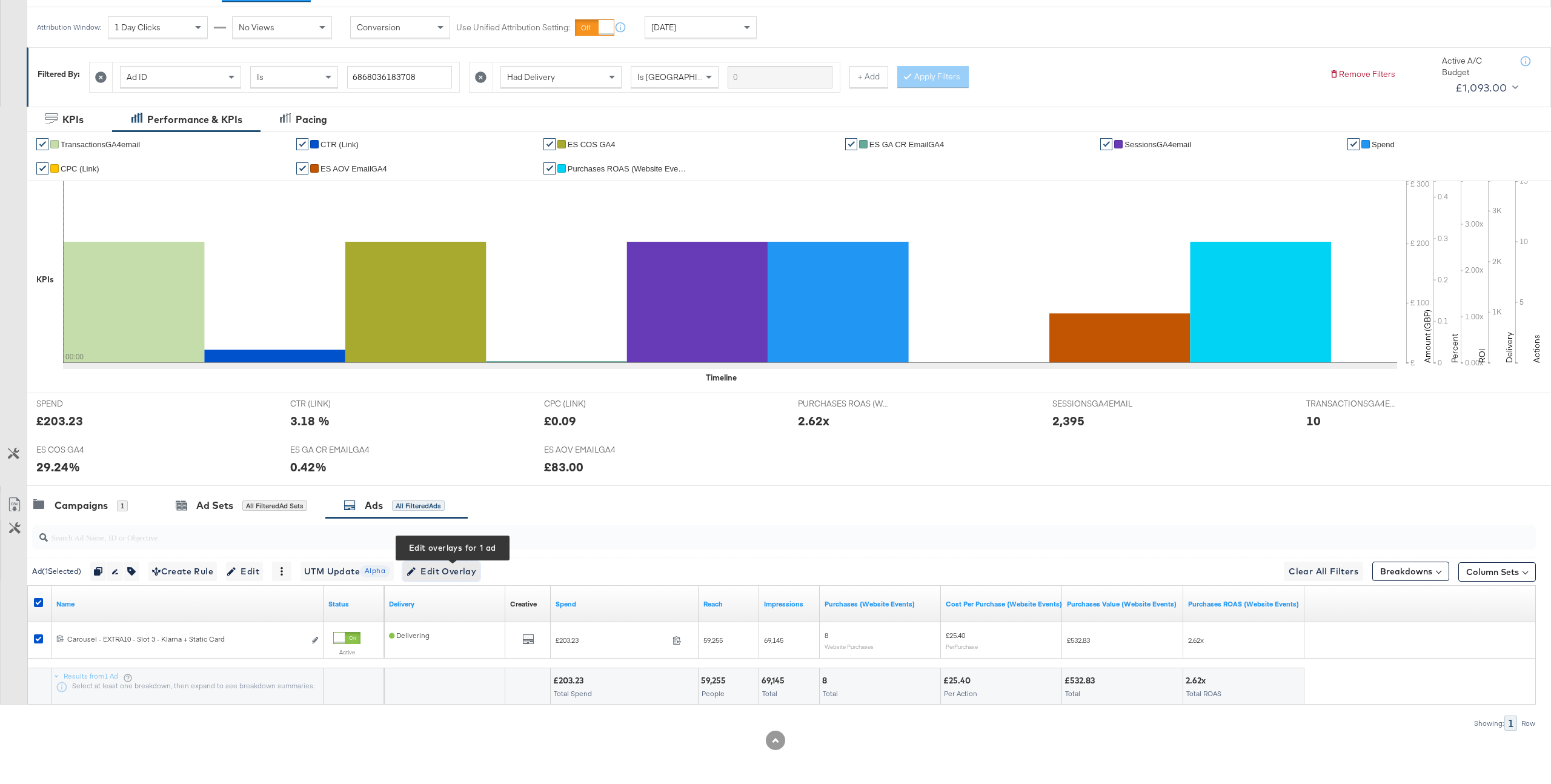
click at [452, 569] on span "Edit Overlay Edit overlays for 1 ad" at bounding box center [442, 572] width 70 height 15
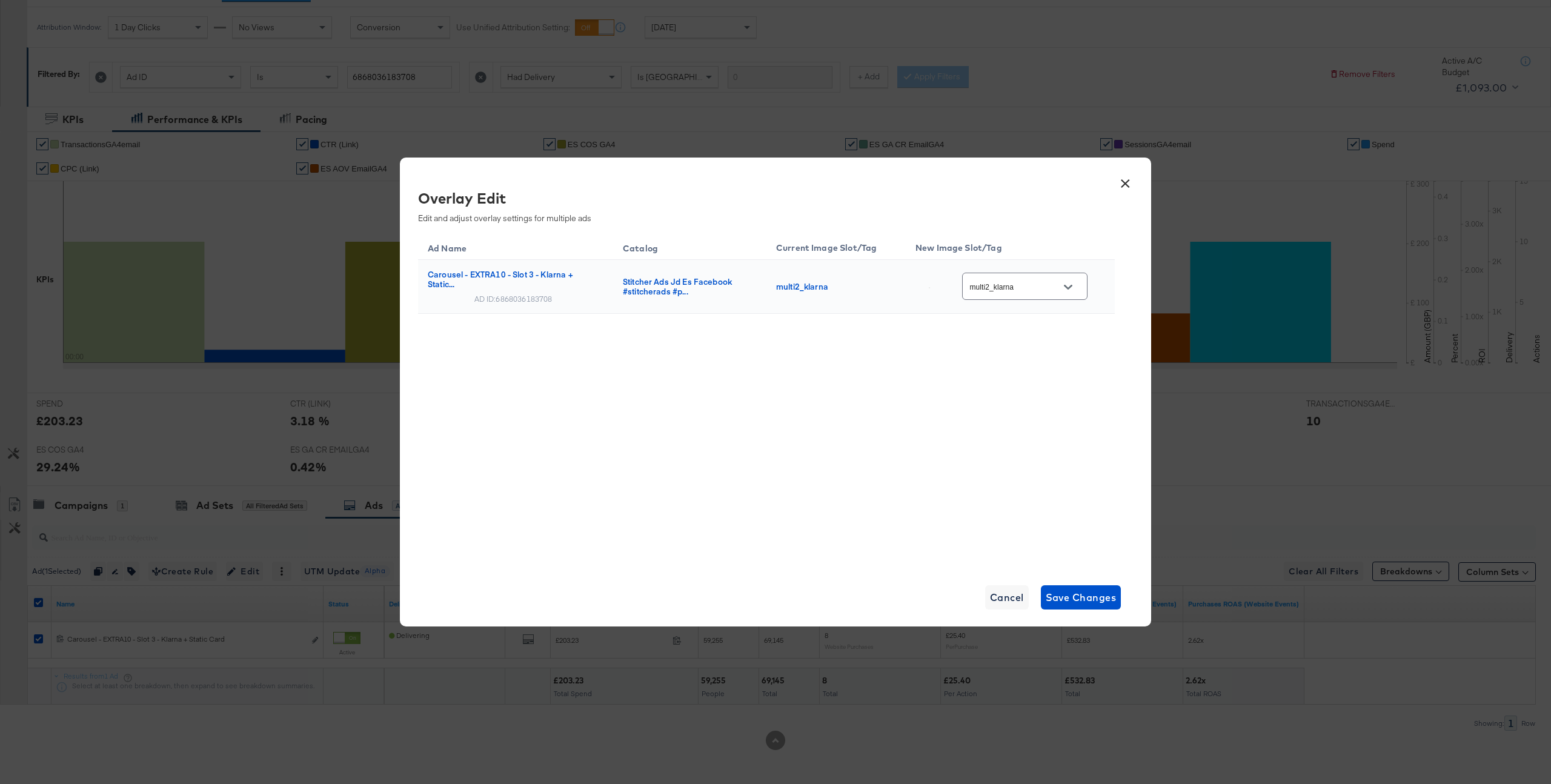
click at [1129, 176] on button "×" at bounding box center [1125, 180] width 22 height 22
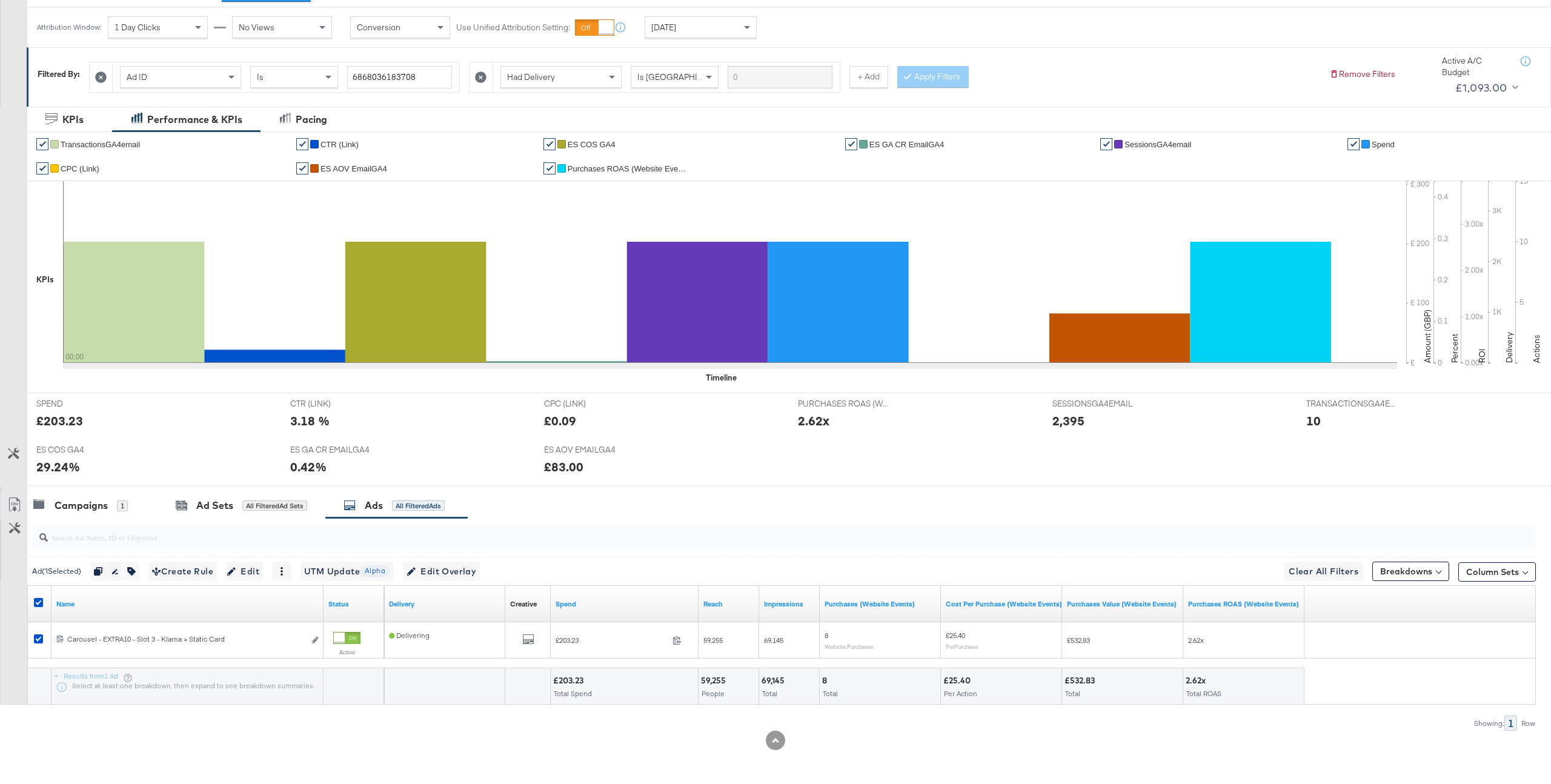
scroll to position [0, 0]
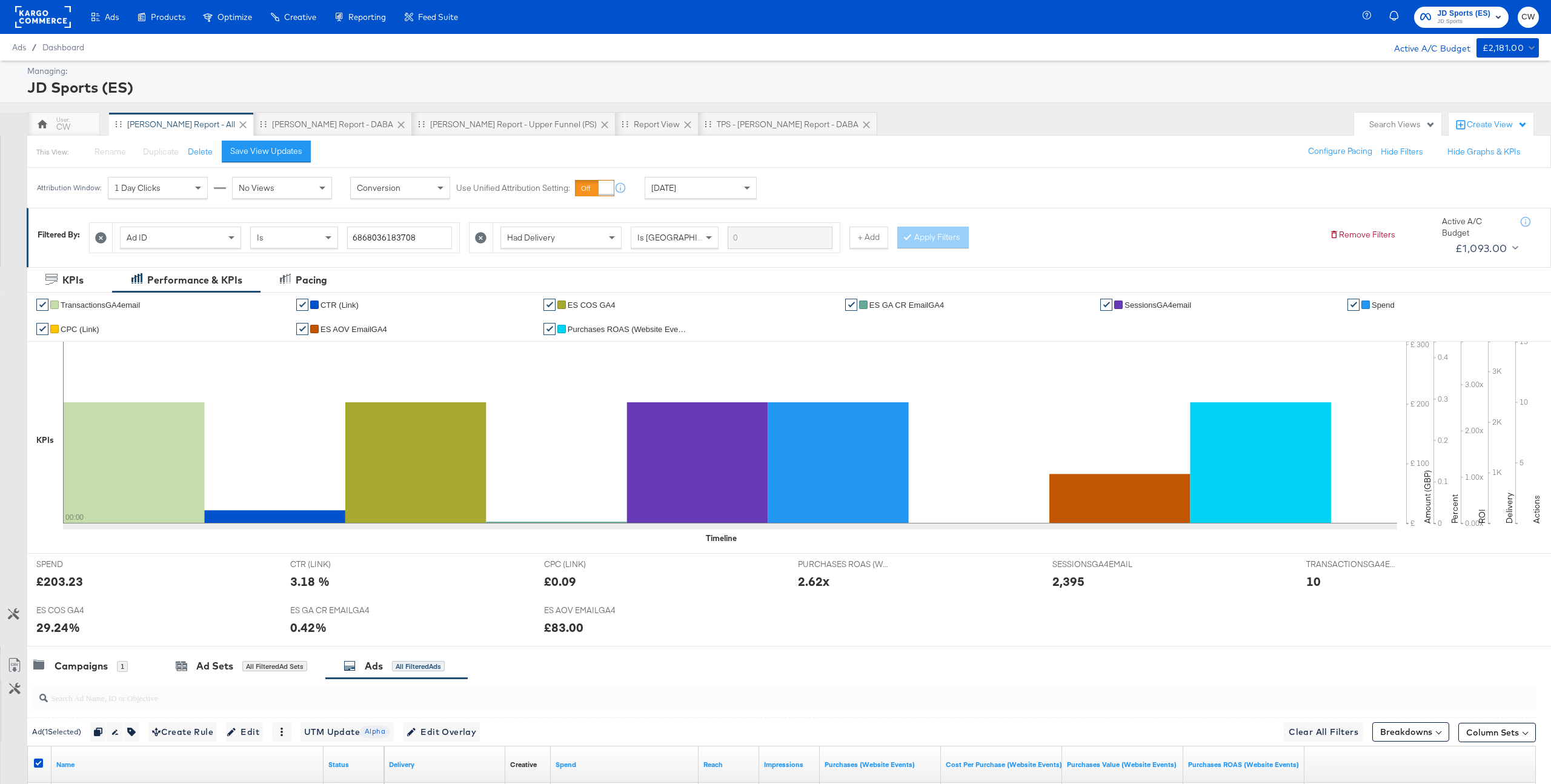
click at [50, 21] on rect at bounding box center [43, 17] width 56 height 22
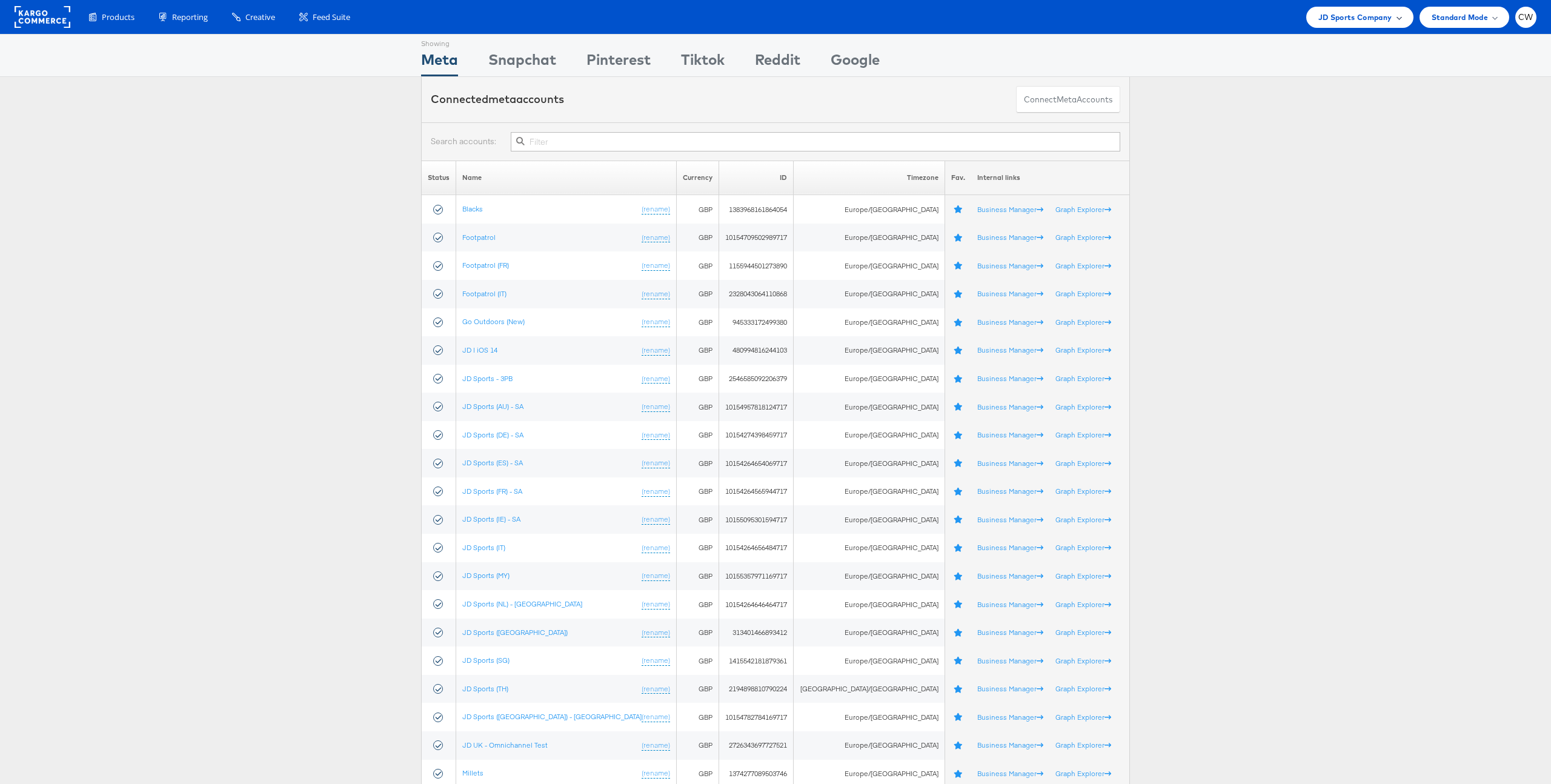
click at [1365, 10] on div "JD Sports Company" at bounding box center [1359, 17] width 107 height 21
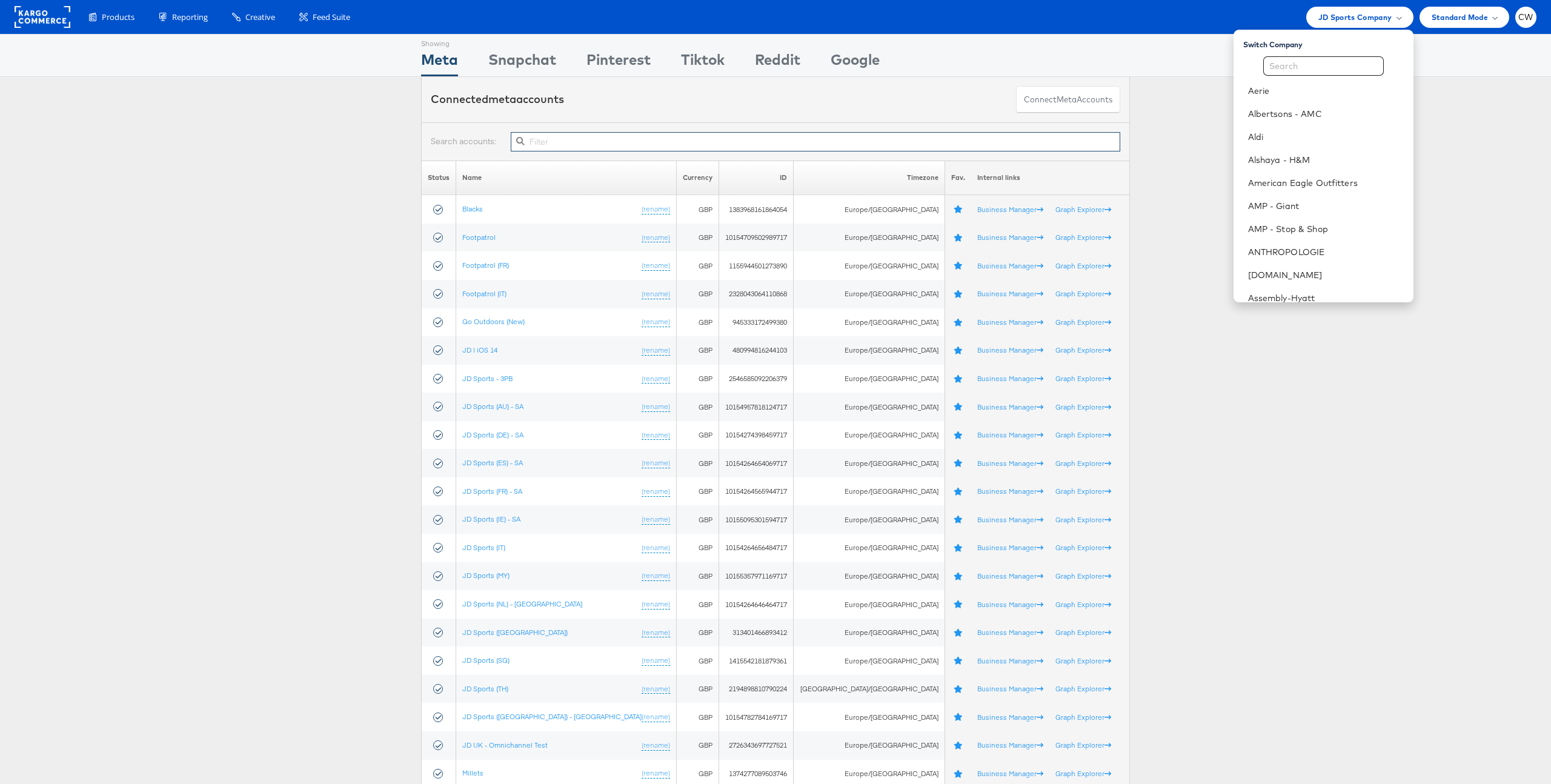
click at [575, 147] on input "text" at bounding box center [815, 141] width 610 height 20
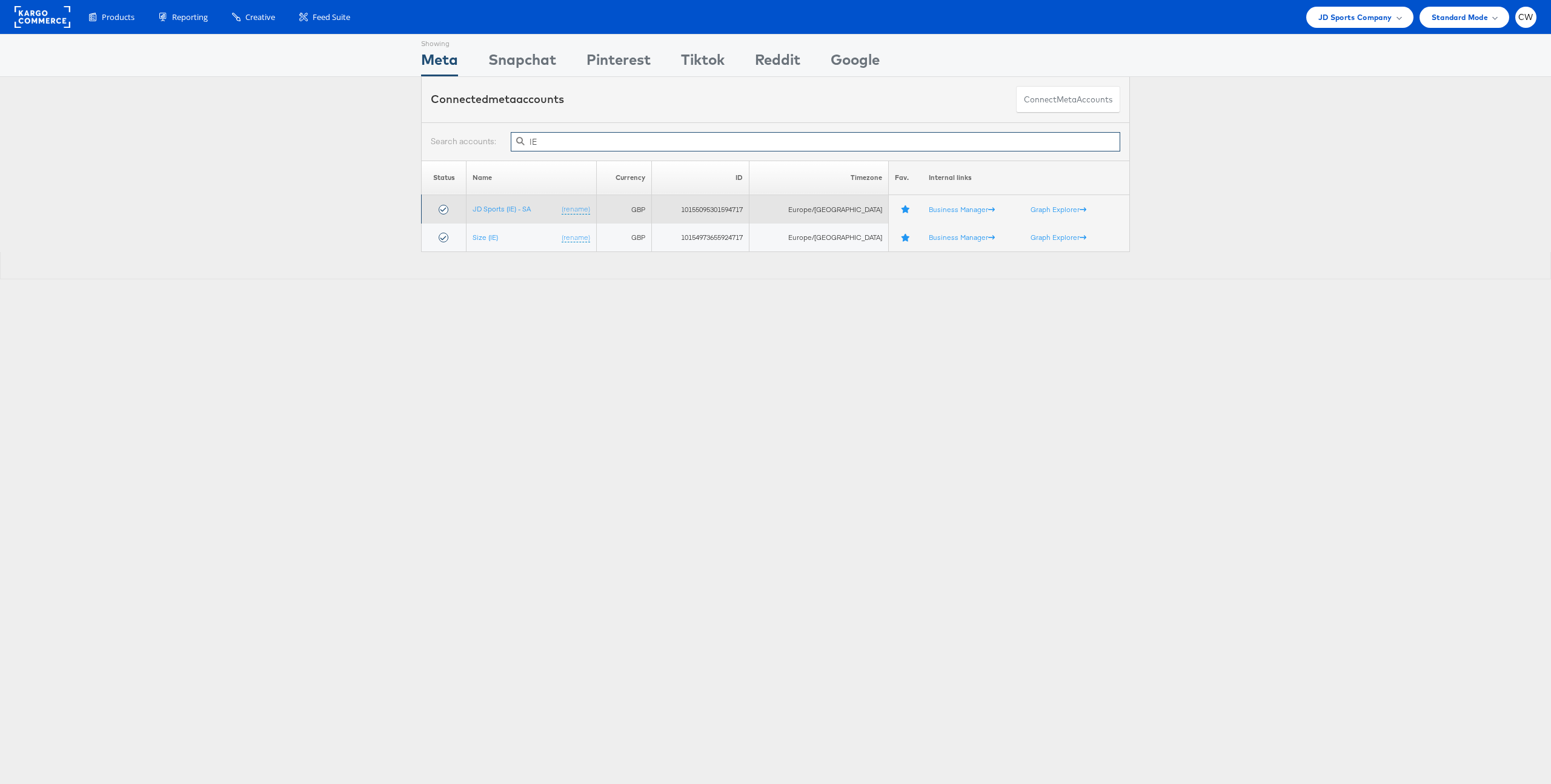
type input "IE"
click at [511, 200] on td "JD Sports (IE) - SA (rename)" at bounding box center [532, 209] width 129 height 29
click at [512, 204] on link "JD Sports (IE) - SA" at bounding box center [502, 209] width 58 height 9
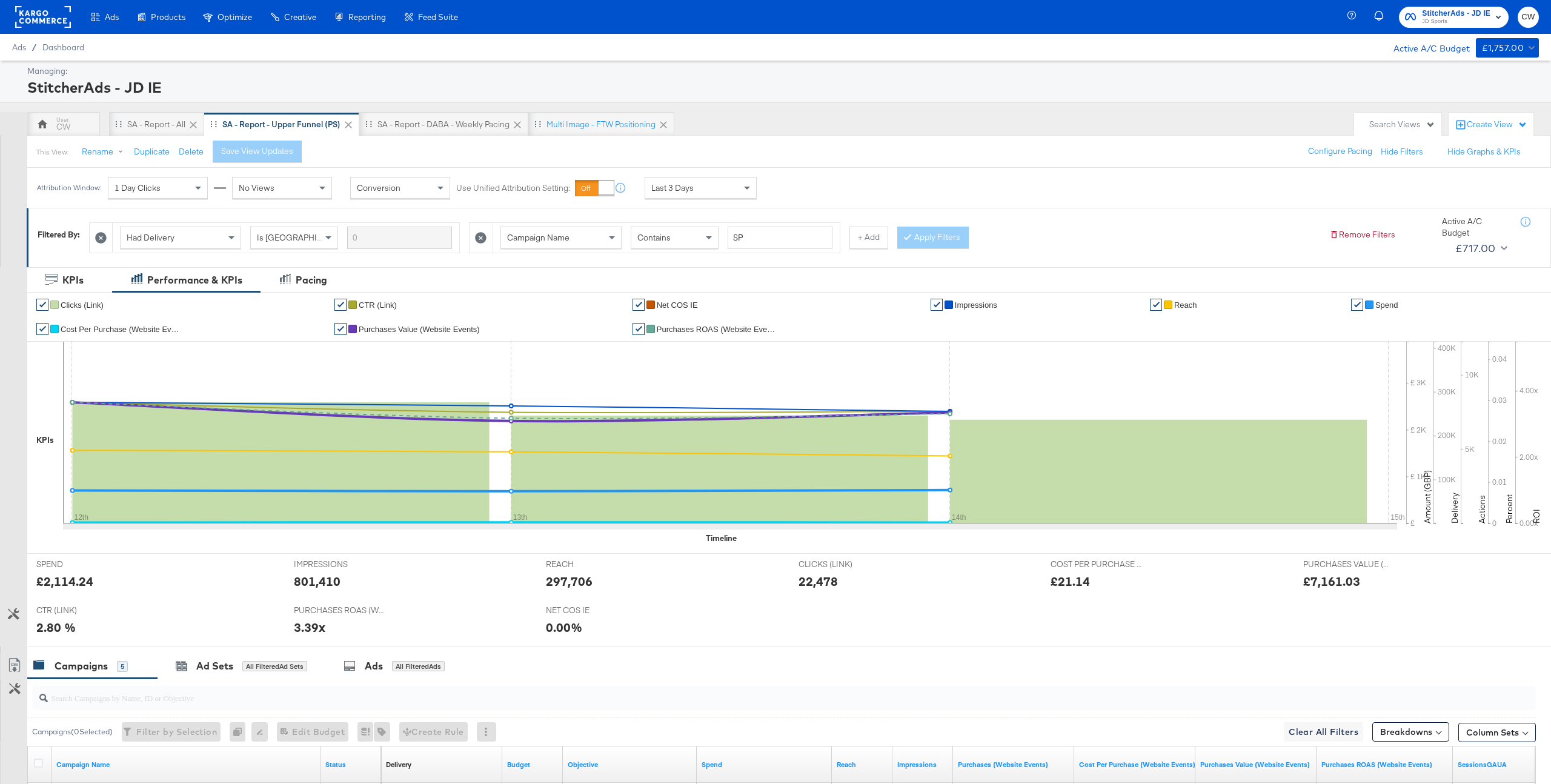
click at [164, 235] on span "Had Delivery" at bounding box center [150, 237] width 48 height 11
click at [563, 240] on span "Campaign Name" at bounding box center [539, 237] width 62 height 11
type input "ad"
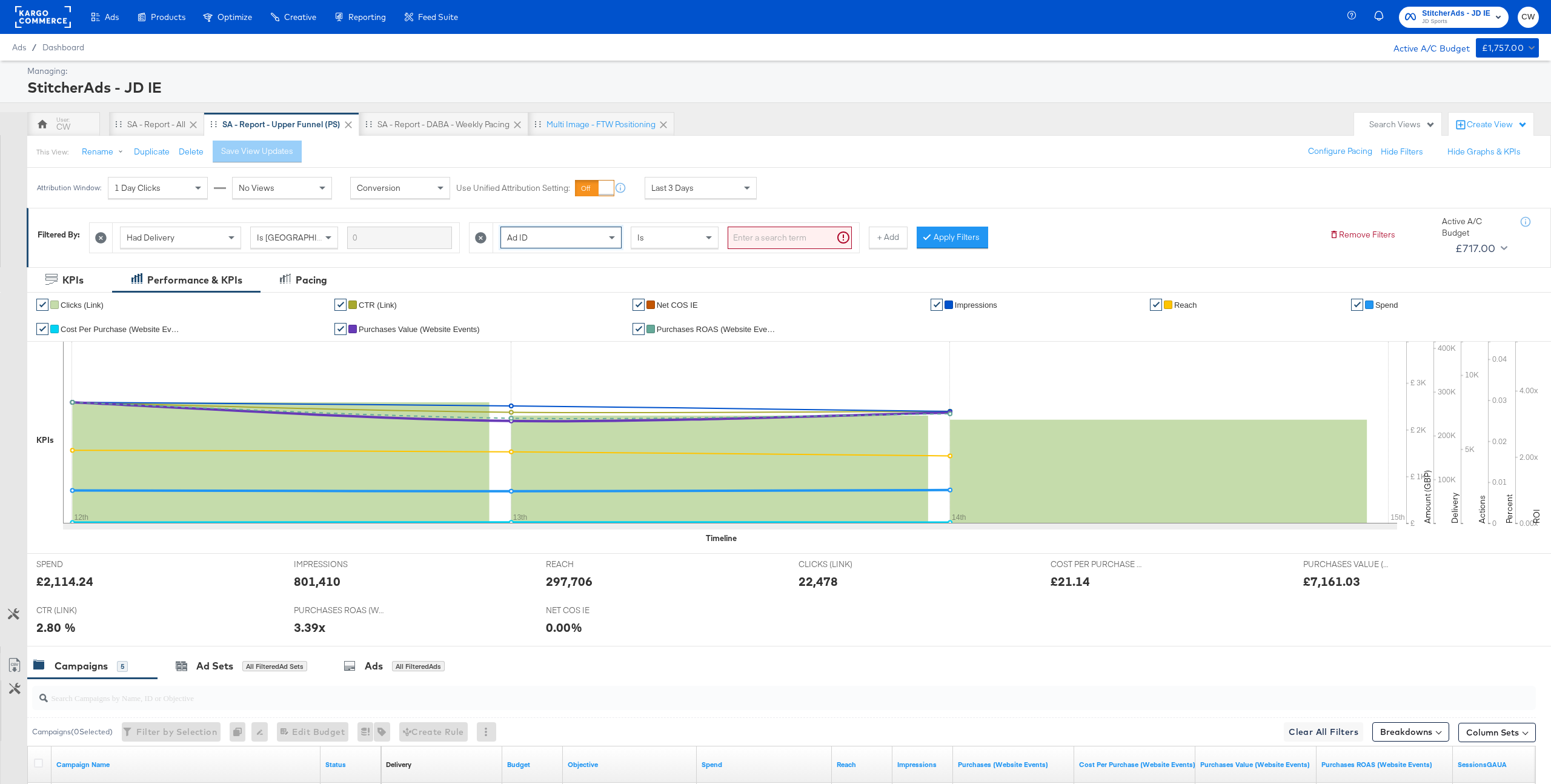
click at [791, 239] on input "search" at bounding box center [790, 237] width 124 height 22
paste input "120212941294130219"
type input "120212941294130219"
click at [929, 237] on button "Apply Filters" at bounding box center [933, 237] width 72 height 22
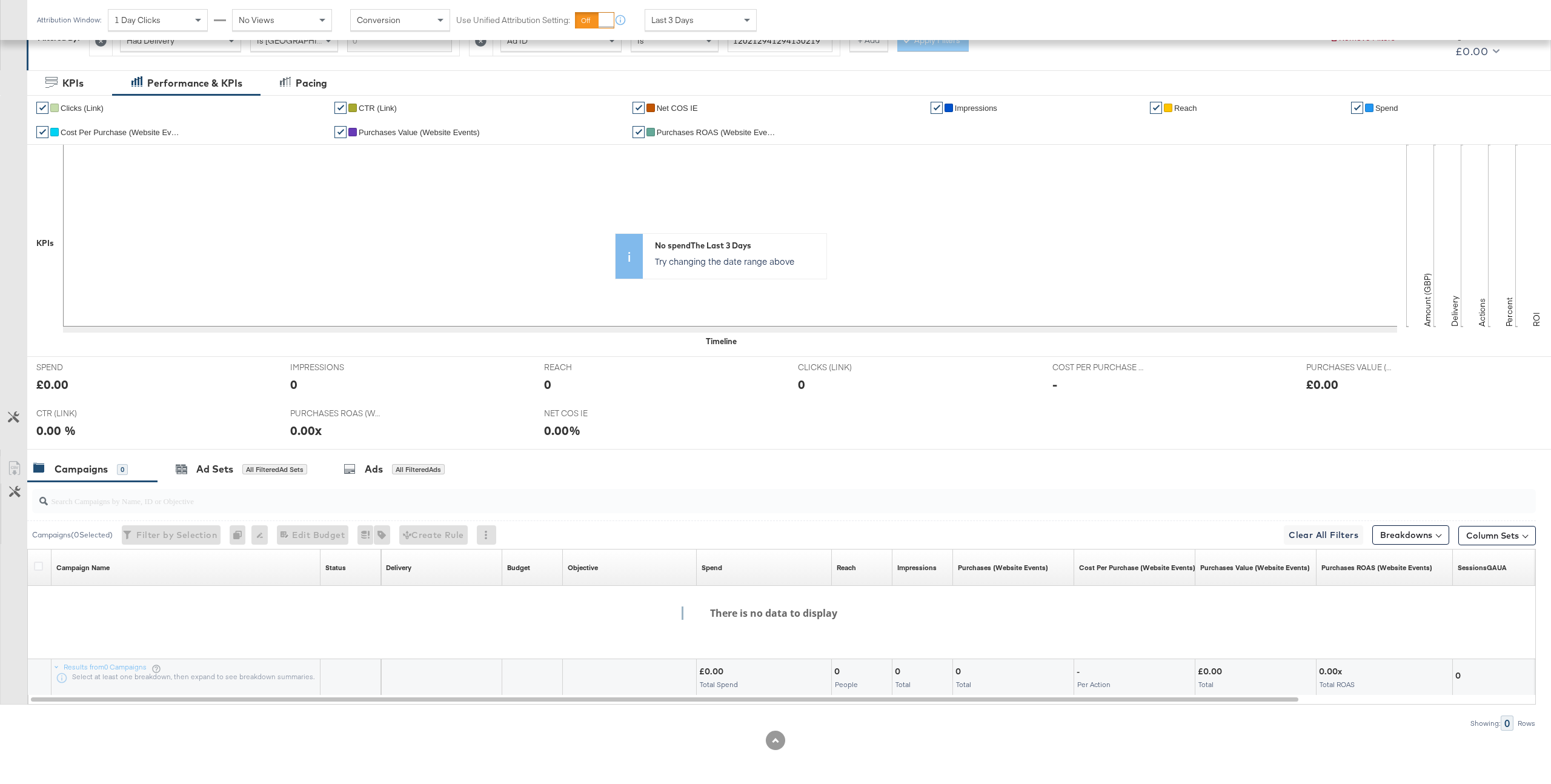
scroll to position [0, 0]
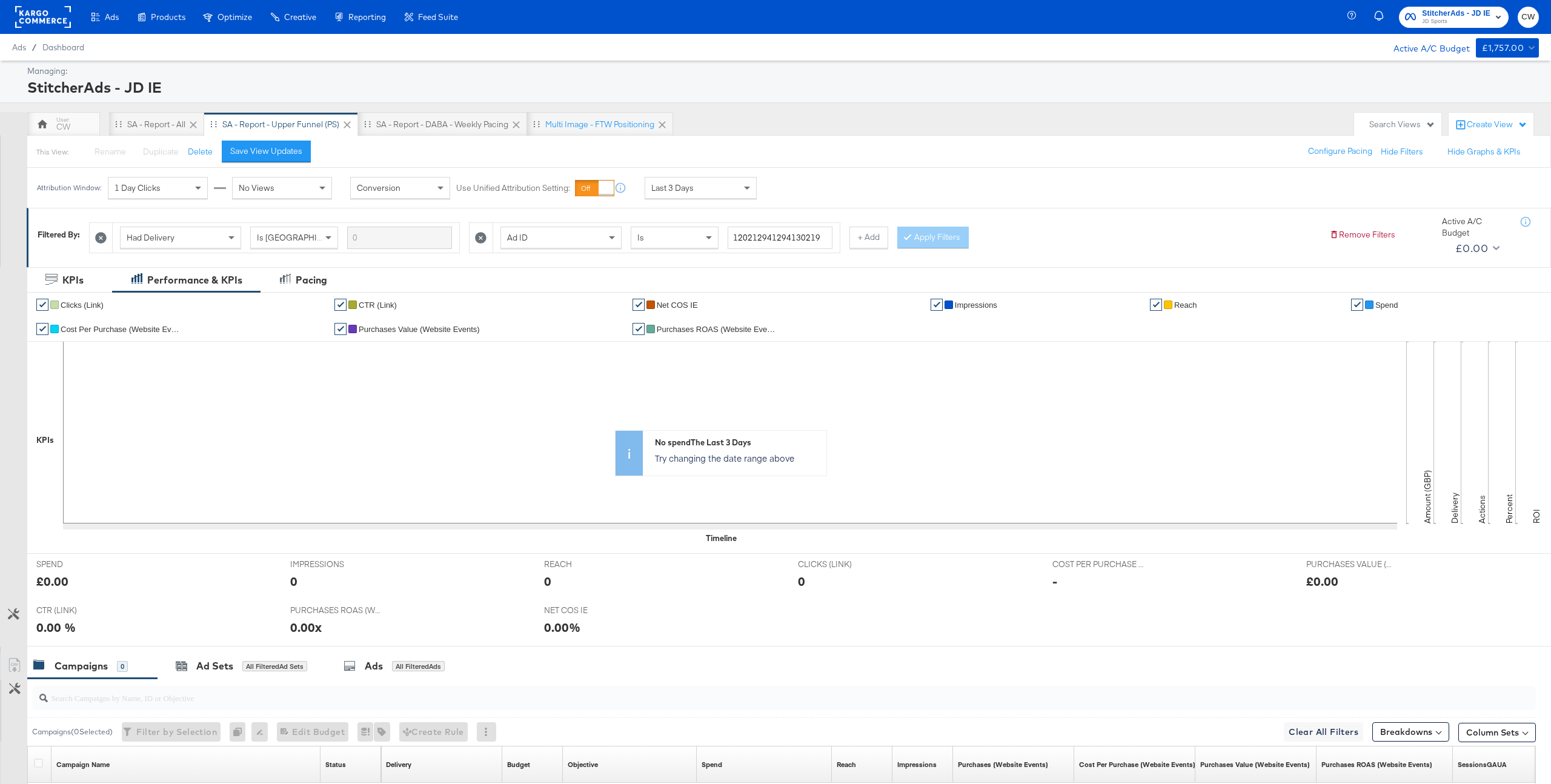
click at [476, 235] on icon at bounding box center [481, 238] width 11 height 11
click at [554, 240] on button "Apply Filters" at bounding box center [553, 237] width 72 height 22
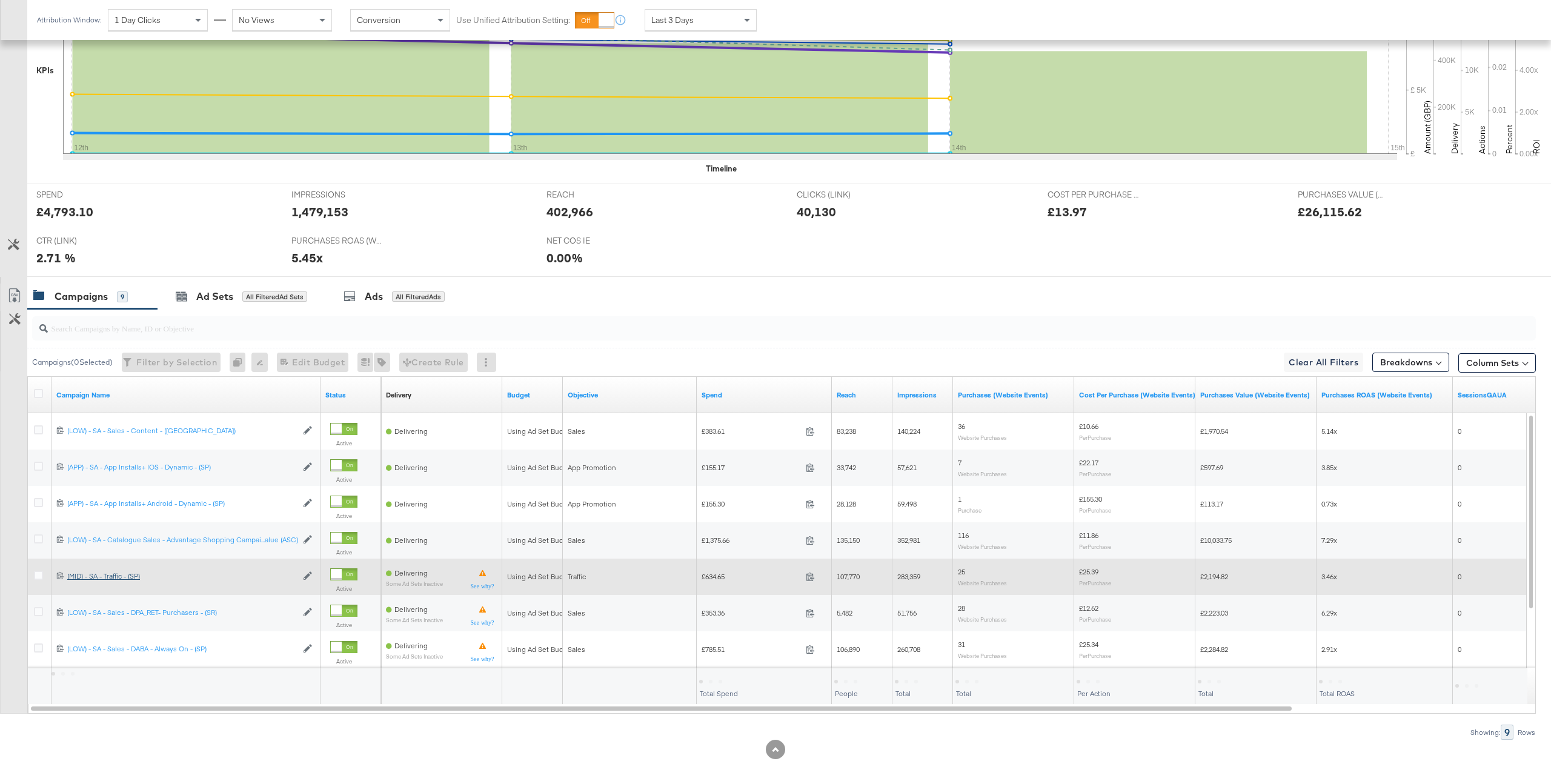
scroll to position [379, 0]
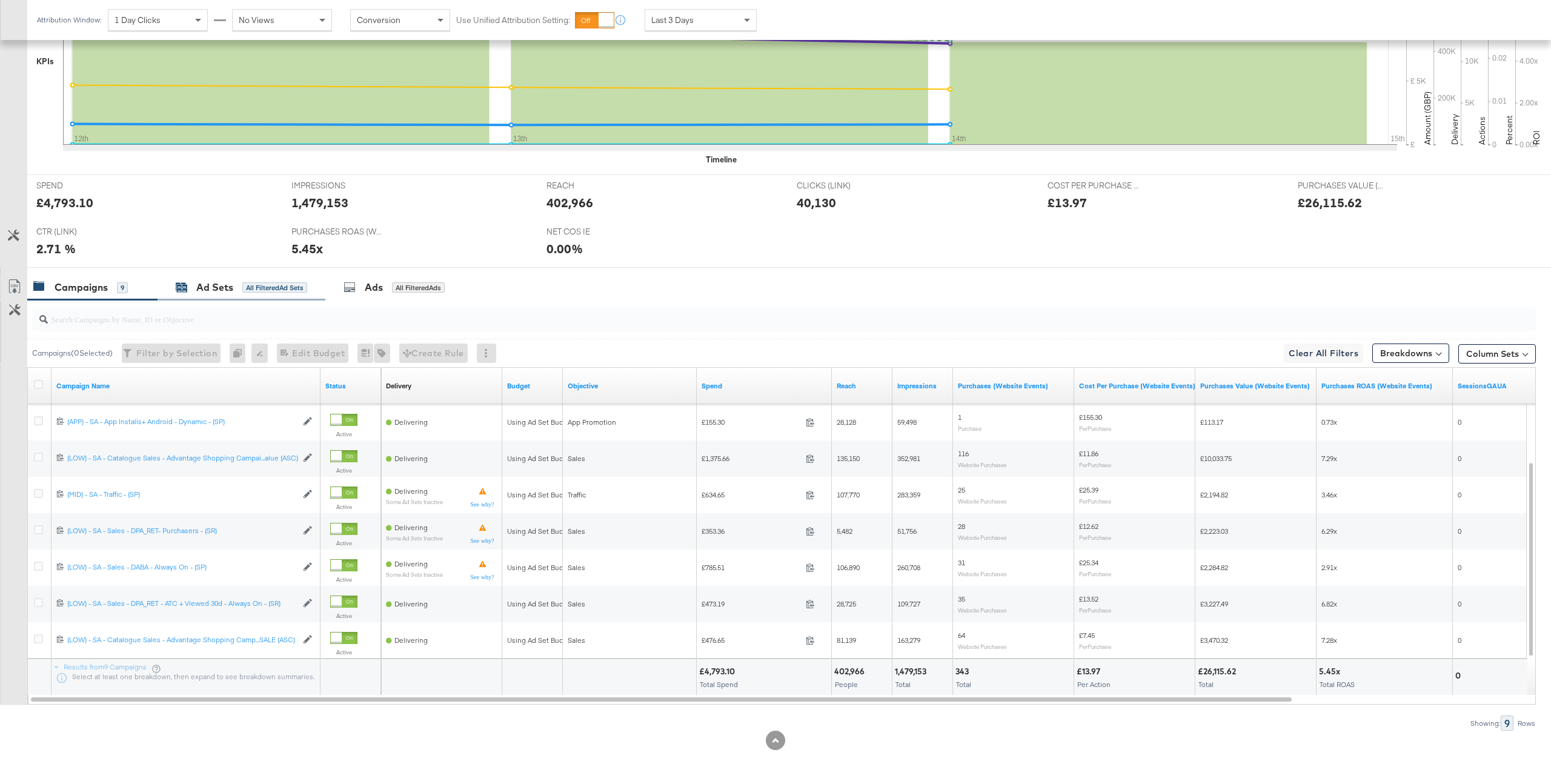
click at [237, 294] on div "Ad Sets All Filtered Ad Sets" at bounding box center [241, 287] width 131 height 14
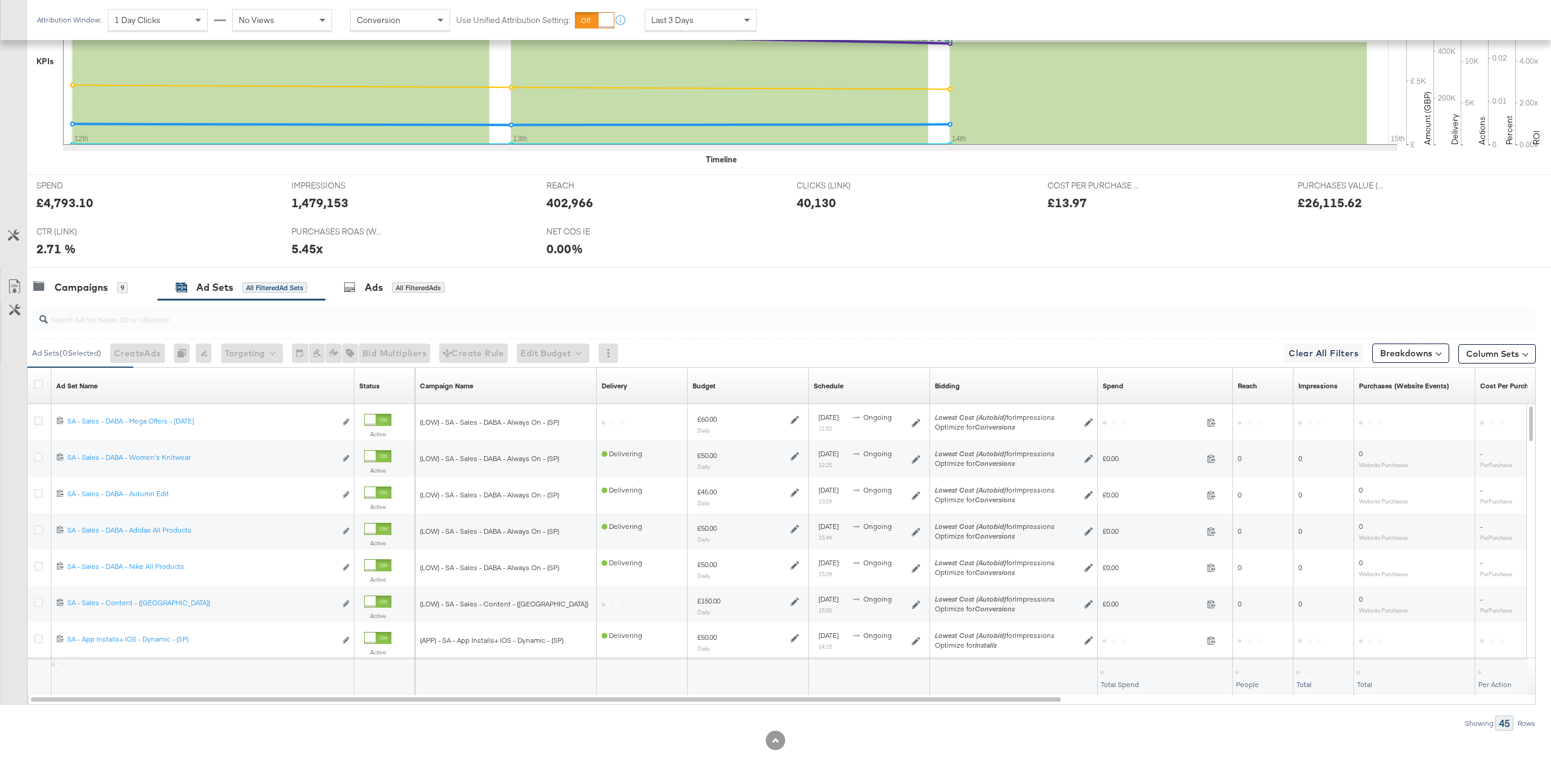
click at [173, 329] on div at bounding box center [784, 319] width 1504 height 24
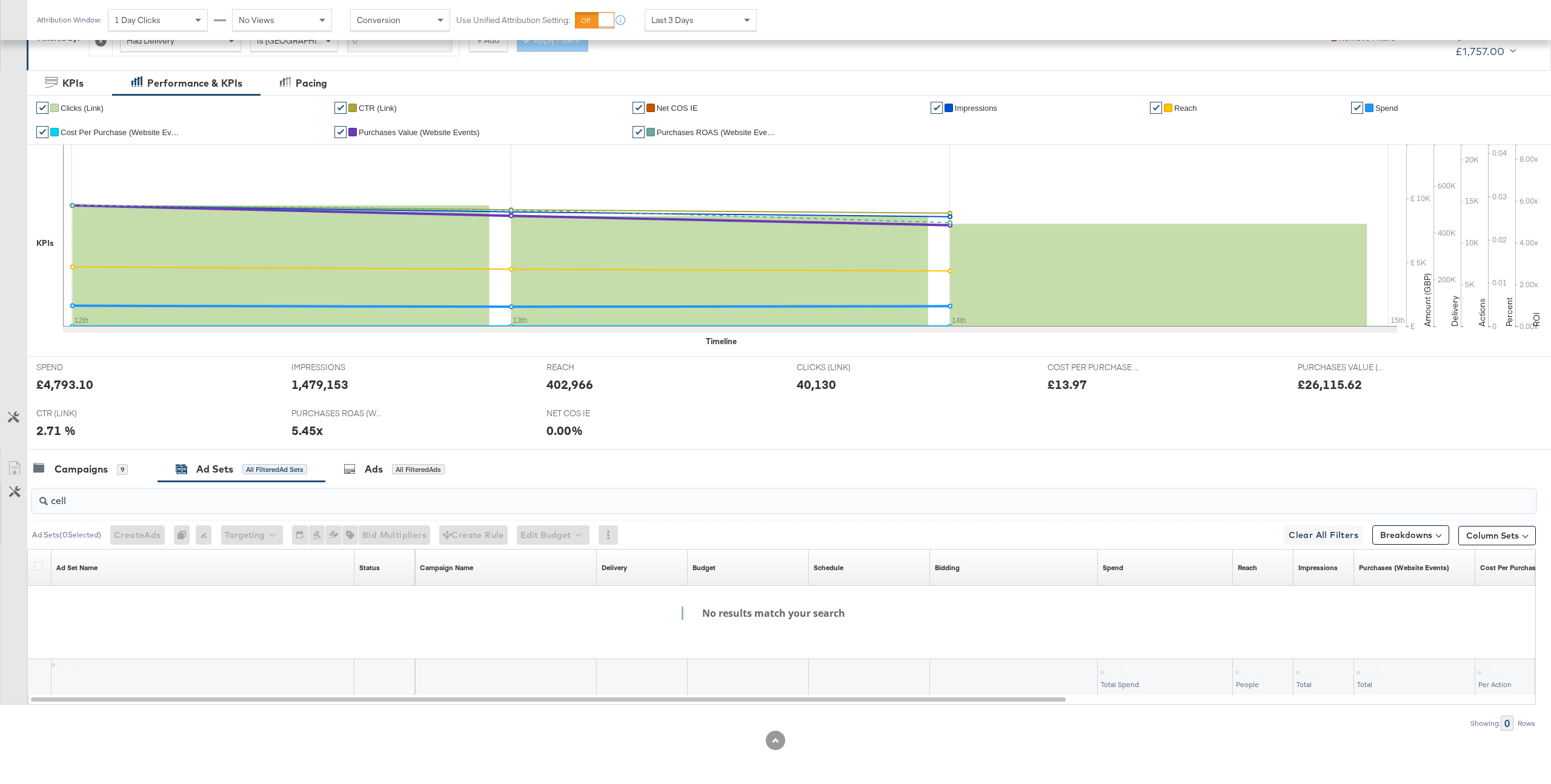
scroll to position [197, 0]
type input "c"
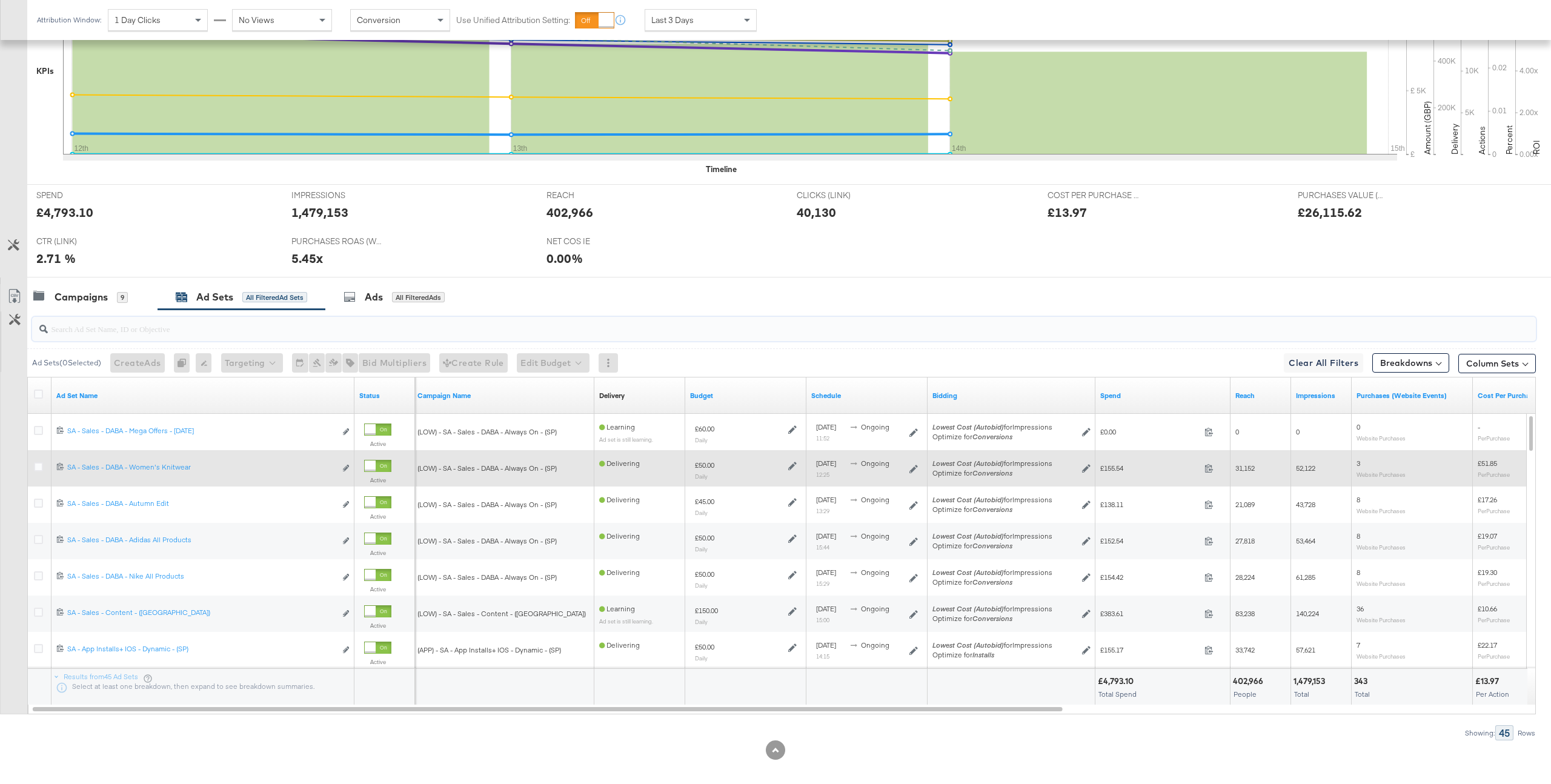
scroll to position [369, 0]
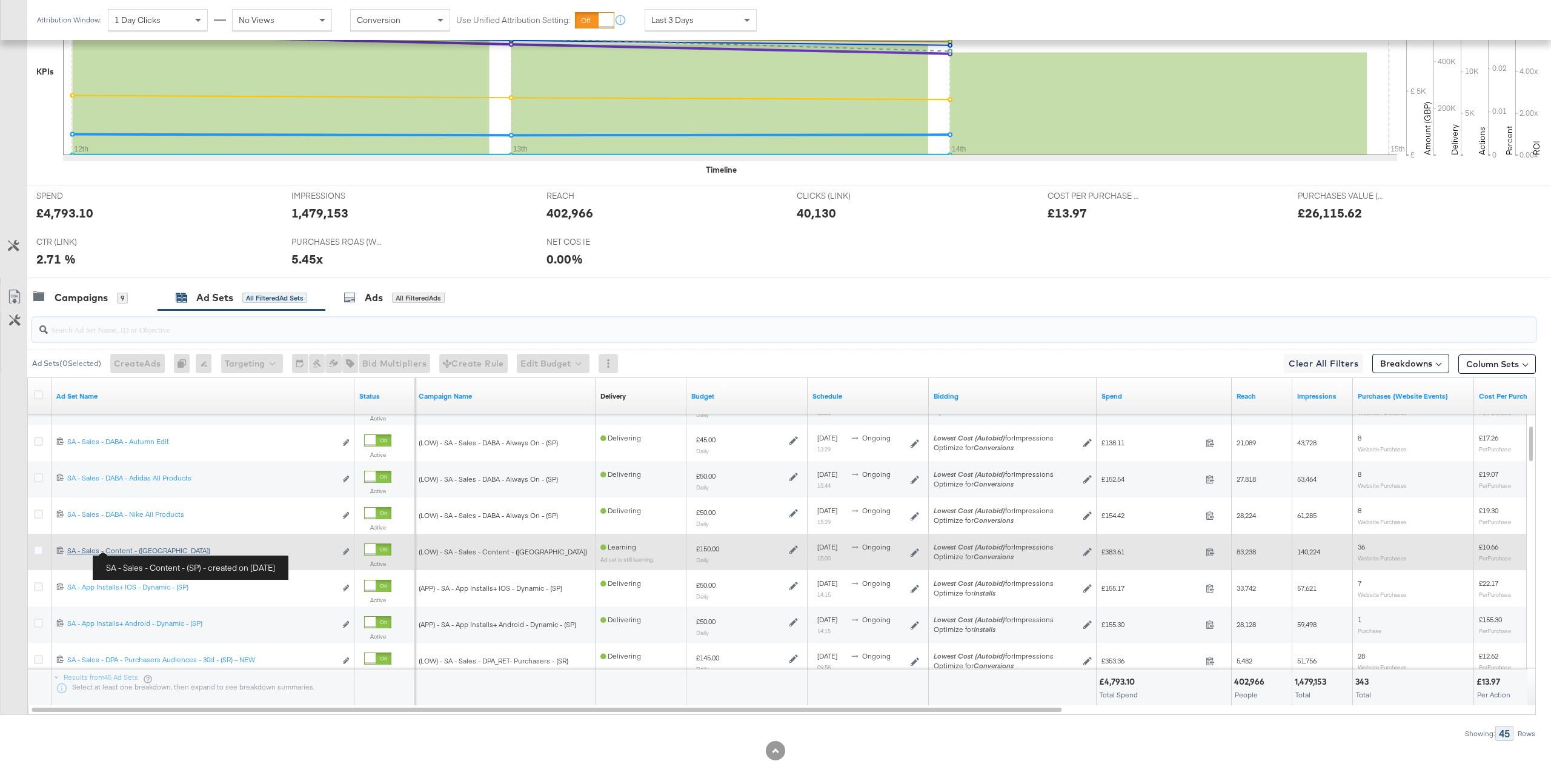
click at [133, 550] on div "SA - Sales - Content - (SP) SA - Sales - Content - (SP)" at bounding box center [201, 551] width 268 height 10
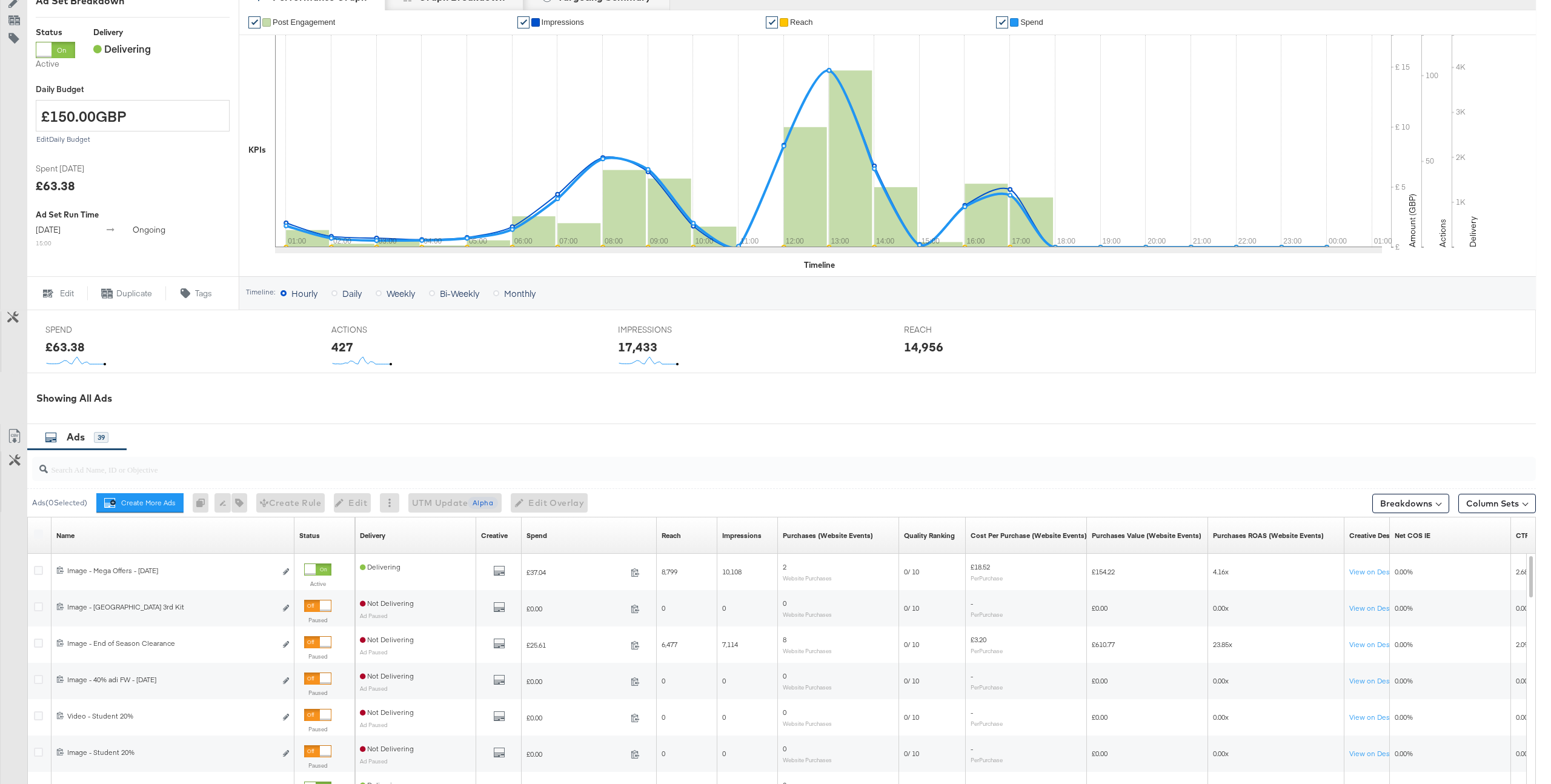
scroll to position [243, 0]
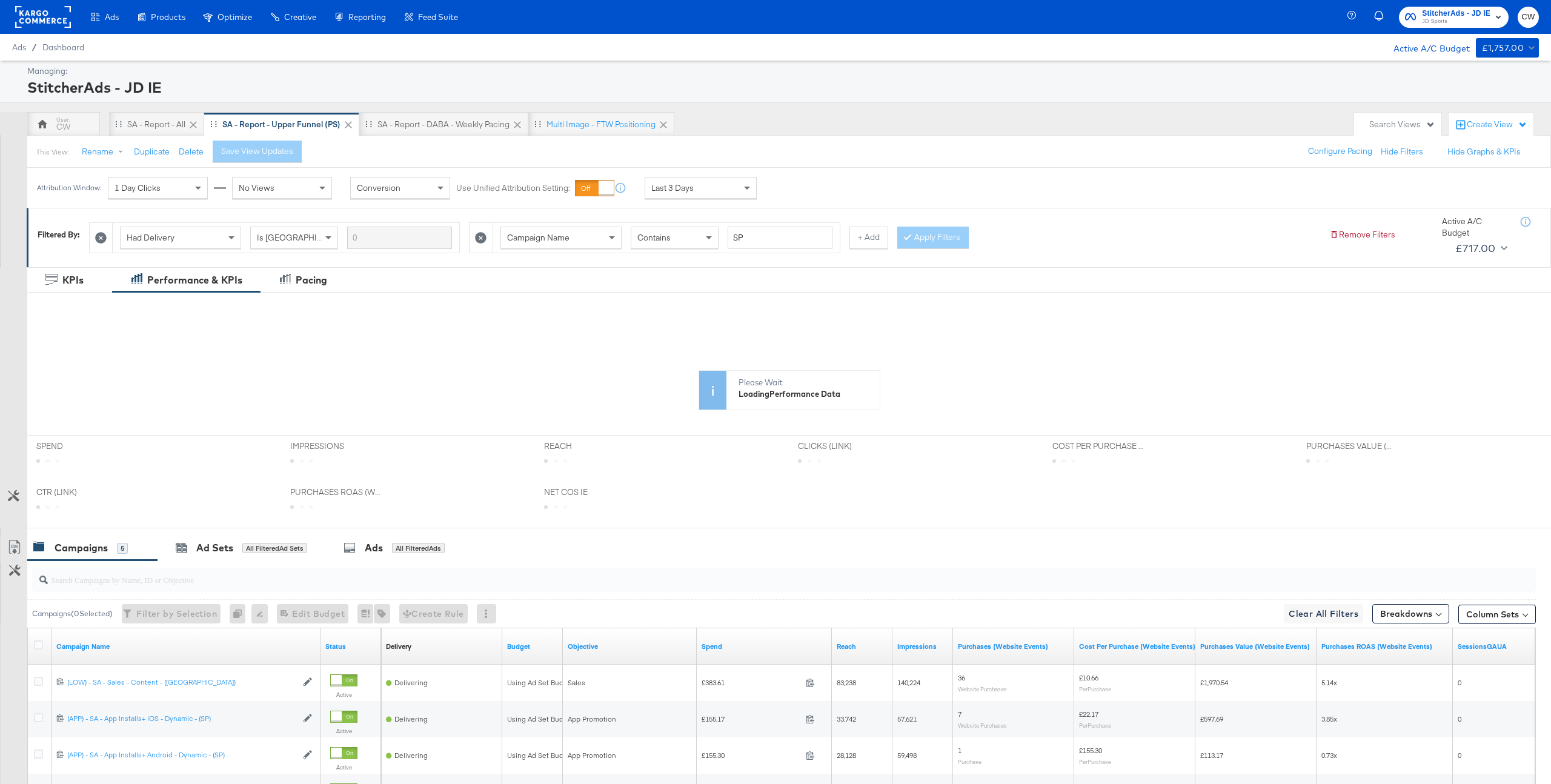
click at [56, 29] on div at bounding box center [43, 16] width 56 height 34
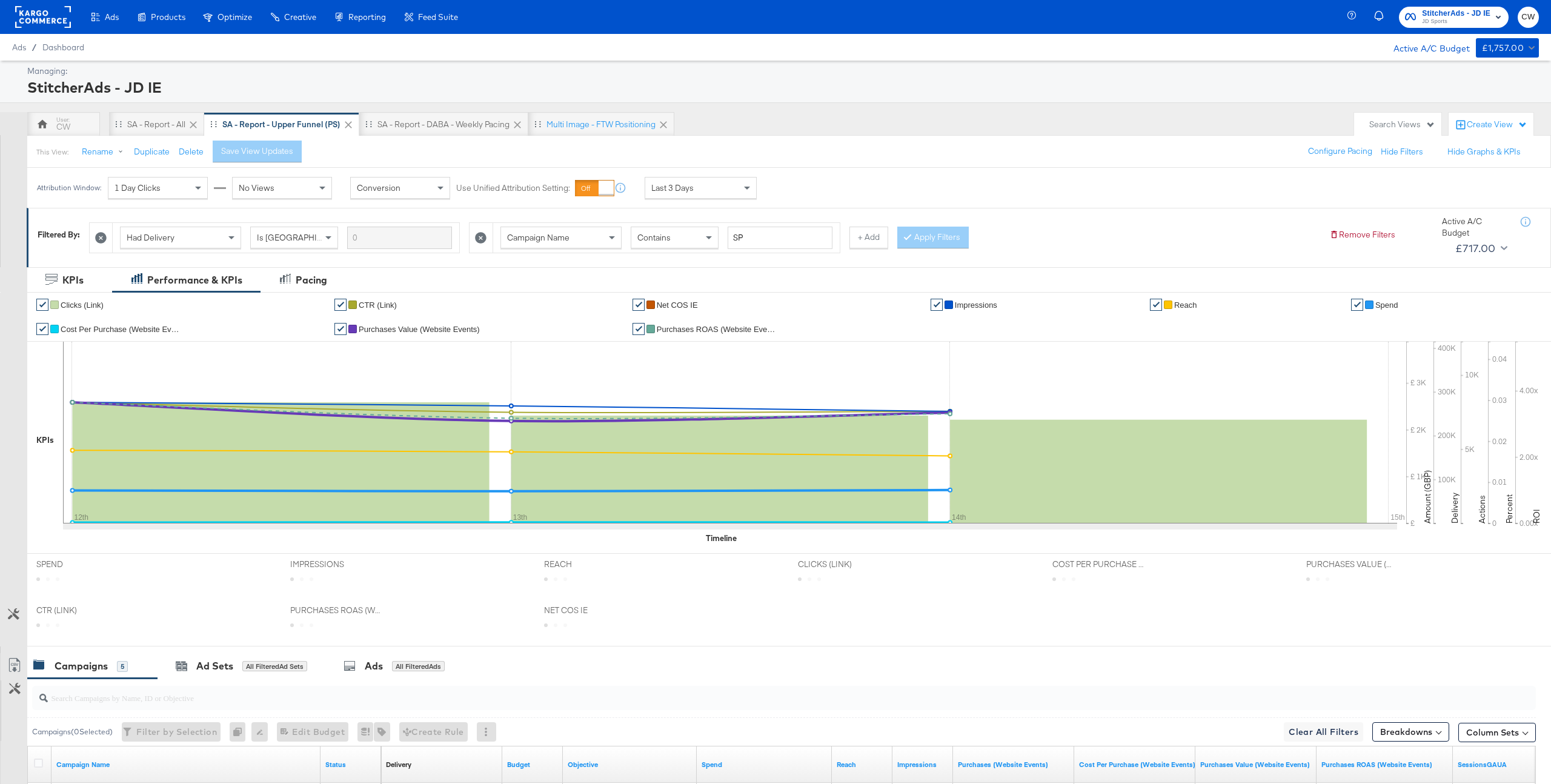
click at [57, 19] on rect at bounding box center [43, 17] width 56 height 22
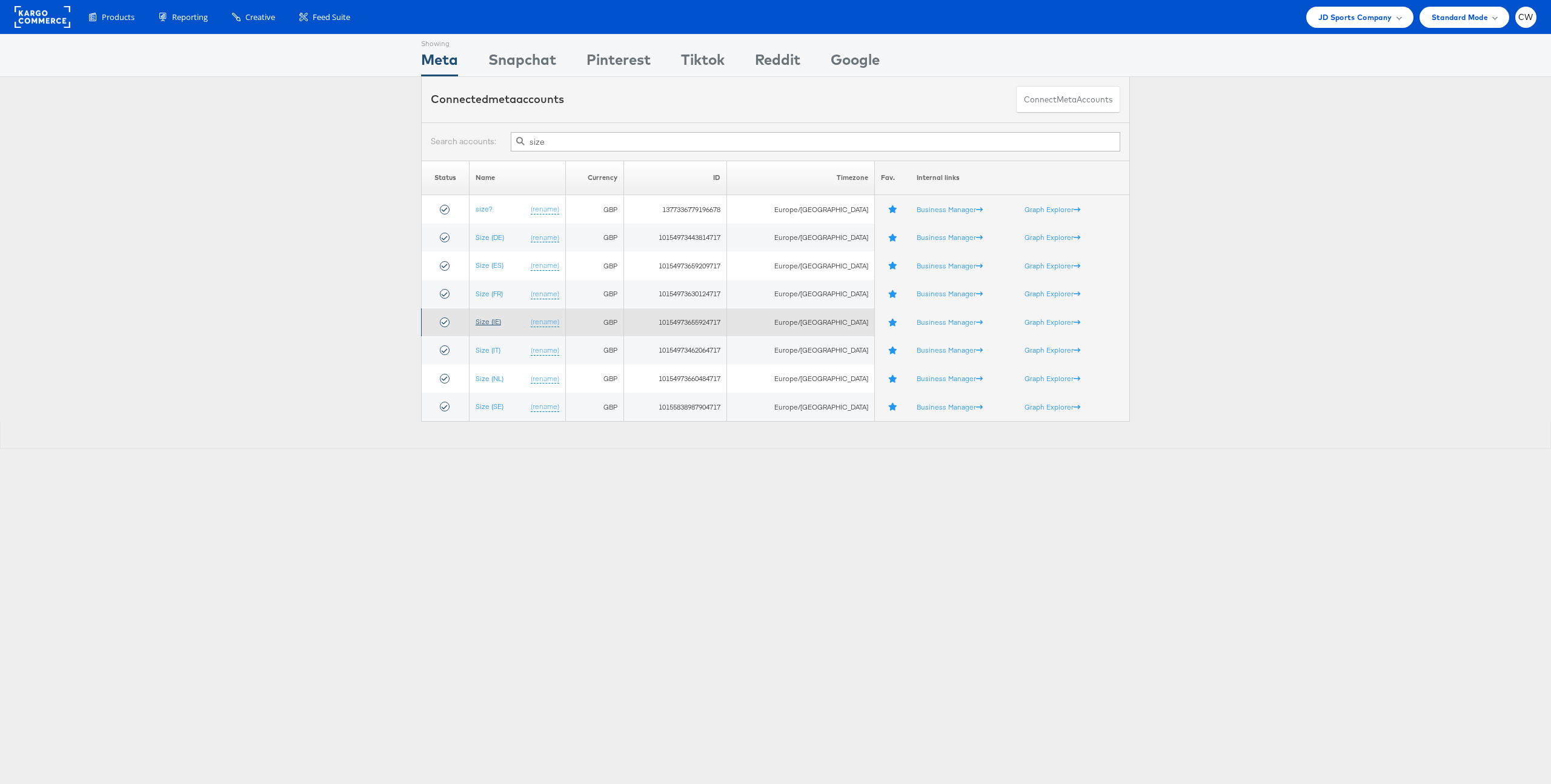
type input "size"
click at [495, 320] on link "Size (IE)" at bounding box center [488, 322] width 25 height 9
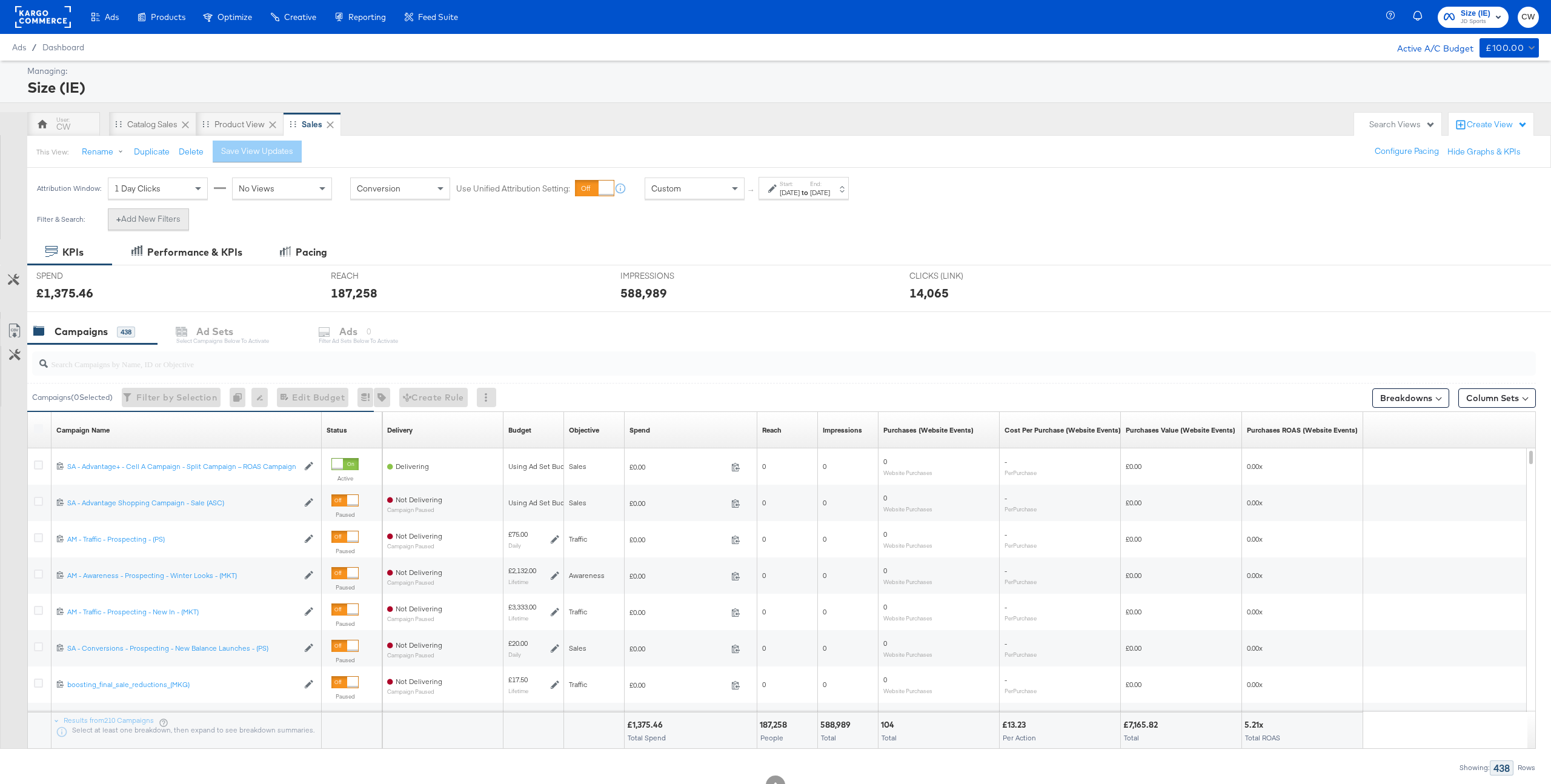
click at [159, 223] on button "+ Add New Filters" at bounding box center [148, 219] width 81 height 22
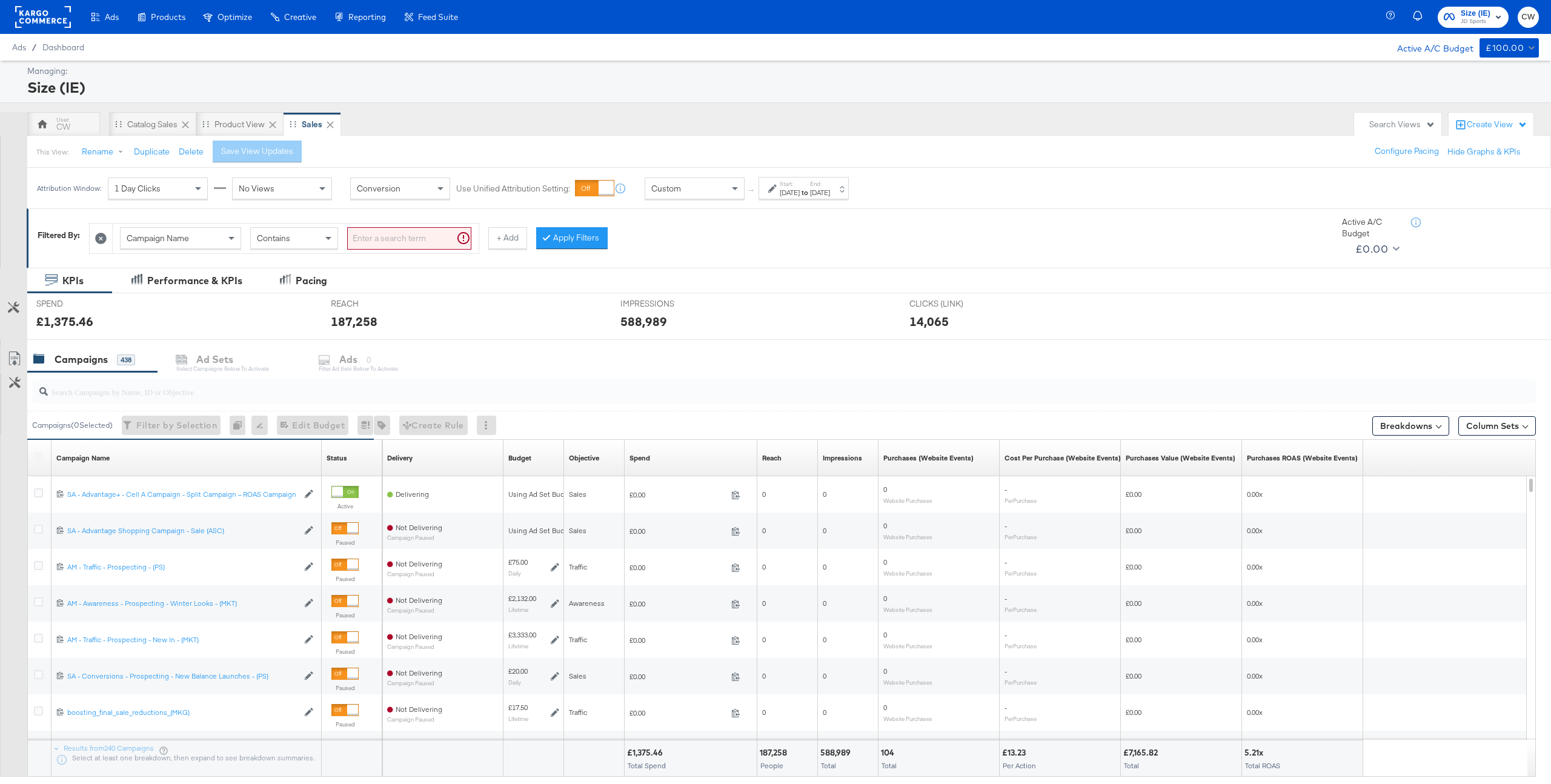
click at [202, 241] on div "Campaign Name" at bounding box center [180, 238] width 120 height 20
type input "ad"
click at [381, 235] on input "search" at bounding box center [409, 238] width 124 height 22
paste input "120212941294130219"
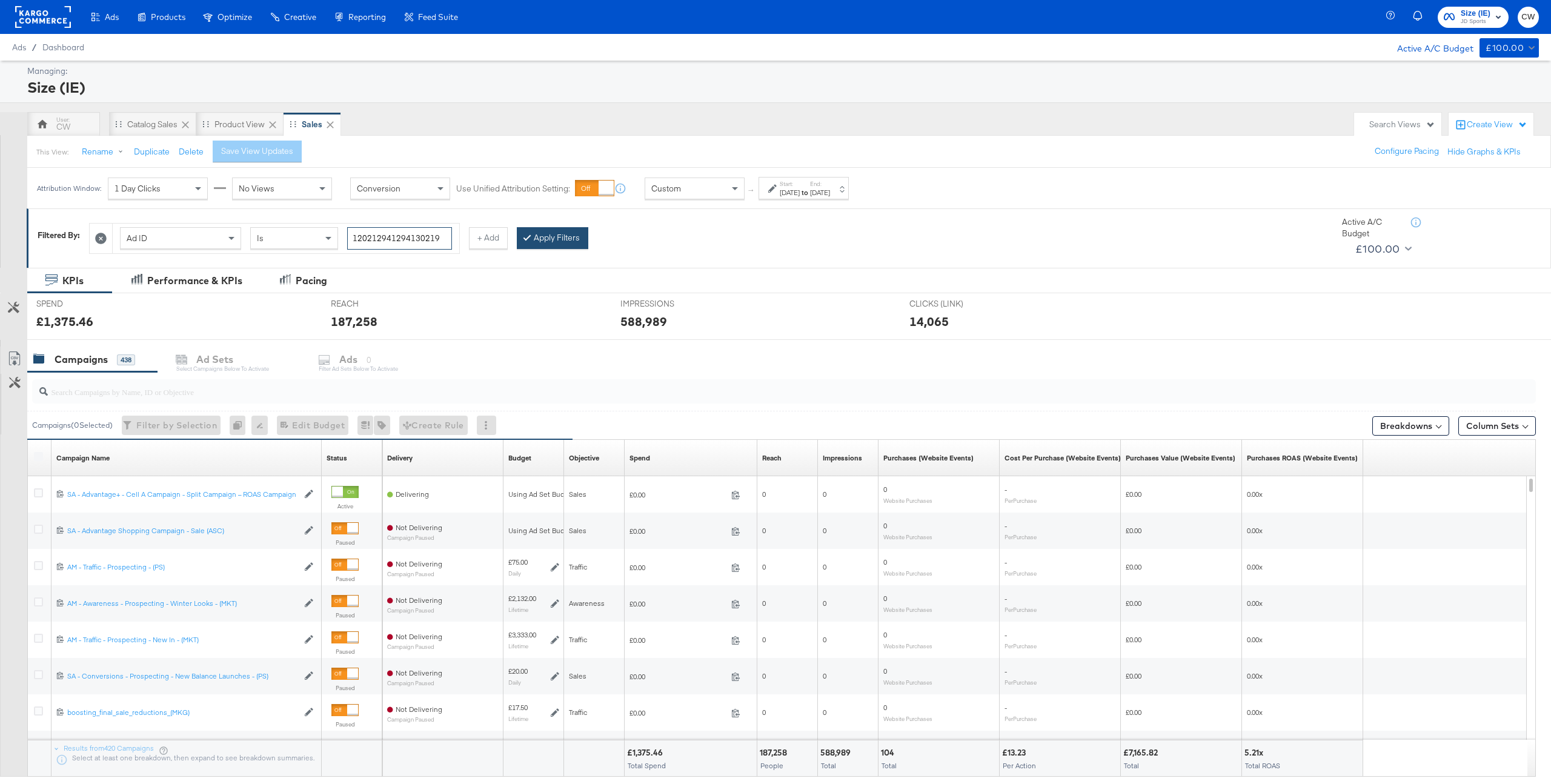
type input "120212941294130219"
click at [575, 237] on button "Apply Filters" at bounding box center [553, 238] width 72 height 22
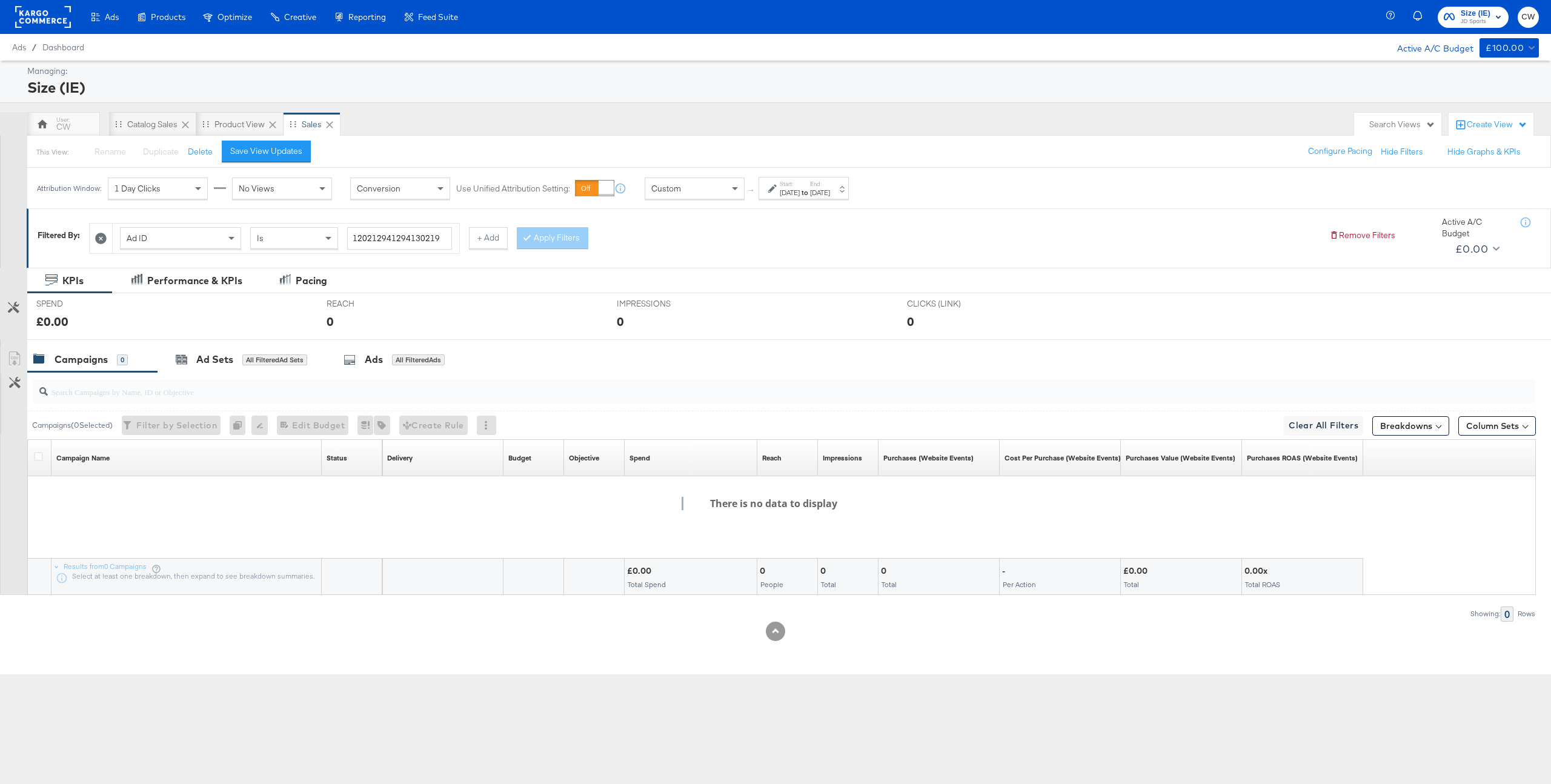
click at [210, 243] on div "Ad ID" at bounding box center [180, 238] width 120 height 20
type input "had"
click at [555, 240] on button "Apply Filters" at bounding box center [553, 238] width 72 height 22
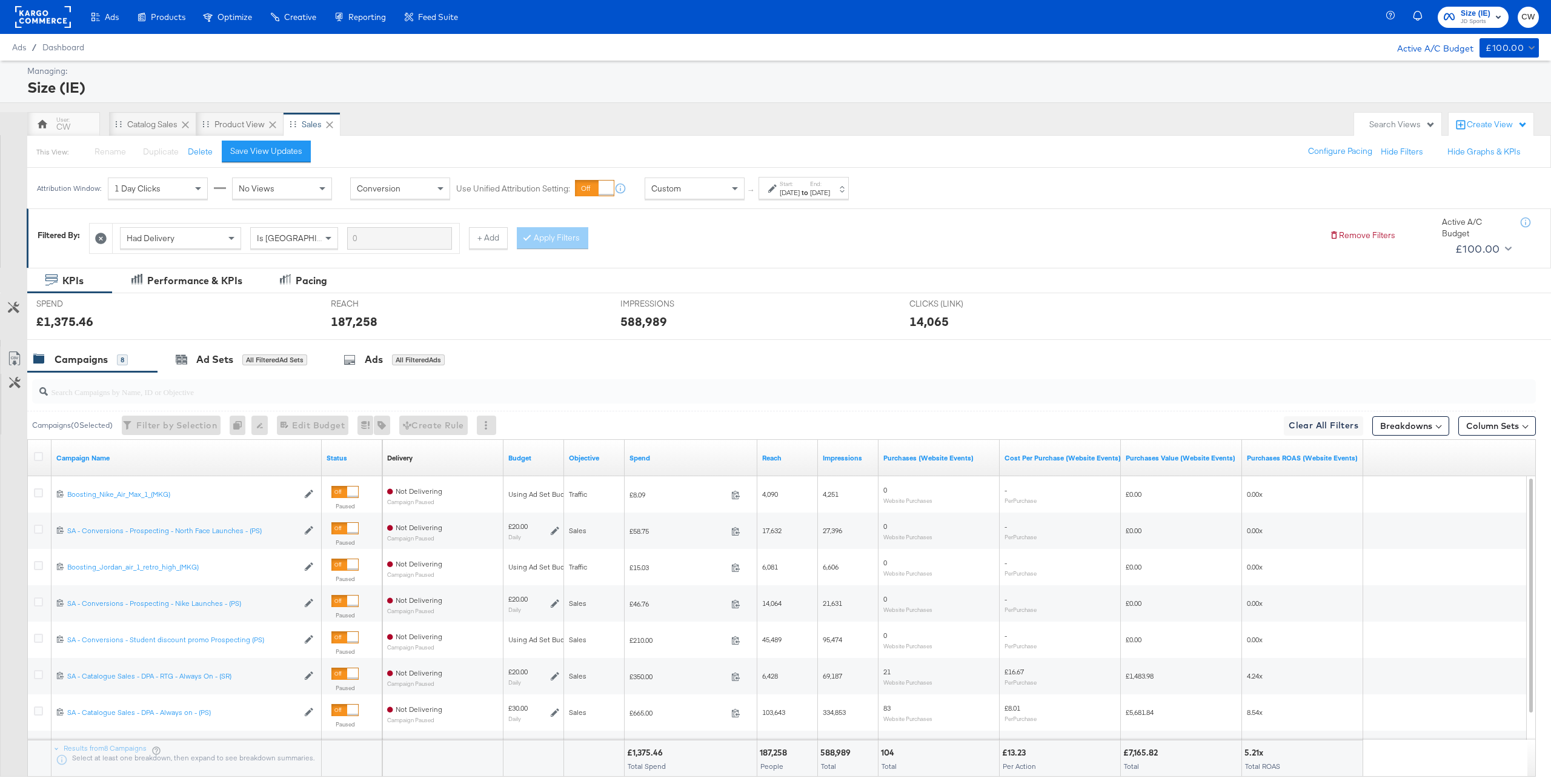
scroll to position [72, 0]
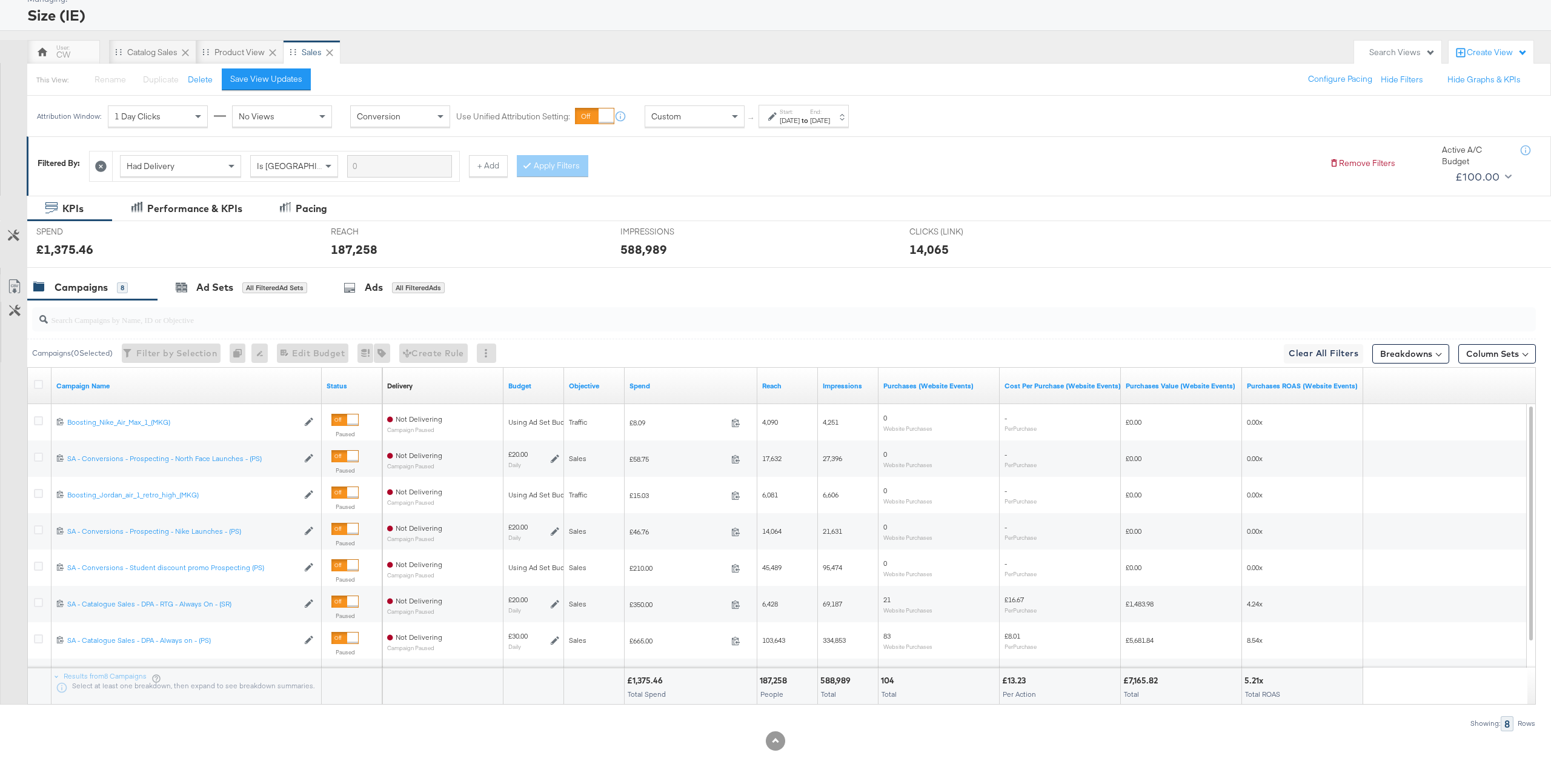
click at [717, 125] on div "Custom" at bounding box center [695, 116] width 99 height 20
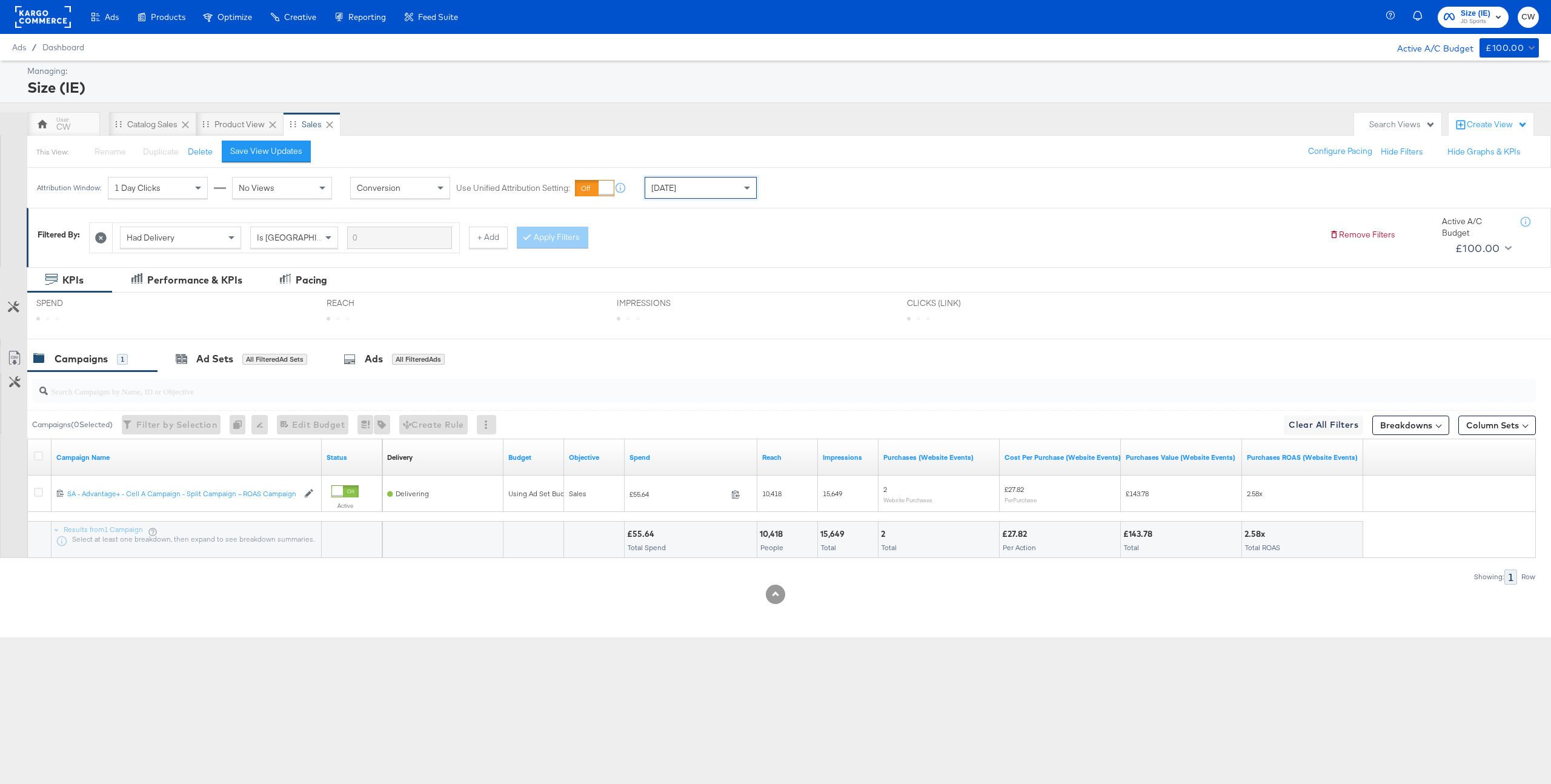
scroll to position [0, 0]
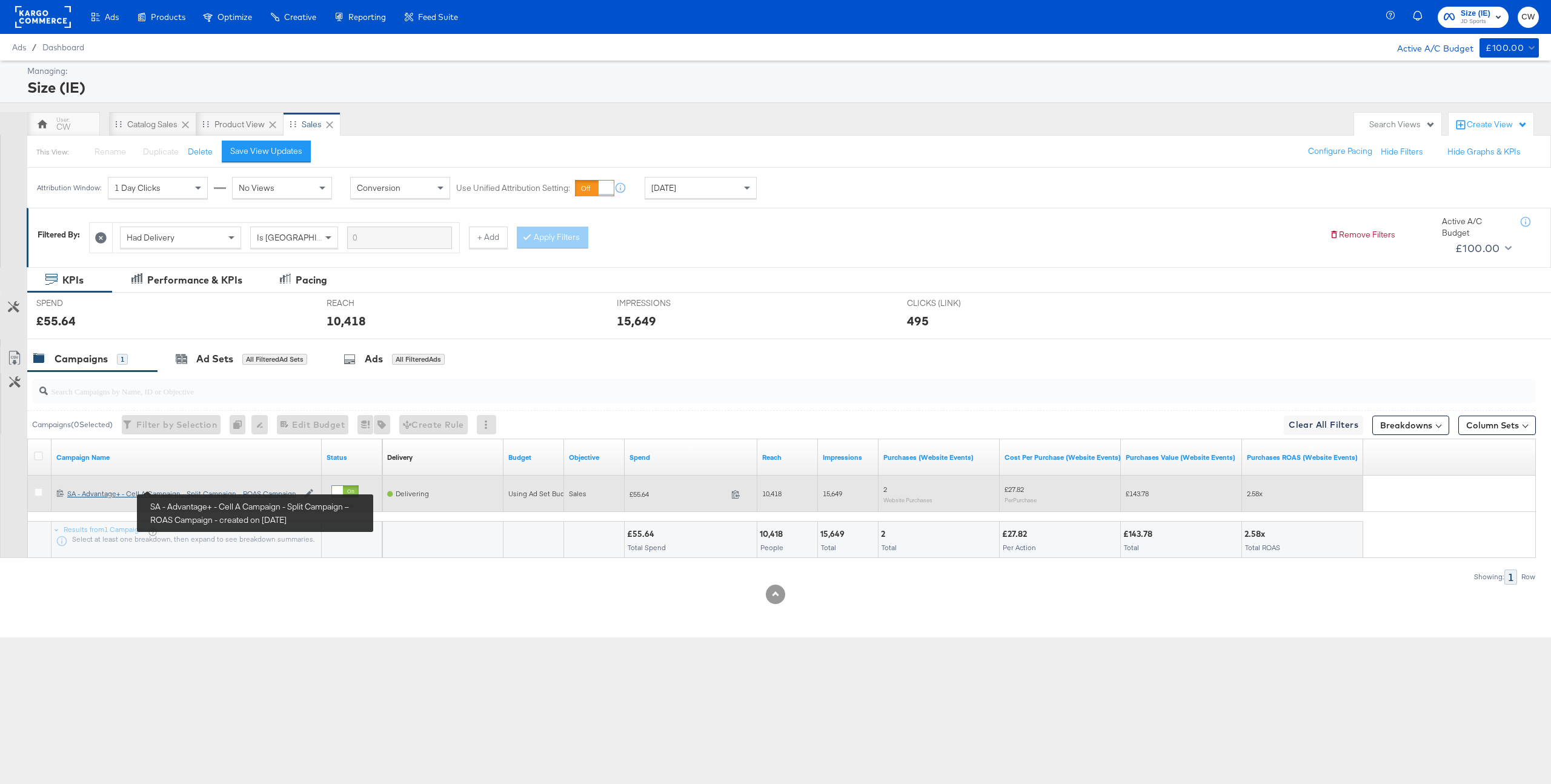
click at [234, 495] on div "SA - Advantage+ - Cell A Campaign - Split Campaign – ROAS Campaign SA - Advanta…" at bounding box center [183, 493] width 231 height 10
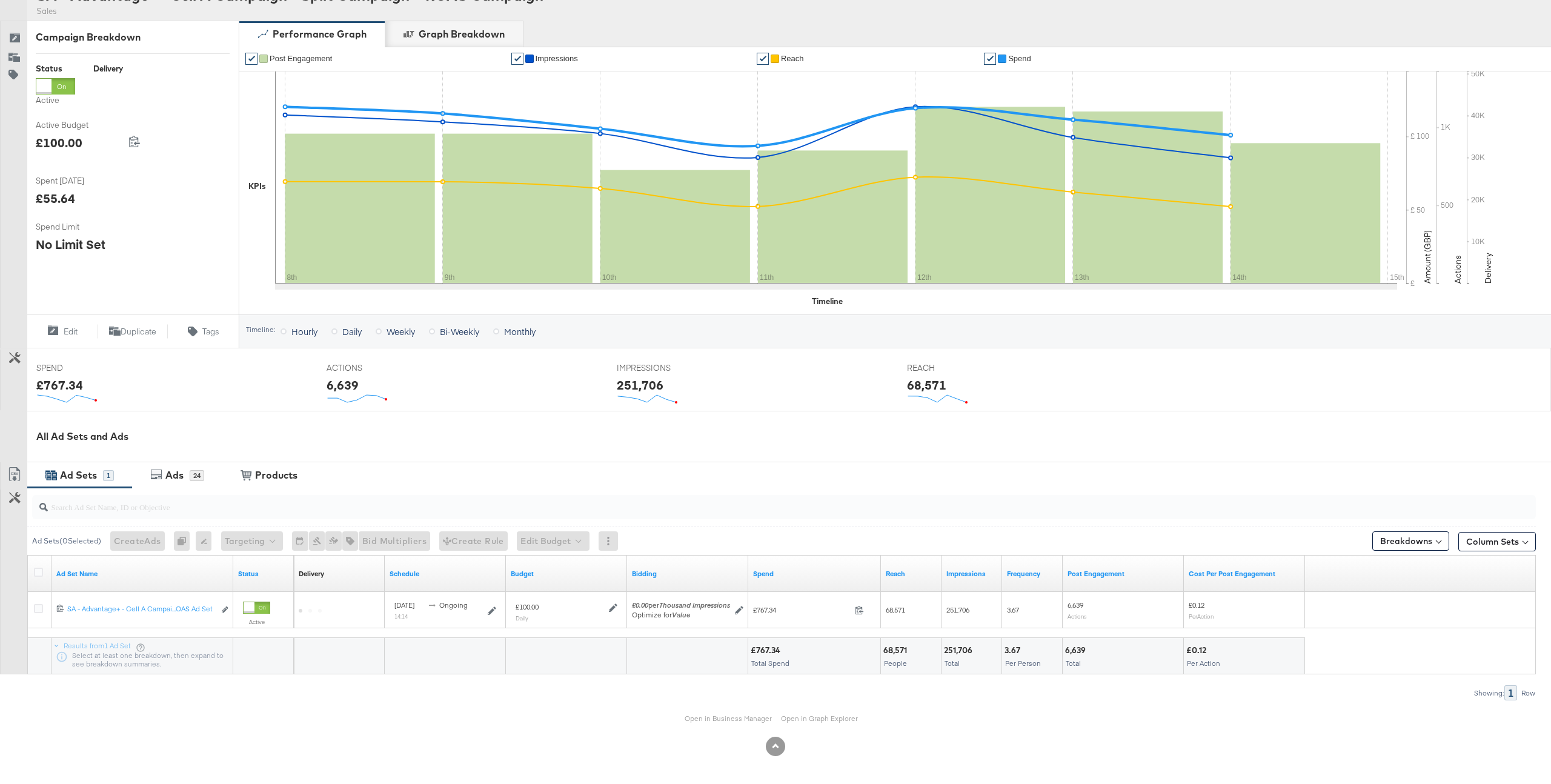
scroll to position [143, 0]
click at [181, 485] on div "Ads 24" at bounding box center [177, 475] width 90 height 26
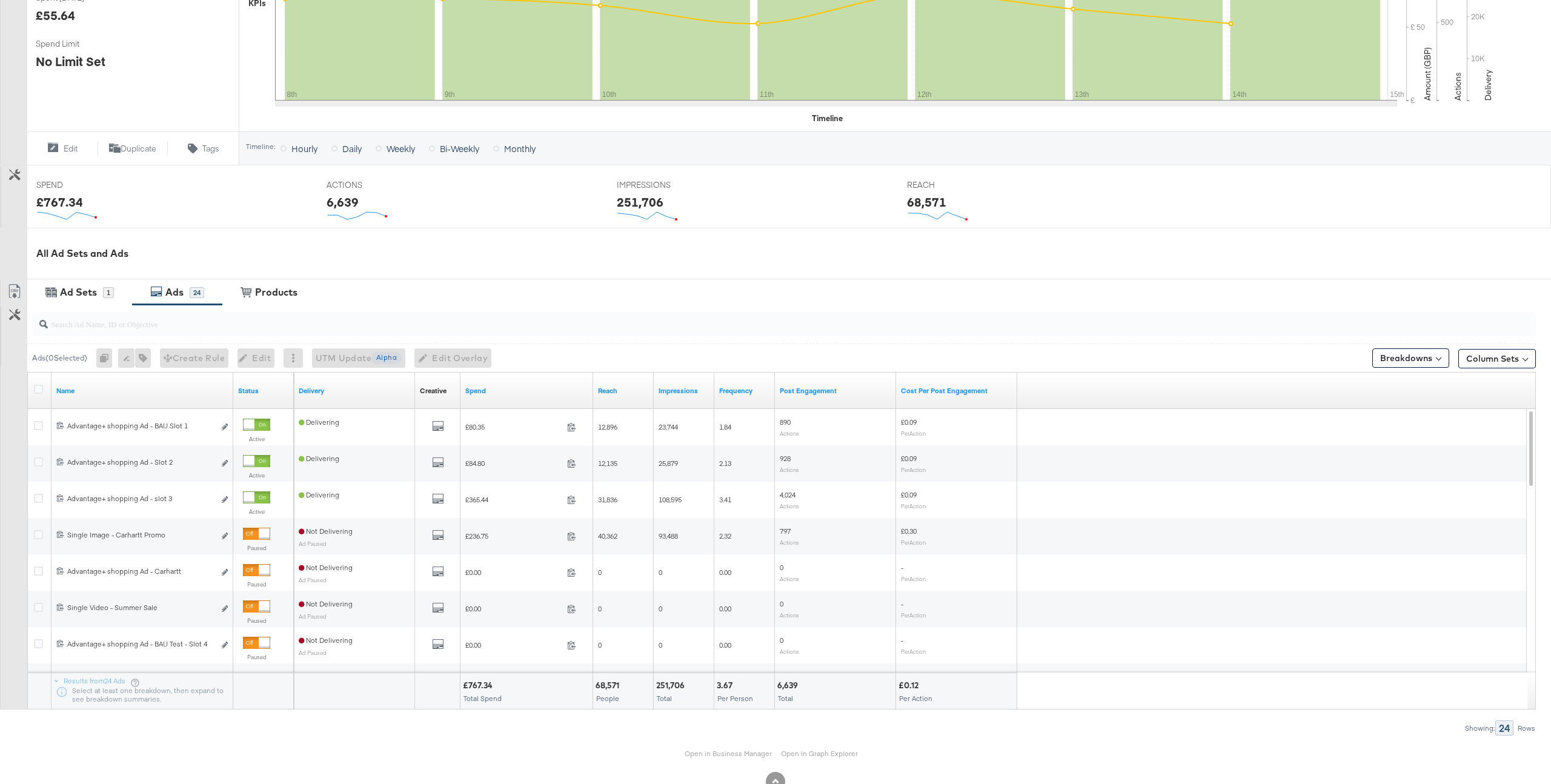
scroll to position [329, 0]
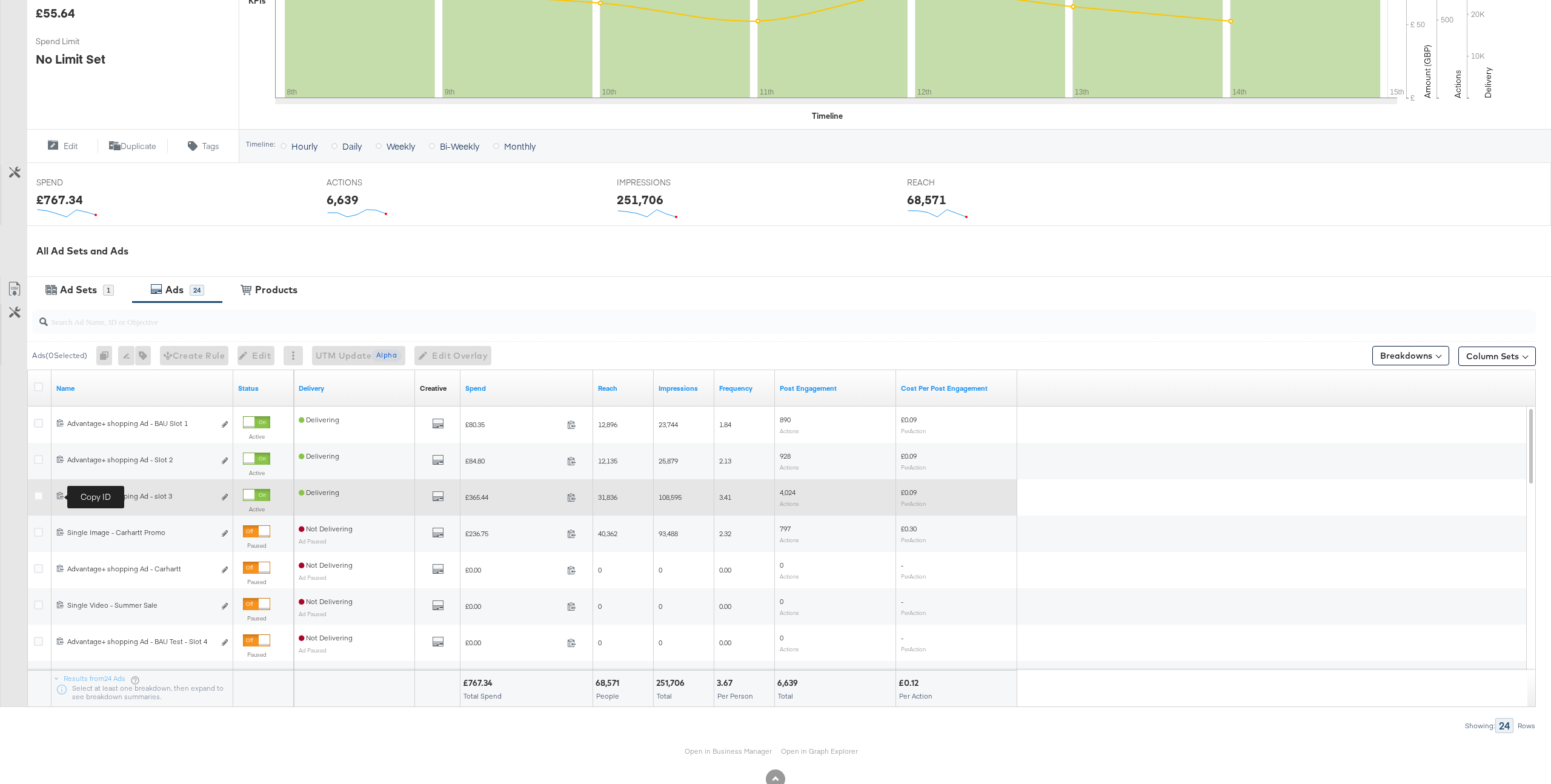
click at [60, 496] on icon at bounding box center [60, 495] width 8 height 8
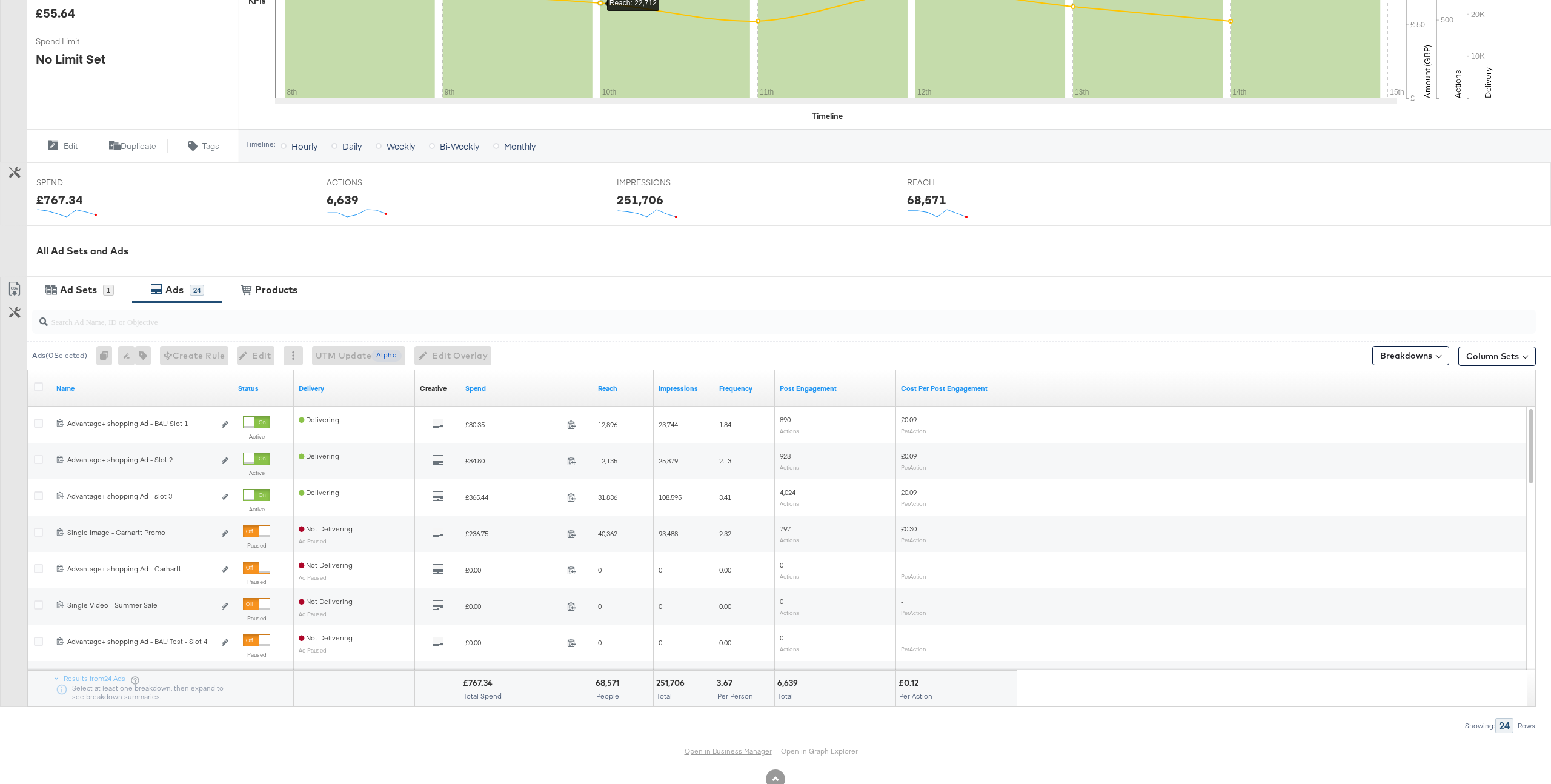
click at [698, 748] on link "Open in Business Manager" at bounding box center [728, 751] width 88 height 9
